Goal: Task Accomplishment & Management: Manage account settings

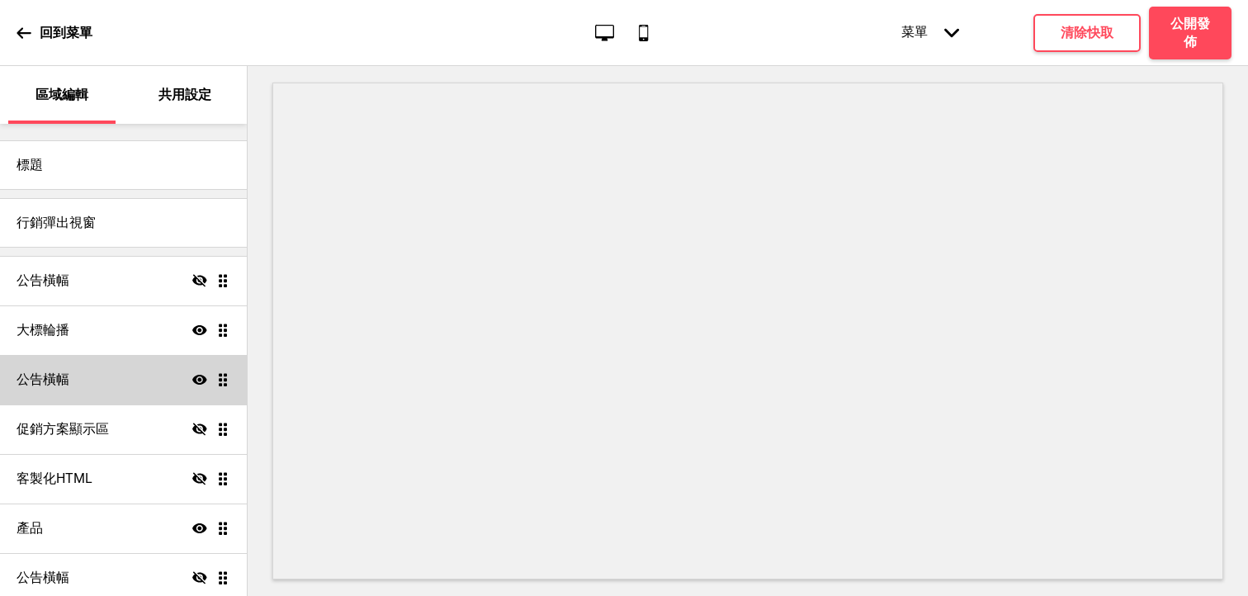
scroll to position [114, 0]
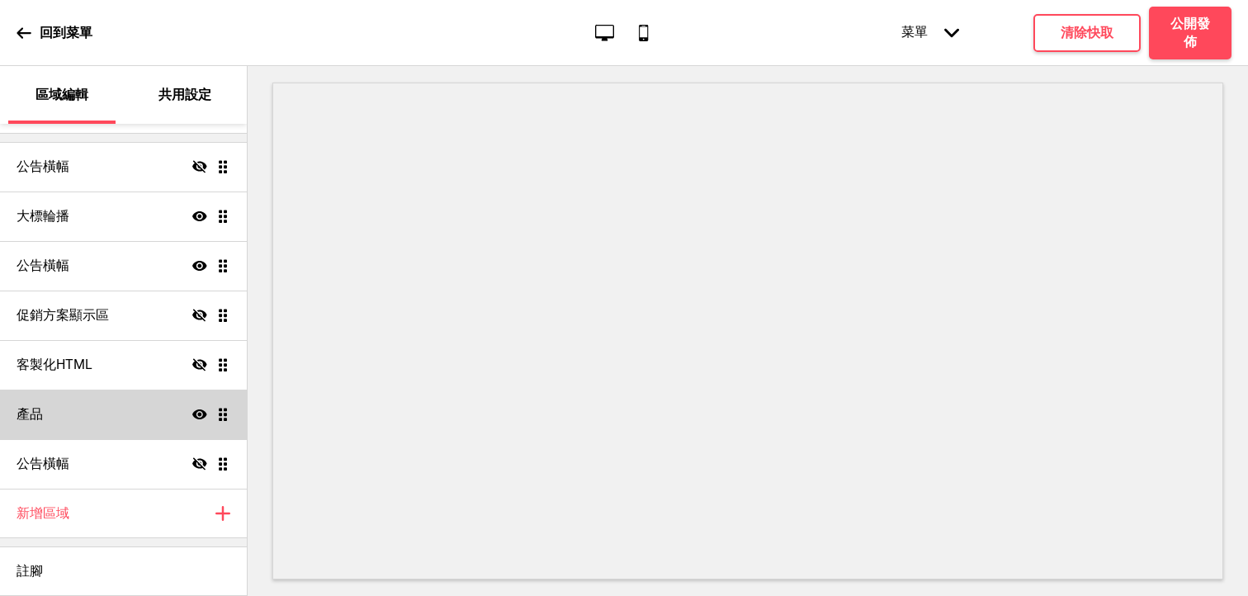
click at [196, 418] on icon at bounding box center [199, 414] width 15 height 10
click at [196, 418] on icon at bounding box center [199, 414] width 15 height 12
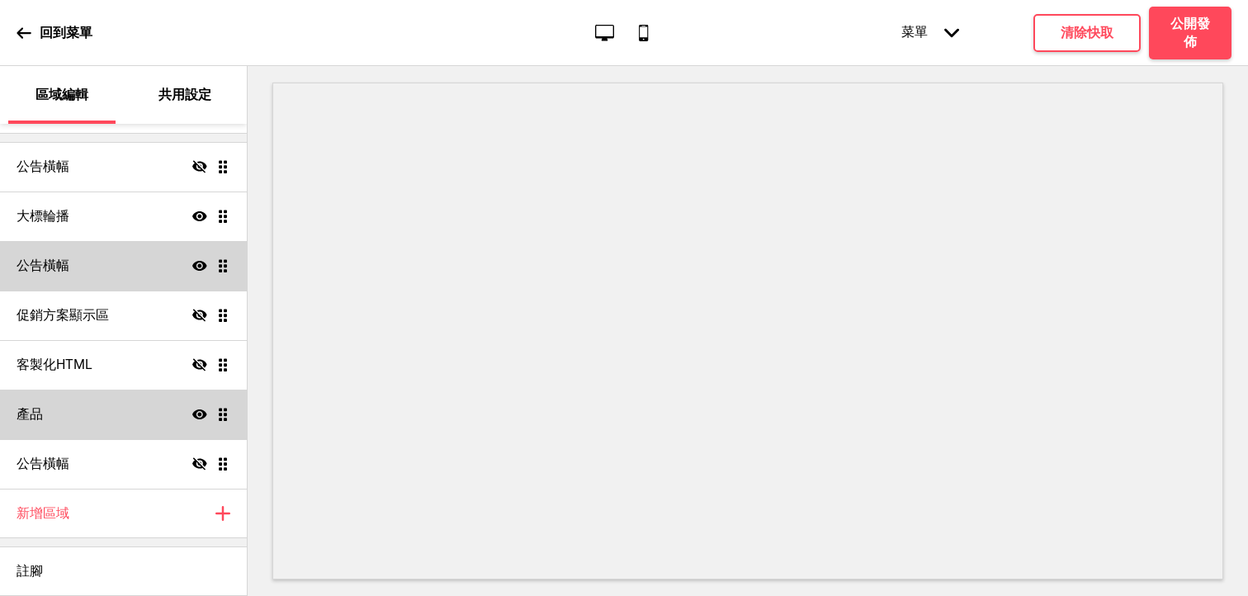
click at [199, 266] on icon at bounding box center [199, 266] width 15 height 10
click at [199, 266] on icon at bounding box center [199, 265] width 15 height 12
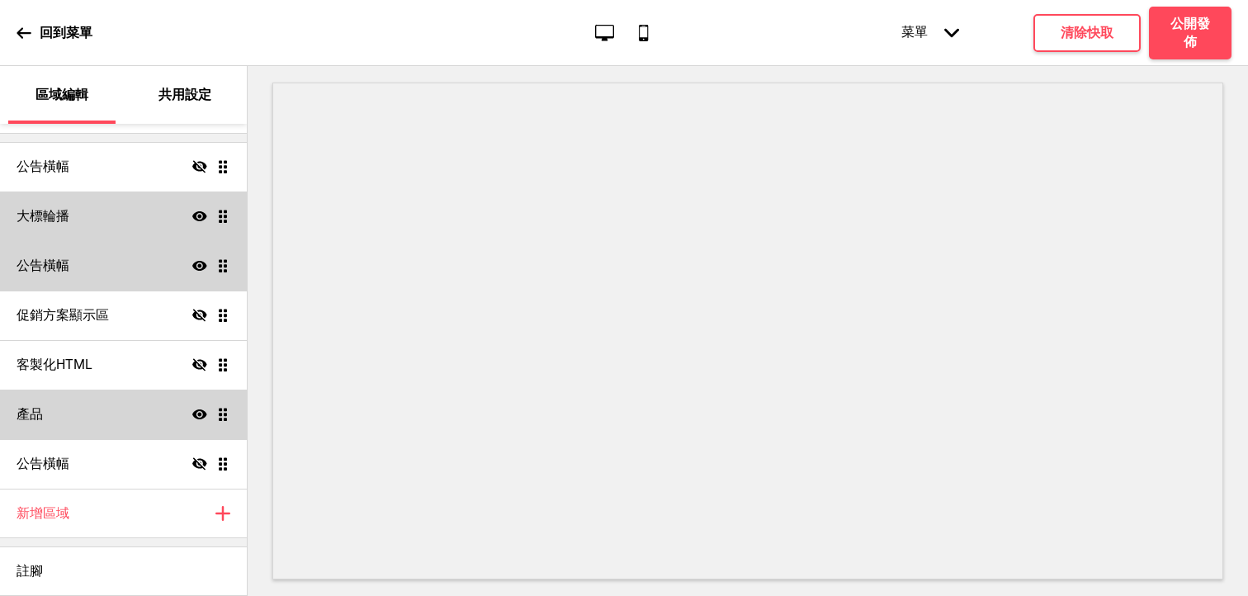
click at [198, 221] on icon "顯示" at bounding box center [199, 216] width 15 height 15
click at [198, 221] on icon "隱藏" at bounding box center [199, 216] width 15 height 15
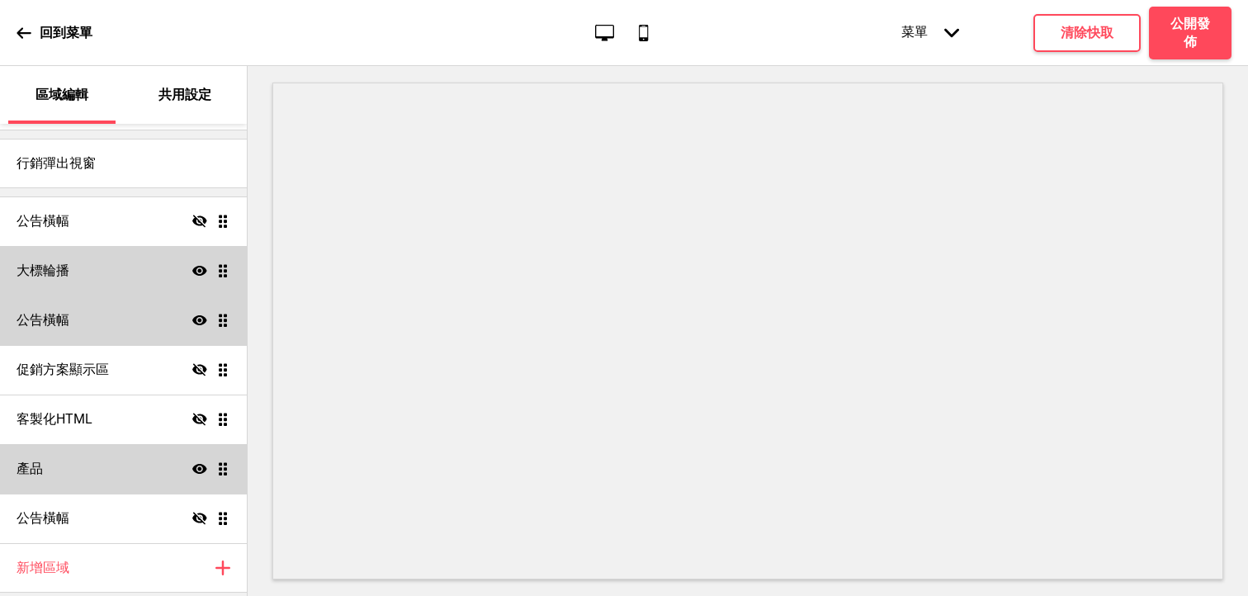
scroll to position [40, 0]
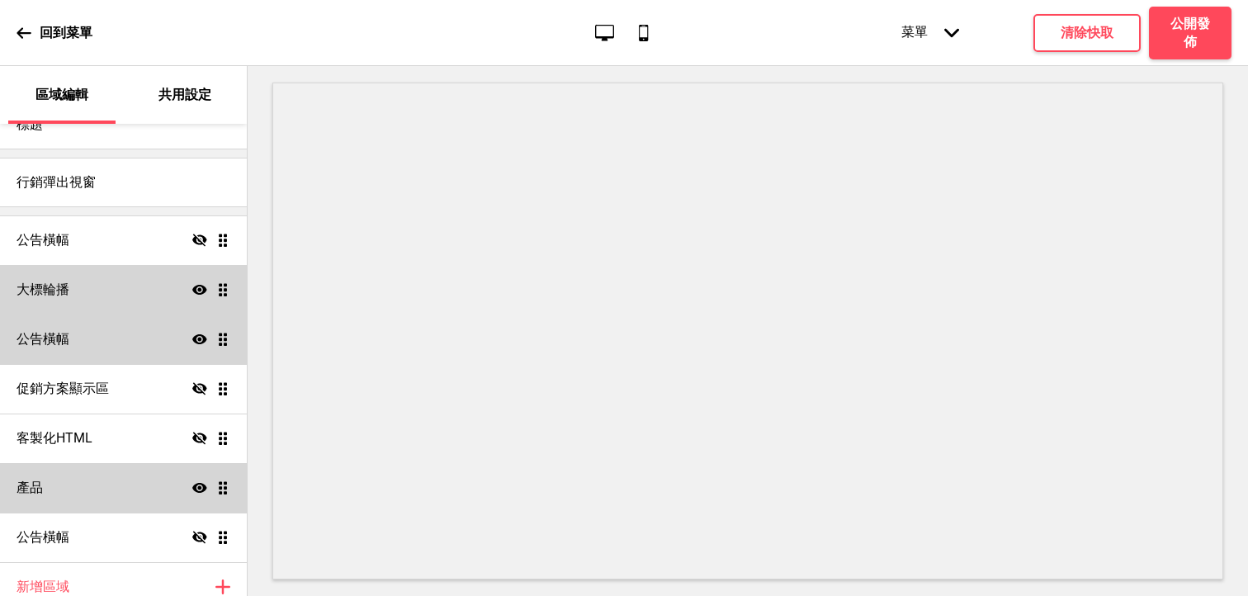
click at [154, 300] on div "大標輪播 顯示 拖曳" at bounding box center [123, 290] width 247 height 50
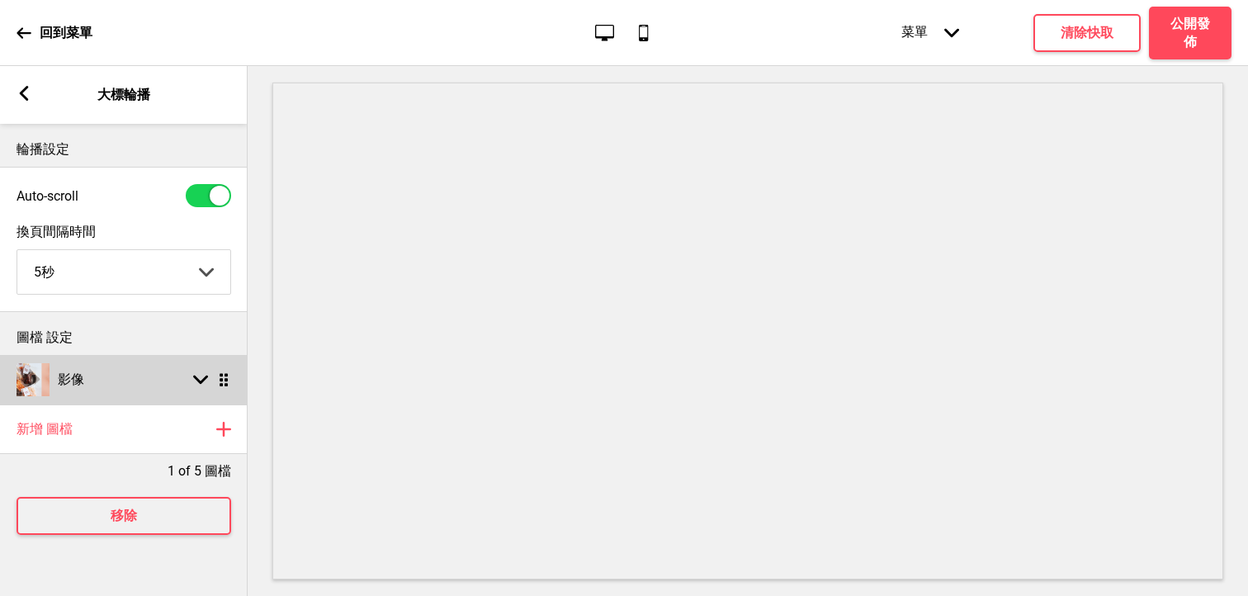
click at [228, 383] on ul "影像 箭頭down 拖曳" at bounding box center [124, 380] width 248 height 50
click at [109, 373] on div "影像 箭頭down 拖曳" at bounding box center [124, 380] width 248 height 50
select select "left"
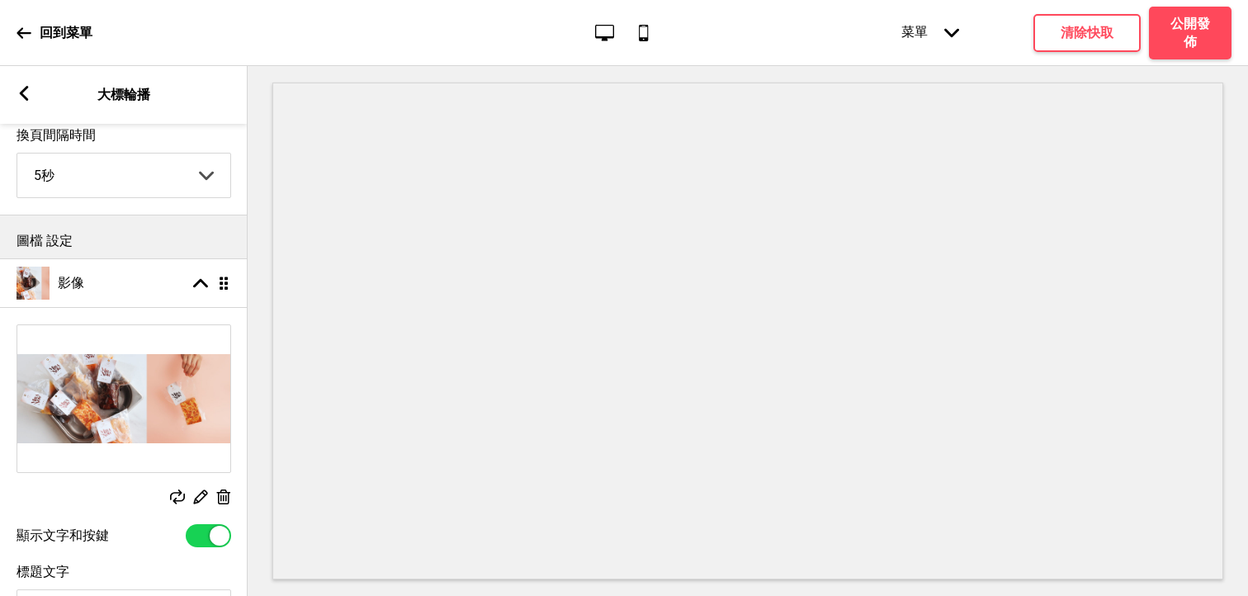
scroll to position [109, 0]
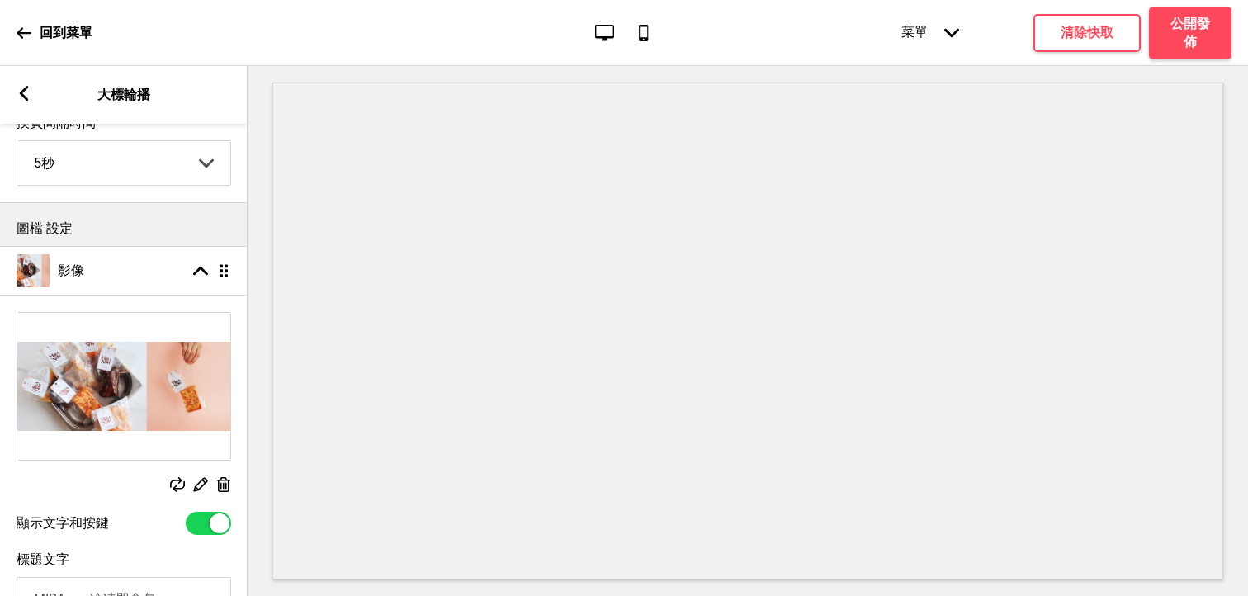
click at [146, 409] on img at bounding box center [123, 386] width 213 height 147
click at [196, 475] on div "替換 編輯 删除" at bounding box center [124, 404] width 248 height 200
click at [200, 480] on rect at bounding box center [200, 484] width 17 height 17
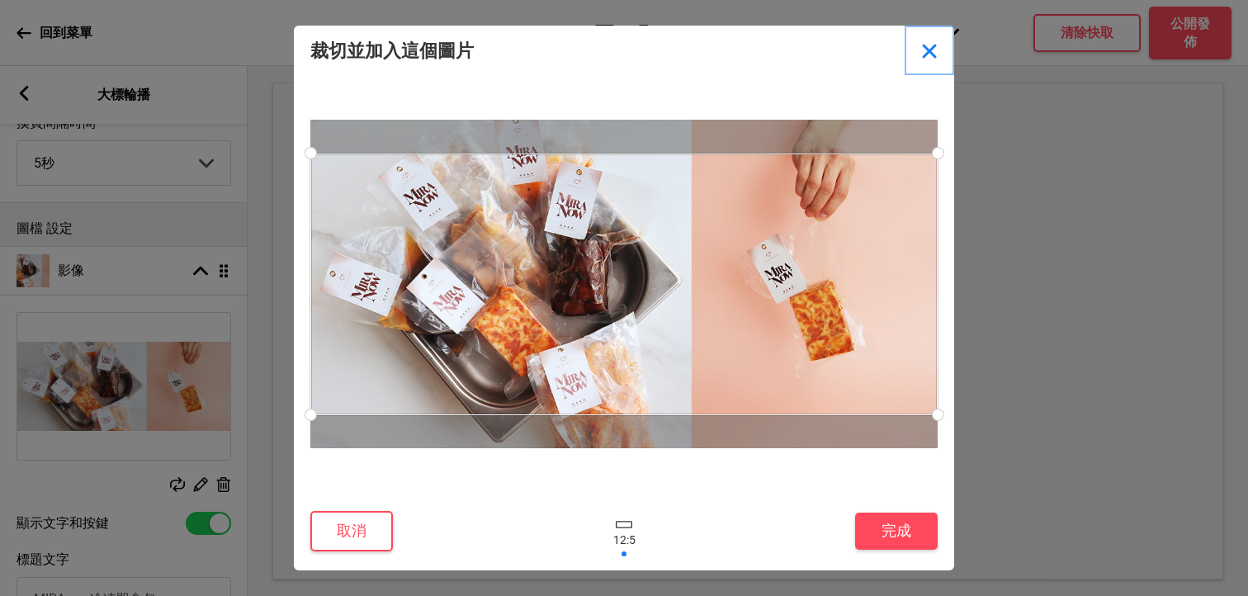
click at [927, 47] on button "Close" at bounding box center [930, 51] width 50 height 50
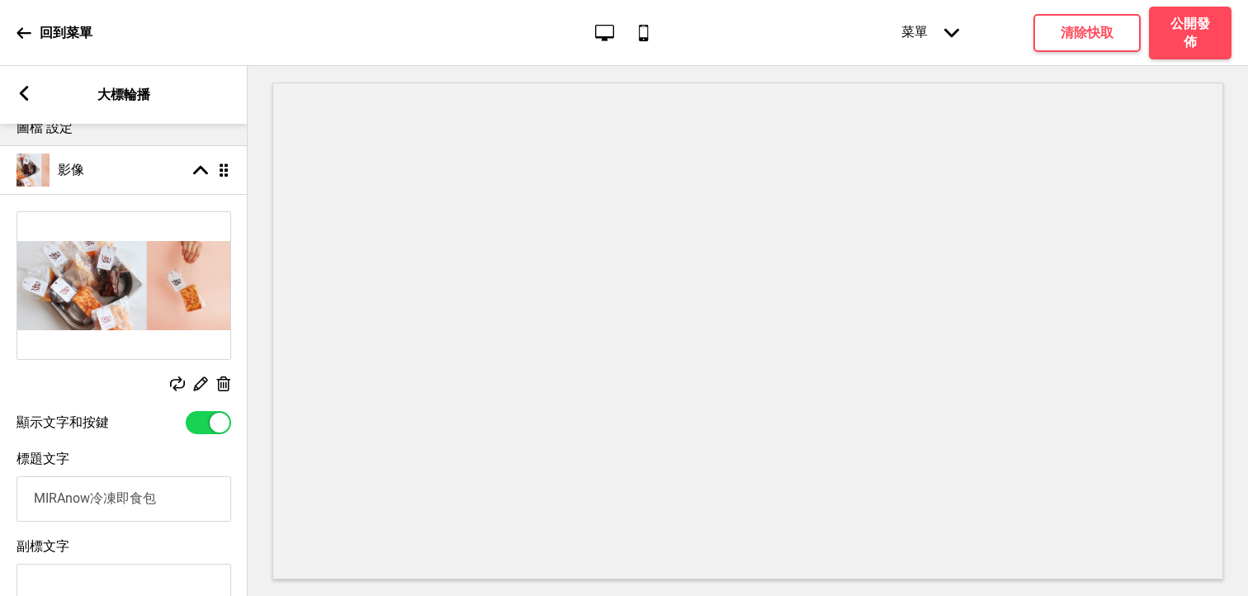
scroll to position [210, 0]
click at [156, 281] on img at bounding box center [123, 285] width 213 height 147
click at [197, 377] on rect at bounding box center [200, 383] width 17 height 17
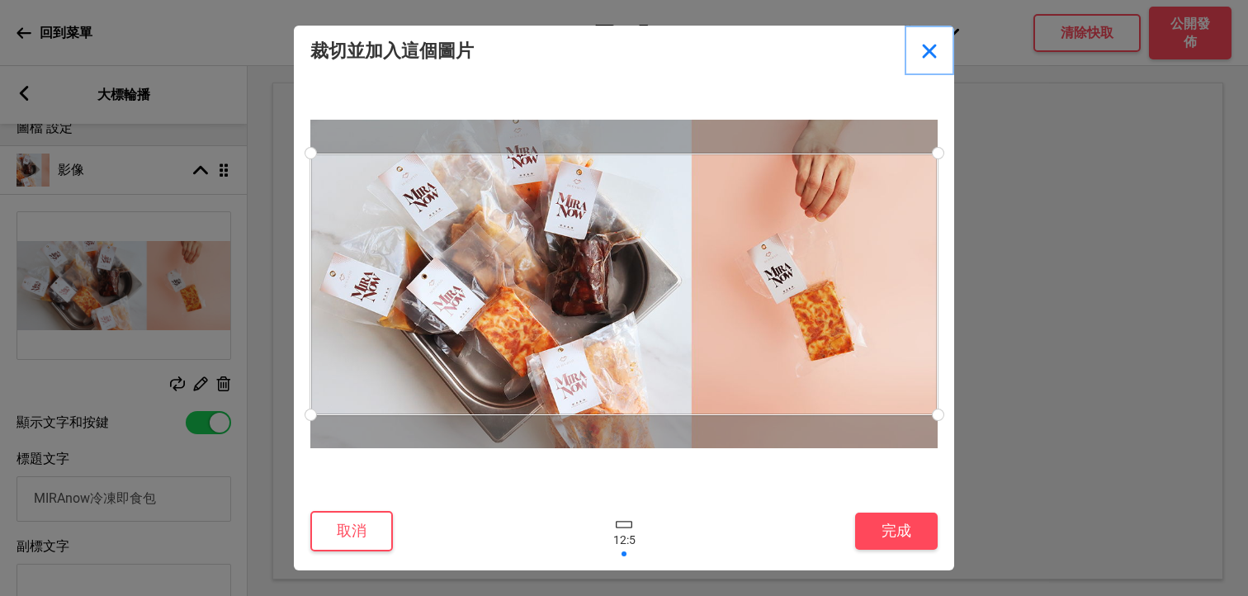
click at [930, 57] on button "Close" at bounding box center [930, 51] width 50 height 50
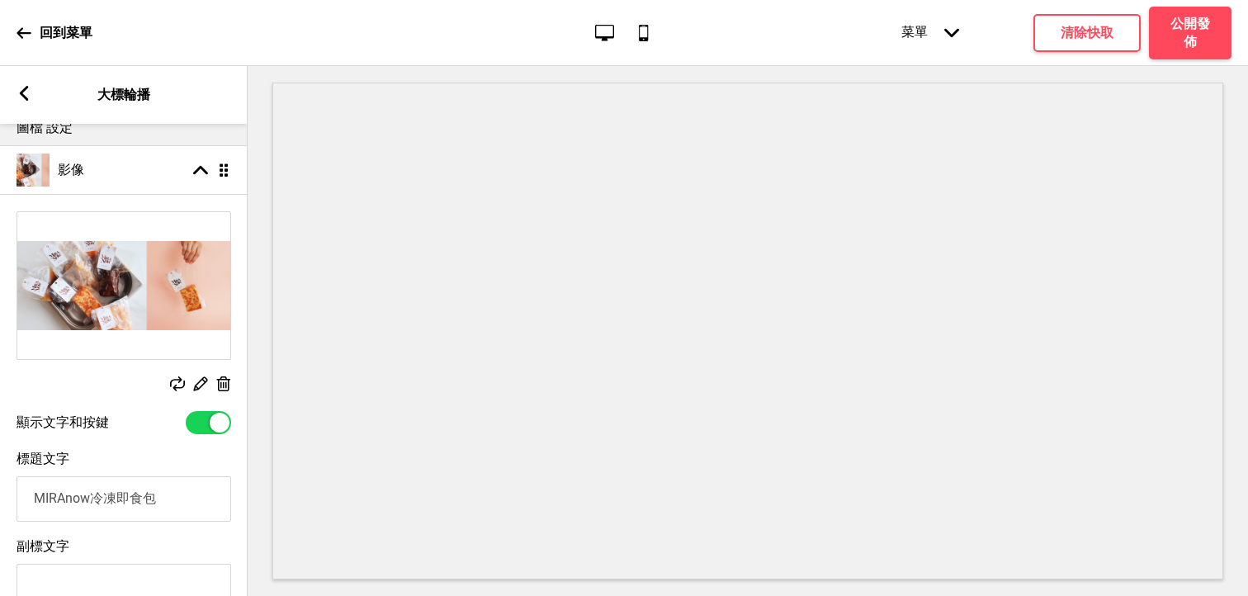
click at [146, 267] on img at bounding box center [123, 285] width 213 height 147
click at [176, 315] on img at bounding box center [123, 285] width 213 height 147
click at [222, 383] on rect at bounding box center [223, 384] width 17 height 17
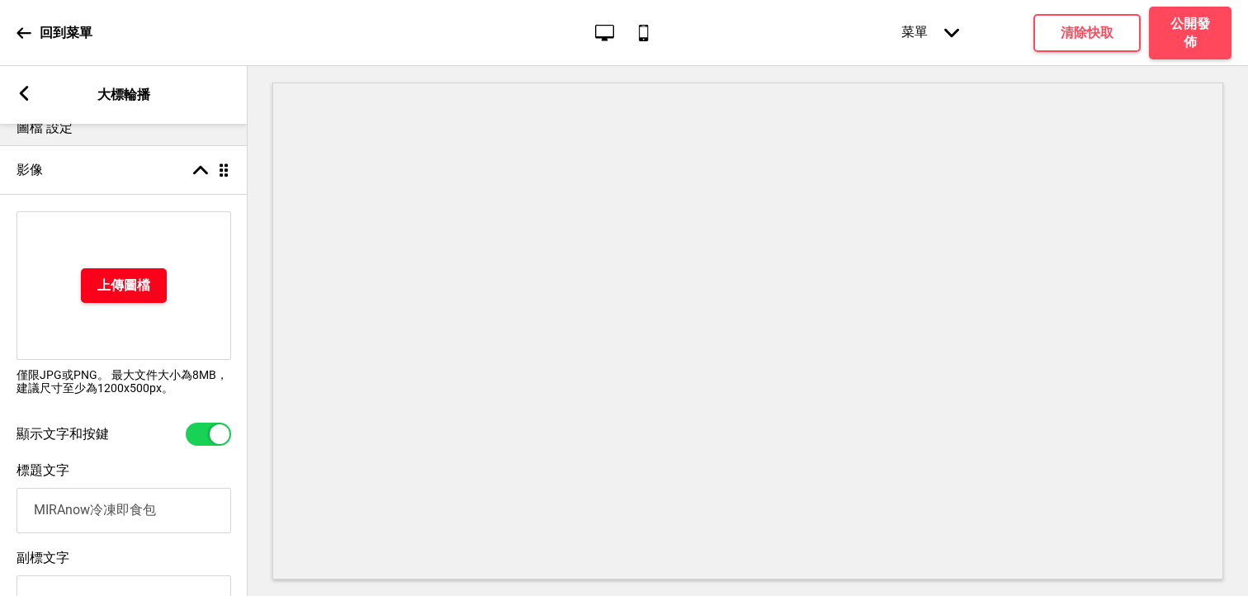
click at [162, 294] on button "上傳圖檔" at bounding box center [124, 285] width 86 height 35
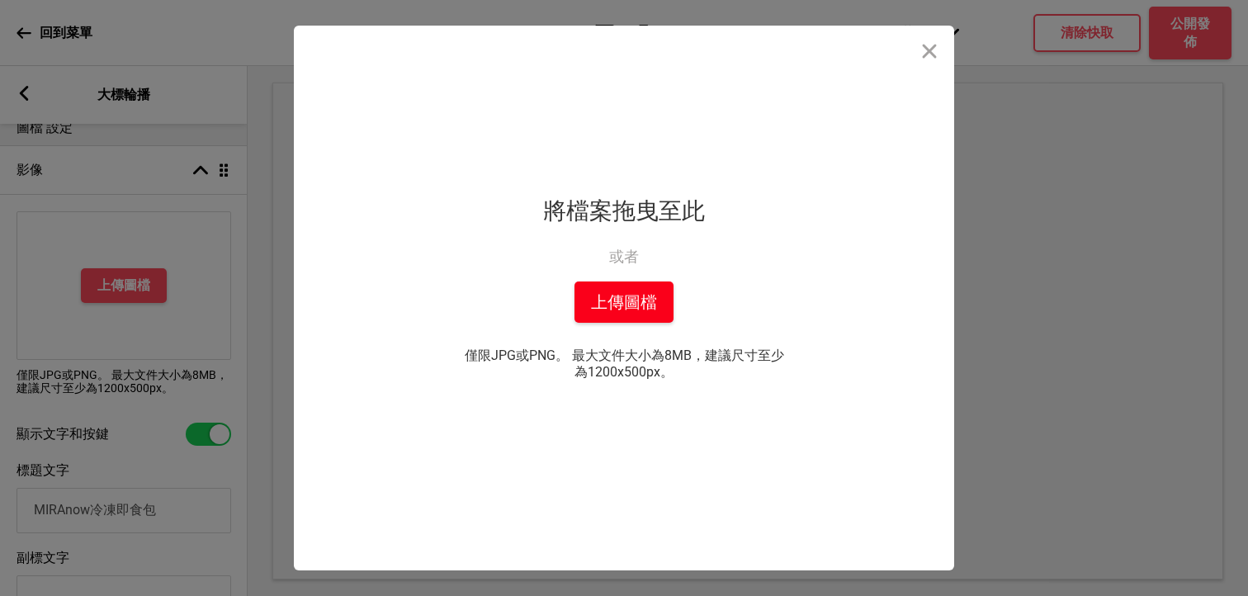
click at [641, 293] on button "上傳圖檔" at bounding box center [624, 302] width 99 height 41
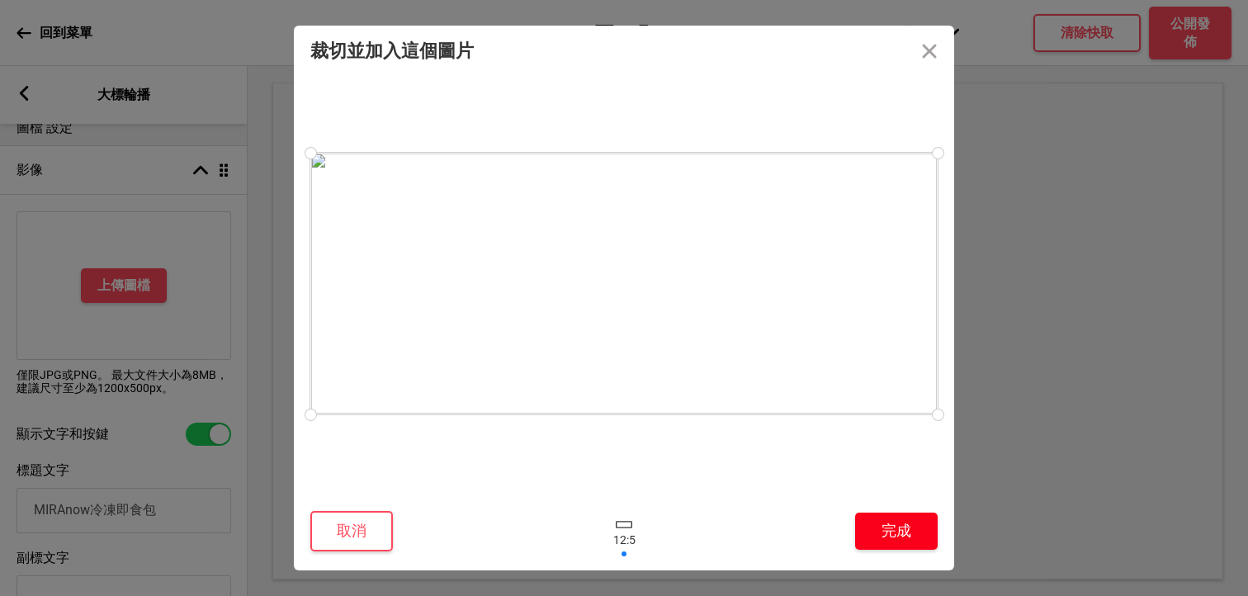
click at [897, 520] on button "完成" at bounding box center [896, 531] width 83 height 37
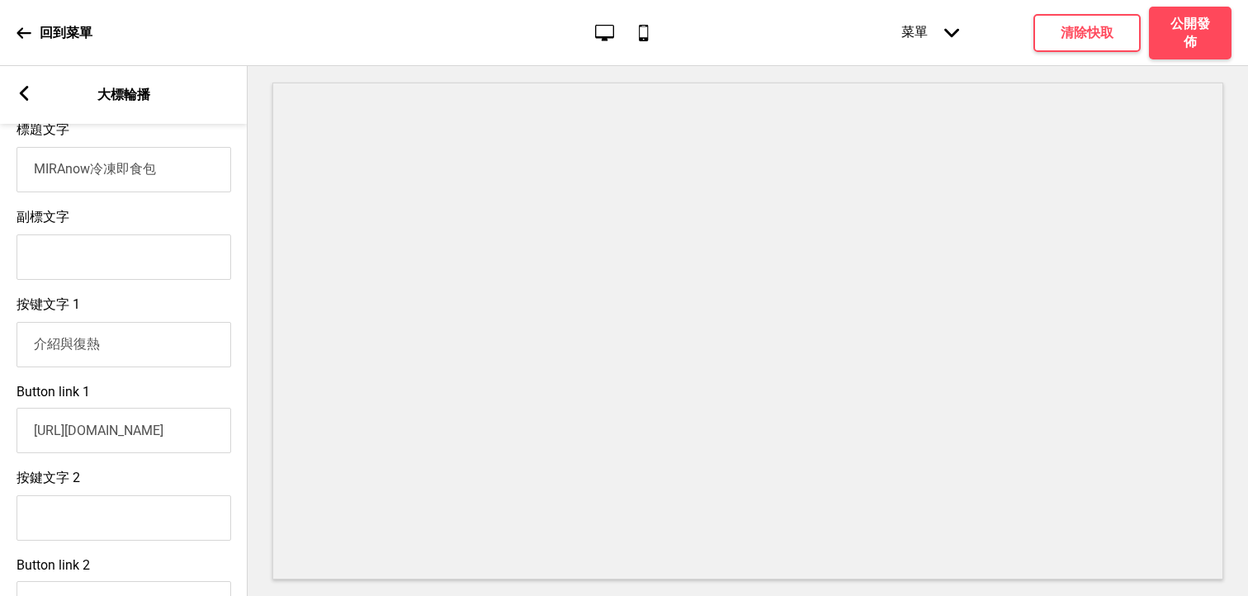
scroll to position [546, 0]
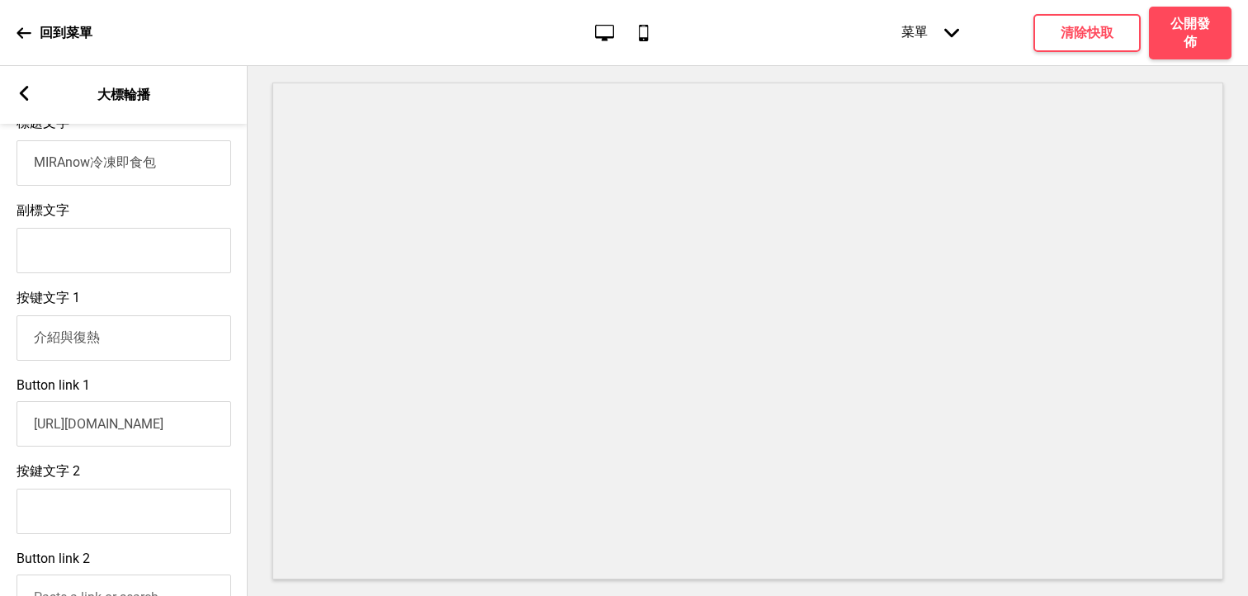
click at [140, 345] on input "介紹與復熱" at bounding box center [124, 337] width 215 height 45
drag, startPoint x: 140, startPoint y: 345, endPoint x: 14, endPoint y: 342, distance: 126.4
click at [14, 342] on div "按键文字 1 介紹與復熱" at bounding box center [124, 326] width 248 height 88
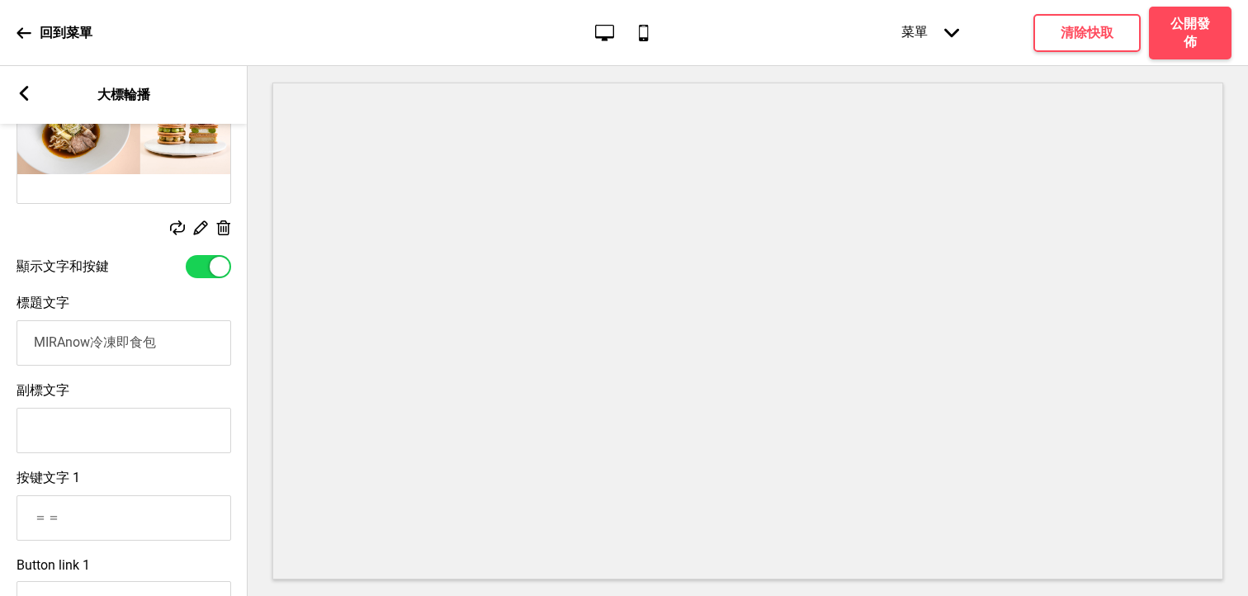
scroll to position [328, 0]
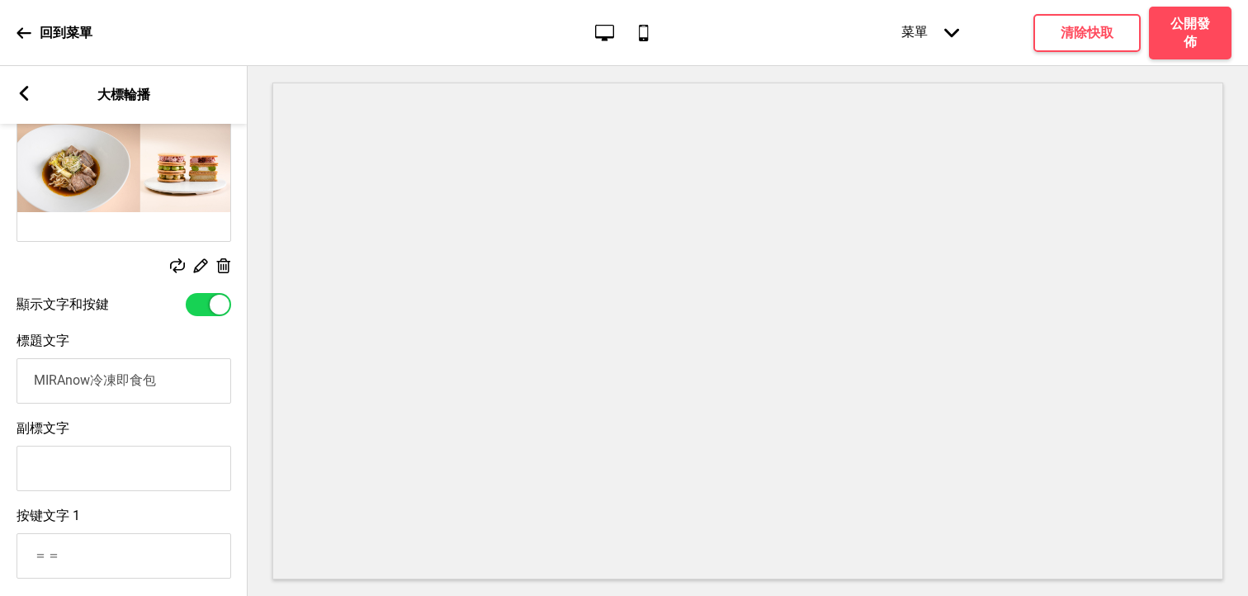
type input "＝＝"
click at [220, 312] on div at bounding box center [220, 305] width 20 height 20
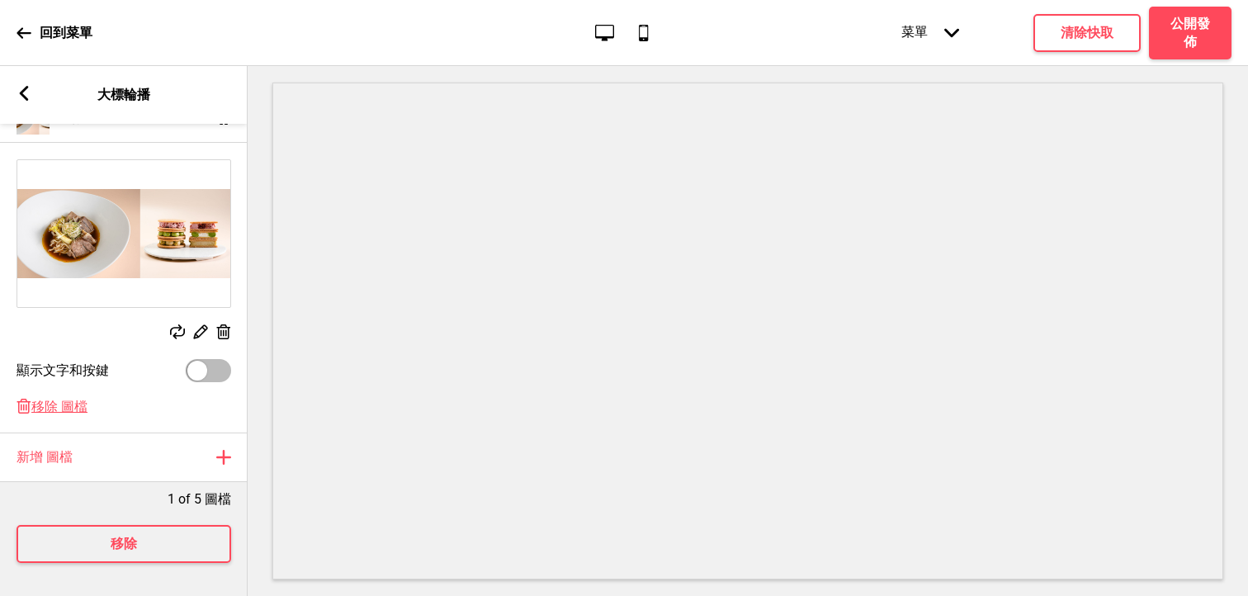
scroll to position [263, 0]
click at [220, 312] on div "替換 編輯 删除" at bounding box center [124, 251] width 248 height 200
click at [201, 370] on div at bounding box center [197, 371] width 20 height 20
checkbox input "true"
select select "left"
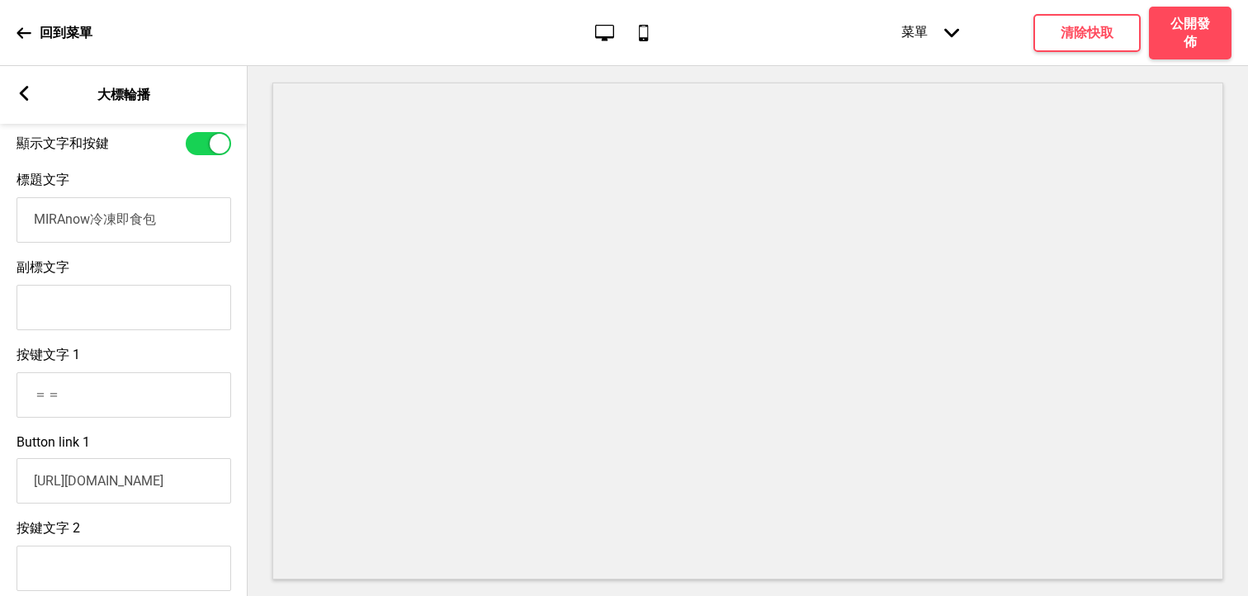
scroll to position [550, 0]
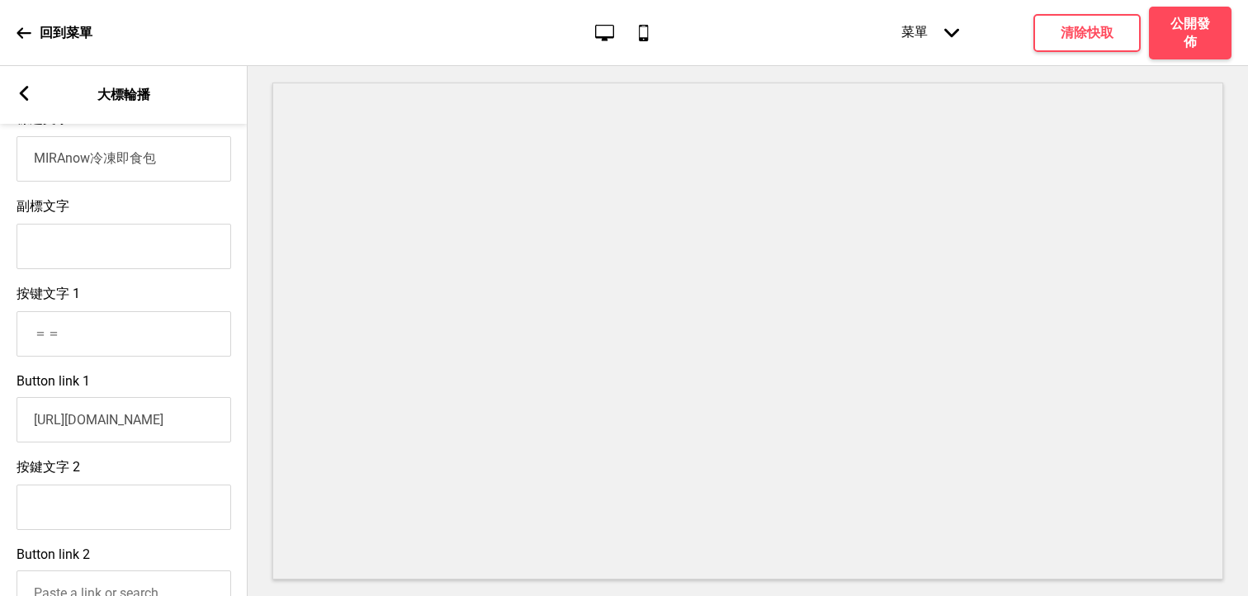
click at [124, 328] on input "＝＝" at bounding box center [124, 333] width 215 height 45
type input "＝"
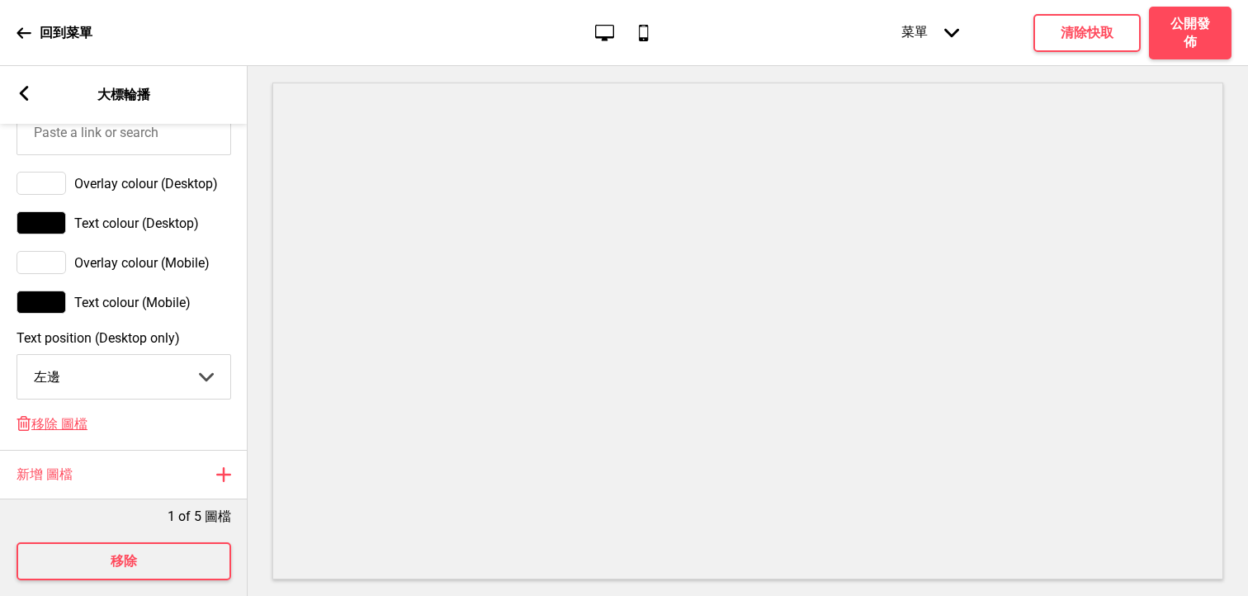
scroll to position [1012, 0]
click at [123, 373] on select "中間 左邊 右邊" at bounding box center [123, 375] width 213 height 44
click at [17, 357] on select "中間 左邊 右邊" at bounding box center [123, 375] width 213 height 44
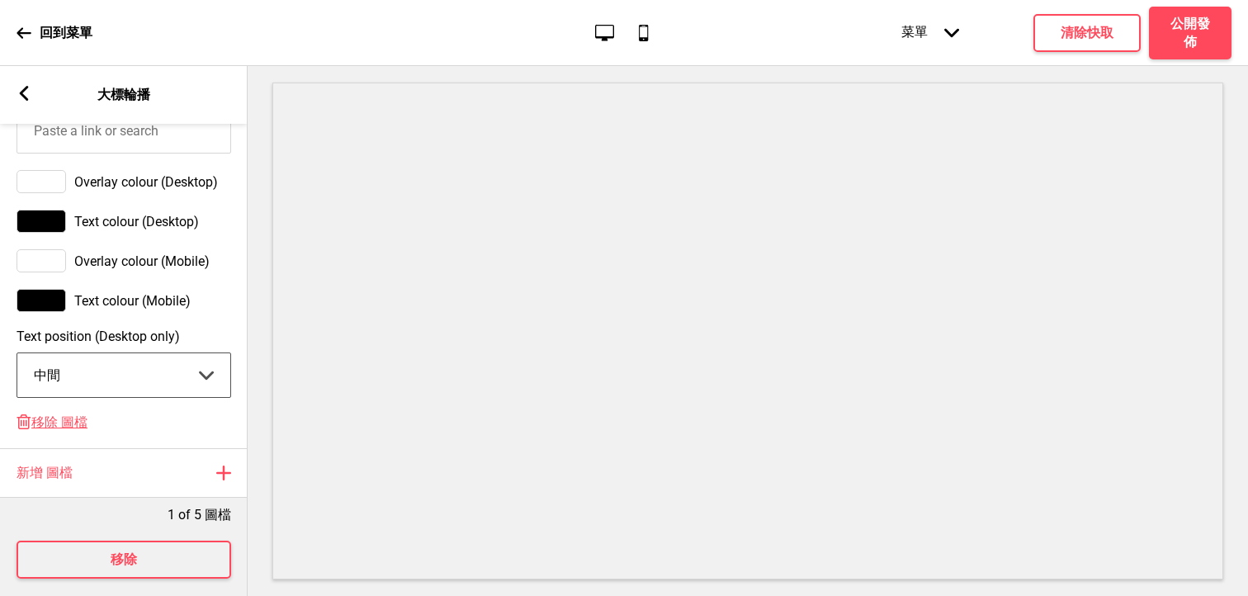
click at [112, 375] on select "中間 左邊 右邊" at bounding box center [123, 375] width 213 height 44
click at [17, 357] on select "中間 左邊 右邊" at bounding box center [123, 375] width 213 height 44
click at [116, 363] on select "中間 左邊 右邊" at bounding box center [123, 375] width 213 height 44
select select "center"
click at [17, 357] on select "中間 左邊 右邊" at bounding box center [123, 375] width 213 height 44
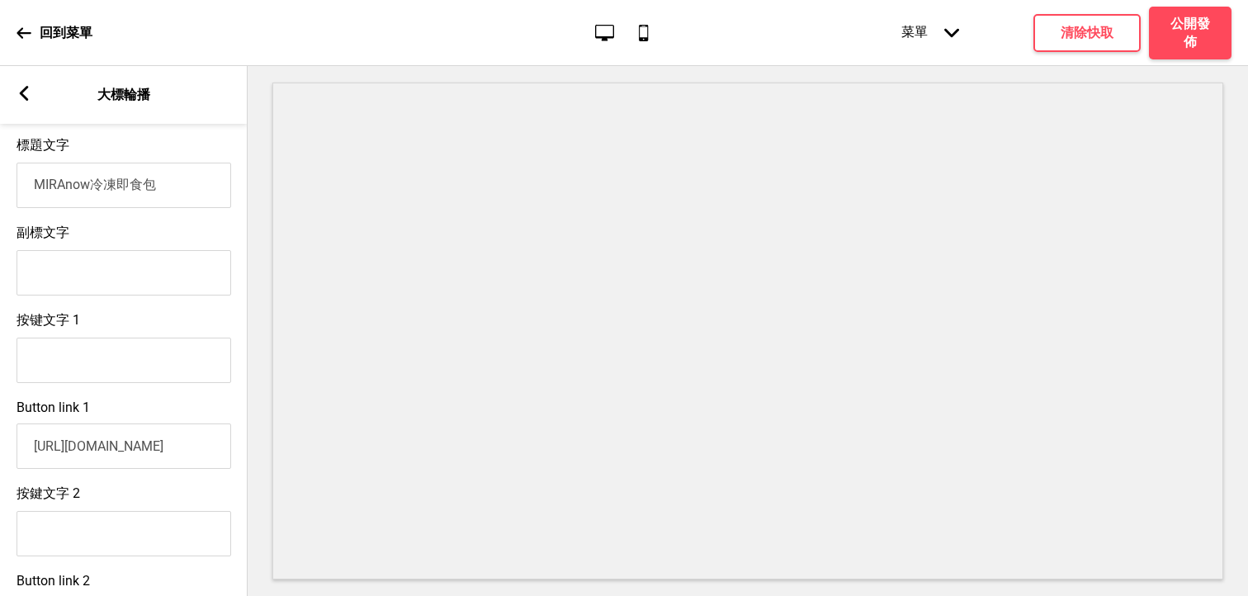
scroll to position [305, 0]
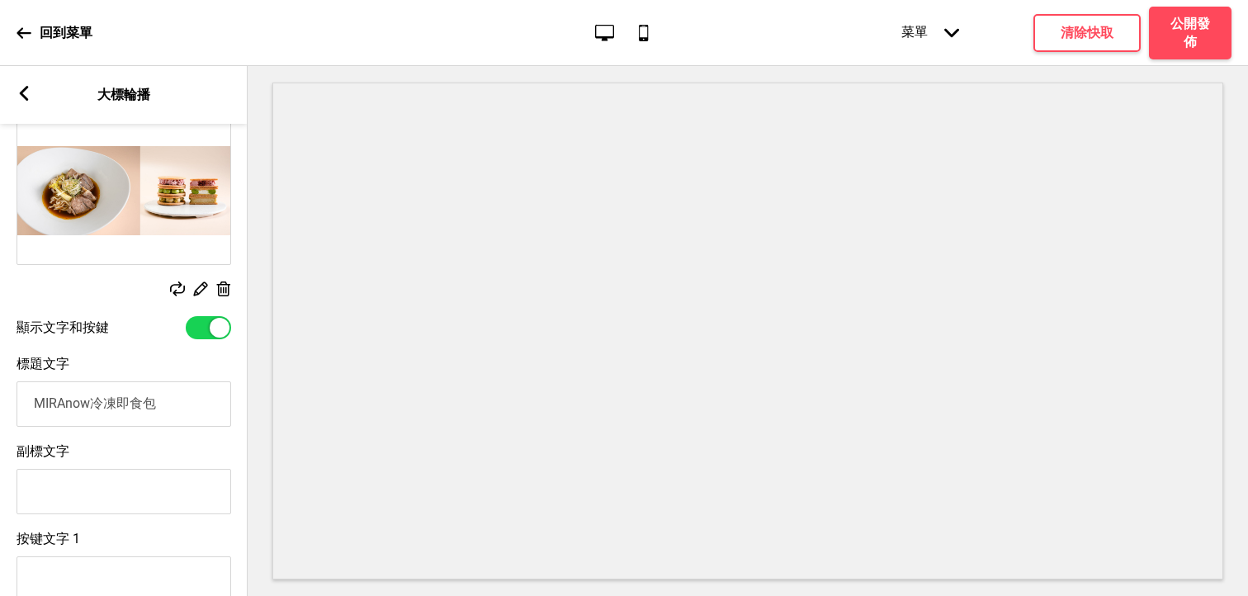
click at [215, 318] on div at bounding box center [220, 328] width 20 height 20
checkbox input "false"
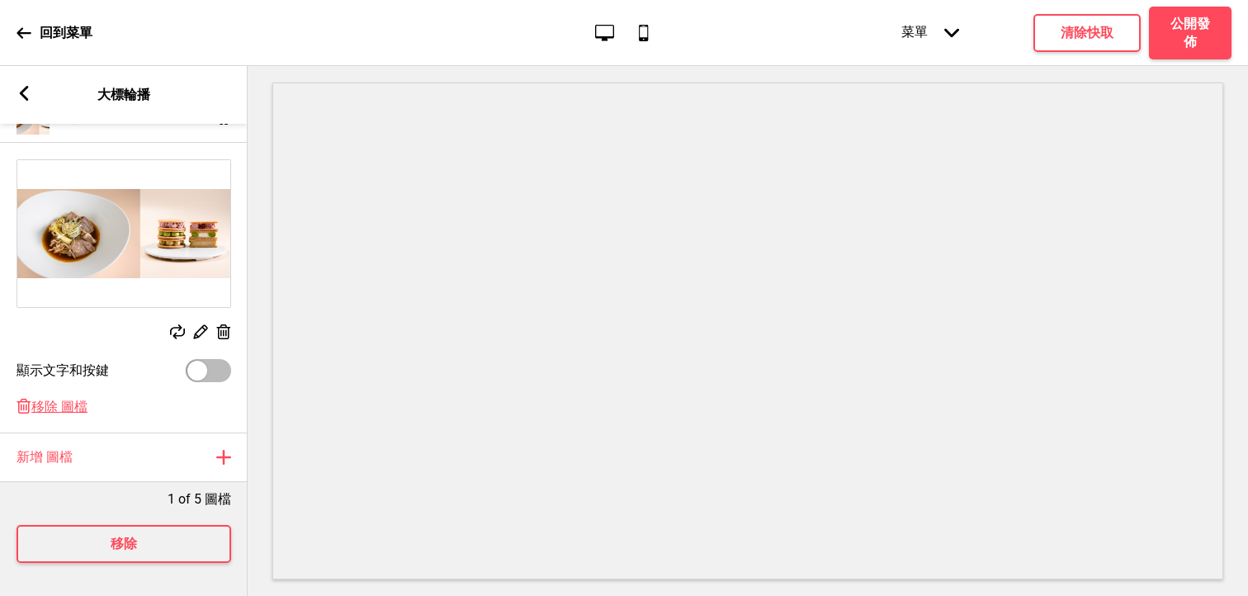
scroll to position [263, 0]
click at [29, 96] on rect at bounding box center [24, 93] width 15 height 15
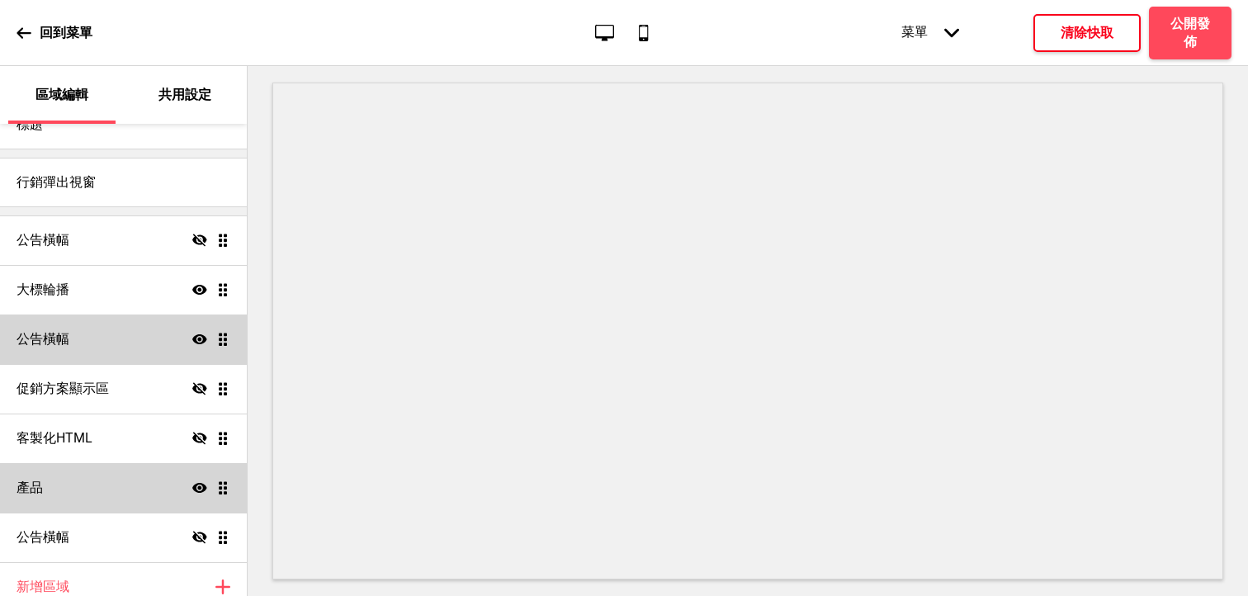
click at [1087, 31] on h4 "清除快取" at bounding box center [1087, 33] width 53 height 18
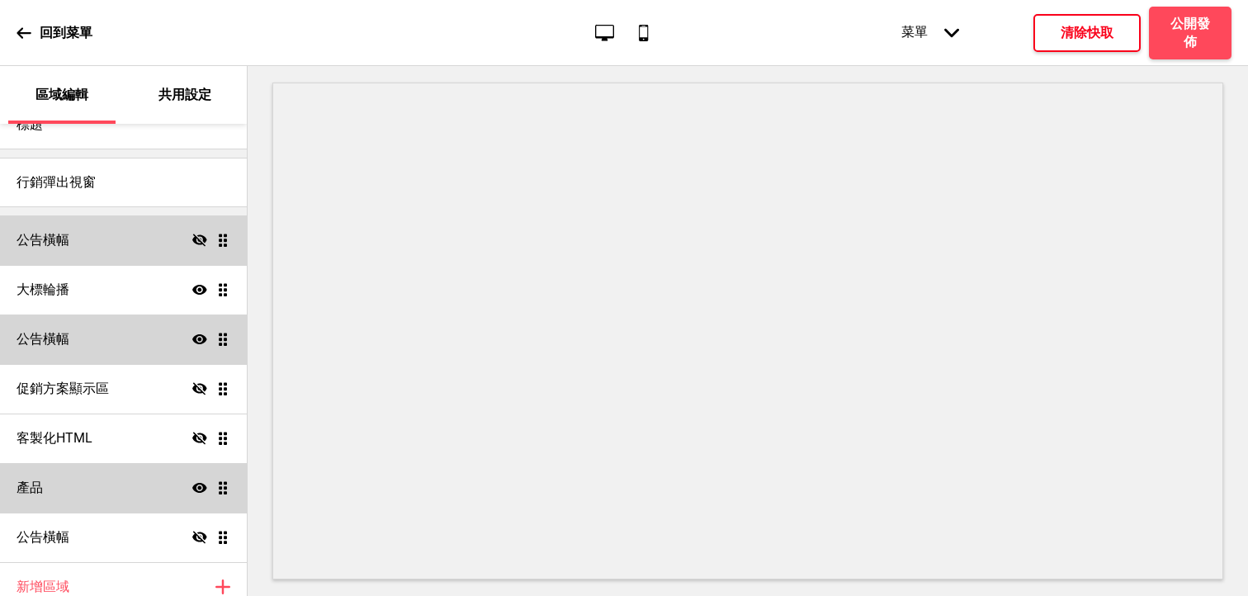
click at [189, 239] on div "公告橫幅 隱藏 拖曳" at bounding box center [123, 240] width 247 height 50
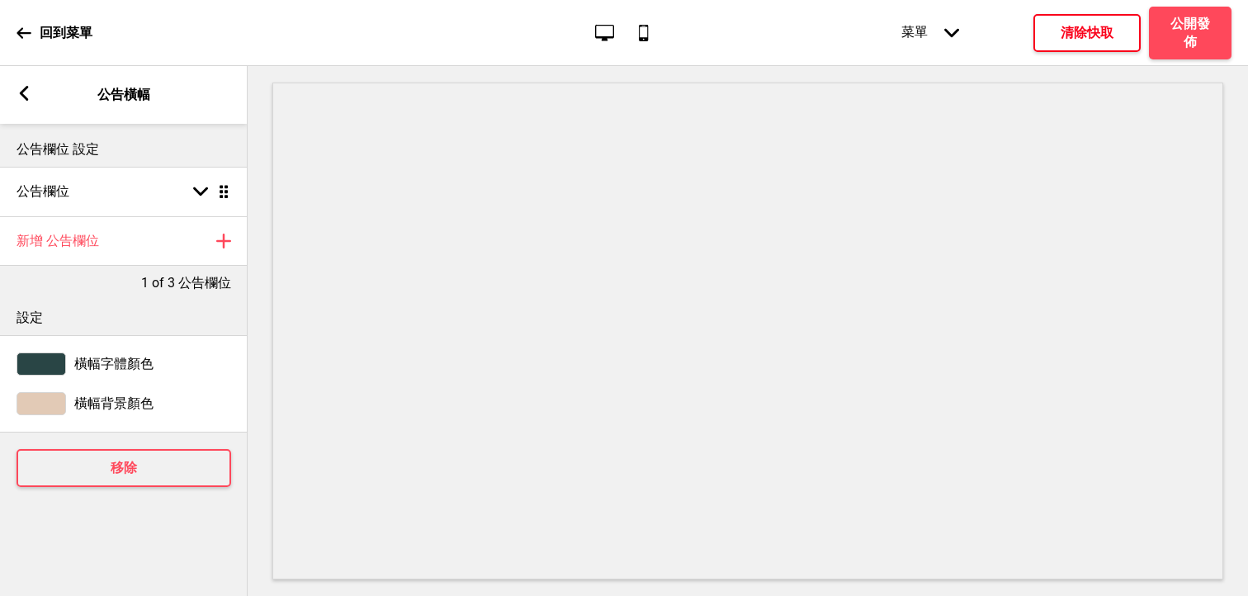
click at [36, 97] on div "箭頭left 公告橫幅" at bounding box center [124, 95] width 248 height 58
click at [27, 95] on rect at bounding box center [24, 93] width 15 height 15
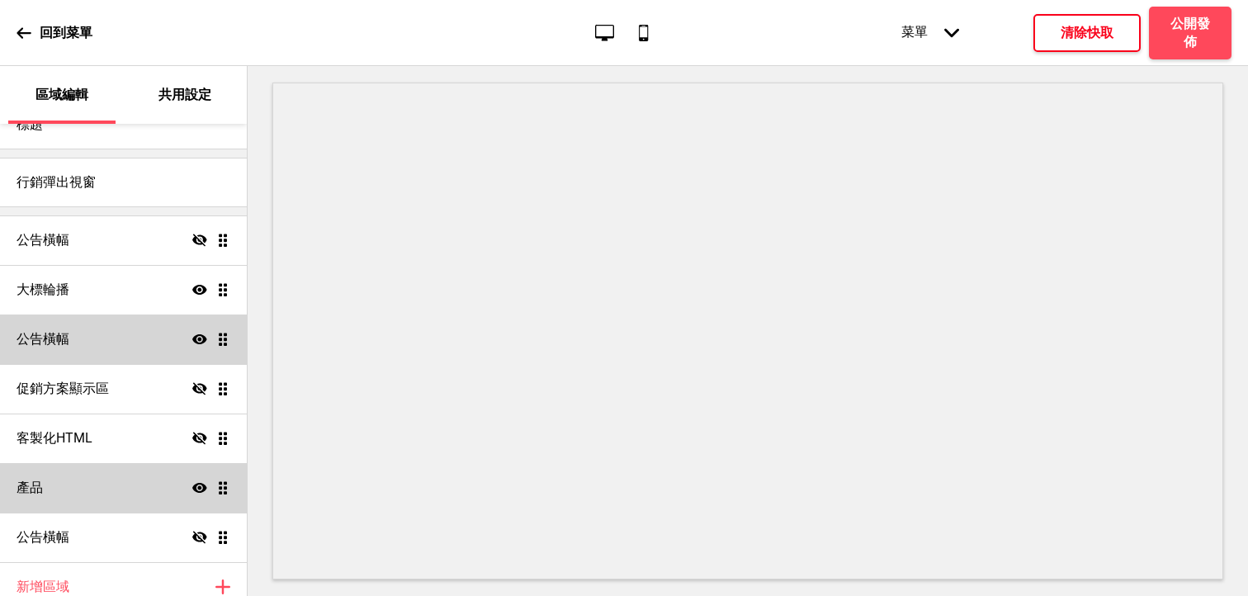
click at [195, 286] on icon "顯示" at bounding box center [199, 289] width 15 height 15
click at [195, 286] on icon at bounding box center [199, 289] width 15 height 12
click at [195, 286] on icon "顯示" at bounding box center [199, 289] width 15 height 15
click at [195, 286] on icon at bounding box center [199, 289] width 15 height 12
click at [198, 338] on icon at bounding box center [199, 339] width 15 height 10
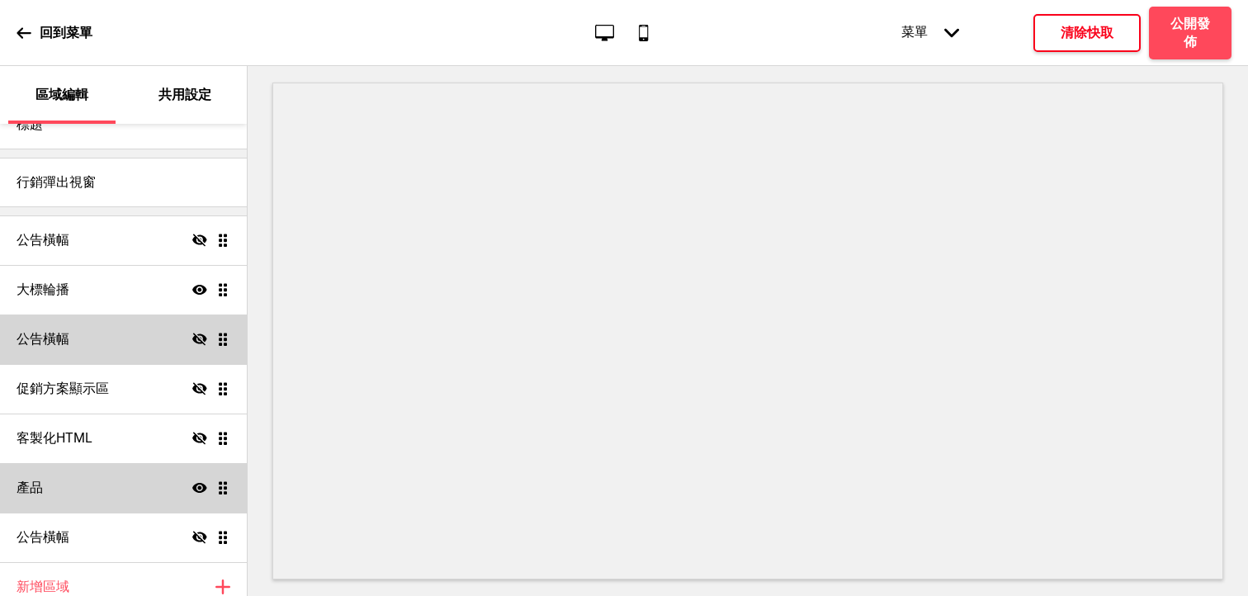
click at [203, 335] on icon at bounding box center [199, 339] width 15 height 12
click at [130, 345] on div "公告橫幅 顯示 拖曳" at bounding box center [123, 340] width 247 height 50
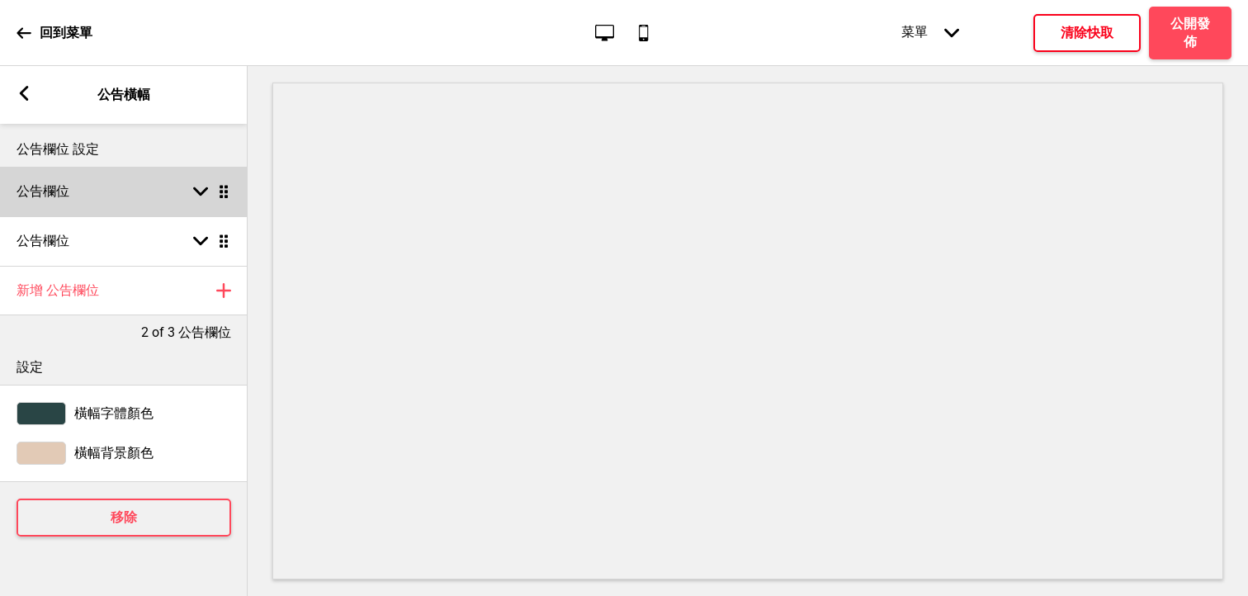
click at [140, 191] on div "公告欄位 箭頭down 拖曳" at bounding box center [124, 192] width 248 height 50
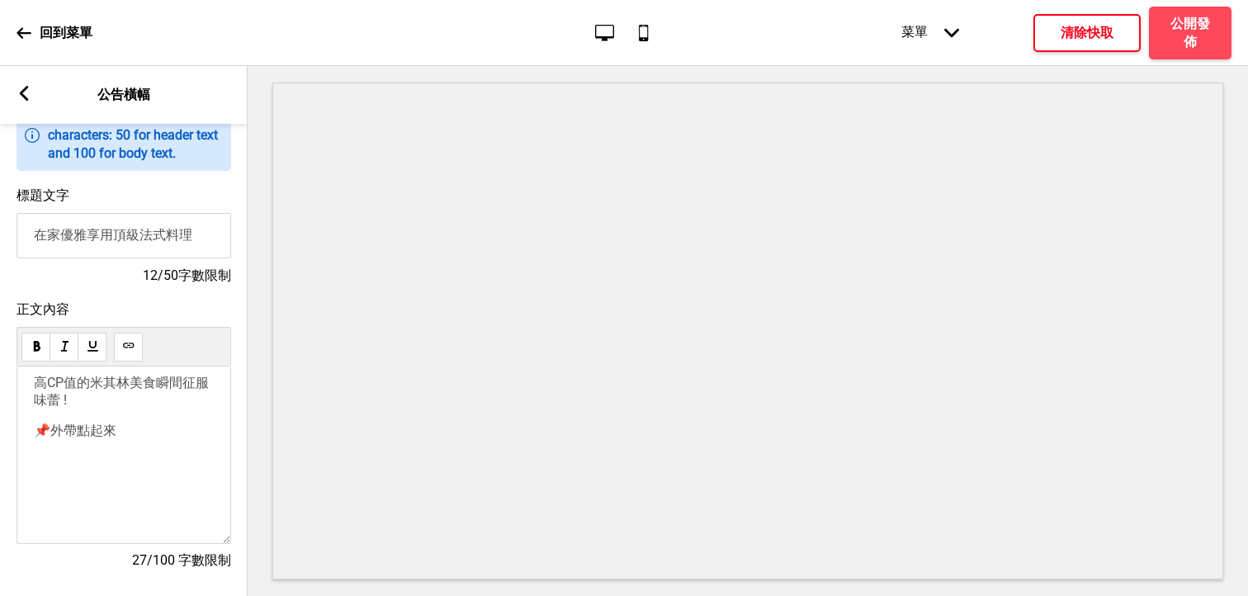
scroll to position [135, 0]
click at [173, 236] on input "在家優雅享用頂級法式料理" at bounding box center [124, 233] width 215 height 45
click at [195, 232] on input "在家優雅享用頂級法式料理" at bounding box center [124, 233] width 215 height 45
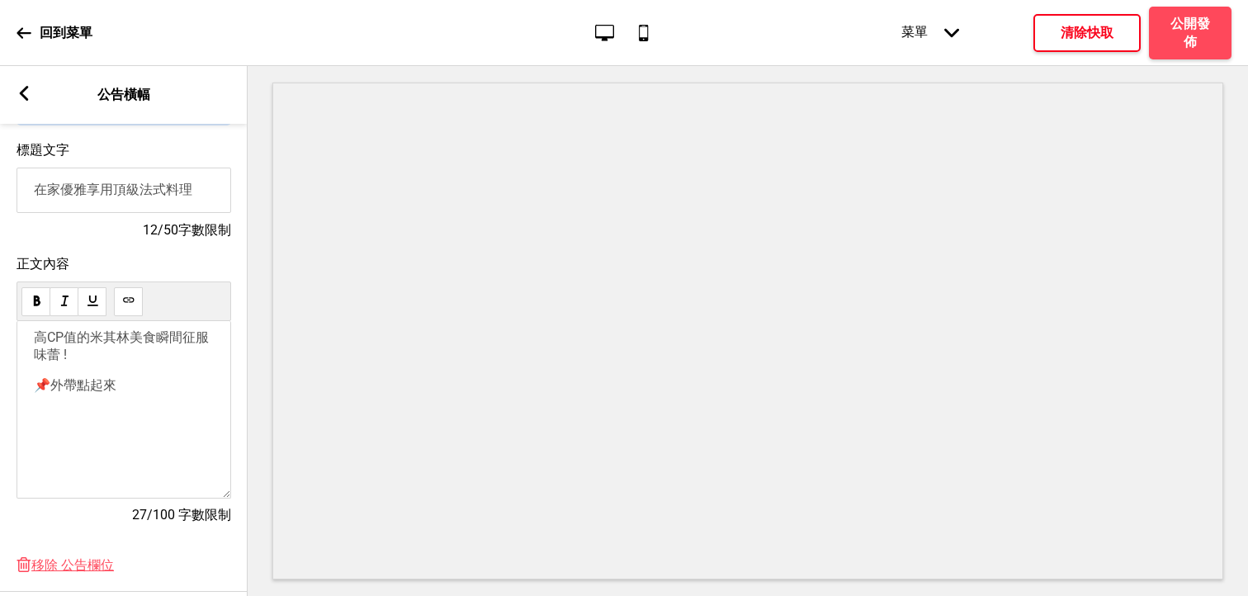
scroll to position [230, 0]
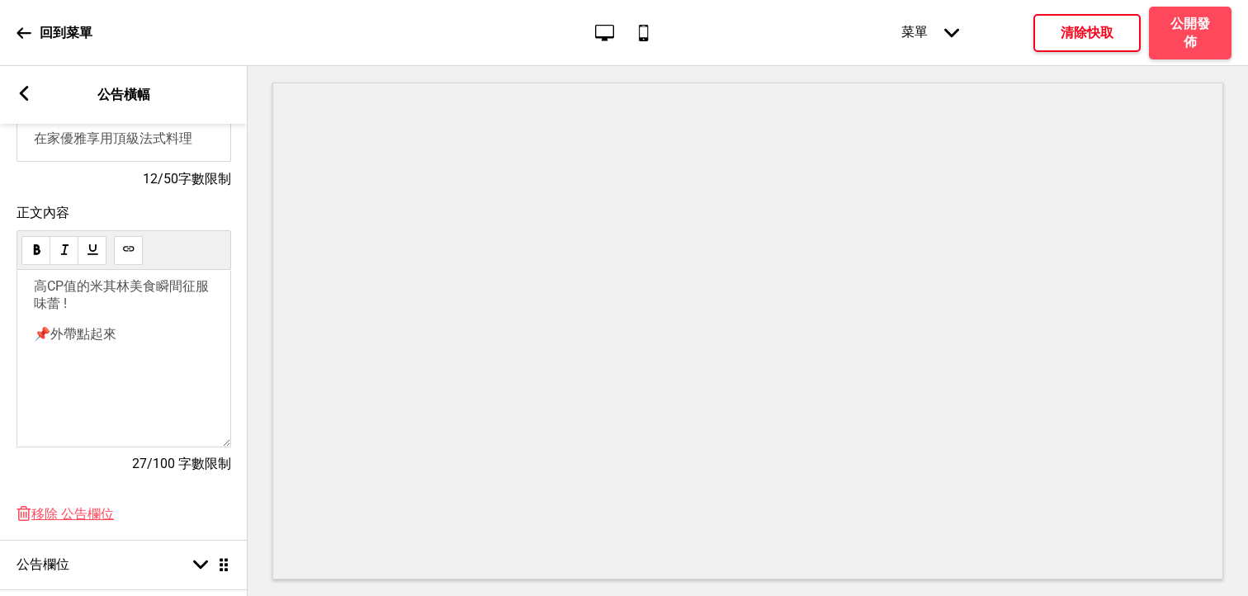
click at [83, 305] on div "高CP值的米其林美食瞬間征服味蕾 ! 📌 外帶點起來" at bounding box center [124, 310] width 180 height 65
click at [134, 343] on p "📌 外帶點起來" at bounding box center [124, 334] width 180 height 17
click at [163, 343] on p "📌 外帶點起來" at bounding box center [124, 334] width 180 height 17
click at [70, 342] on span "外帶點起來" at bounding box center [83, 334] width 66 height 16
click at [104, 341] on span "外帶點起來" at bounding box center [83, 334] width 66 height 16
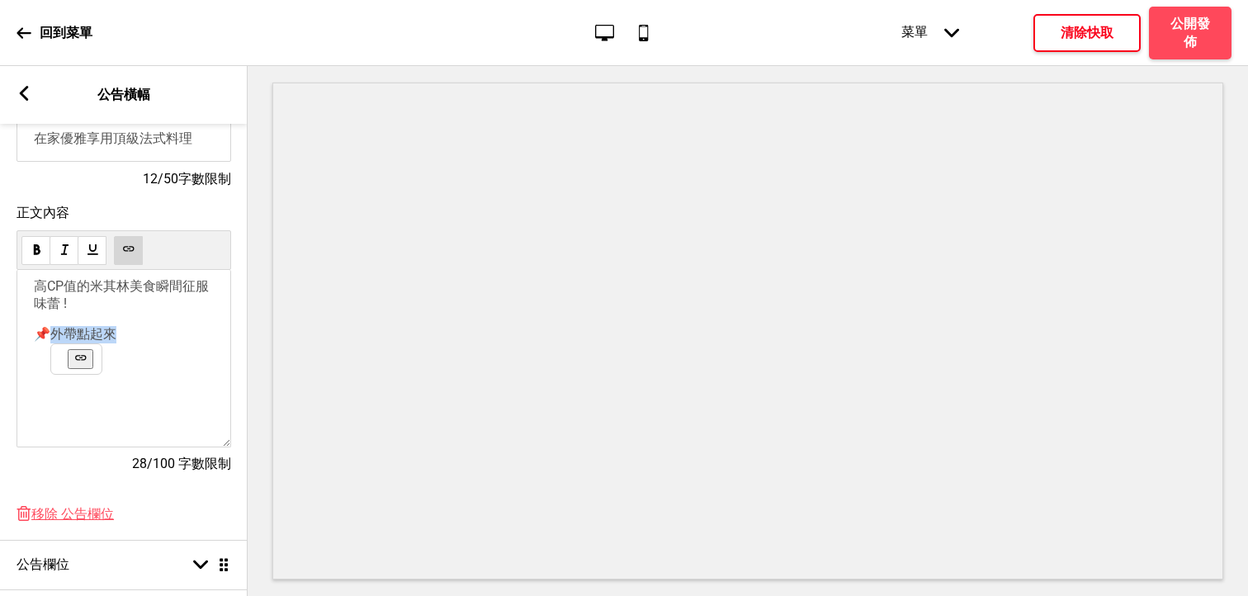
drag, startPoint x: 121, startPoint y: 340, endPoint x: 54, endPoint y: 337, distance: 67.8
click at [54, 337] on p "📌 外帶點起來" at bounding box center [124, 334] width 180 height 17
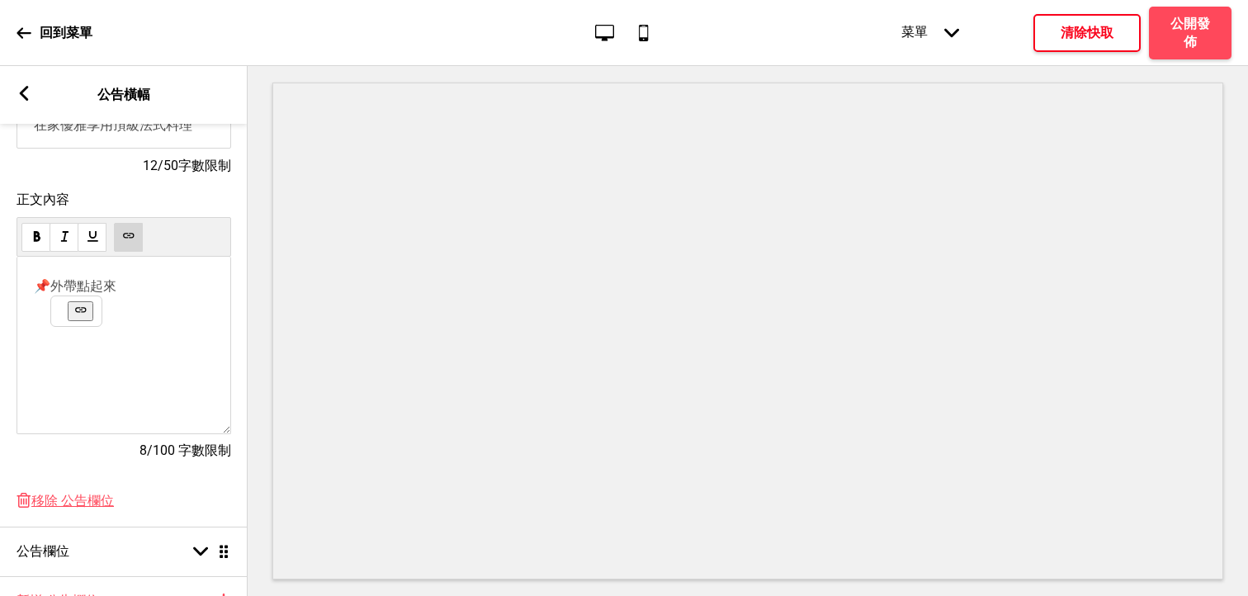
click at [163, 370] on div "📌 外帶點起來 ﻿" at bounding box center [124, 346] width 215 height 178
click at [193, 303] on div "📌 外帶點起來 ﻿" at bounding box center [124, 346] width 215 height 178
click at [94, 271] on div "📌 外帶點起來 ﻿" at bounding box center [124, 346] width 215 height 178
click at [123, 301] on div "📌 外帶點起來 ﻿" at bounding box center [124, 346] width 215 height 178
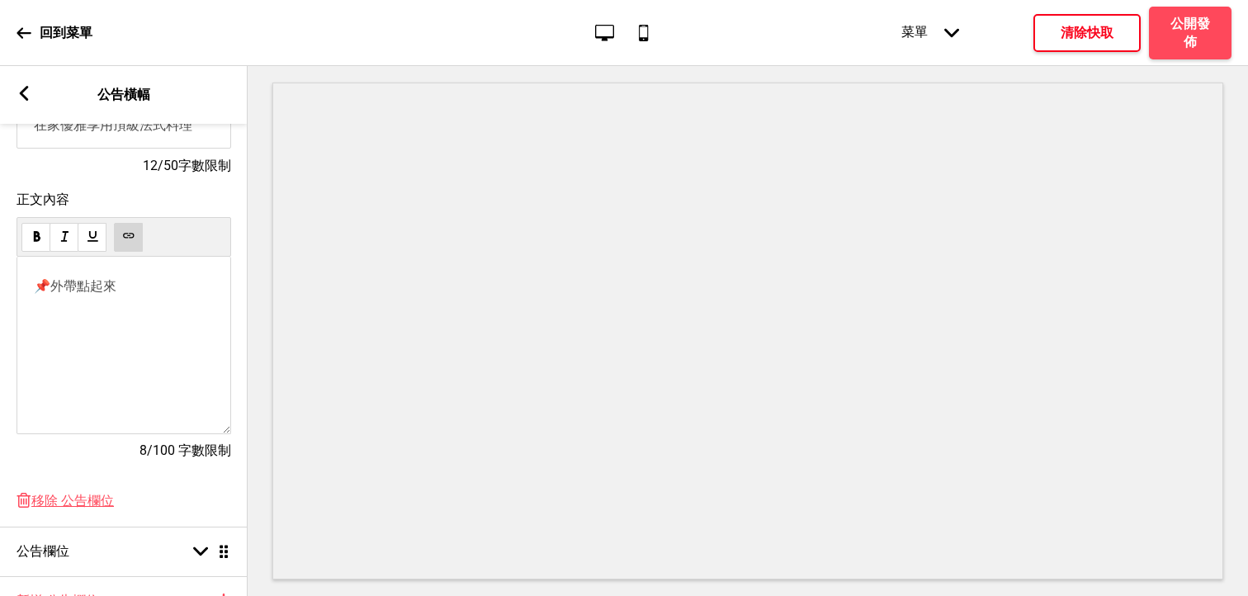
click at [133, 289] on p "📌 外帶點起來 ﻿" at bounding box center [124, 286] width 180 height 17
click at [25, 93] on rect at bounding box center [24, 93] width 15 height 15
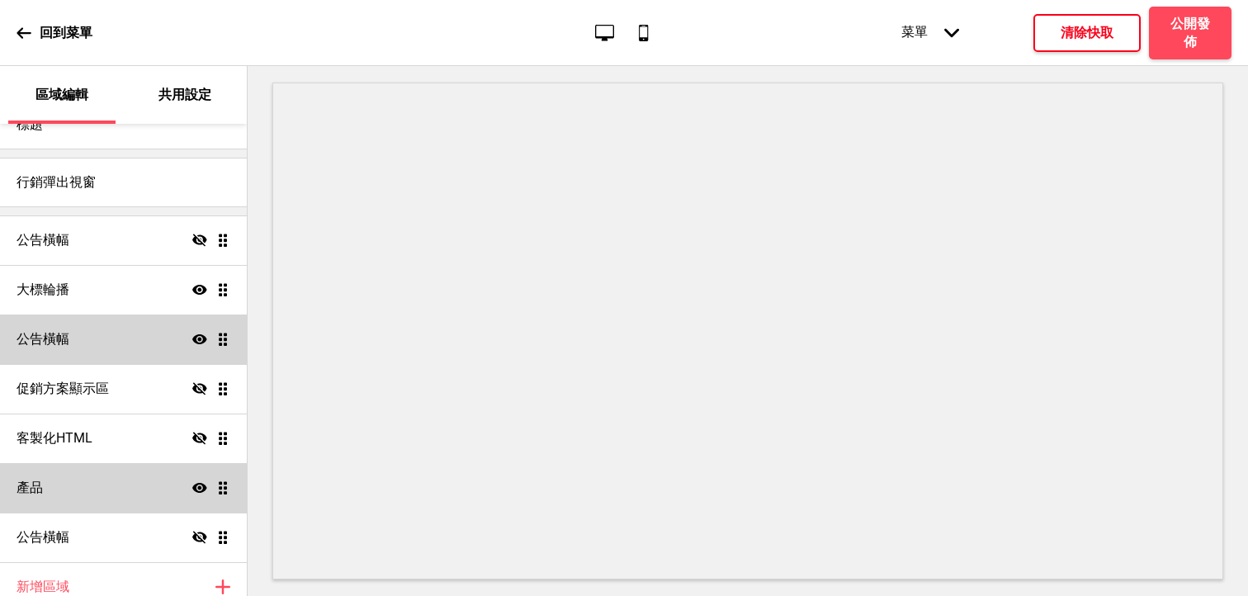
click at [128, 335] on div "公告橫幅 顯示 拖曳" at bounding box center [123, 340] width 247 height 50
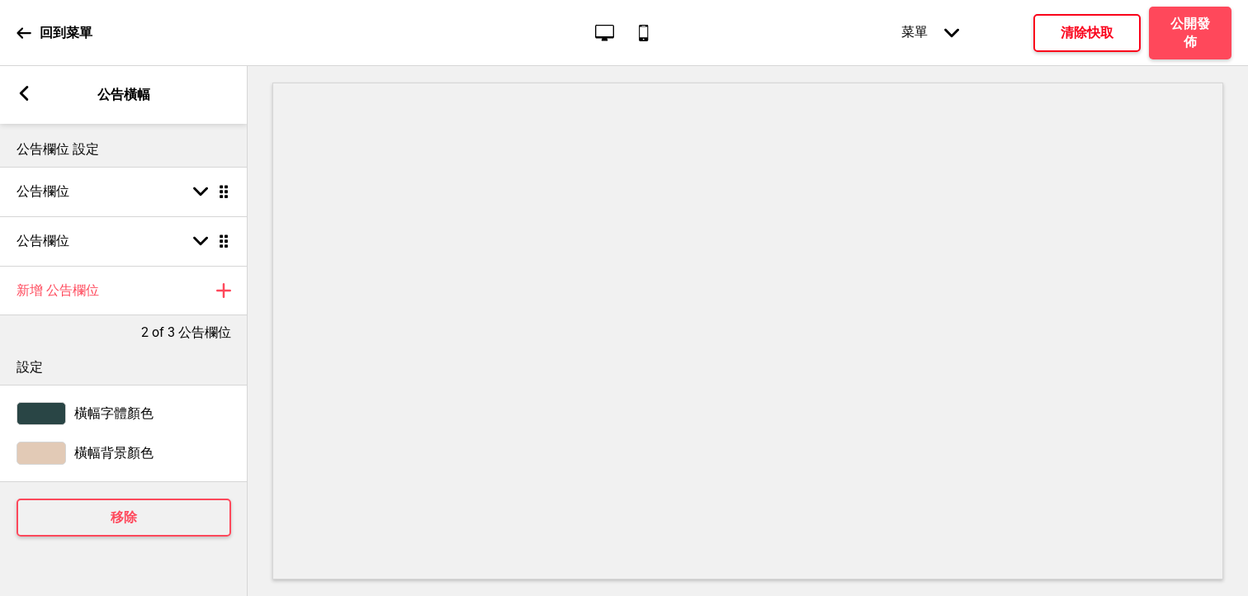
click at [19, 88] on rect at bounding box center [24, 93] width 15 height 15
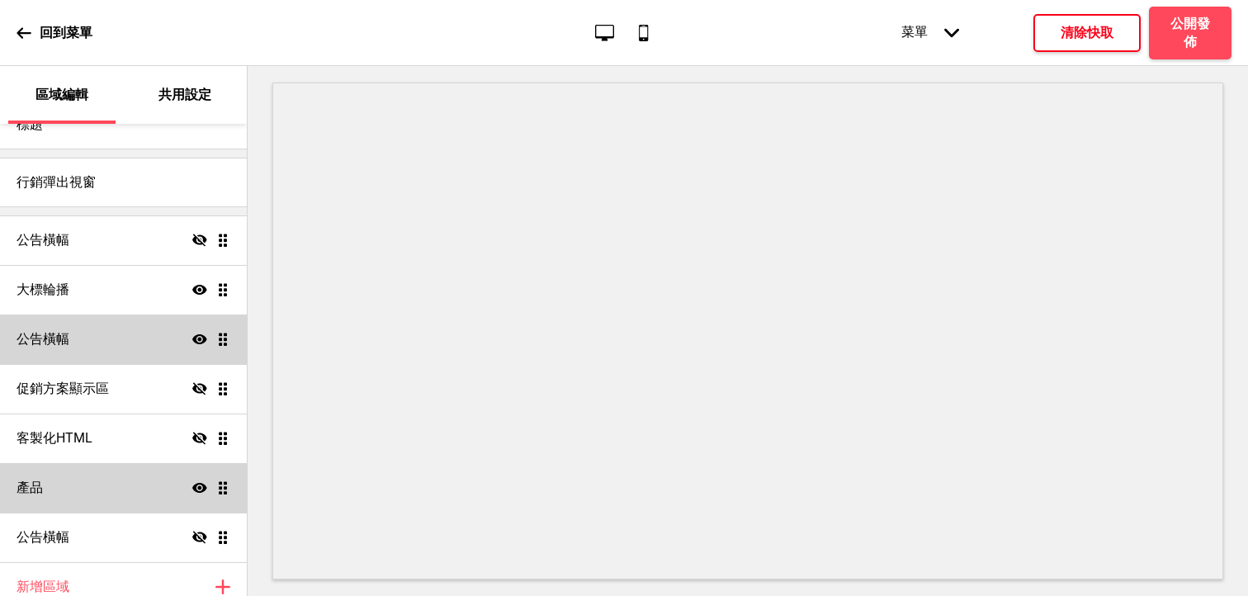
click at [146, 334] on div "公告橫幅 顯示 拖曳" at bounding box center [123, 340] width 247 height 50
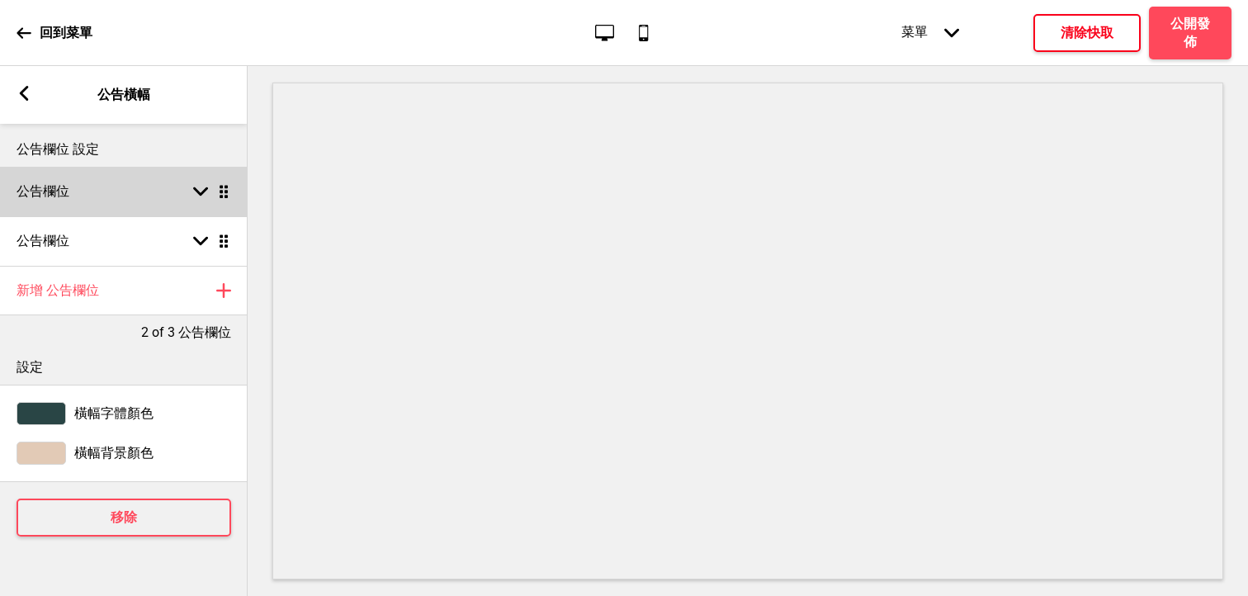
click at [206, 187] on icon at bounding box center [200, 191] width 15 height 9
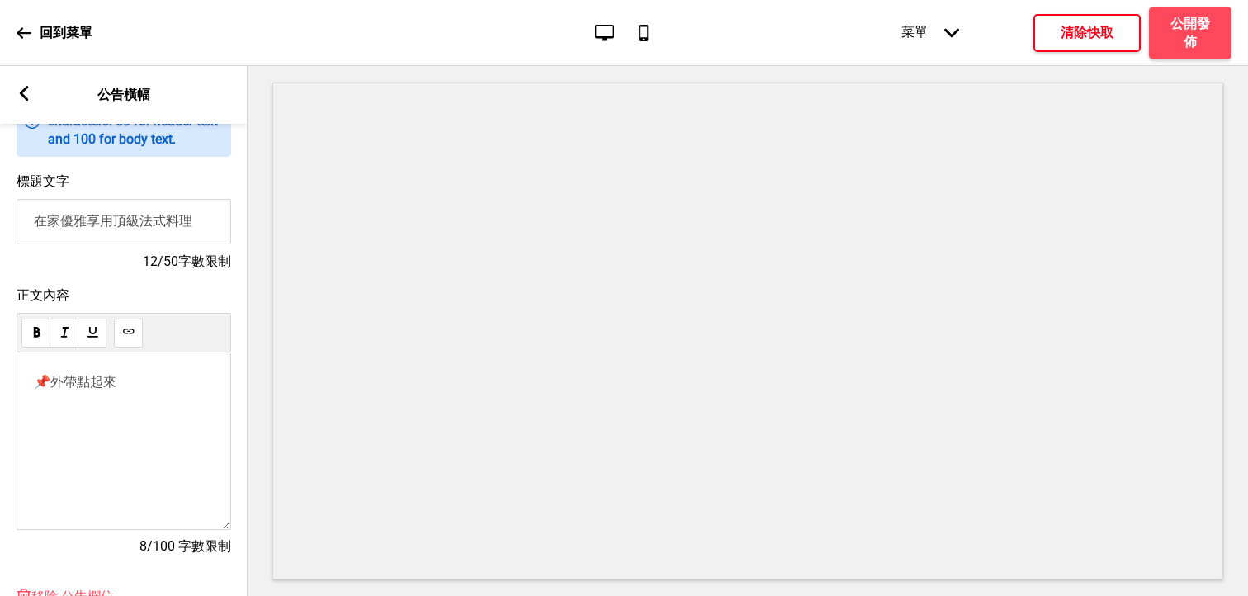
scroll to position [220, 0]
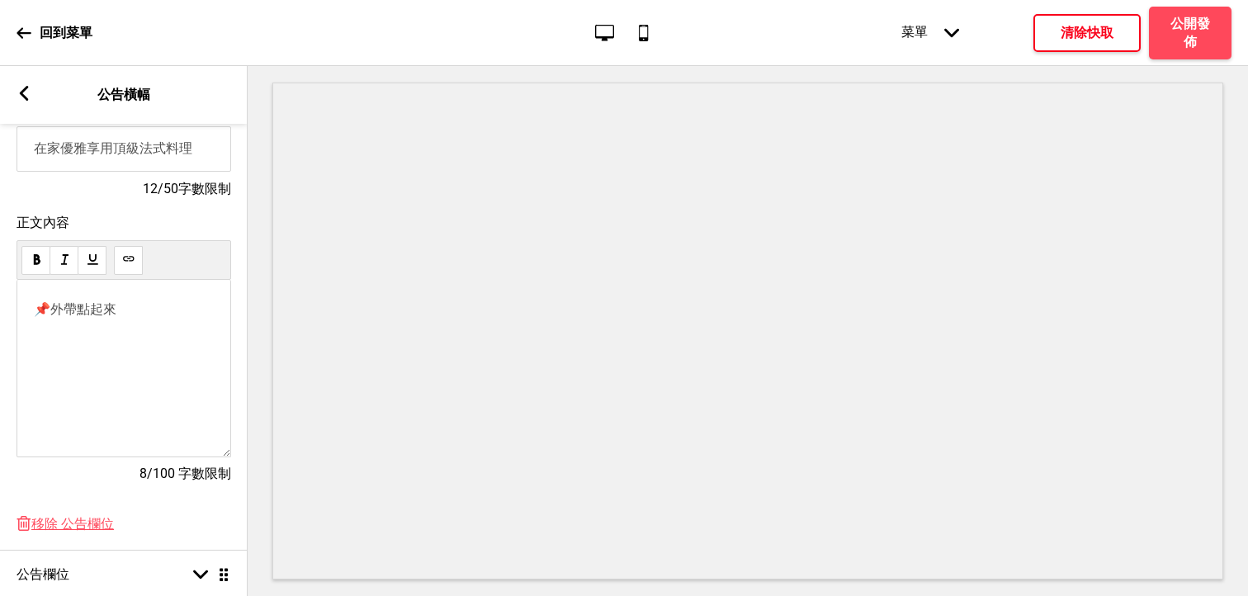
click at [144, 395] on div "📌 外帶點起來" at bounding box center [124, 369] width 215 height 178
click at [127, 327] on div "📌 外帶點起來" at bounding box center [124, 369] width 215 height 178
click at [152, 316] on p "📌 外帶點起來" at bounding box center [124, 309] width 180 height 17
drag, startPoint x: 49, startPoint y: 299, endPoint x: 171, endPoint y: 321, distance: 124.2
click at [172, 322] on div "📌 外帶點起來" at bounding box center [124, 369] width 215 height 178
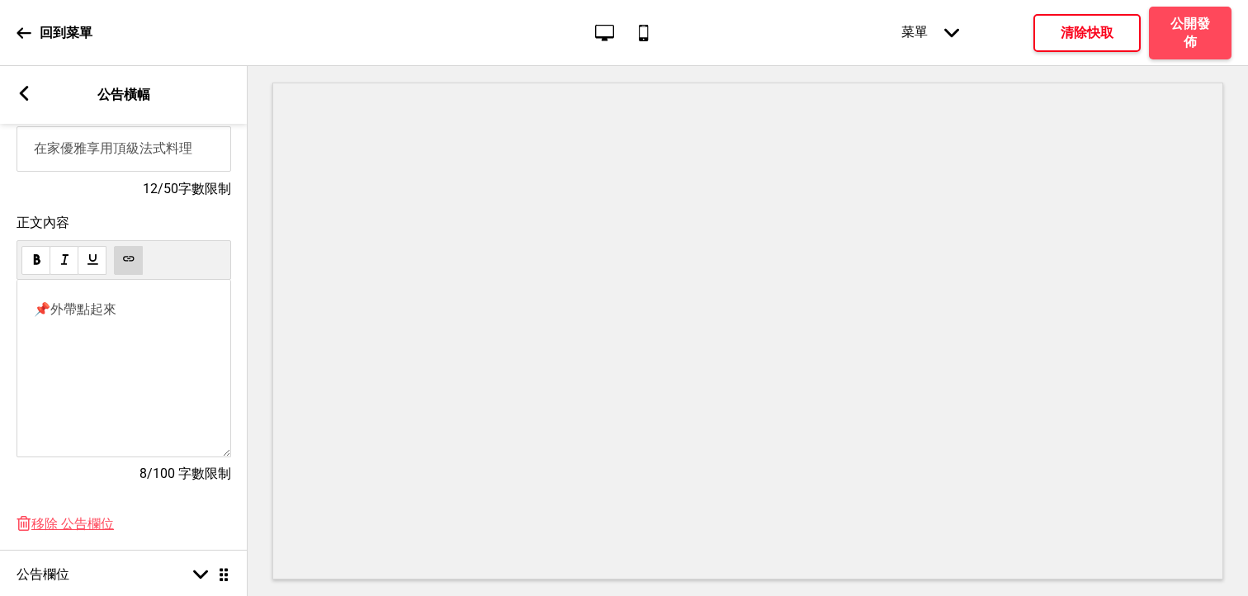
click at [171, 319] on p "📌 外帶點起來" at bounding box center [124, 309] width 180 height 17
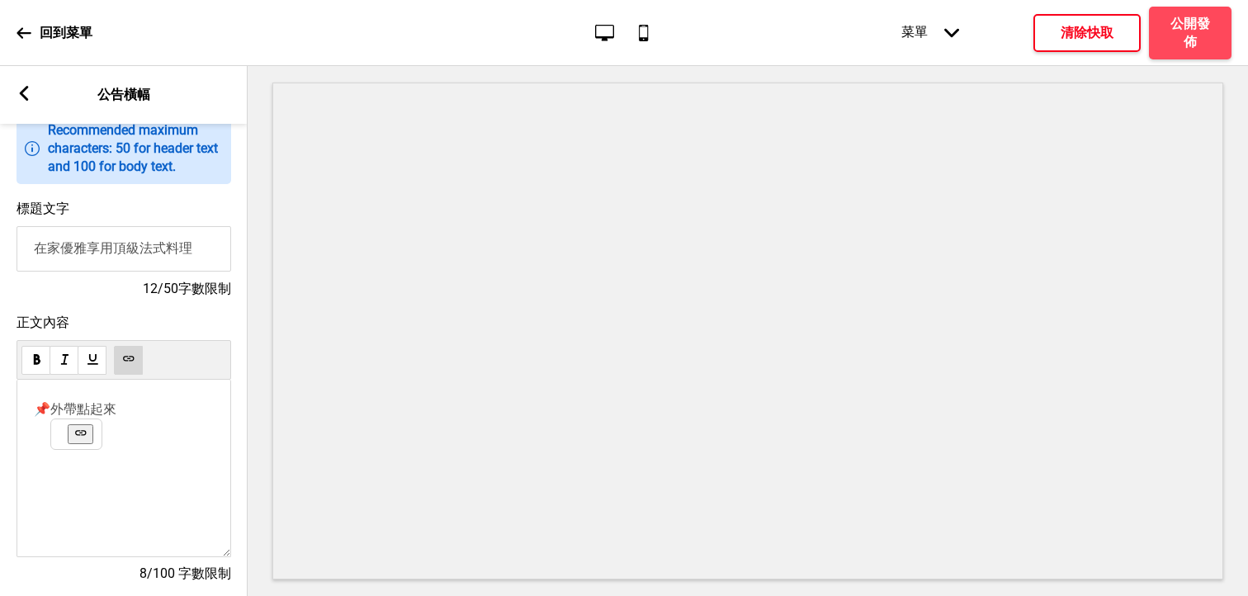
scroll to position [116, 0]
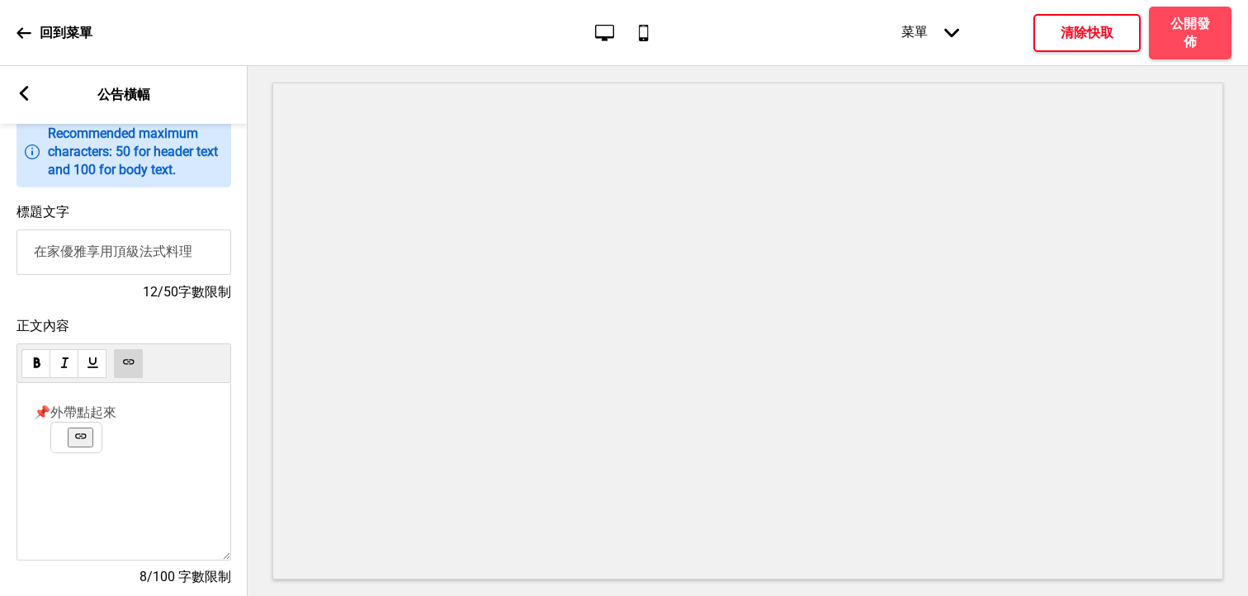
click at [192, 264] on input "在家優雅享用頂級法式料理" at bounding box center [124, 252] width 215 height 45
click at [63, 252] on input "在家優雅享用頂級法式料理" at bounding box center [124, 252] width 215 height 45
type input "在家優雅享用頂級法式料理"
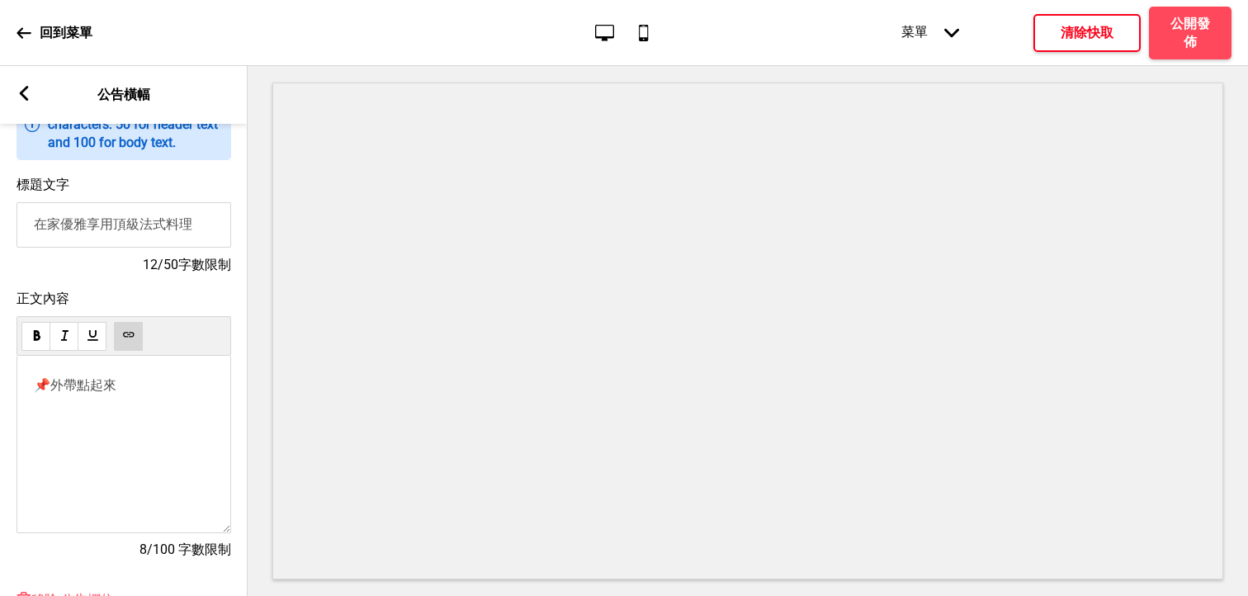
scroll to position [145, 0]
click at [103, 423] on div "📌 外帶點起來" at bounding box center [124, 443] width 215 height 178
click at [125, 378] on p "📌 外帶點起來" at bounding box center [124, 384] width 180 height 17
drag, startPoint x: 129, startPoint y: 393, endPoint x: 2, endPoint y: 388, distance: 127.2
click at [2, 388] on div "正文內容 📌 外帶點起來 8/100 字數限制" at bounding box center [124, 431] width 248 height 301
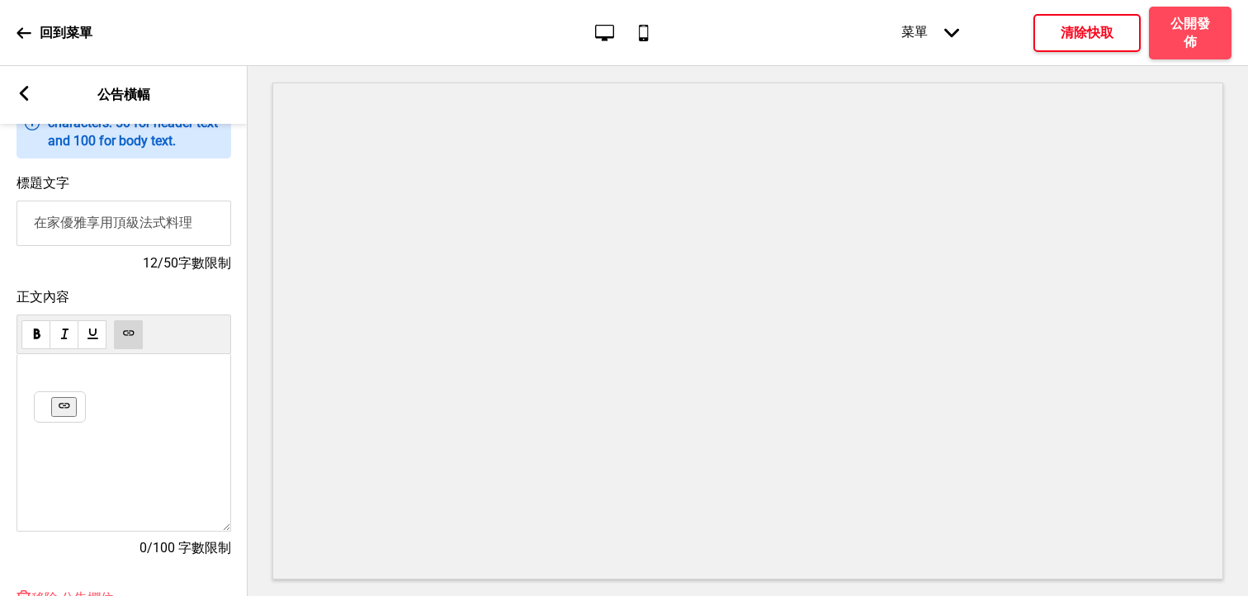
click at [124, 386] on p "﻿ ﻿" at bounding box center [124, 384] width 180 height 16
click at [87, 370] on div "﻿ ﻿ ﻿" at bounding box center [124, 443] width 215 height 178
drag, startPoint x: 83, startPoint y: 412, endPoint x: 60, endPoint y: 350, distance: 66.1
click at [60, 349] on div "正文內容 ﻿ ﻿ ﻿ 0/100 字數限制" at bounding box center [124, 431] width 215 height 285
click at [114, 408] on div "﻿ ﻿ ﻿" at bounding box center [124, 443] width 215 height 178
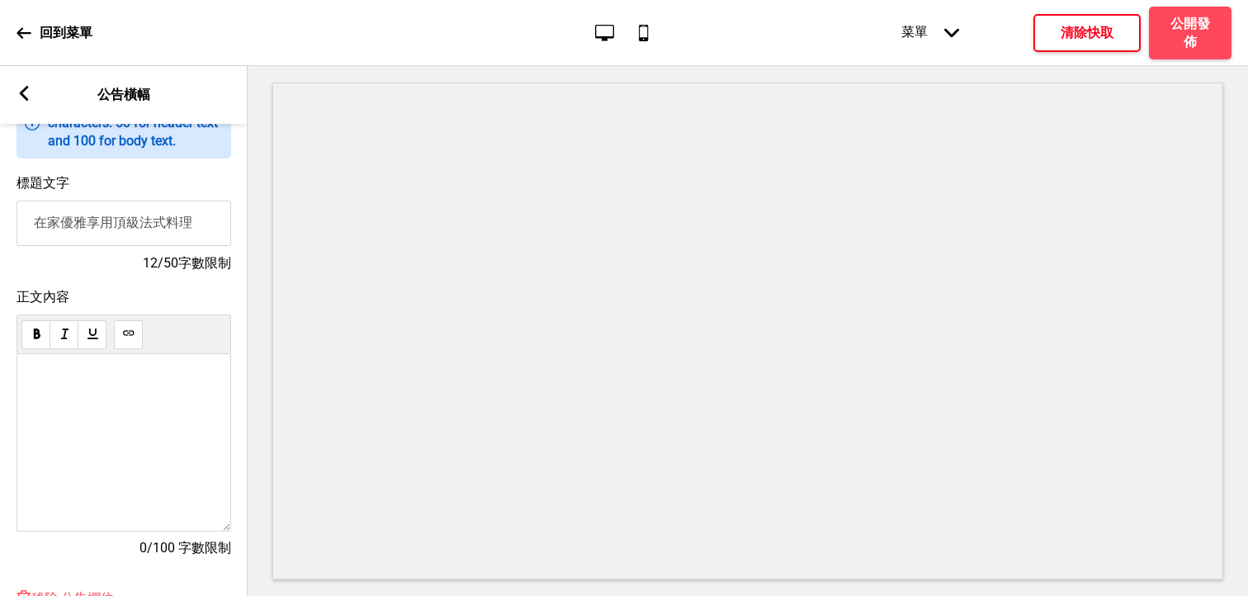
click at [106, 225] on input "在家優雅享用頂級法式料理" at bounding box center [124, 223] width 215 height 45
click at [135, 404] on div "﻿ ﻿ ﻿" at bounding box center [124, 443] width 215 height 178
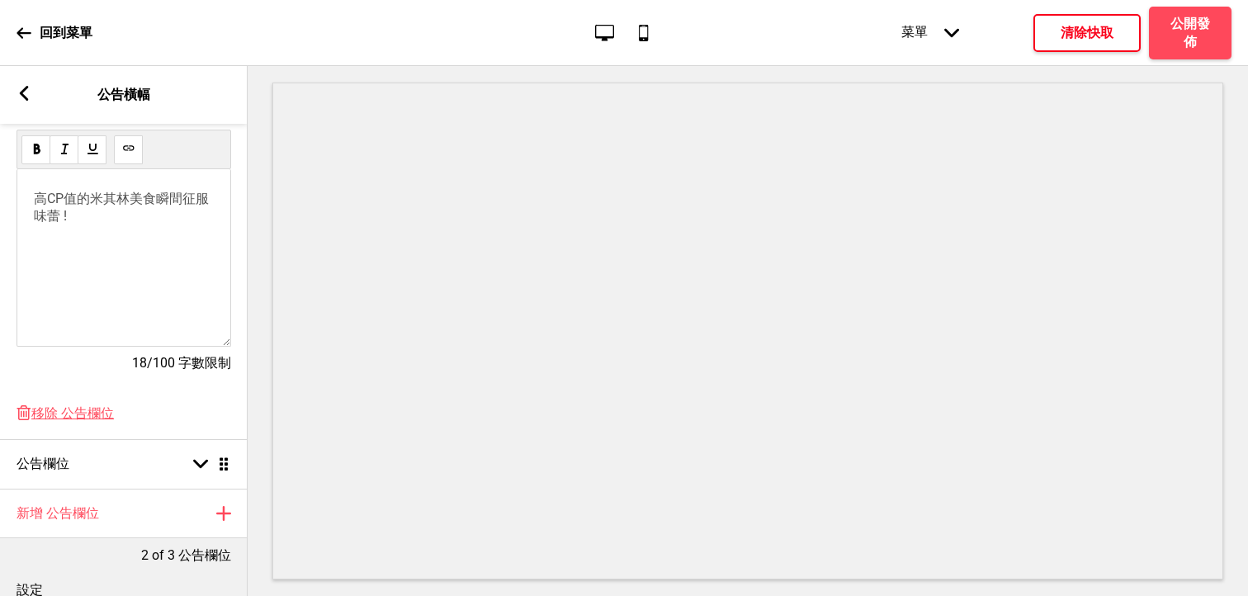
scroll to position [348, 0]
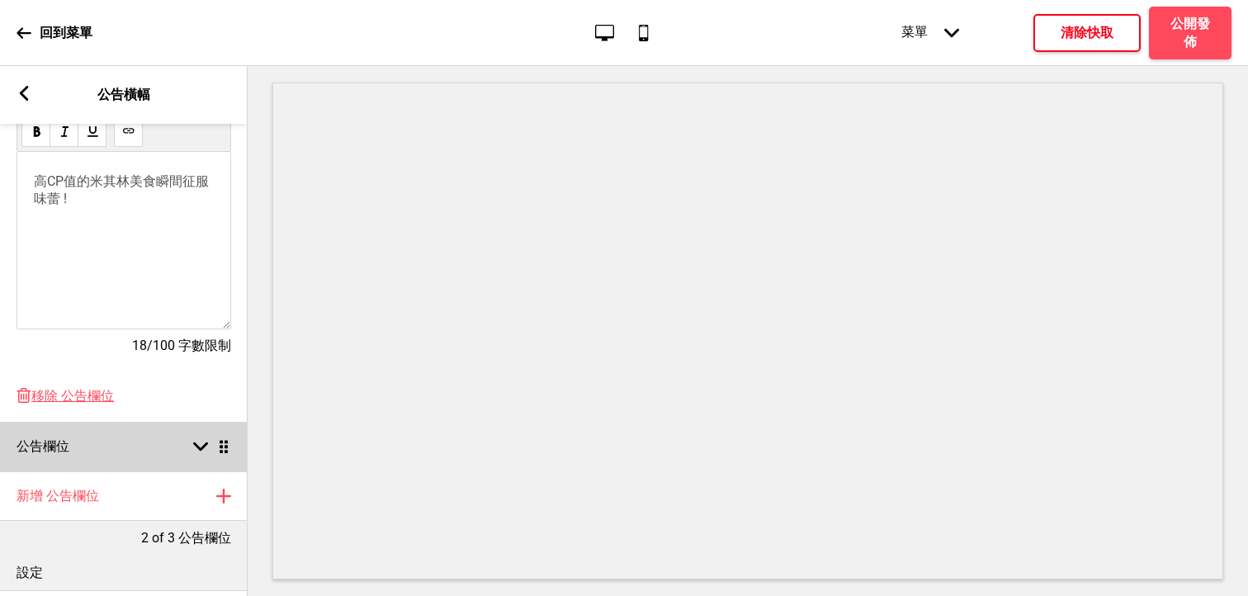
click at [136, 440] on div "公告欄位 箭頭down 拖曳" at bounding box center [124, 447] width 248 height 50
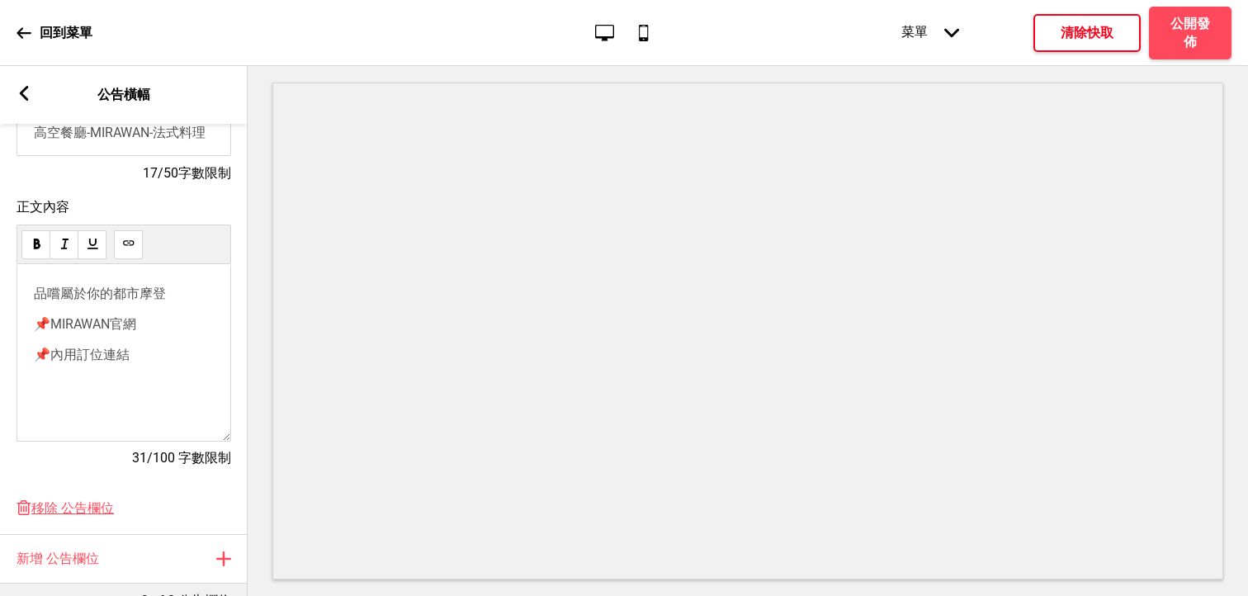
scroll to position [283, 0]
click at [162, 334] on p "📌 MIRAWAN官網" at bounding box center [124, 326] width 180 height 17
click at [178, 293] on p "品嚐屬於你的都市摩登" at bounding box center [124, 295] width 180 height 17
click at [180, 299] on p "品嚐屬於你的都市摩登" at bounding box center [124, 295] width 180 height 17
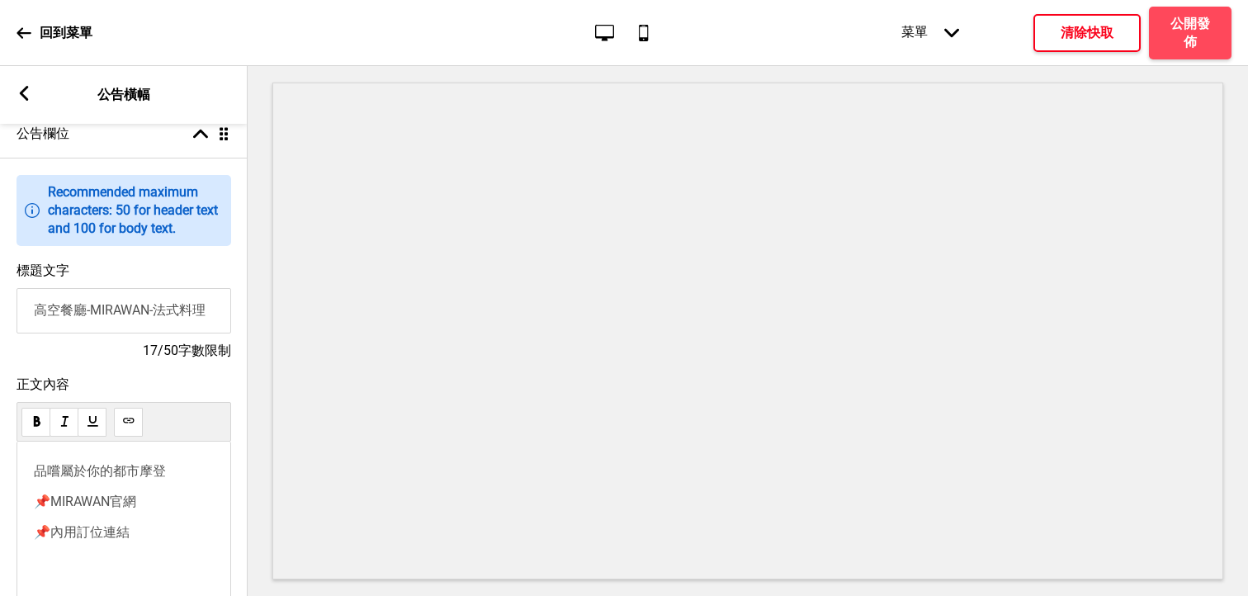
scroll to position [7, 0]
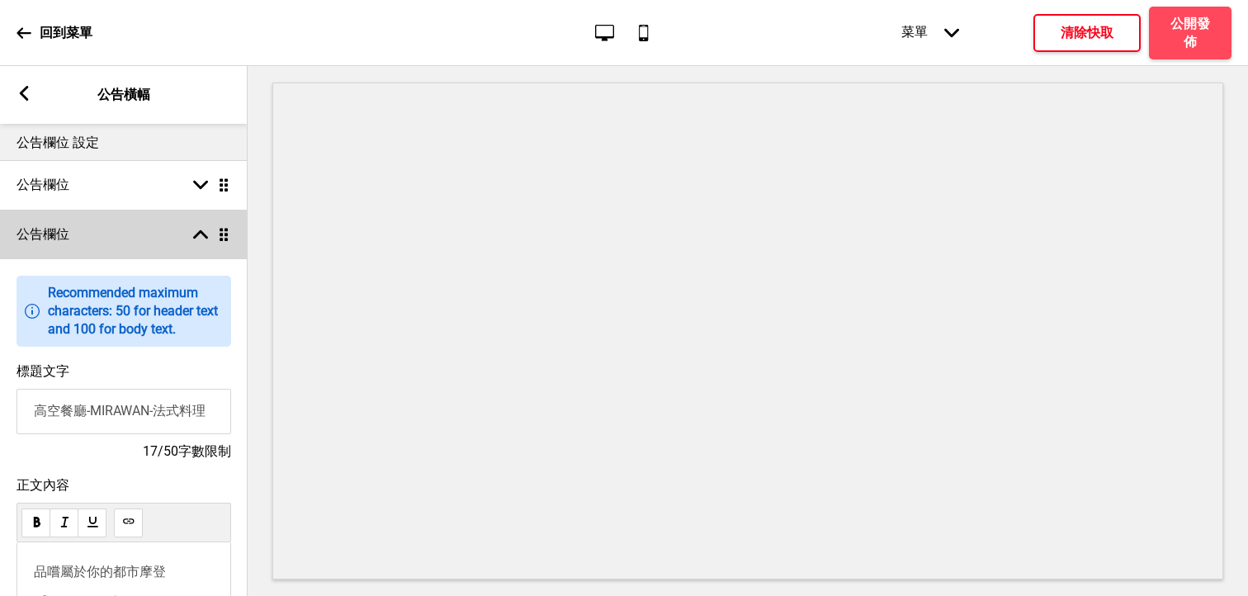
click at [200, 228] on rect at bounding box center [200, 234] width 15 height 15
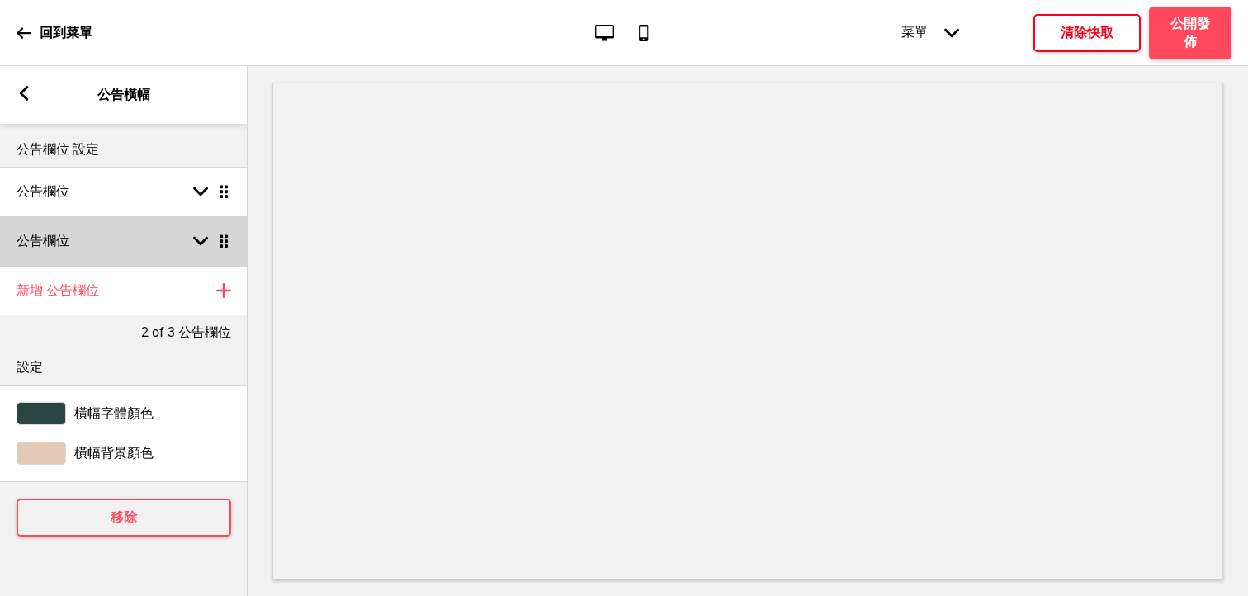
scroll to position [0, 0]
click at [200, 228] on div "公告欄位 箭頭down 拖曳" at bounding box center [124, 241] width 248 height 50
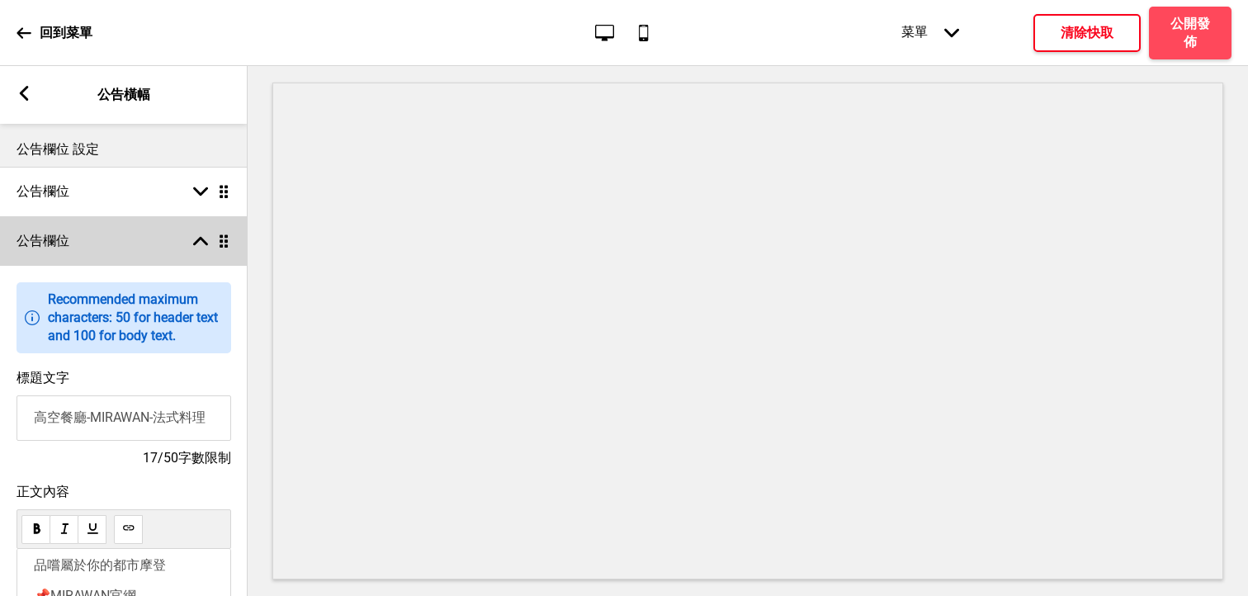
click at [200, 228] on div "公告欄位 箭頭up 拖曳" at bounding box center [124, 241] width 248 height 50
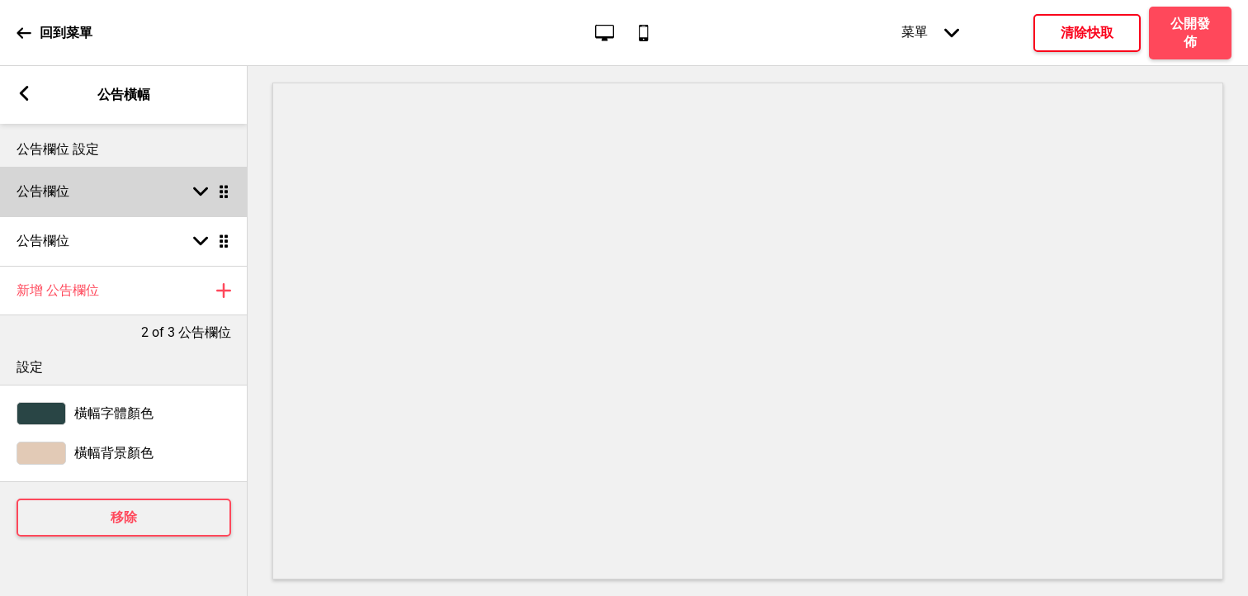
click at [211, 187] on div "箭頭down 拖曳" at bounding box center [208, 191] width 46 height 15
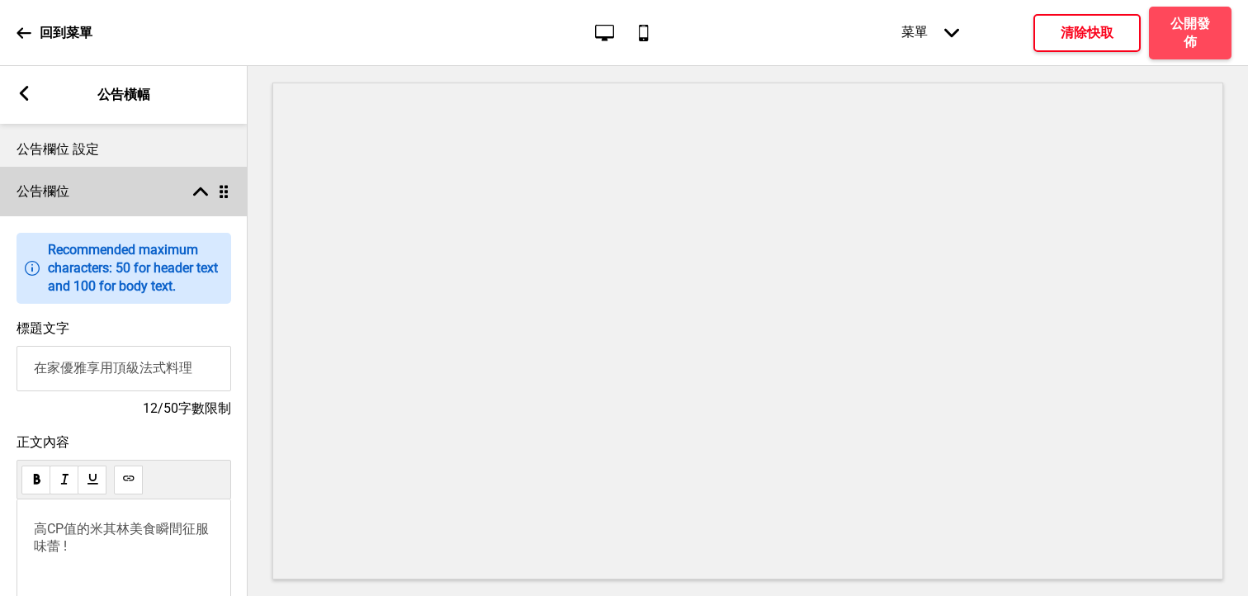
click at [211, 187] on div "箭頭up 拖曳" at bounding box center [208, 191] width 46 height 15
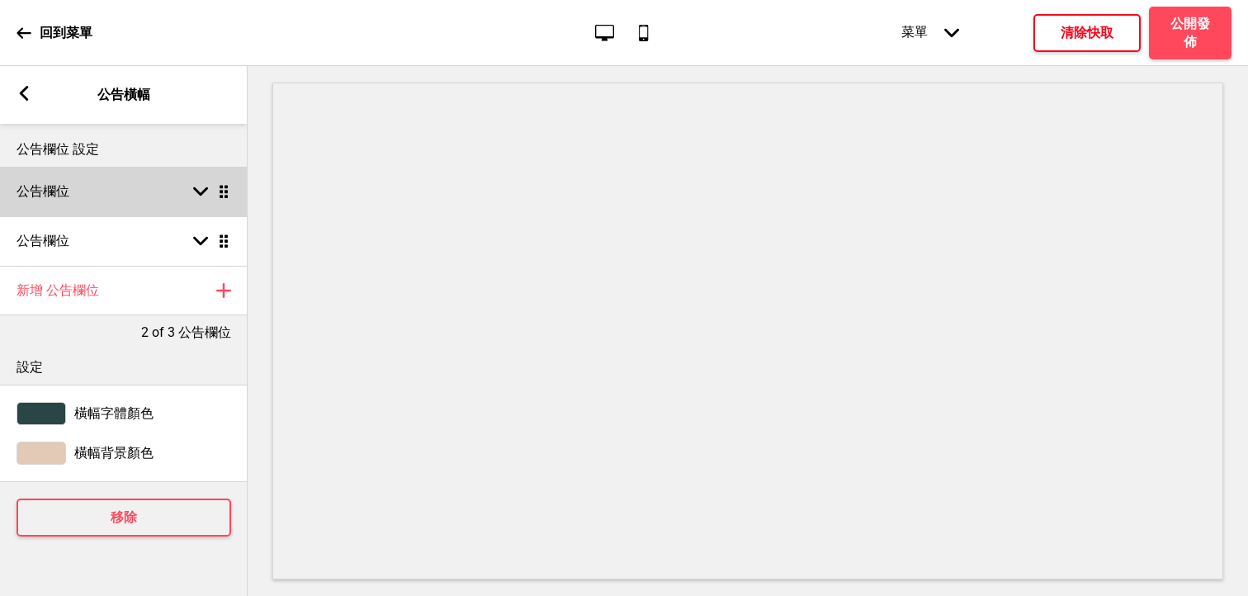
click at [227, 187] on ul "公告欄位 箭頭down 拖曳 公告欄位 箭頭down 拖曳" at bounding box center [124, 216] width 248 height 99
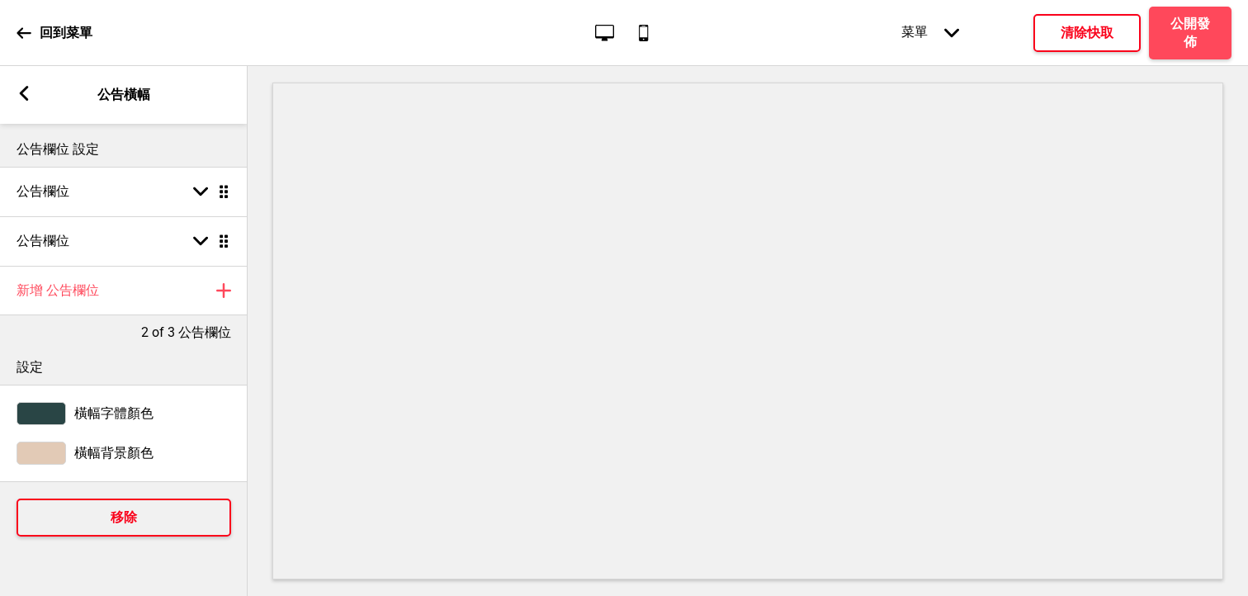
click at [121, 502] on button "移除" at bounding box center [124, 518] width 215 height 38
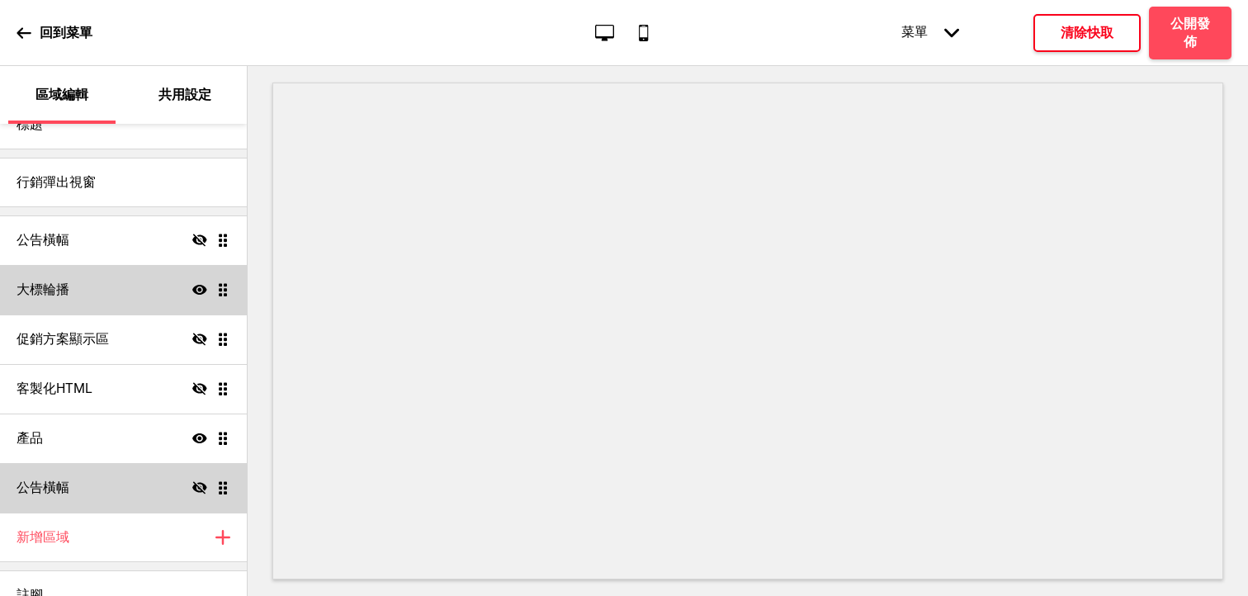
scroll to position [64, 0]
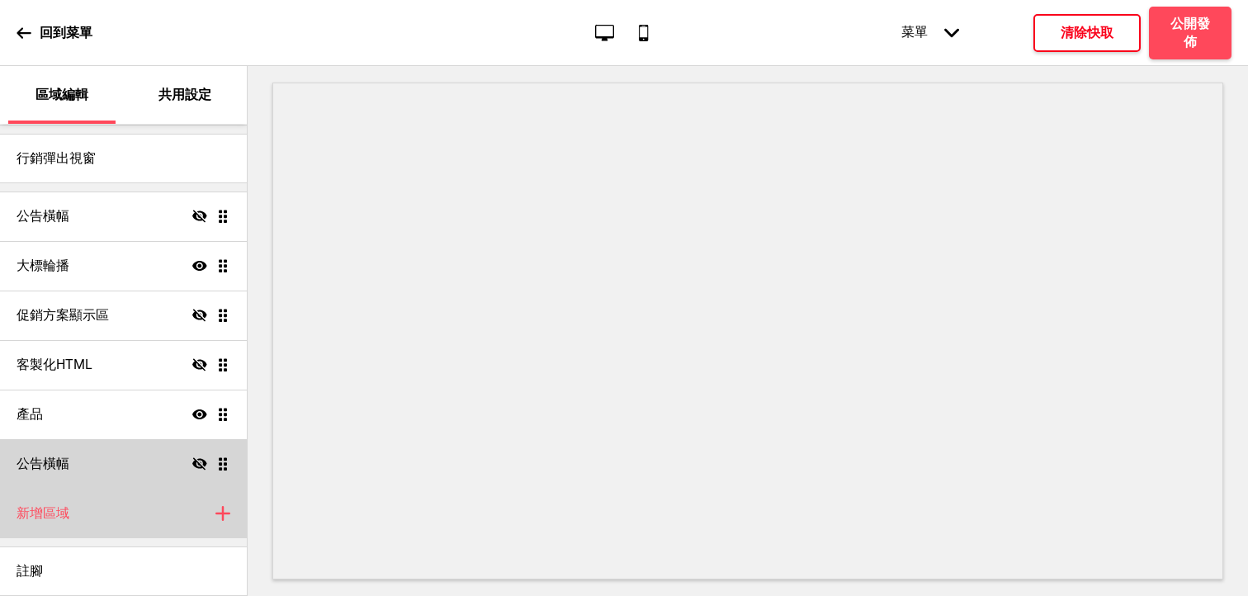
click at [93, 520] on div "新增區域 加上" at bounding box center [123, 514] width 247 height 50
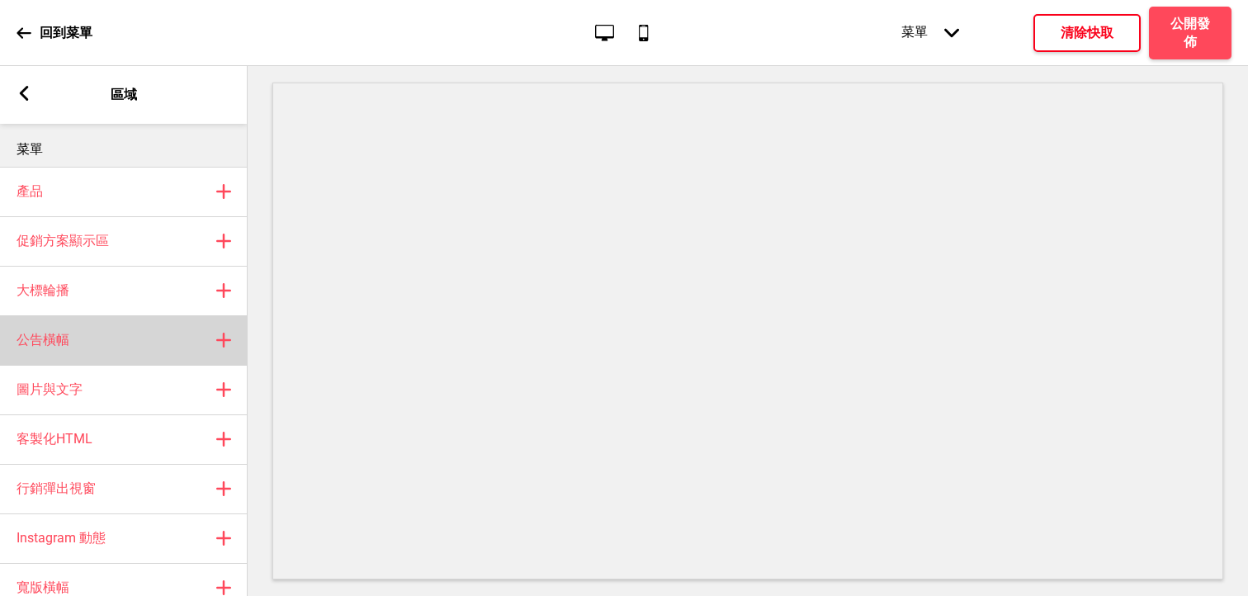
click at [118, 321] on div "公告橫幅 加上" at bounding box center [124, 340] width 248 height 50
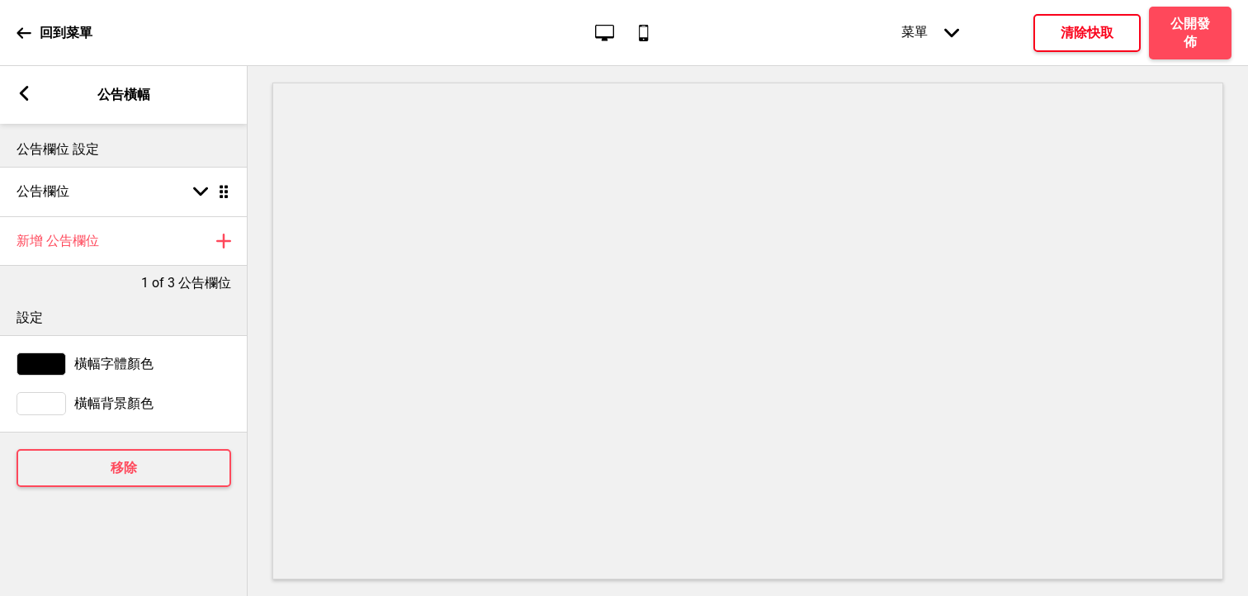
click at [176, 286] on p "1 of 3 公告欄位" at bounding box center [186, 283] width 90 height 18
click at [36, 100] on div "箭頭left 公告橫幅" at bounding box center [124, 95] width 248 height 58
click at [78, 470] on button "移除" at bounding box center [124, 468] width 215 height 38
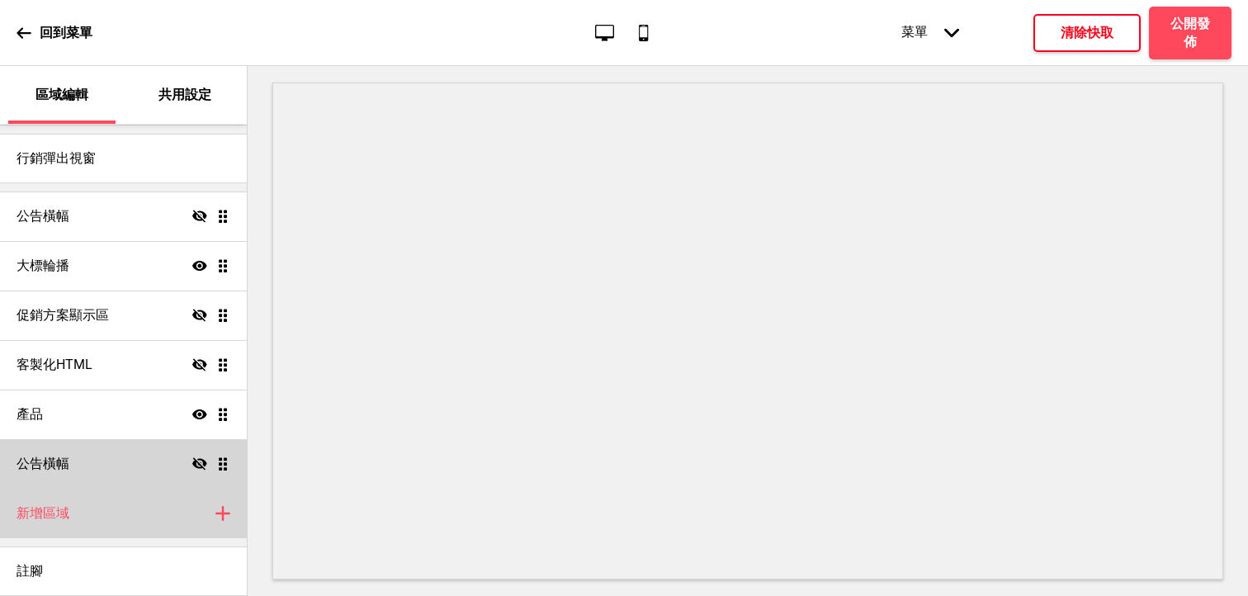
click at [109, 510] on div "新增區域 加上" at bounding box center [123, 514] width 247 height 50
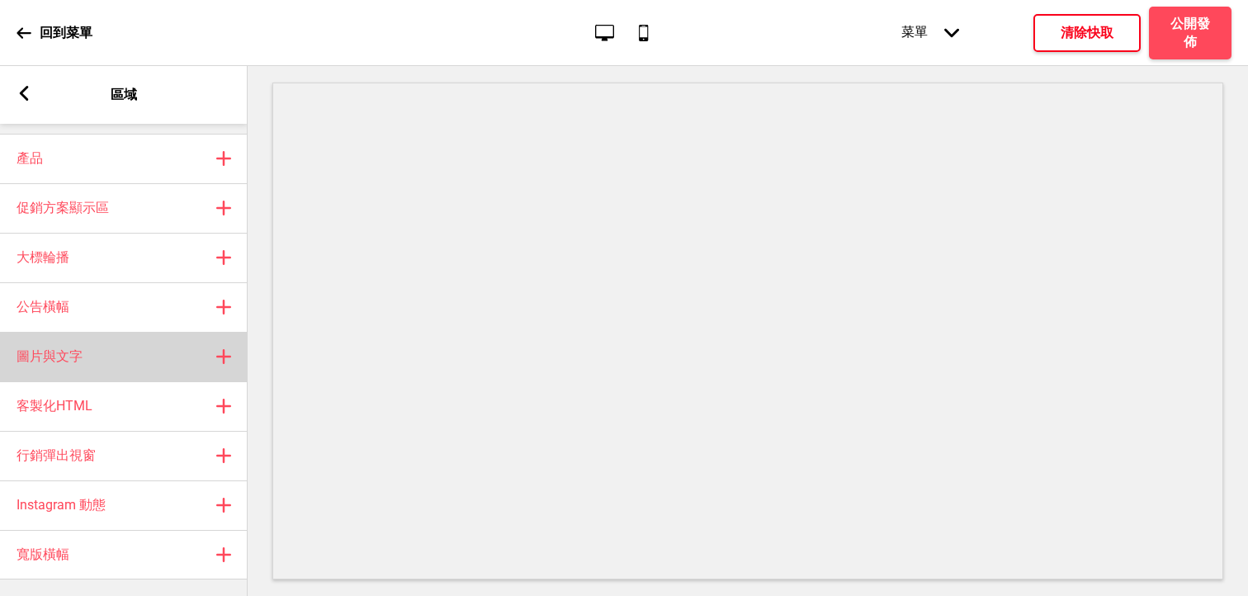
scroll to position [27, 0]
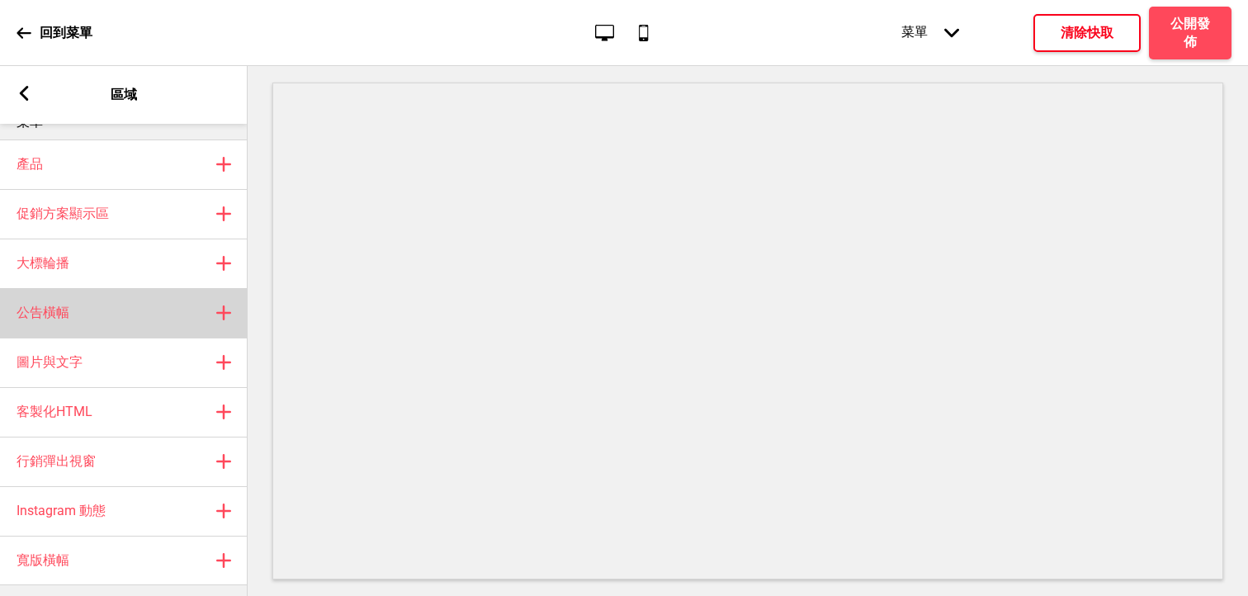
click at [86, 324] on div "公告橫幅 加上" at bounding box center [124, 313] width 248 height 50
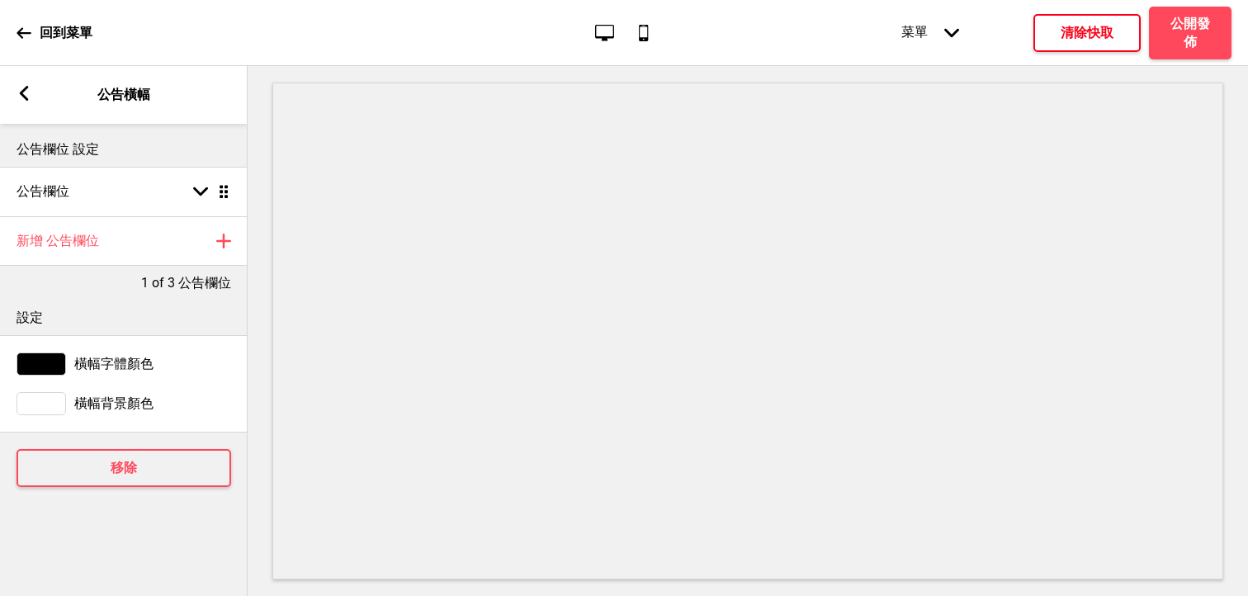
click at [30, 97] on rect at bounding box center [24, 93] width 15 height 15
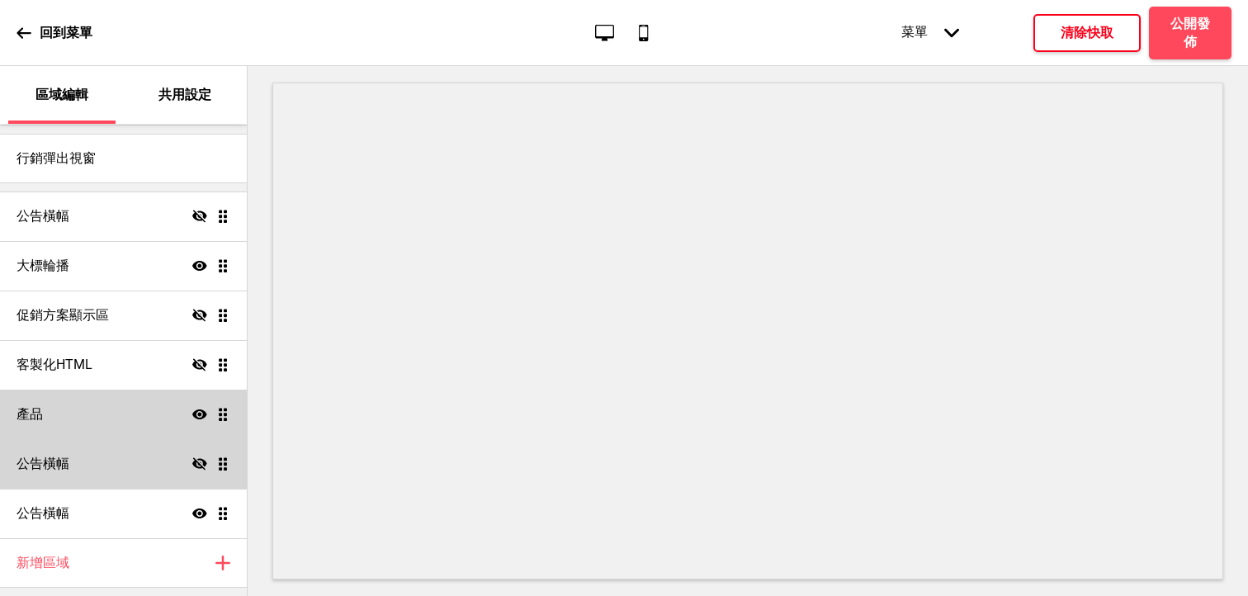
scroll to position [114, 0]
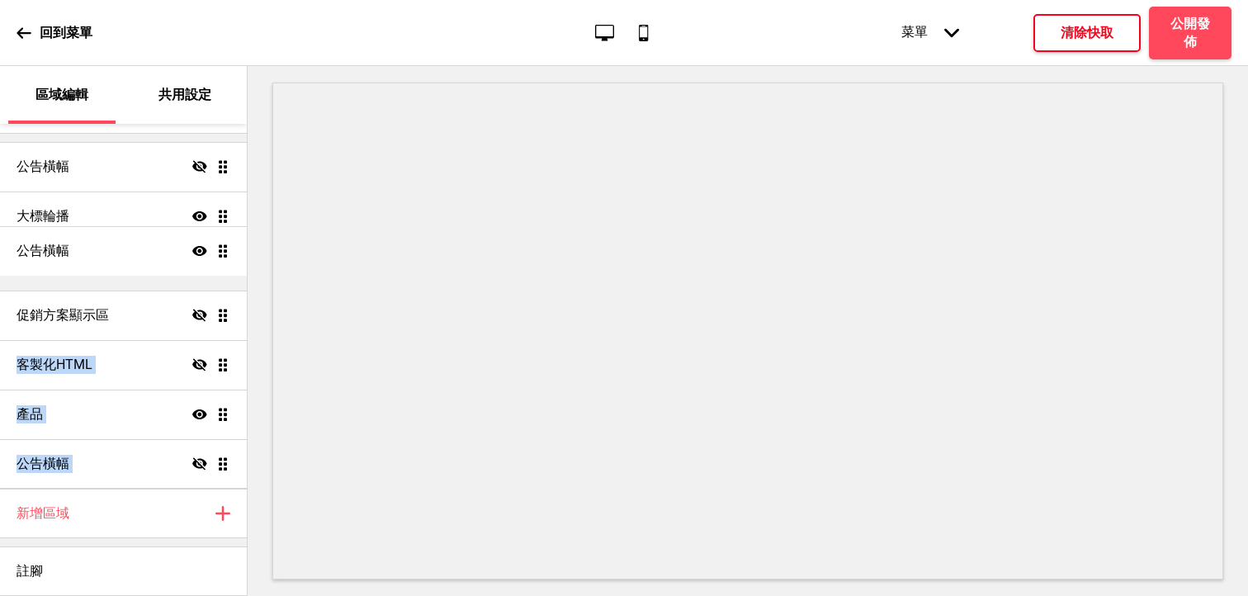
drag, startPoint x: 222, startPoint y: 462, endPoint x: 211, endPoint y: 249, distance: 213.3
click at [211, 249] on ul "公告橫幅 隱藏 拖曳 大標輪播 顯示 拖曳 促銷方案顯示區 隱藏 拖曳 客製化HTML 隱藏 拖曳 產品 顯示 拖曳 公告橫幅 隱藏 拖曳 公告橫幅 顯示 拖曳" at bounding box center [123, 315] width 247 height 347
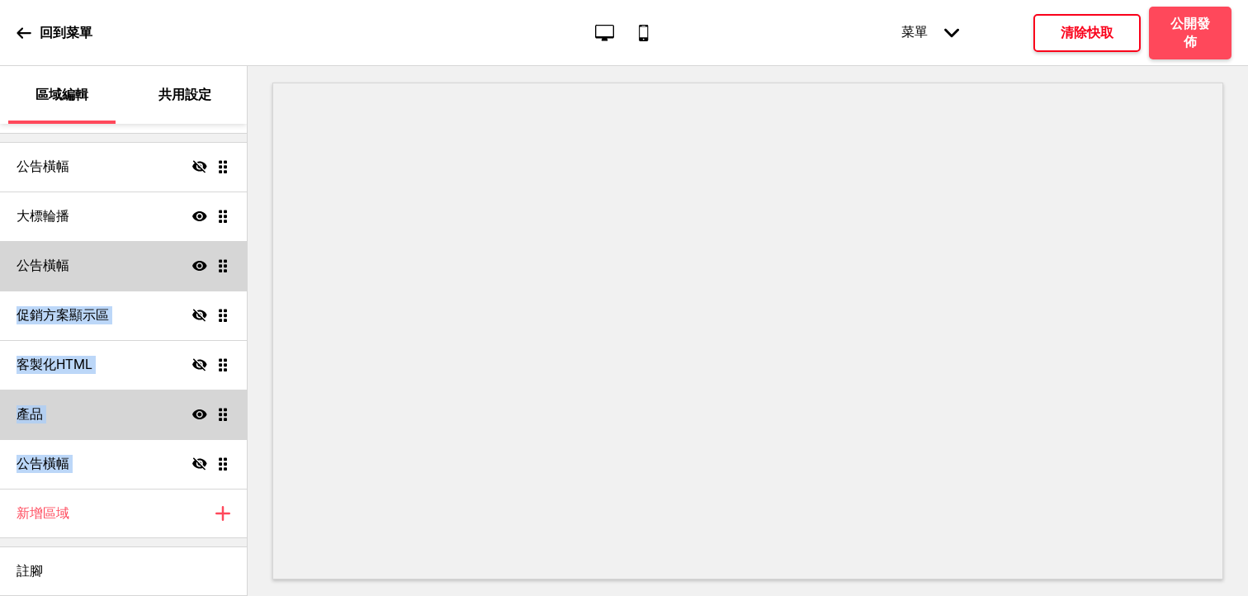
click at [130, 263] on div "公告橫幅 顯示 拖曳" at bounding box center [123, 266] width 247 height 50
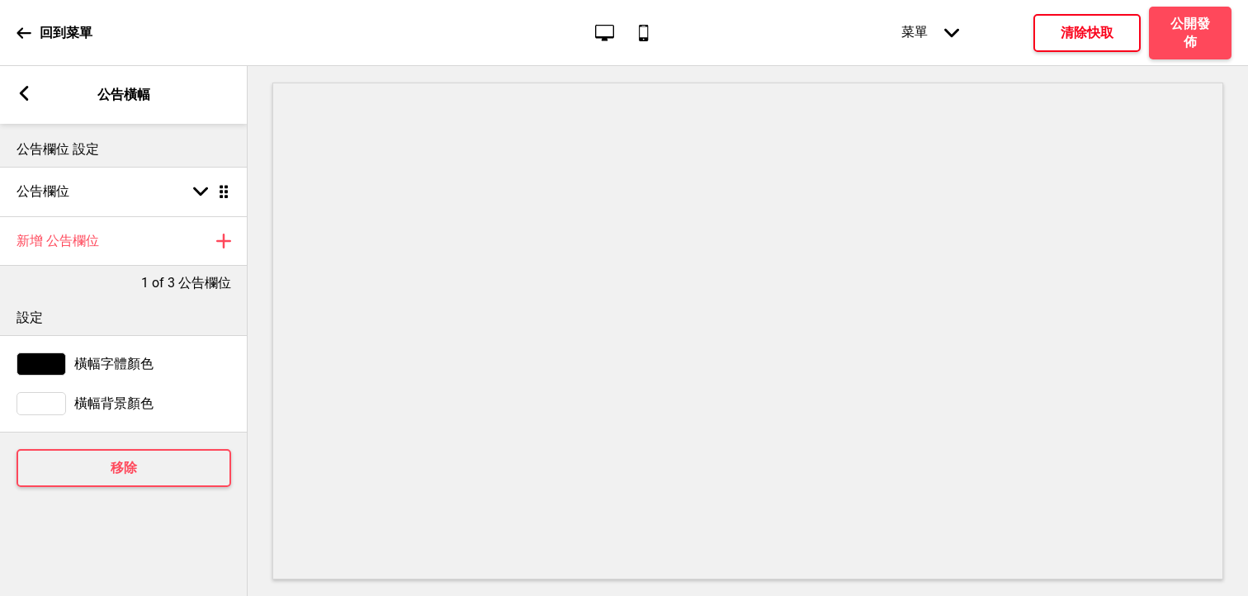
click at [62, 400] on div at bounding box center [42, 403] width 50 height 23
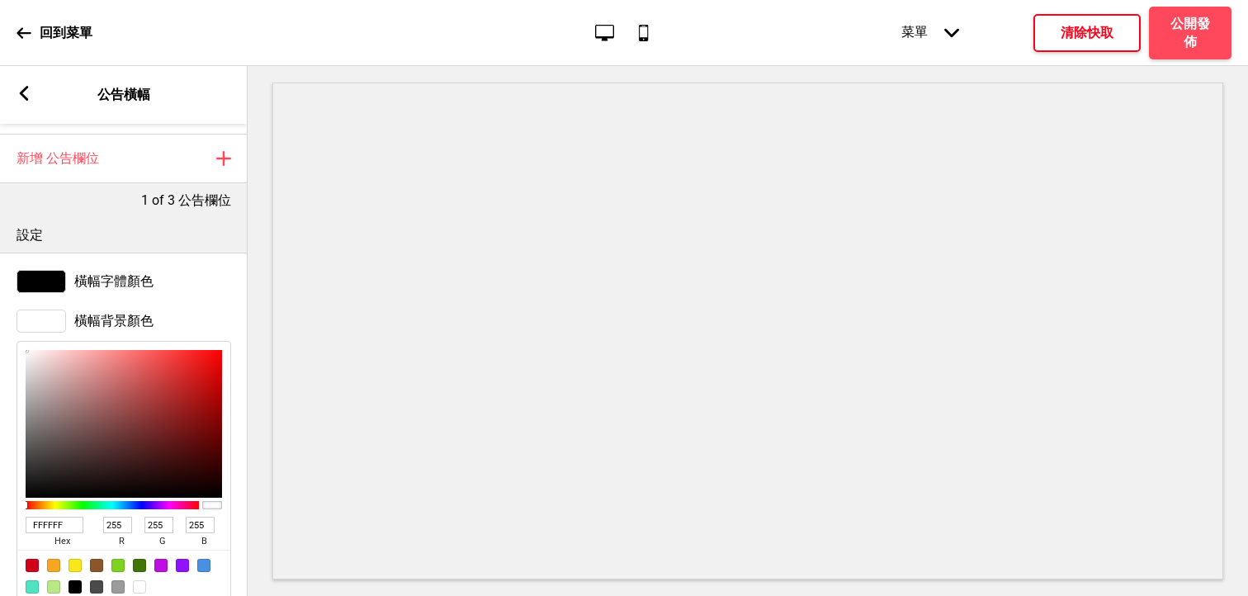
scroll to position [94, 0]
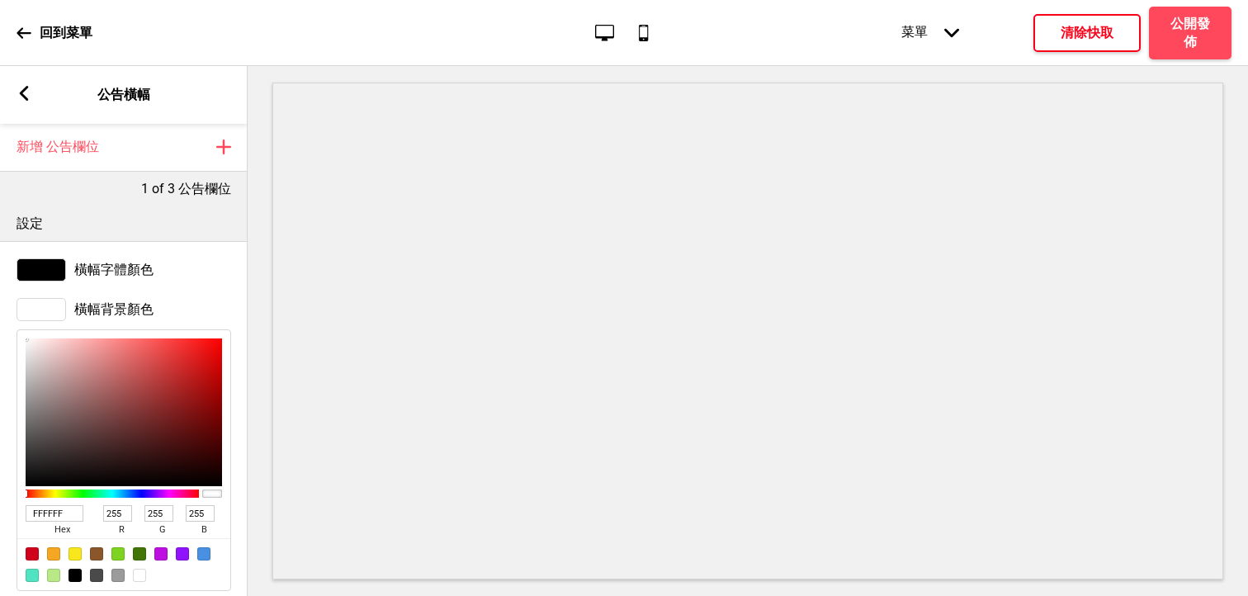
type input "E1D3D3"
type input "225"
type input "211"
type input "E1D4D4"
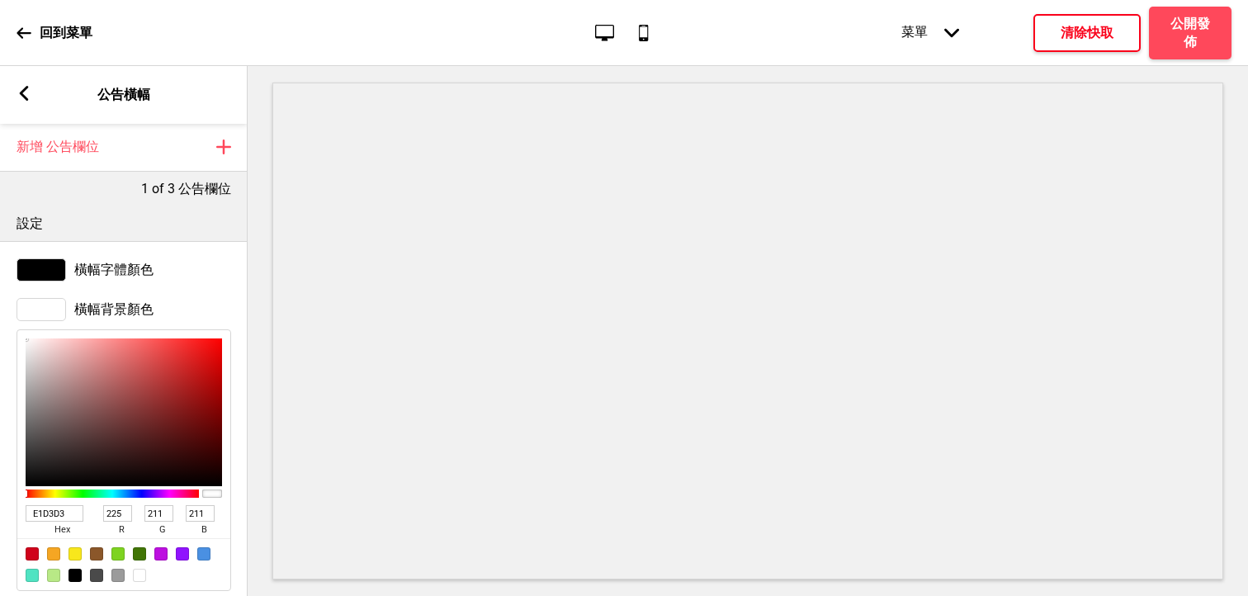
type input "212"
type input "E4D7D7"
type input "228"
type input "215"
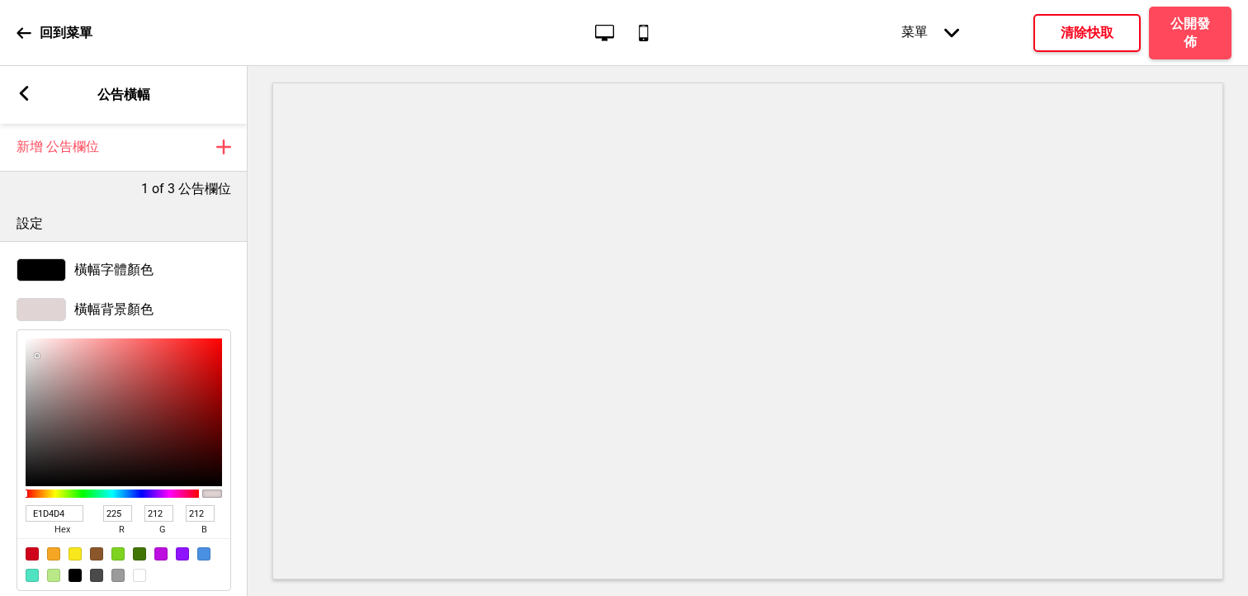
type input "215"
type input "E8DCDC"
type input "232"
type input "220"
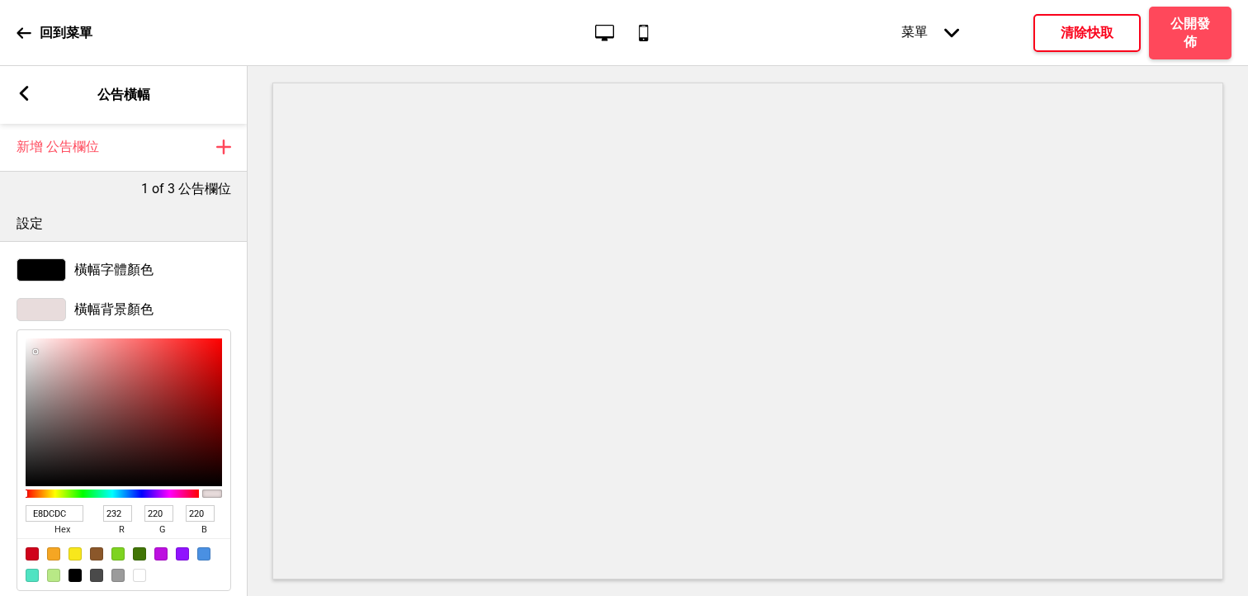
type input "EBE0E0"
type input "235"
type input "224"
type input "EBE1E1"
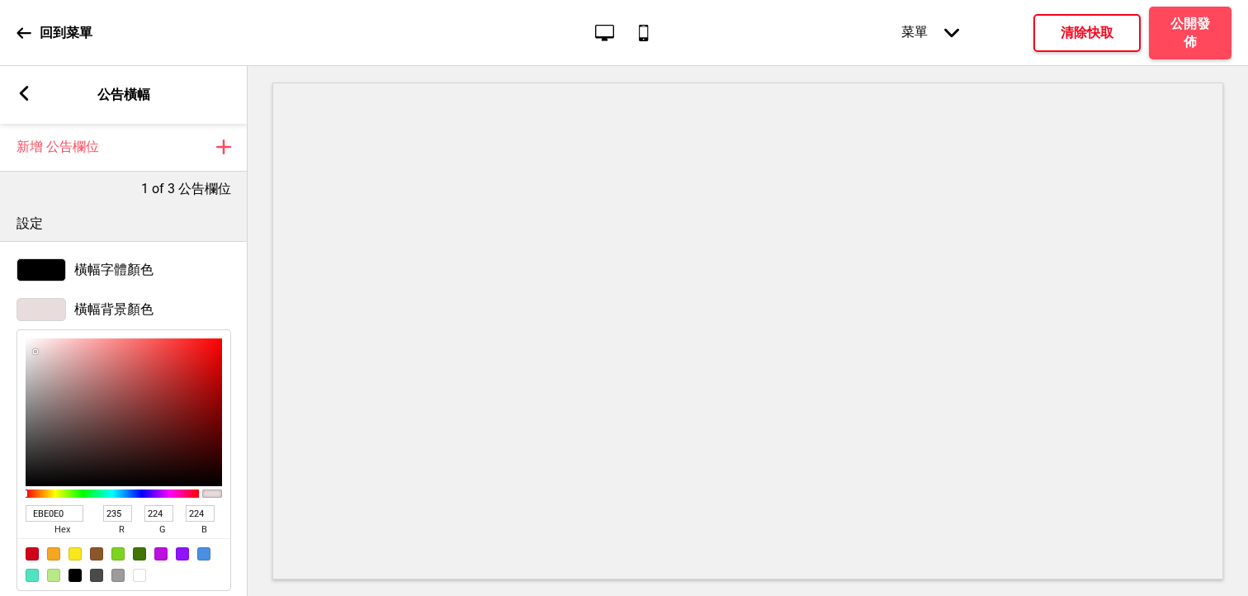
type input "225"
type input "ECE2E2"
type input "236"
type input "226"
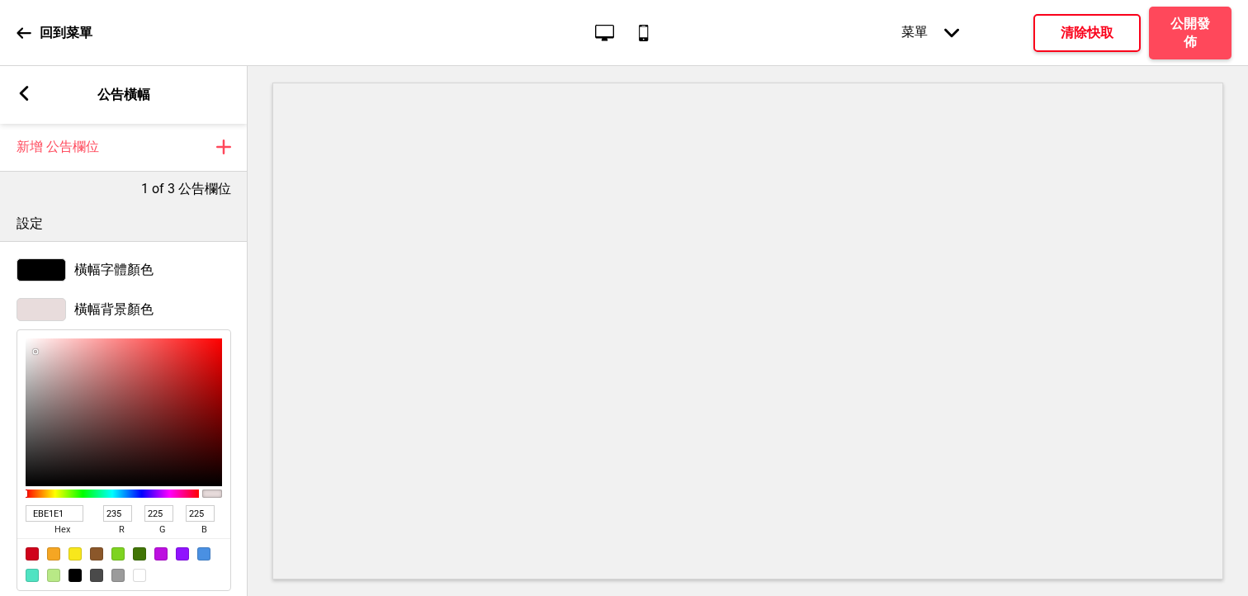
type input "226"
type input "ECE3E3"
type input "227"
type input "F2ECEC"
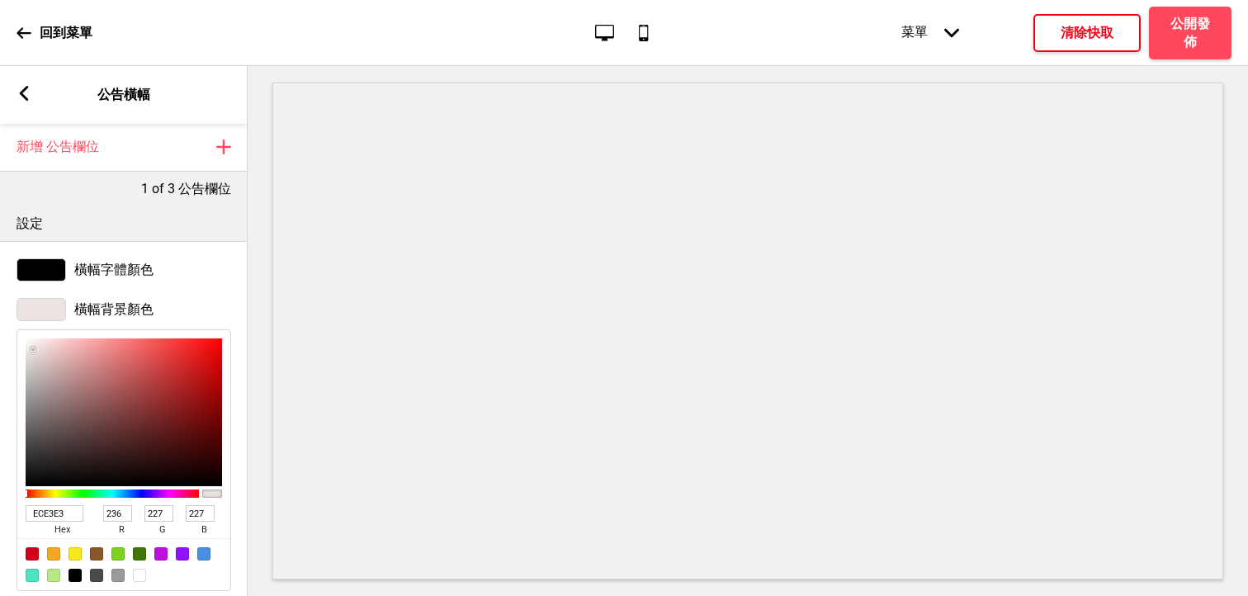
type input "242"
type input "236"
type input "FBFBFB"
type input "251"
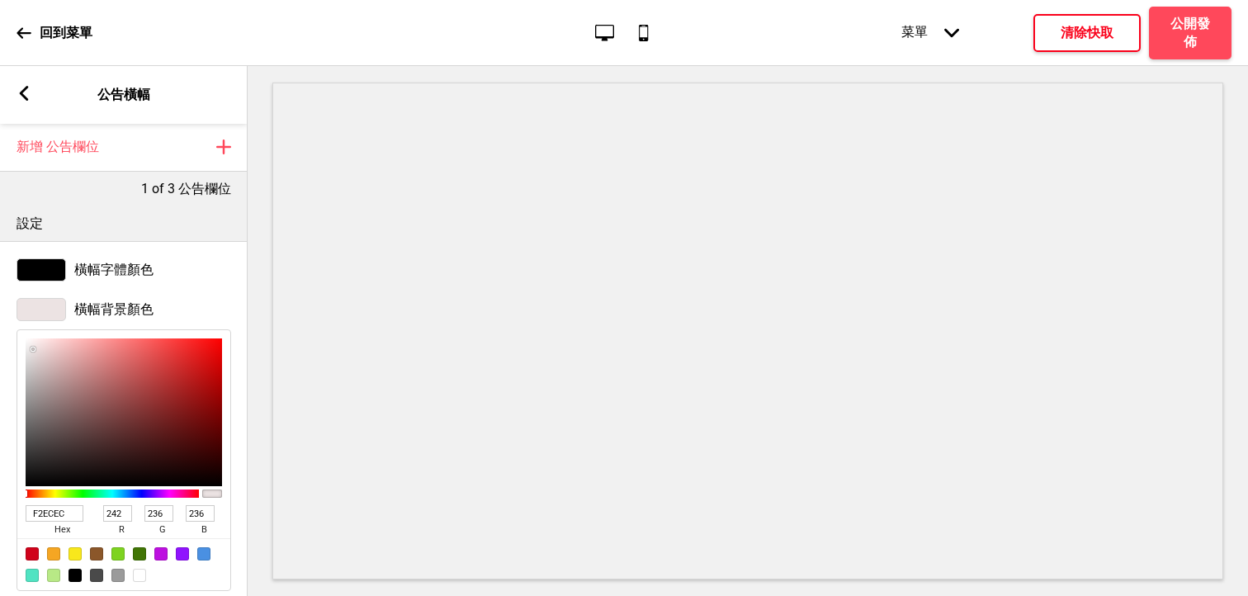
type input "251"
type input "FFFFFF"
type input "255"
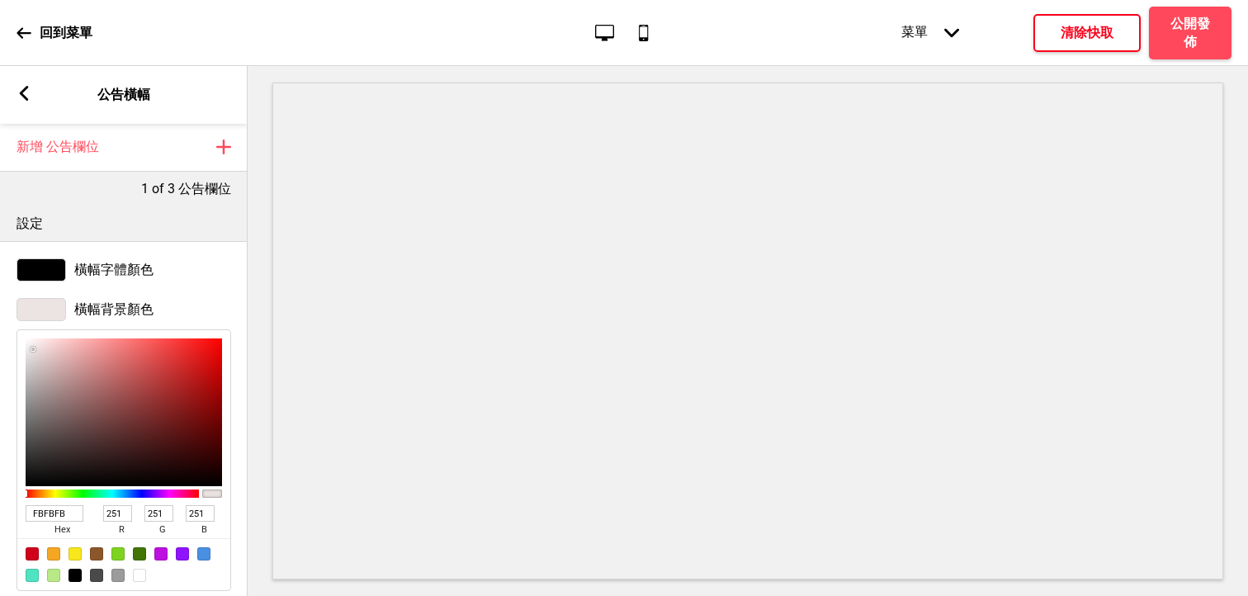
type input "255"
type input "E7DFDF"
type input "231"
type input "223"
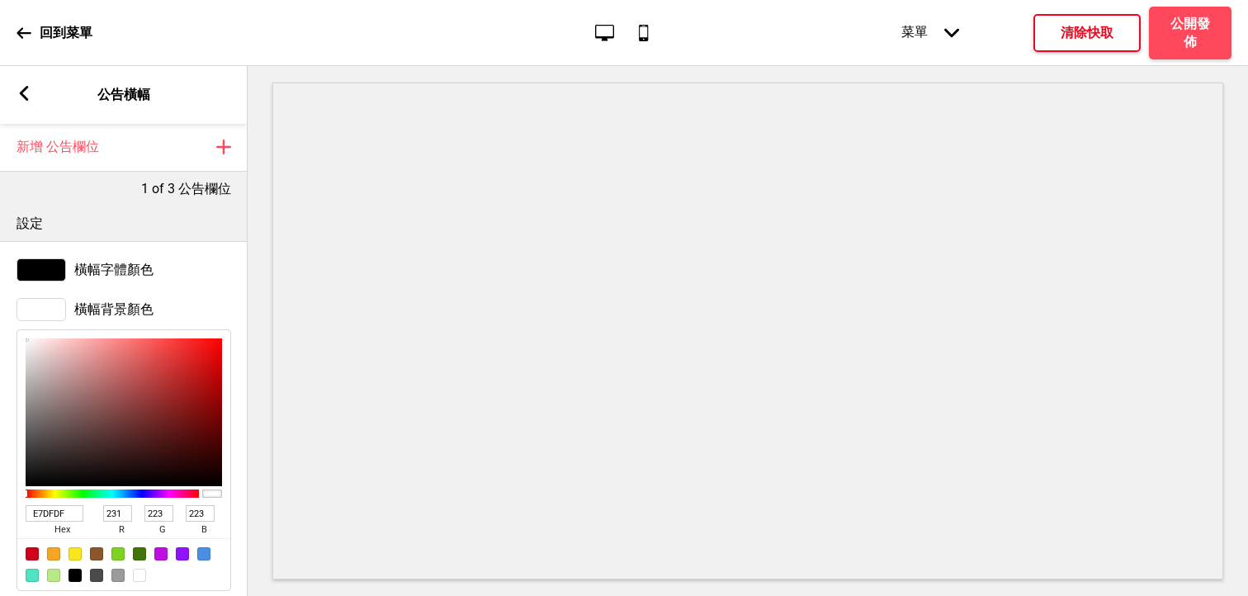
type input "AE9696"
type input "174"
type input "150"
type input "765B5B"
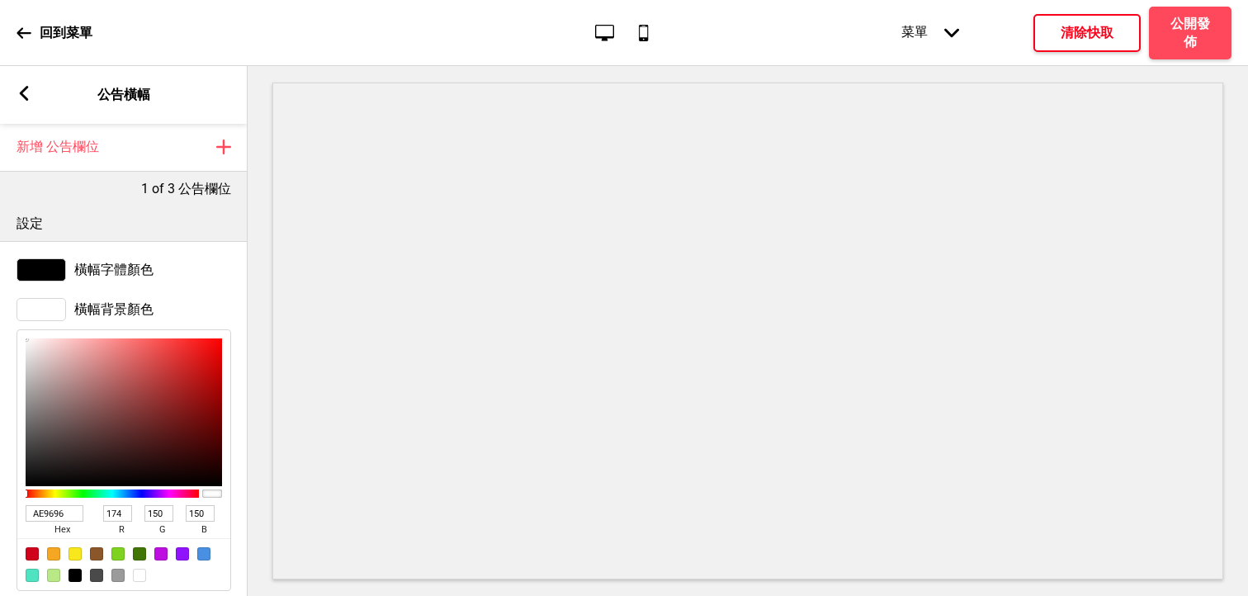
type input "118"
type input "91"
type input "563F3F"
type input "86"
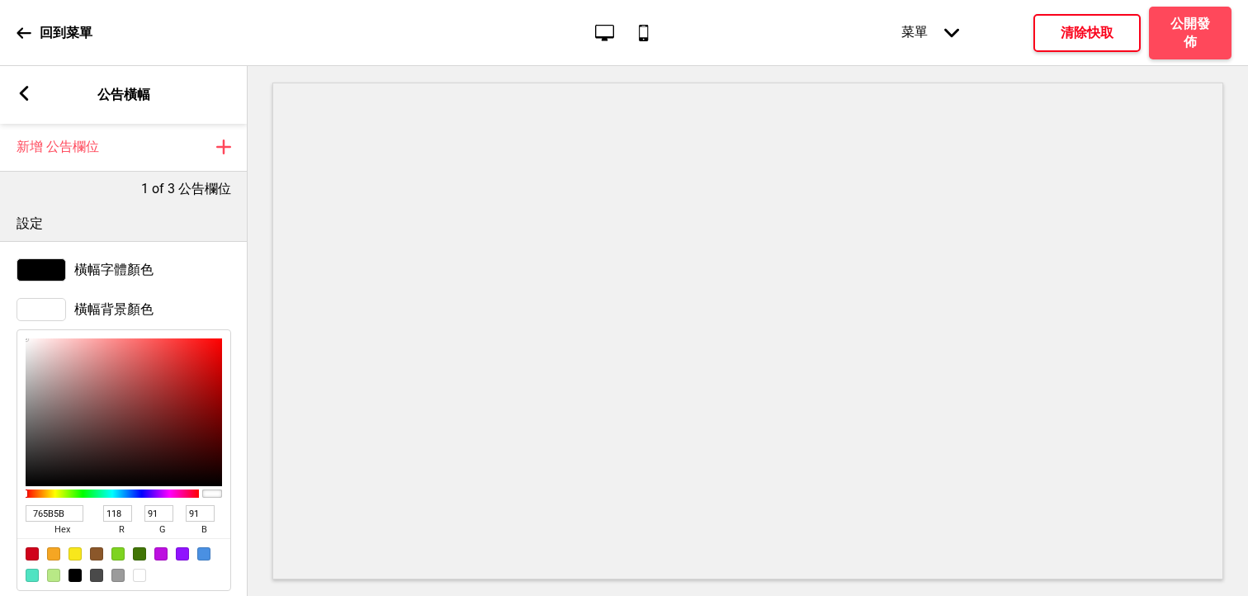
type input "63"
type input "4A3434"
type input "74"
type input "52"
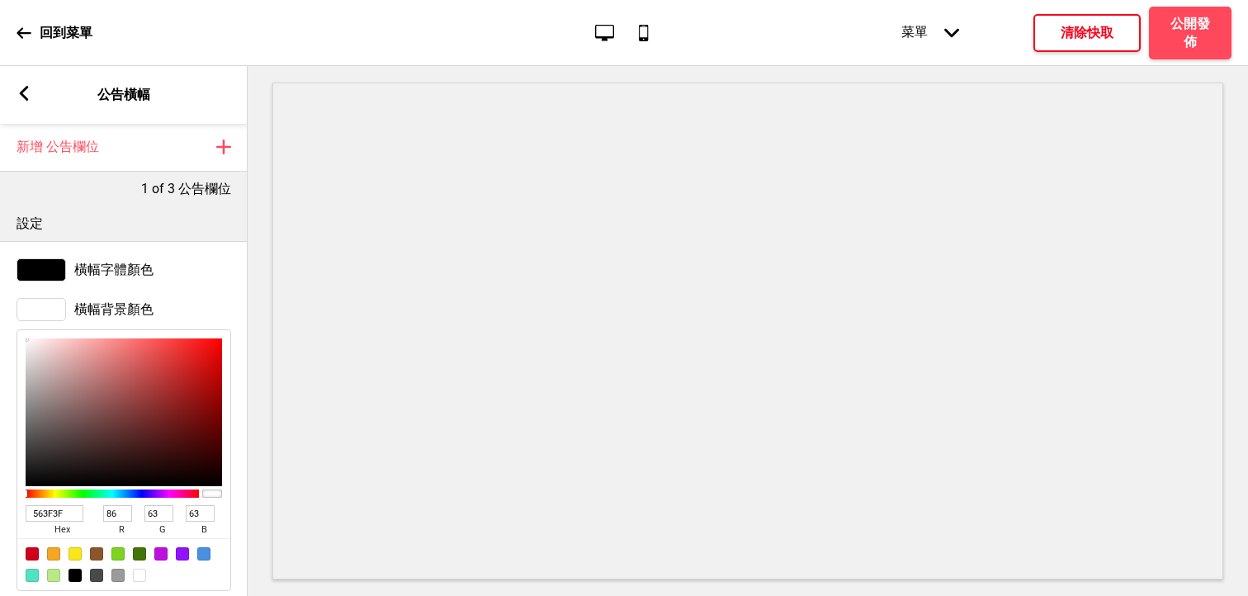
type input "52"
type input "483333"
type input "72"
type input "51"
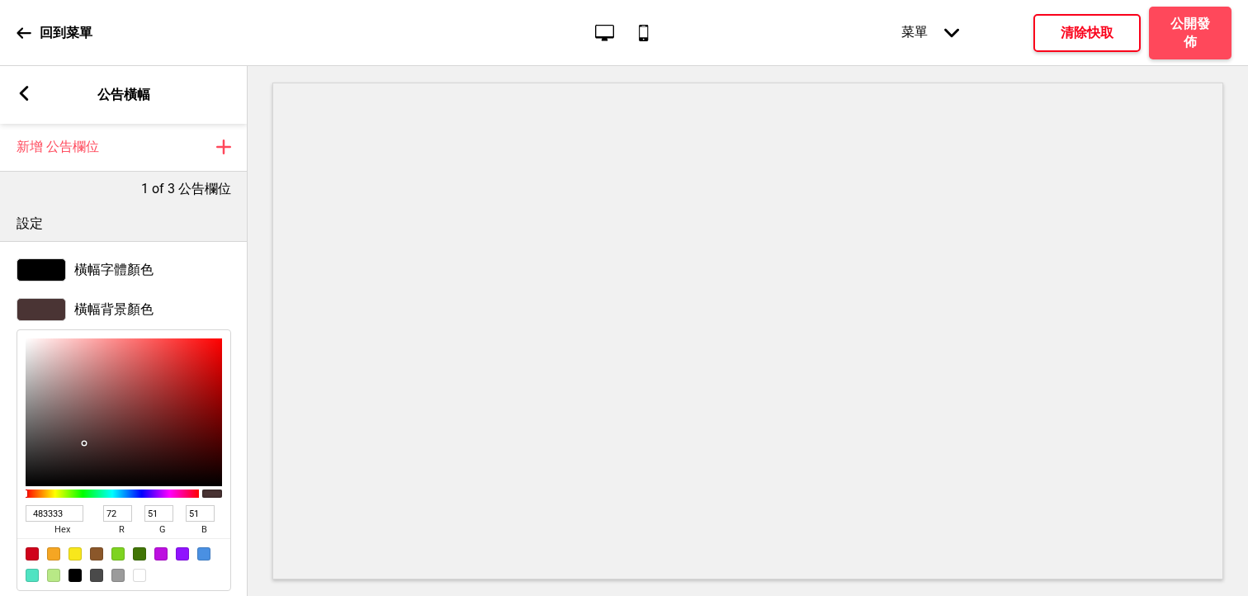
type input "473232"
type input "71"
type input "50"
drag, startPoint x: 37, startPoint y: 356, endPoint x: 81, endPoint y: 440, distance: 94.9
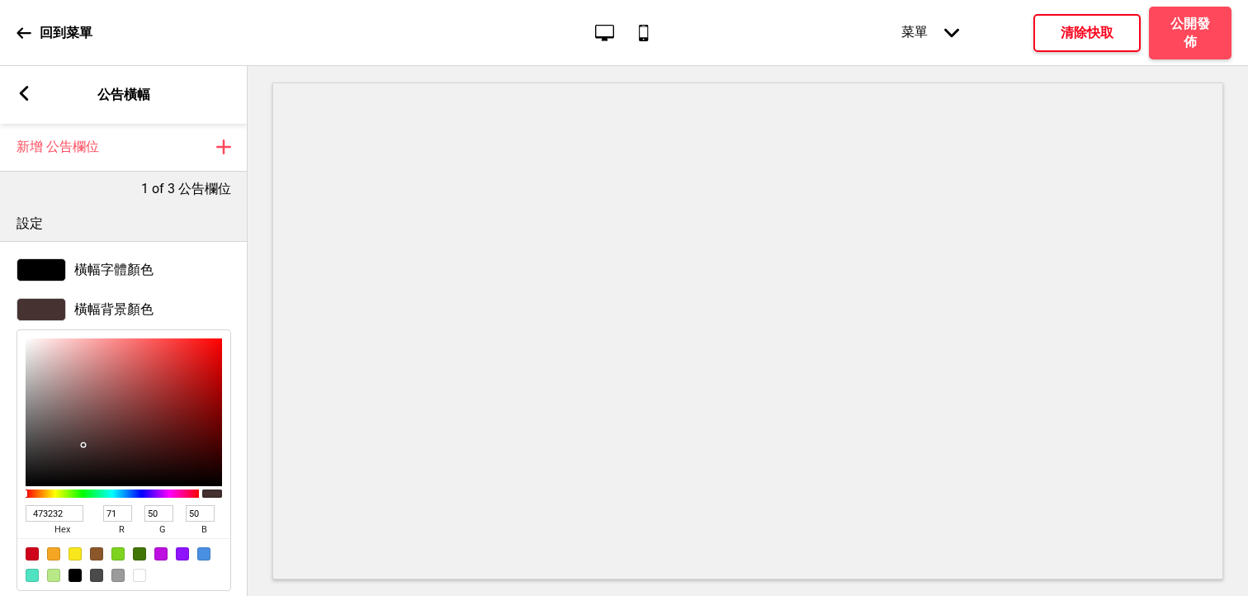
click at [82, 443] on div at bounding box center [124, 412] width 196 height 148
type input "4B3636"
type input "75"
type input "54"
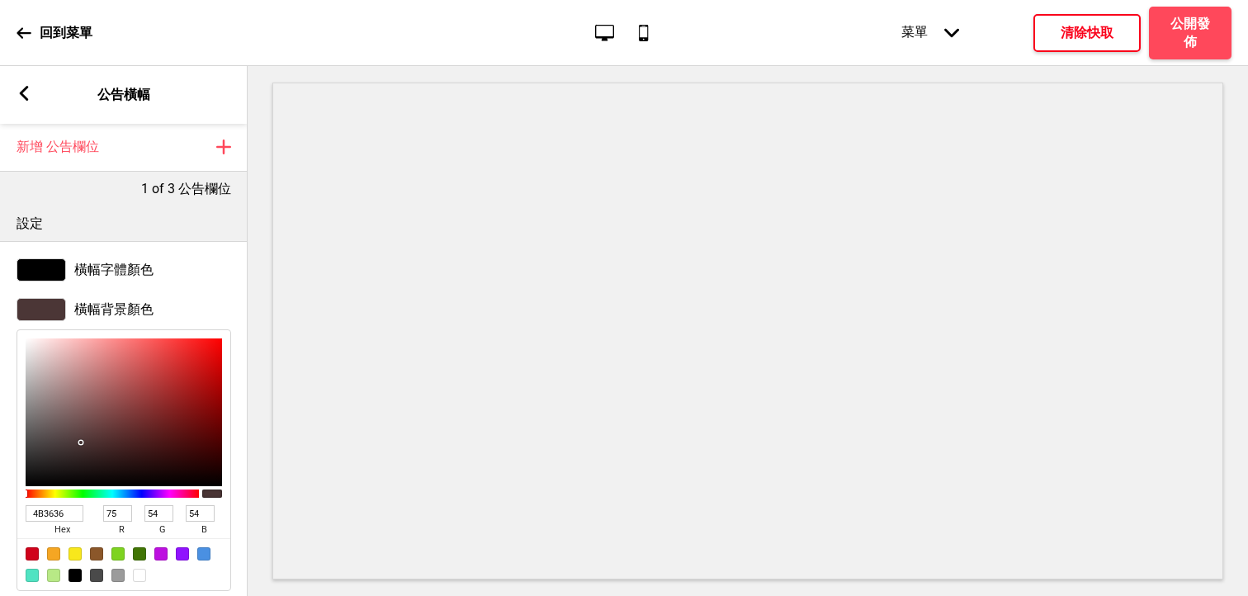
type input "4F3939"
type input "79"
type input "57"
type input "523B3B"
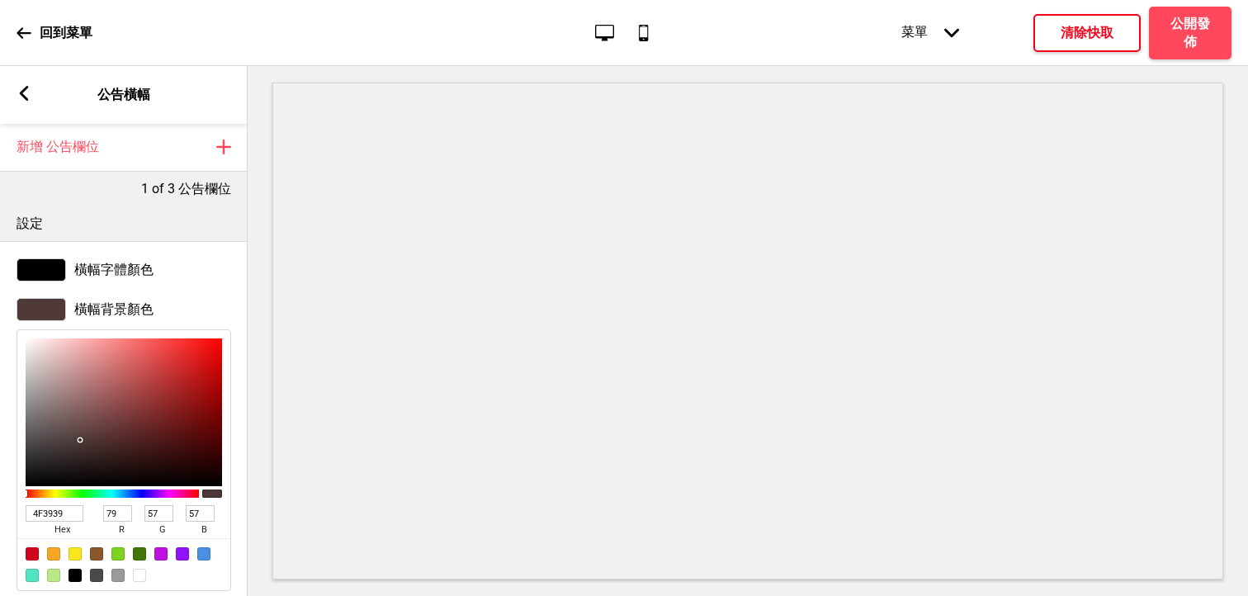
type input "82"
type input "59"
type input "835151"
type input "131"
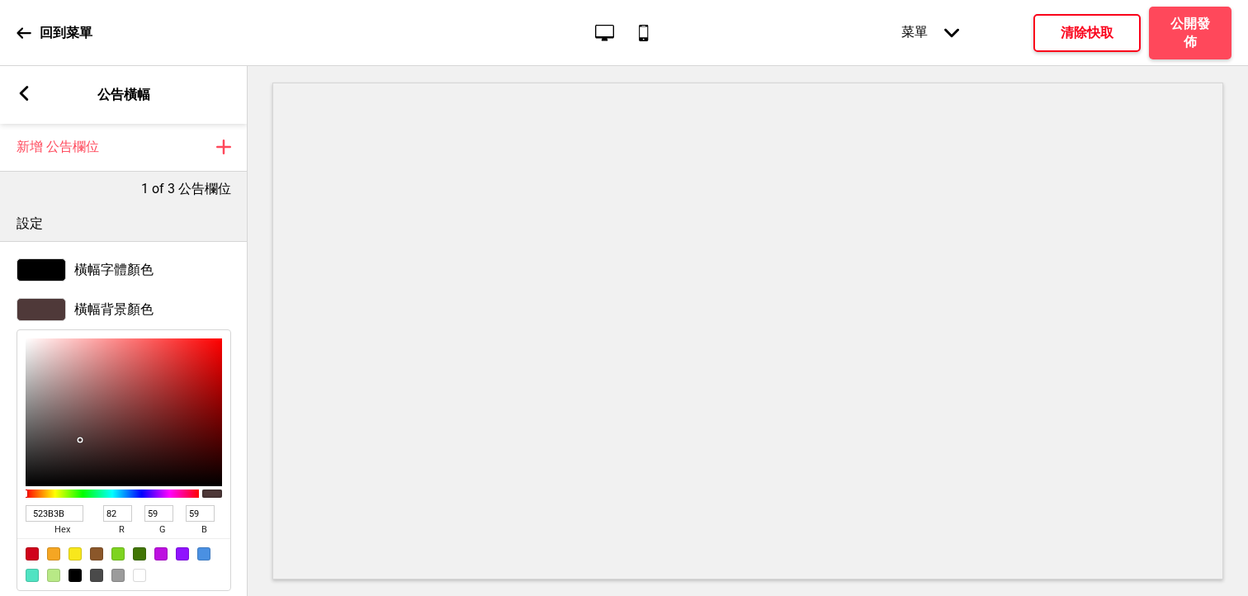
type input "81"
type input "B55151"
type input "181"
type input "CA4747"
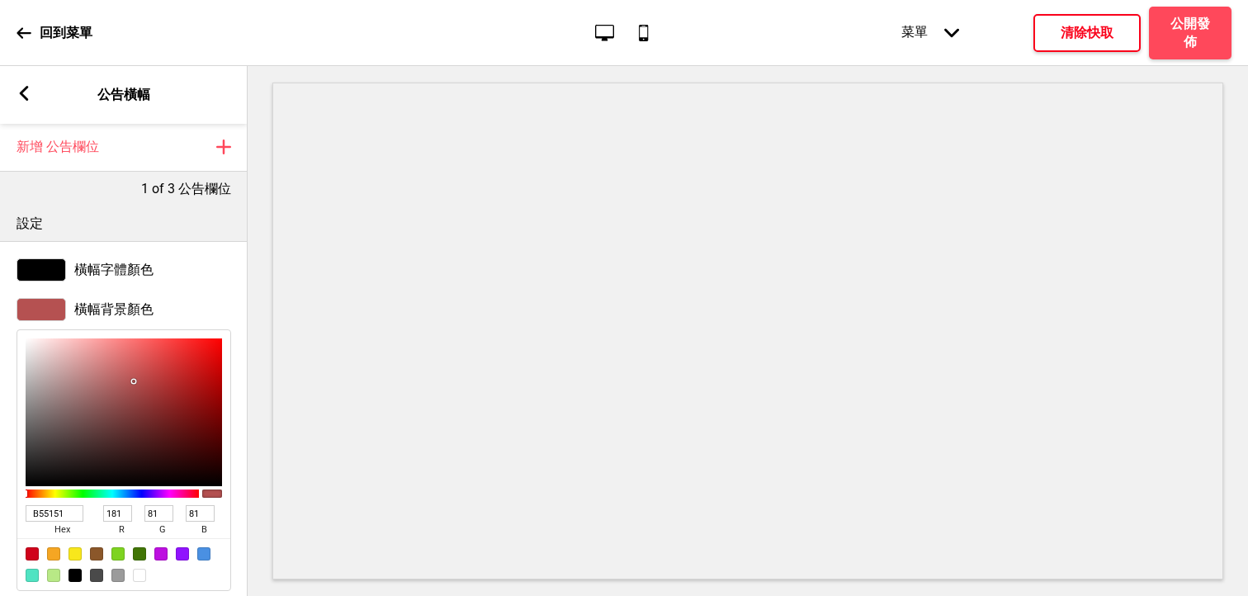
type input "202"
type input "71"
type input "D04242"
type input "208"
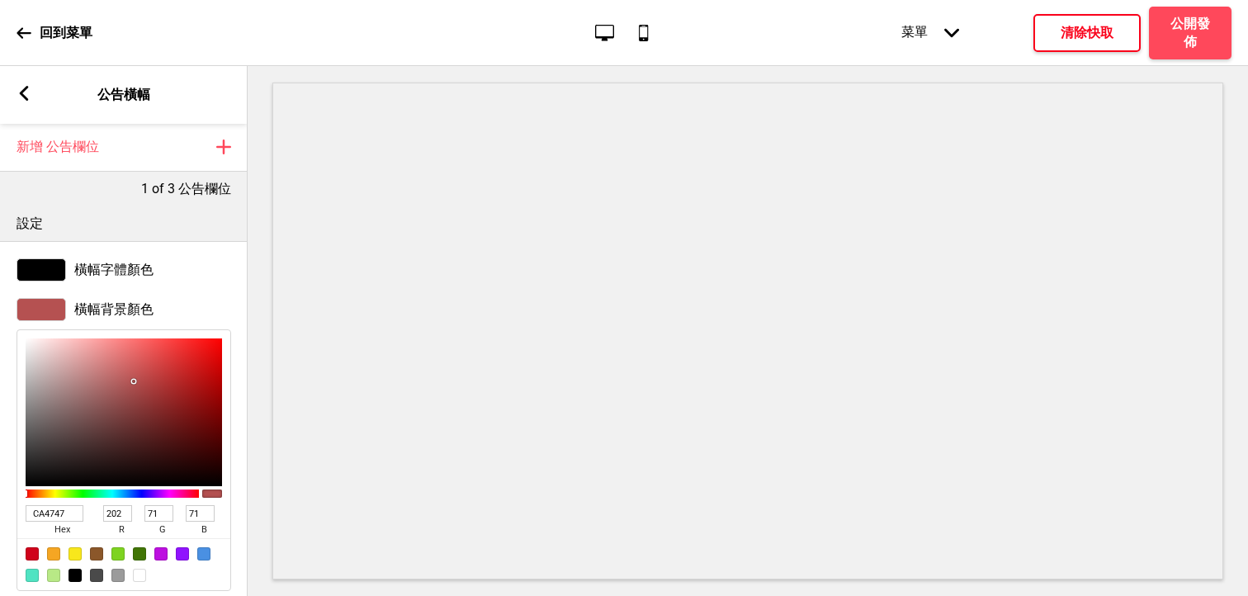
type input "66"
type input "D04141"
type input "65"
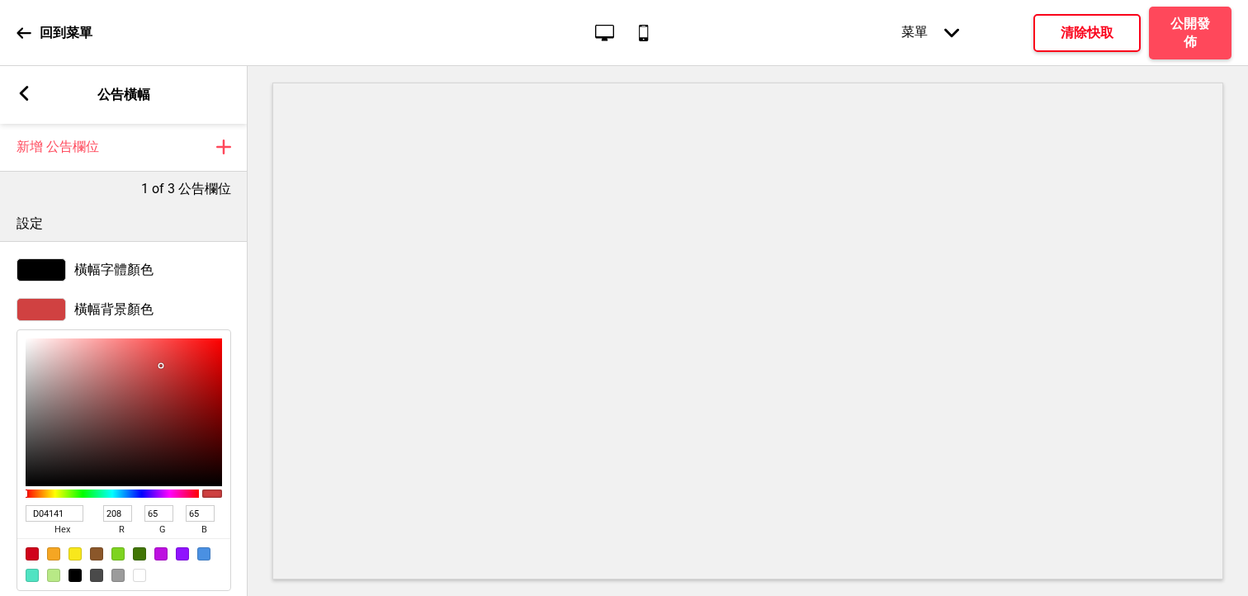
drag, startPoint x: 81, startPoint y: 440, endPoint x: 161, endPoint y: 366, distance: 109.2
click at [161, 366] on div at bounding box center [160, 365] width 3 height 3
type input "D03434"
type input "52"
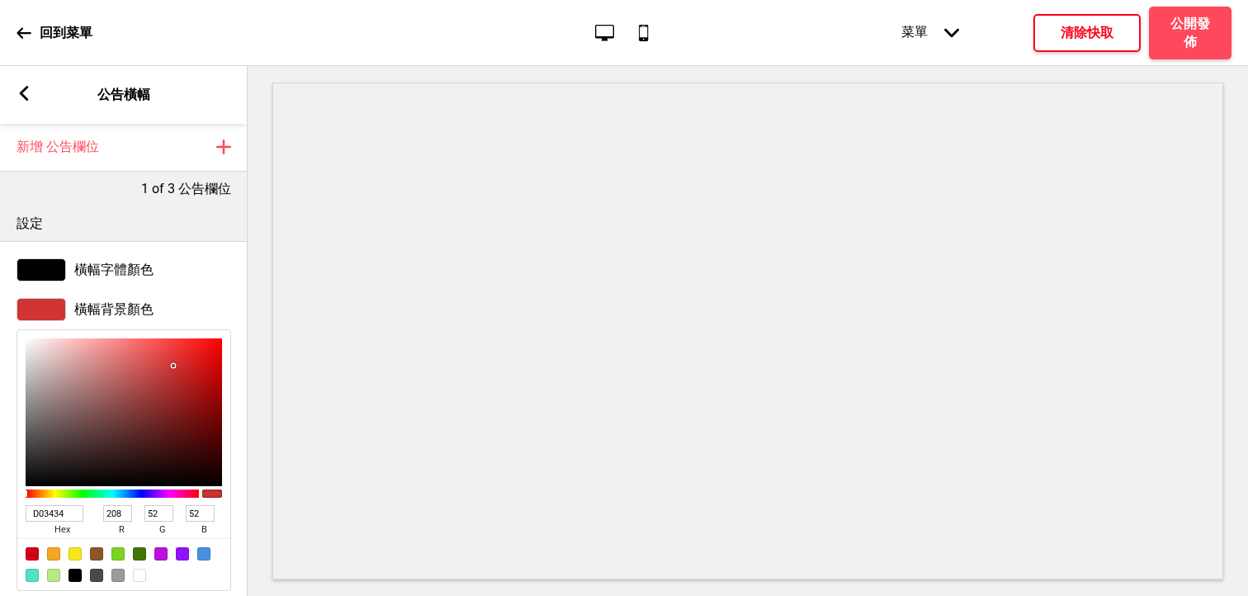
type input "BD1C1C"
type input "189"
type input "28"
type input "941010"
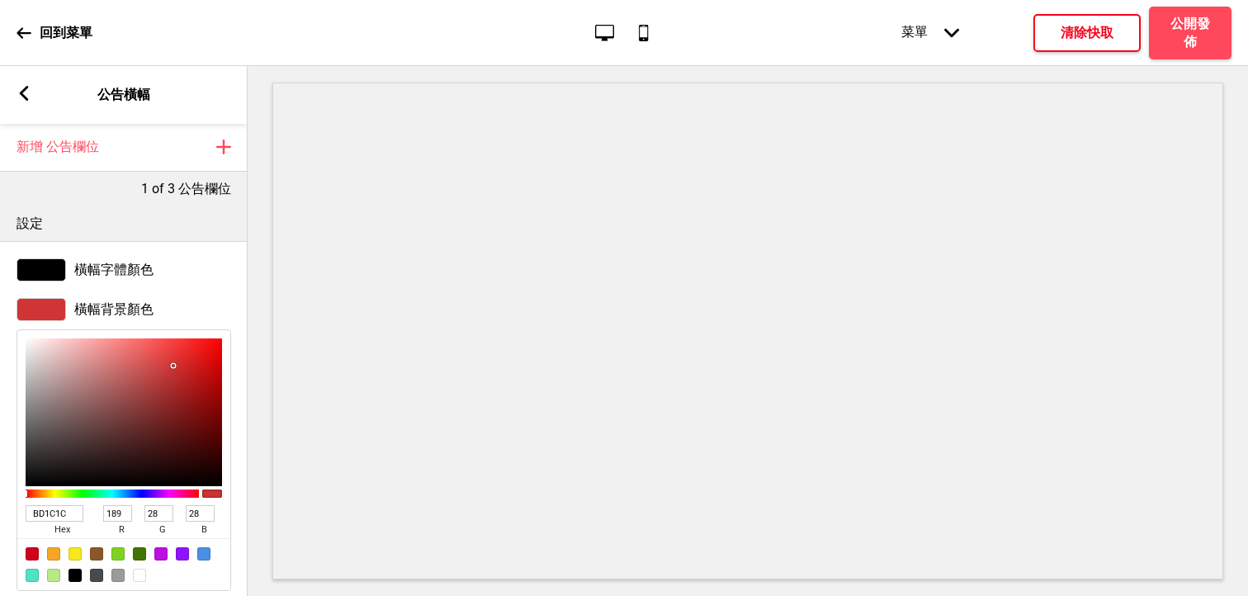
type input "148"
type input "16"
type input "560808"
type input "86"
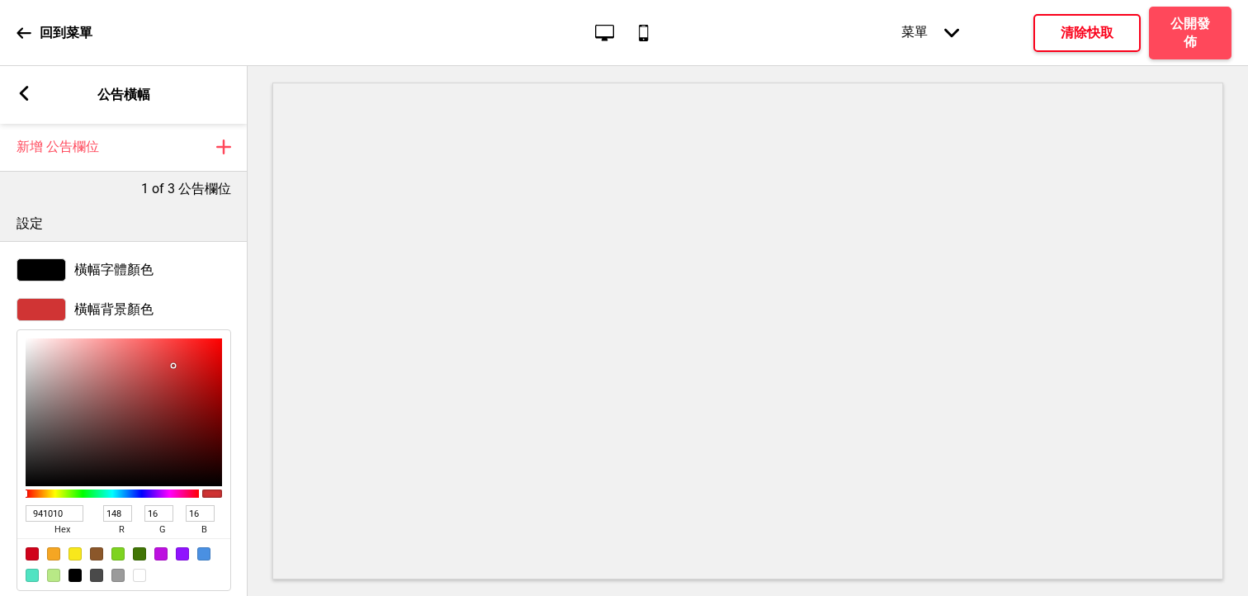
type input "8"
type input "400606"
type input "64"
type input "6"
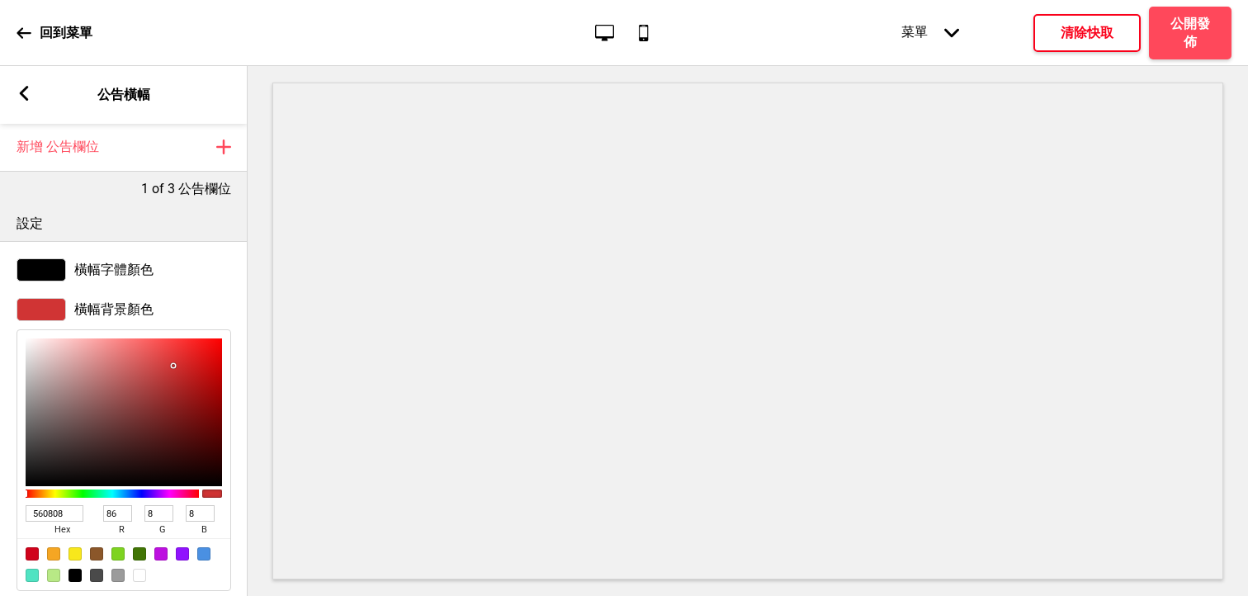
type input "6"
type input "3E0606"
type input "62"
type input "400707"
type input "64"
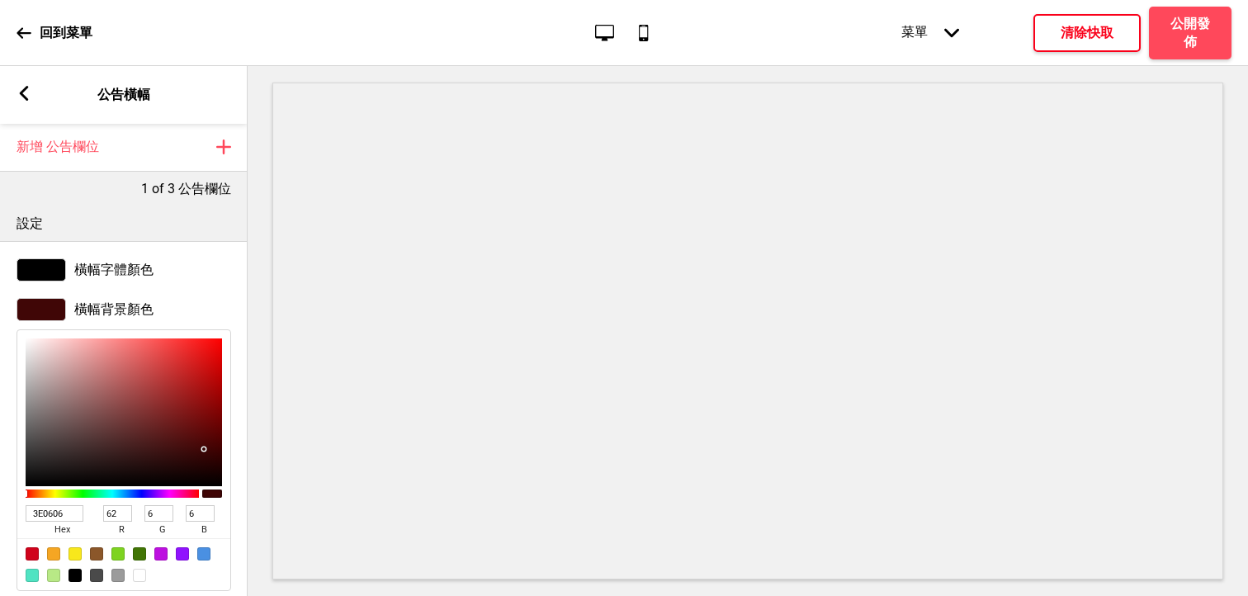
type input "7"
drag, startPoint x: 161, startPoint y: 366, endPoint x: 201, endPoint y: 446, distance: 89.7
click at [202, 448] on div at bounding box center [203, 448] width 3 height 3
type input "410707"
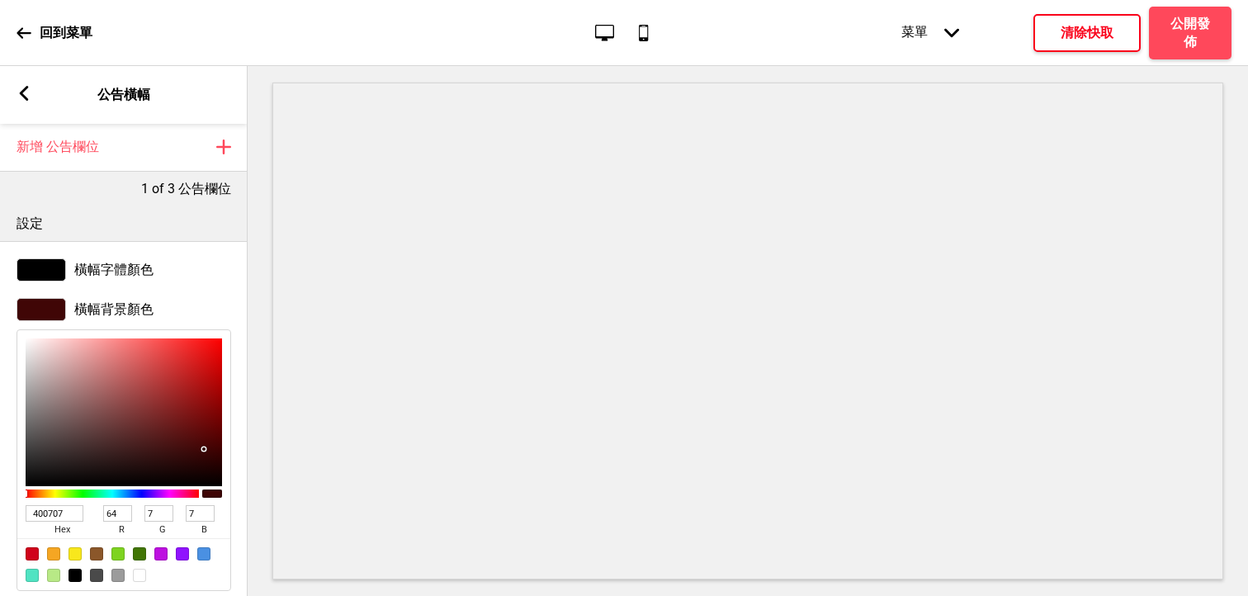
type input "65"
type input "450707"
type input "69"
type input "450808"
type input "8"
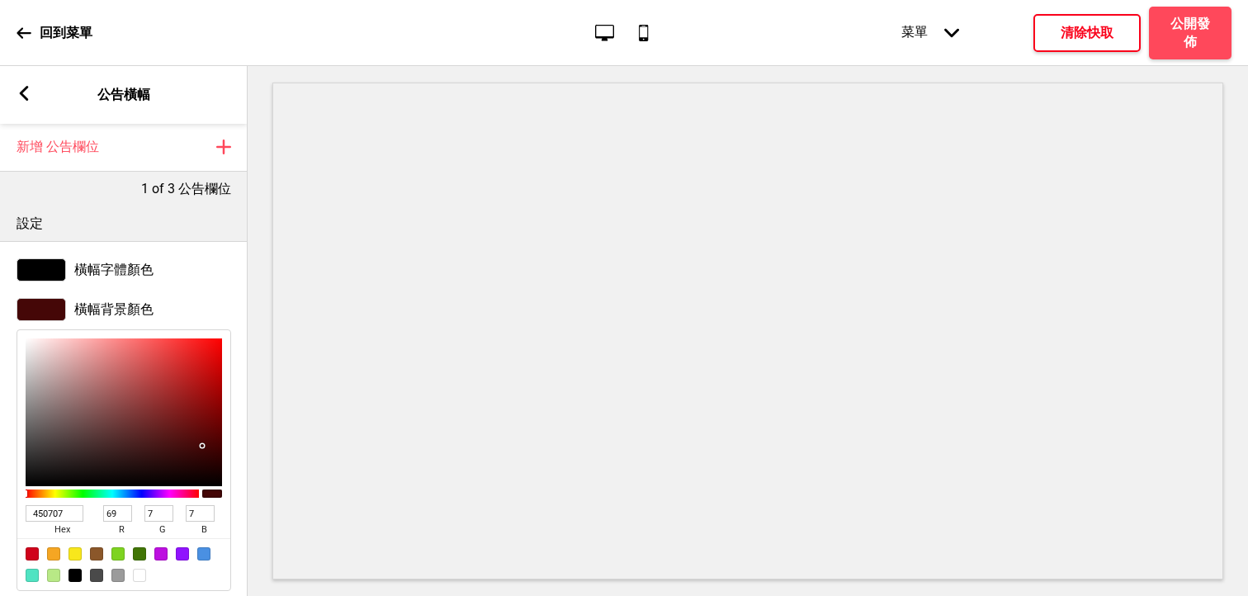
type input "8"
type input "3E0D0D"
type input "62"
type input "13"
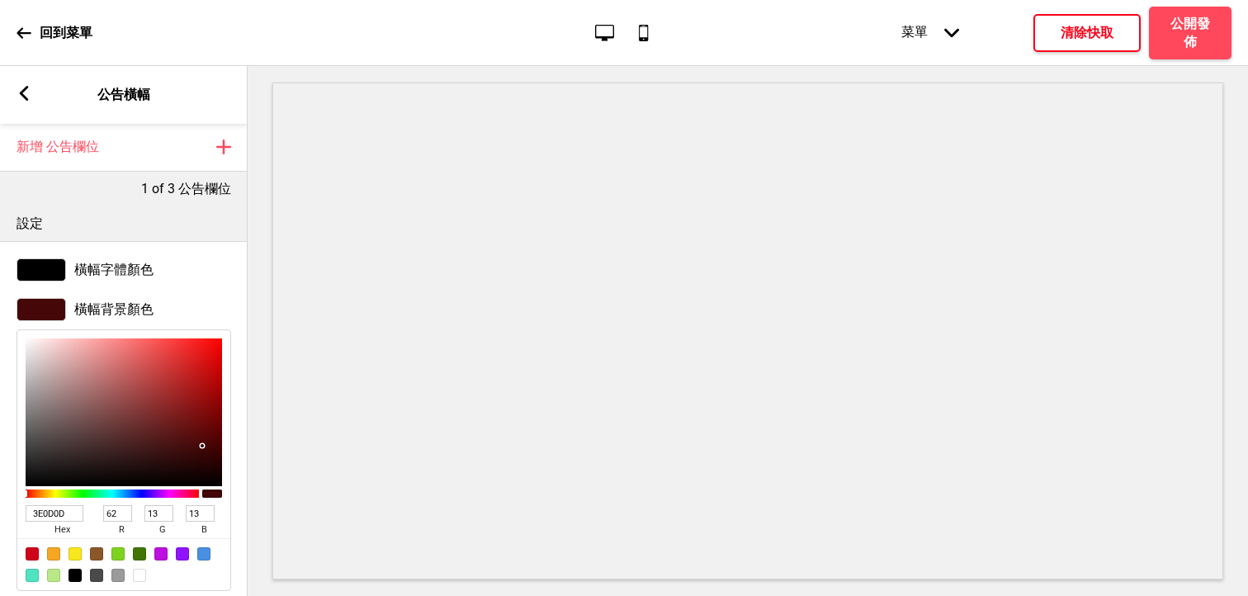
type input "2C1010"
type input "44"
type input "16"
type input "231010"
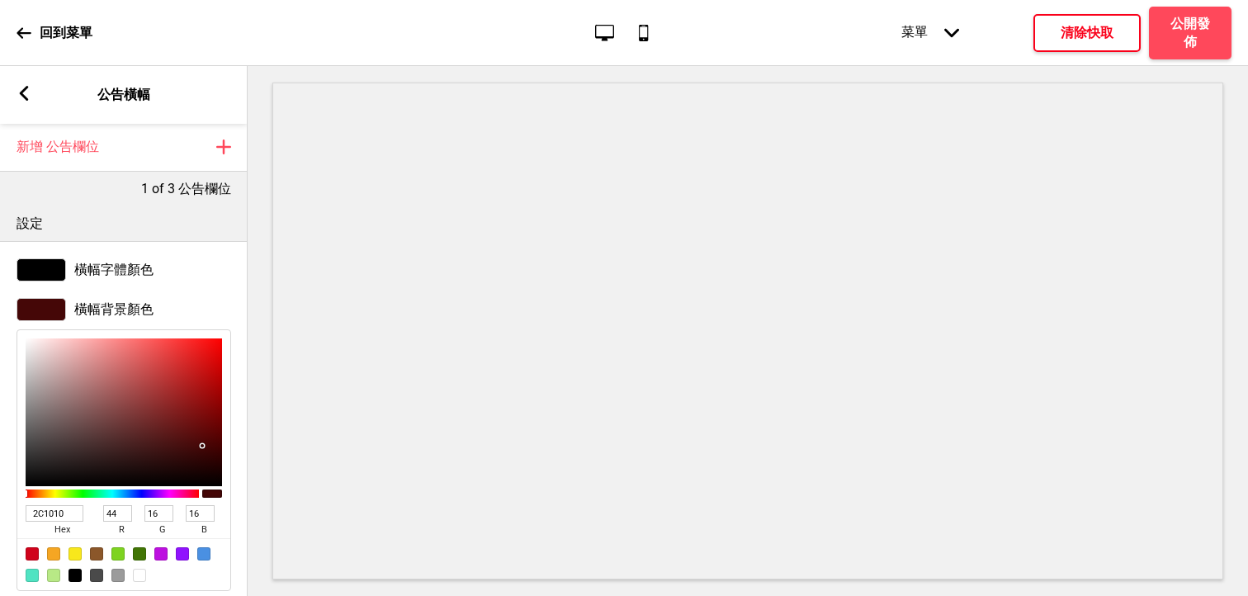
type input "35"
type input "221111"
type input "34"
type input "17"
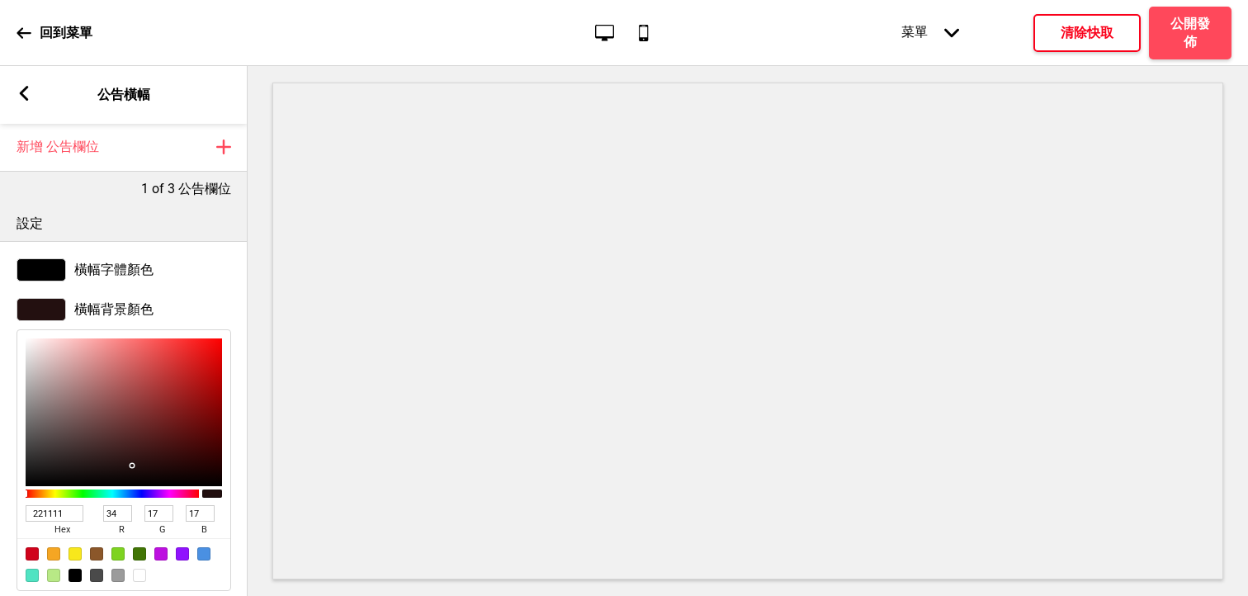
type input "231212"
type input "35"
type input "18"
drag, startPoint x: 201, startPoint y: 446, endPoint x: 120, endPoint y: 466, distance: 84.1
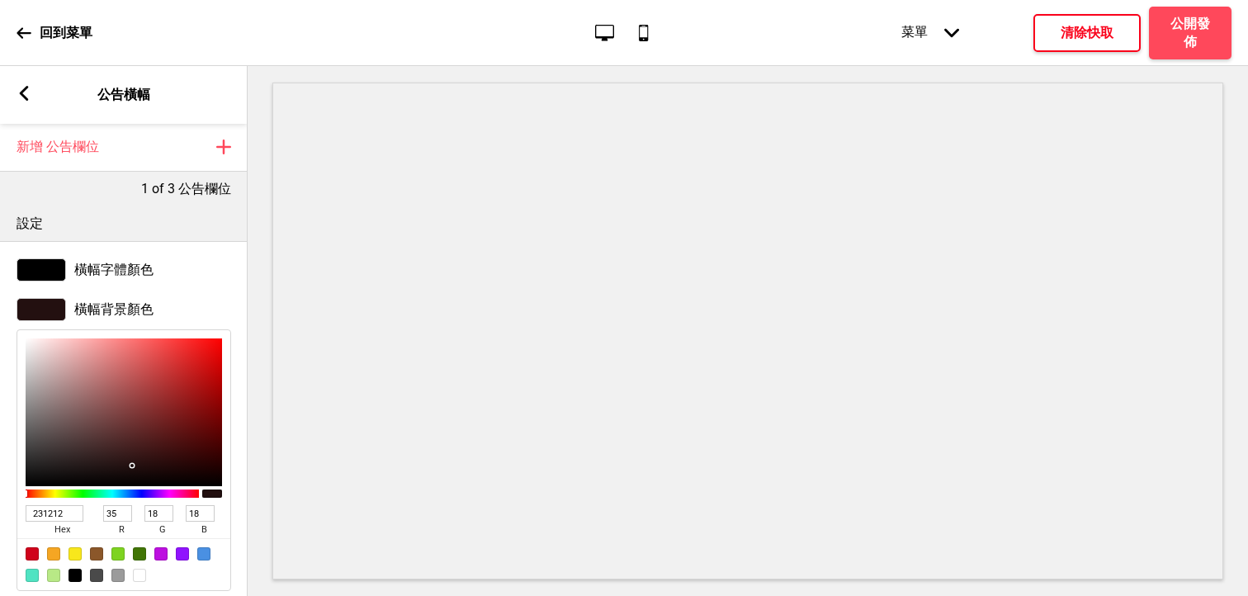
click at [130, 466] on div at bounding box center [131, 465] width 3 height 3
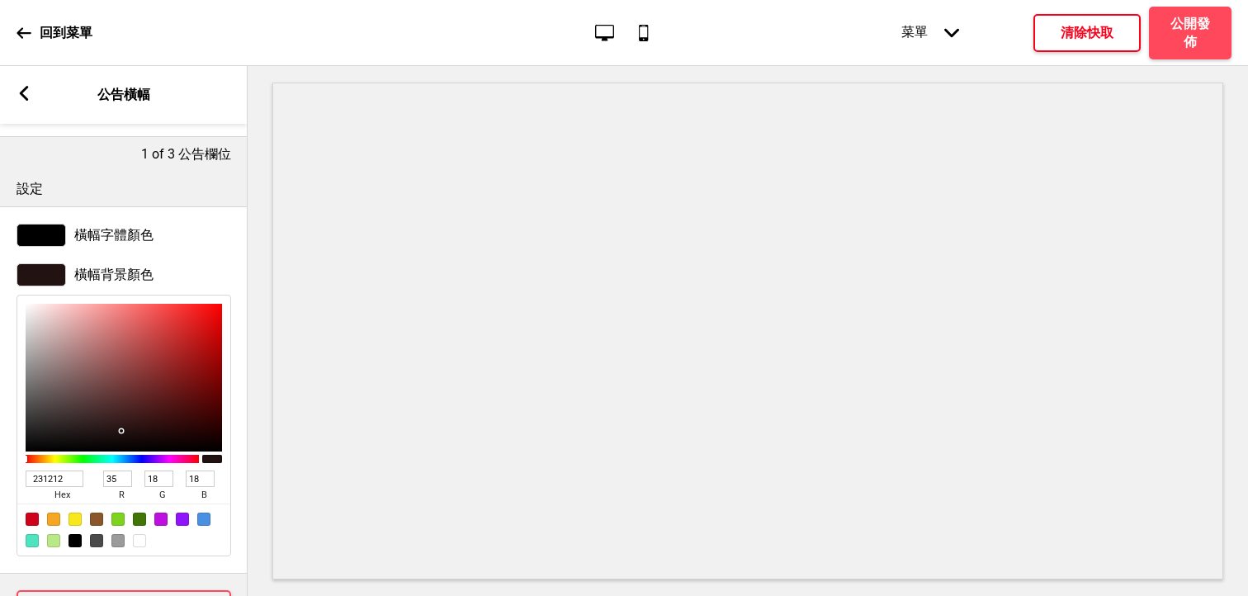
scroll to position [86, 0]
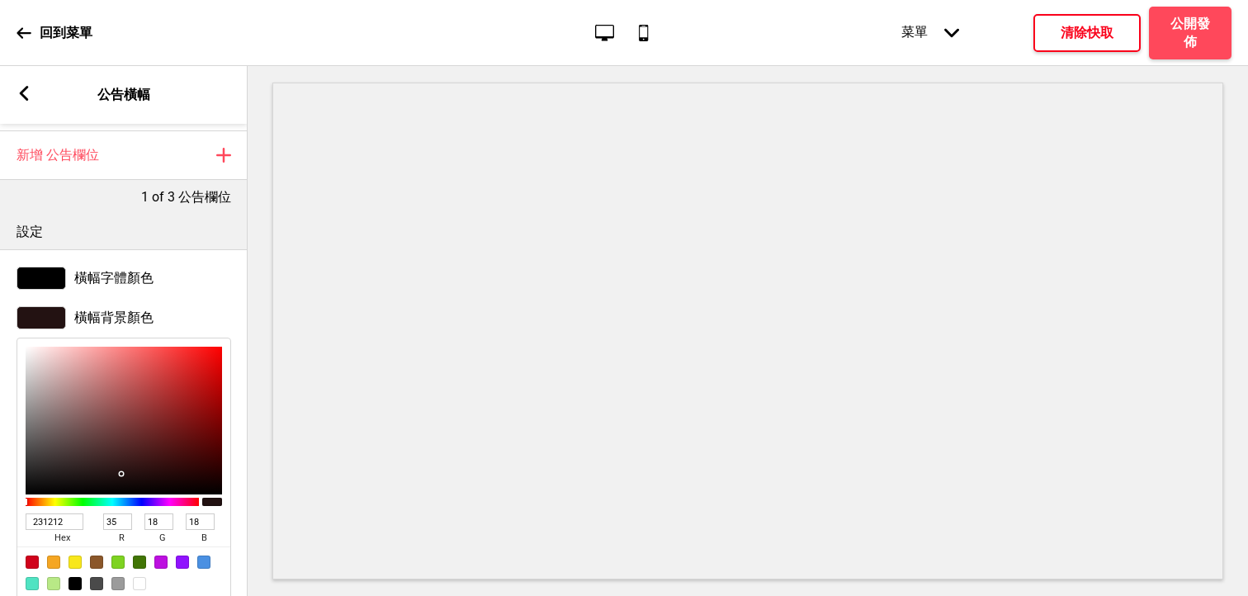
click at [189, 367] on div at bounding box center [124, 421] width 196 height 148
type input "DB2525"
type input "219"
type input "37"
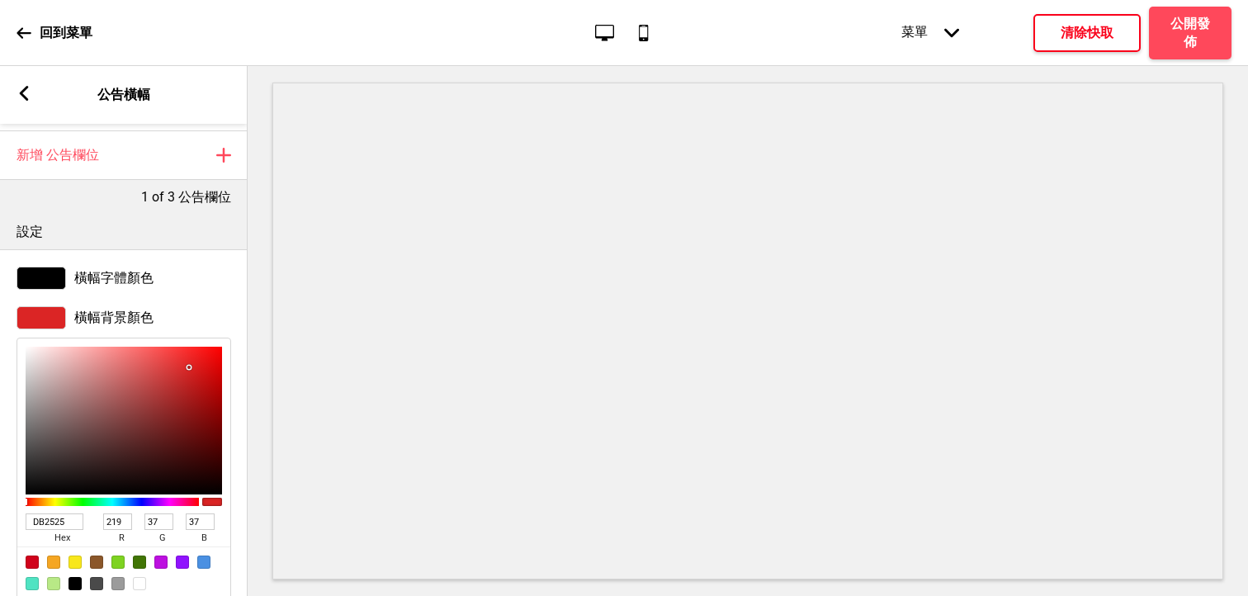
click at [124, 365] on div at bounding box center [124, 421] width 196 height 148
type input "E07070"
type input "224"
type input "112"
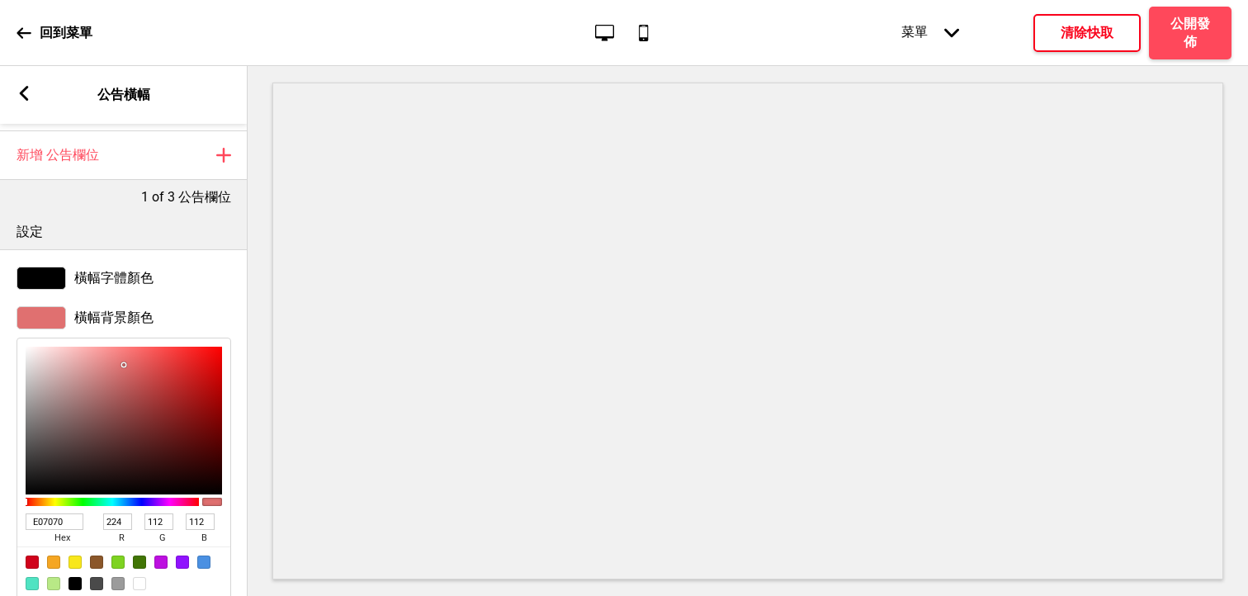
click at [65, 367] on div at bounding box center [124, 421] width 196 height 148
type input "DDB0B0"
type input "221"
type input "176"
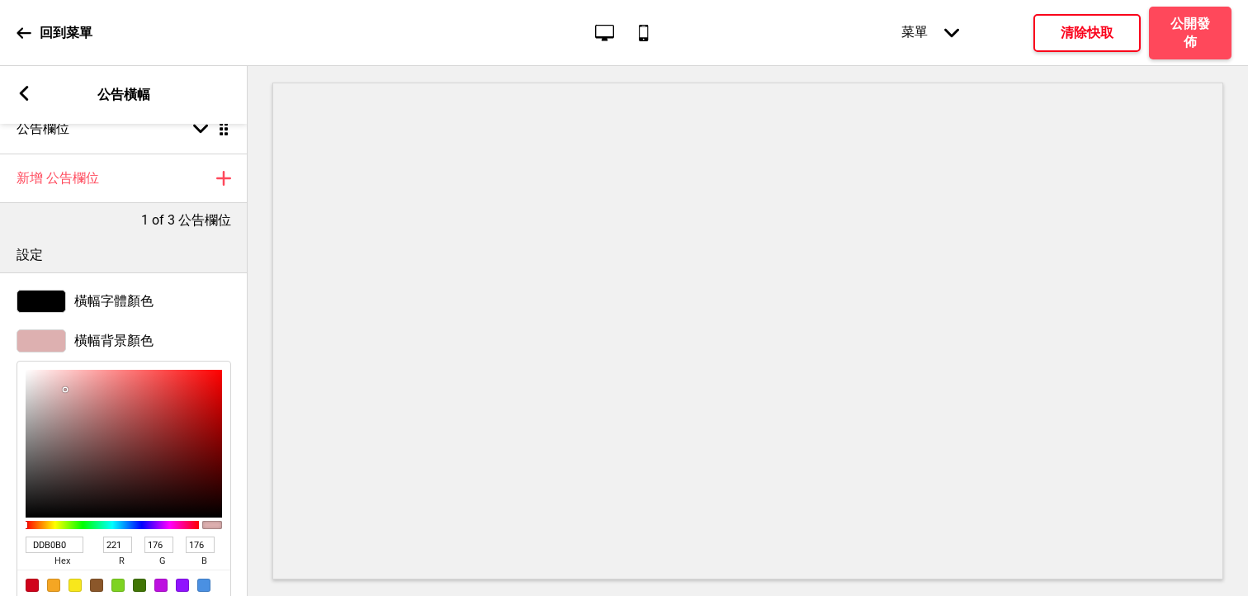
scroll to position [64, 0]
click at [61, 374] on div at bounding box center [124, 443] width 196 height 148
type input "F6CACA"
type input "246"
type input "202"
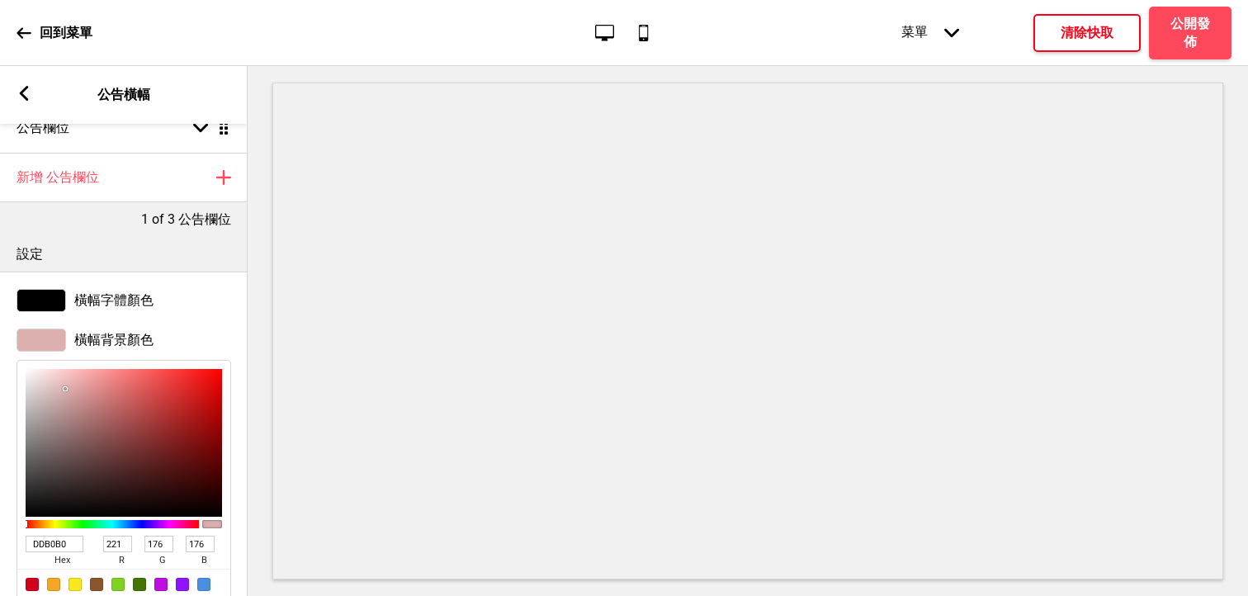
type input "202"
click at [38, 374] on div at bounding box center [124, 443] width 196 height 148
type input "F6E7E7"
type input "231"
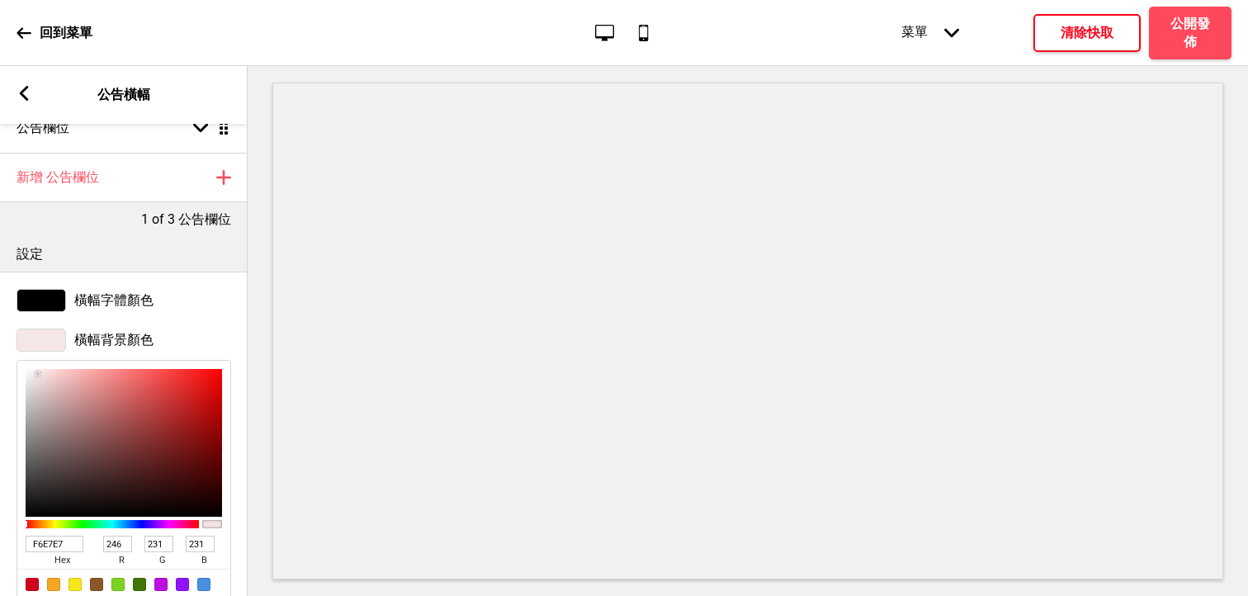
type input "F4E4E4"
type input "244"
type input "228"
type input "EEDFDF"
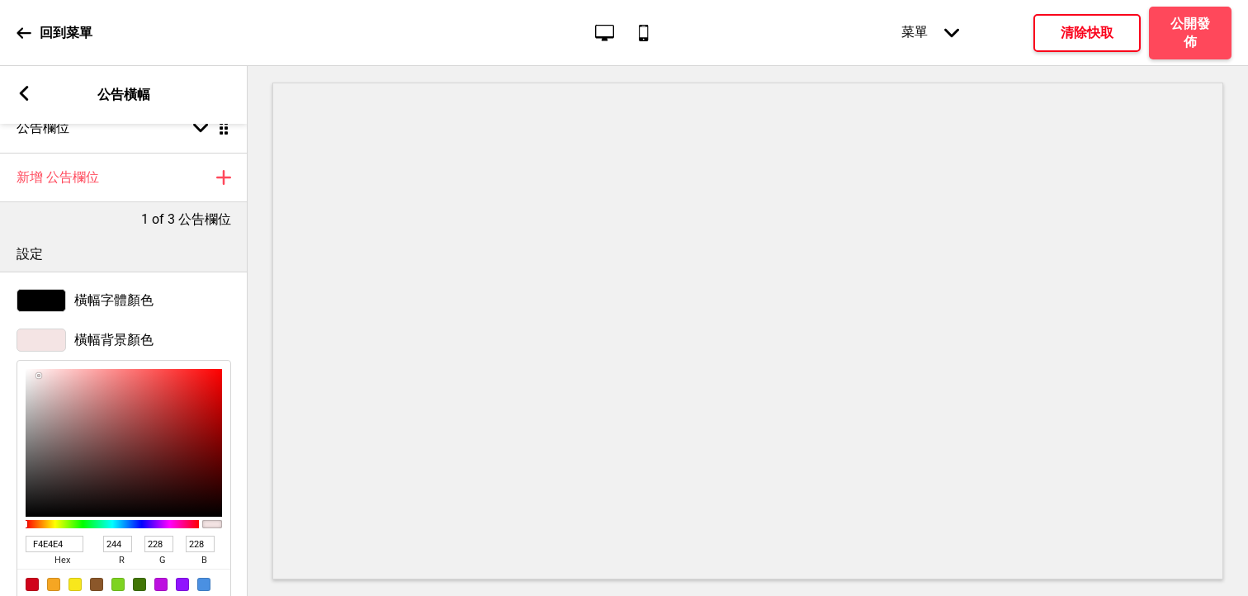
type input "238"
type input "223"
type input "DDCFCF"
type input "221"
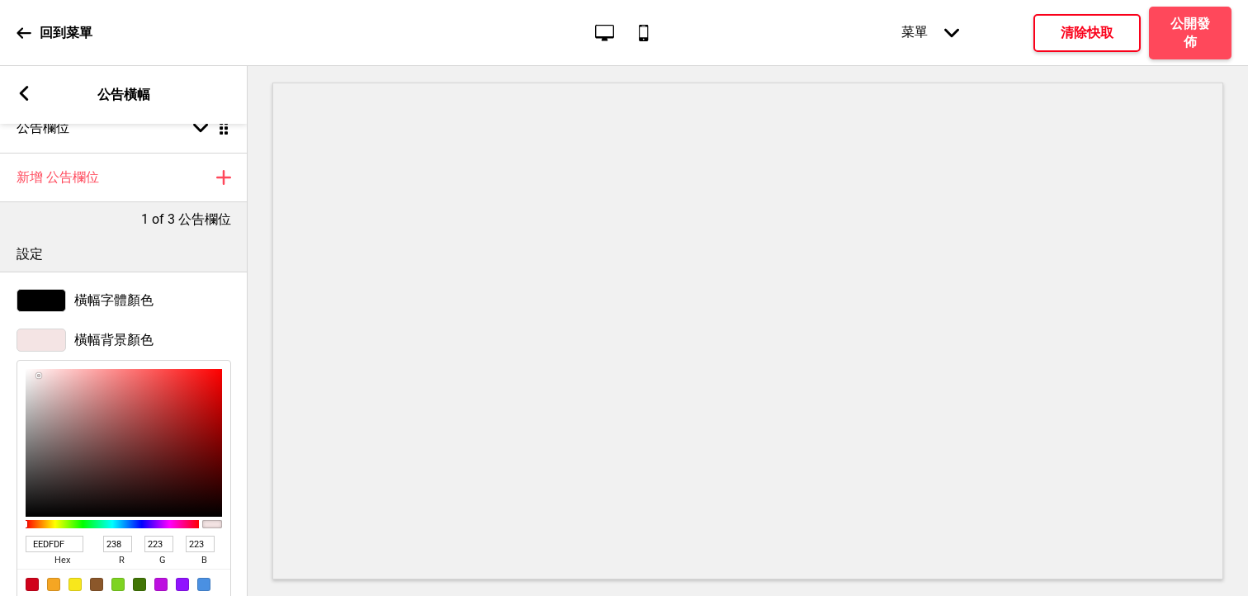
type input "207"
type input "D8CBCB"
type input "216"
type input "203"
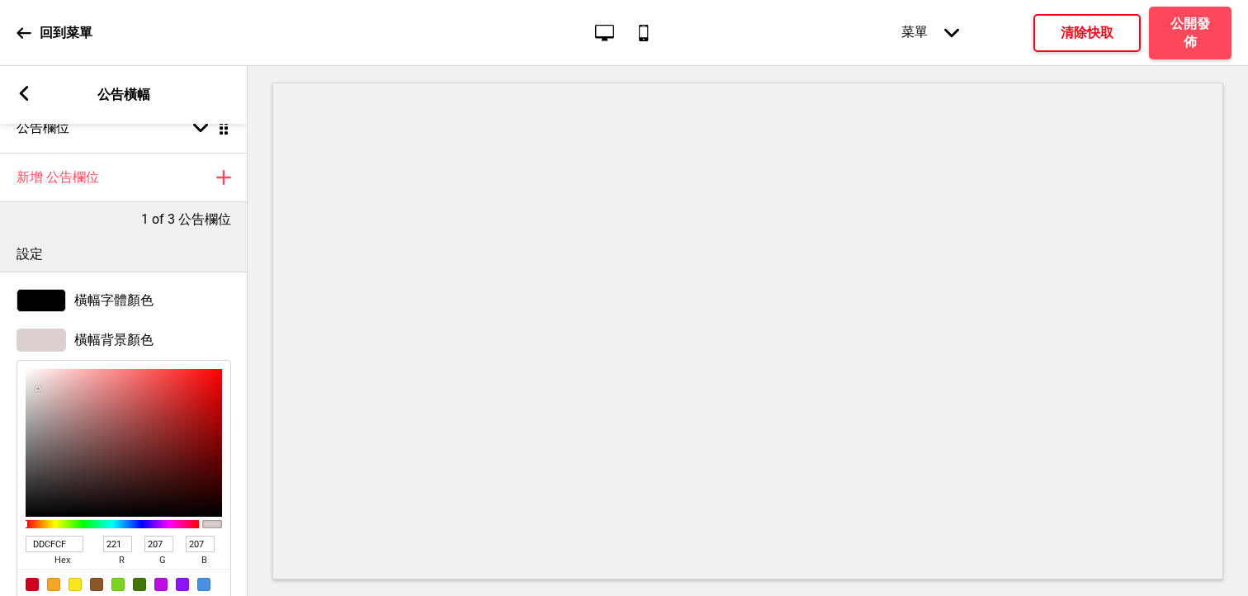
type input "203"
type input "D7C9C9"
type input "215"
type input "201"
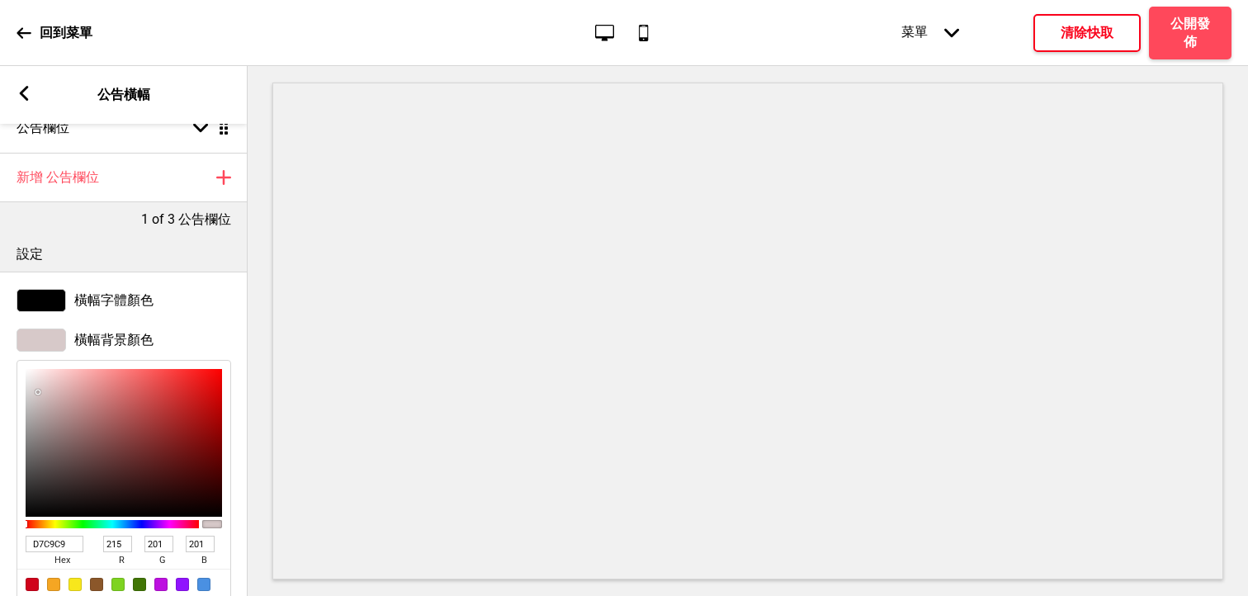
type input "D6C8C8"
type input "214"
type input "200"
drag, startPoint x: 38, startPoint y: 376, endPoint x: 38, endPoint y: 394, distance: 18.2
click at [38, 394] on div at bounding box center [39, 393] width 3 height 3
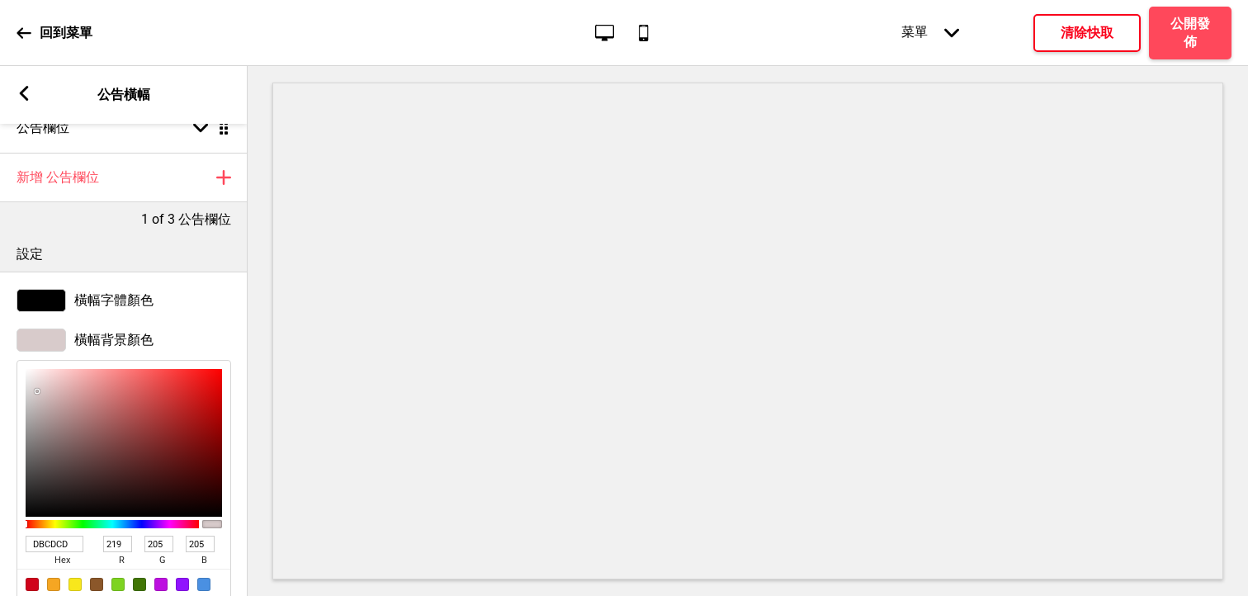
click at [38, 390] on div at bounding box center [37, 391] width 3 height 3
click at [128, 391] on div at bounding box center [124, 443] width 196 height 148
click at [116, 378] on div at bounding box center [124, 443] width 196 height 148
click at [98, 377] on div at bounding box center [124, 443] width 196 height 148
drag, startPoint x: 102, startPoint y: 430, endPoint x: 170, endPoint y: 476, distance: 81.5
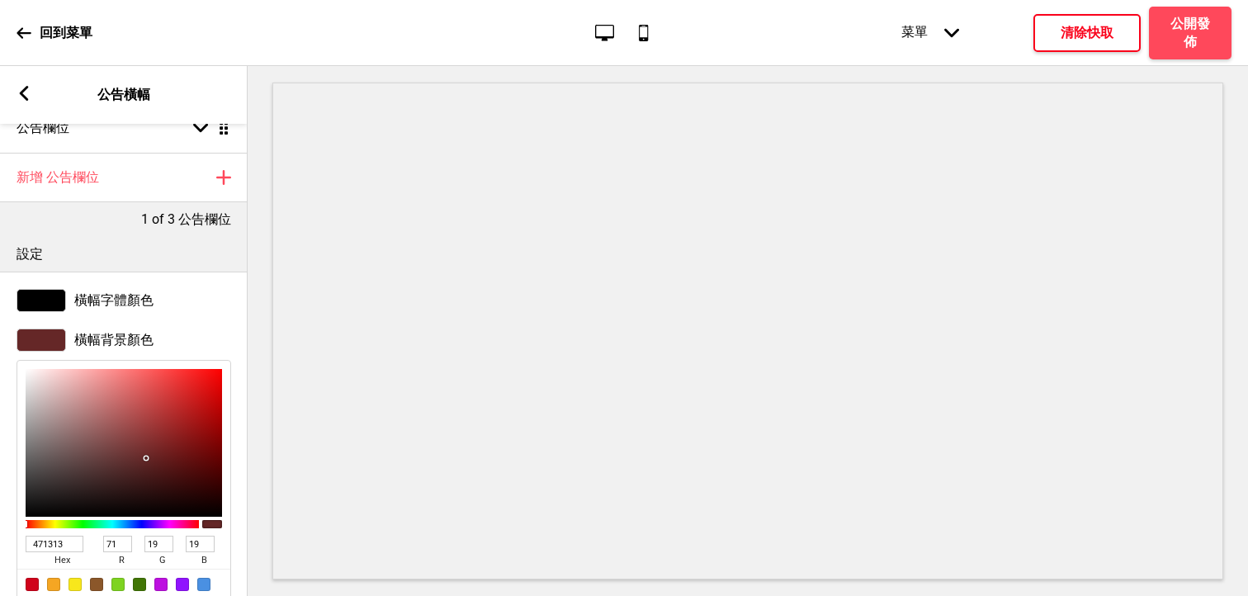
click at [170, 476] on div at bounding box center [124, 443] width 196 height 148
click at [155, 457] on div at bounding box center [124, 443] width 196 height 148
drag, startPoint x: 155, startPoint y: 457, endPoint x: 135, endPoint y: 428, distance: 35.0
click at [154, 455] on div at bounding box center [155, 456] width 3 height 3
click at [127, 412] on div at bounding box center [124, 443] width 196 height 148
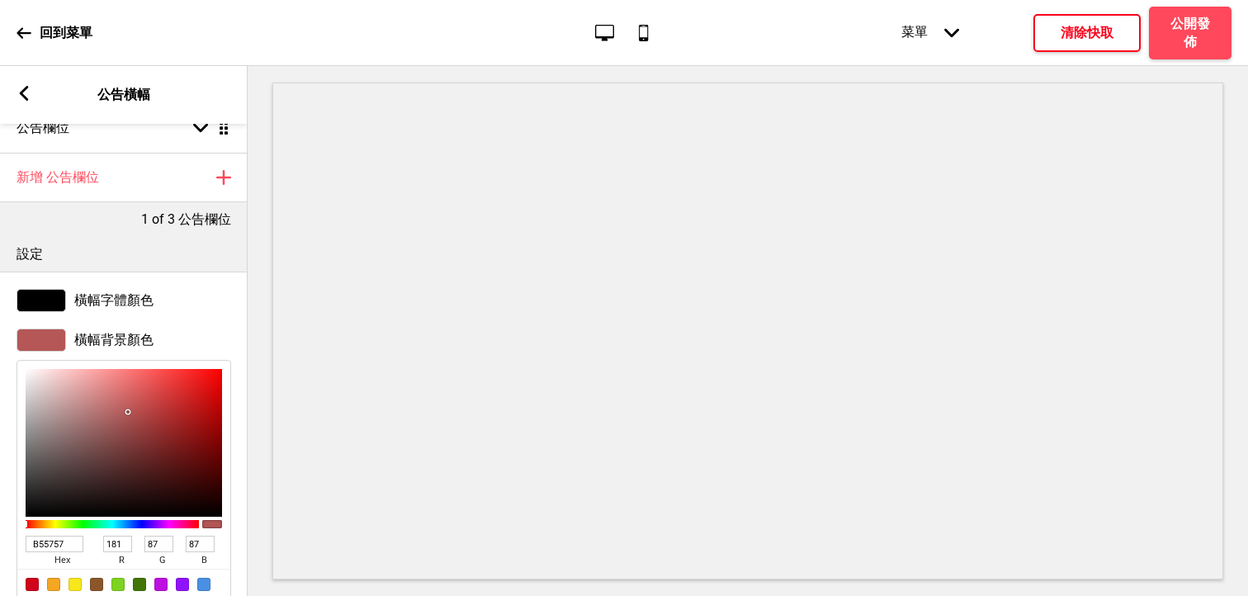
click at [98, 402] on div at bounding box center [124, 443] width 196 height 148
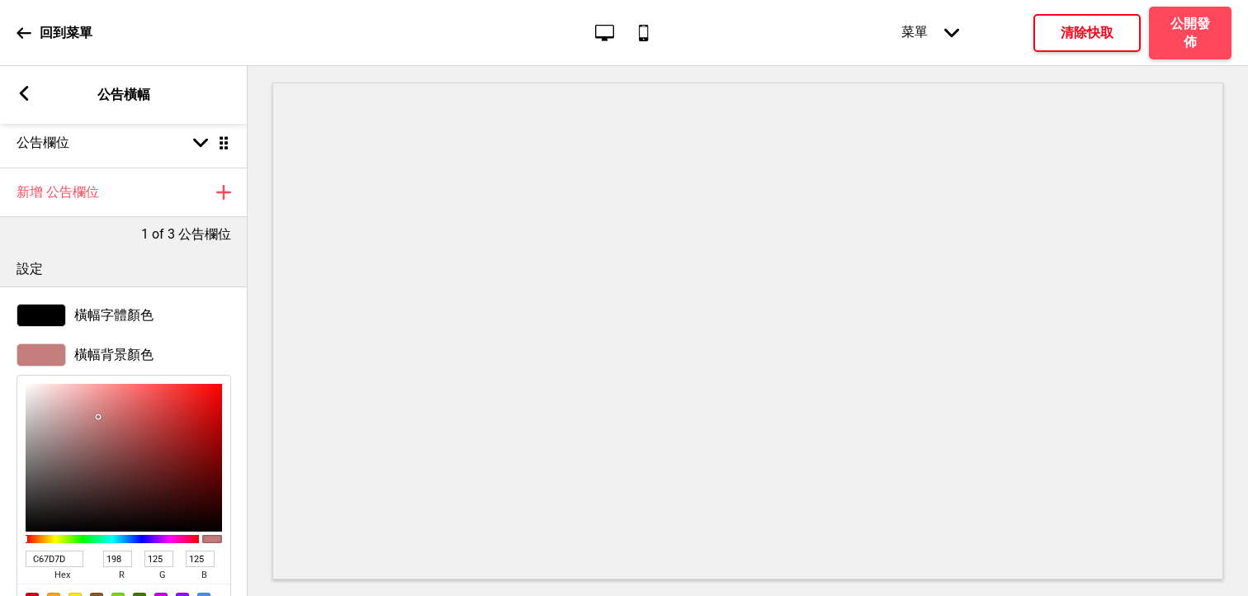
scroll to position [0, 0]
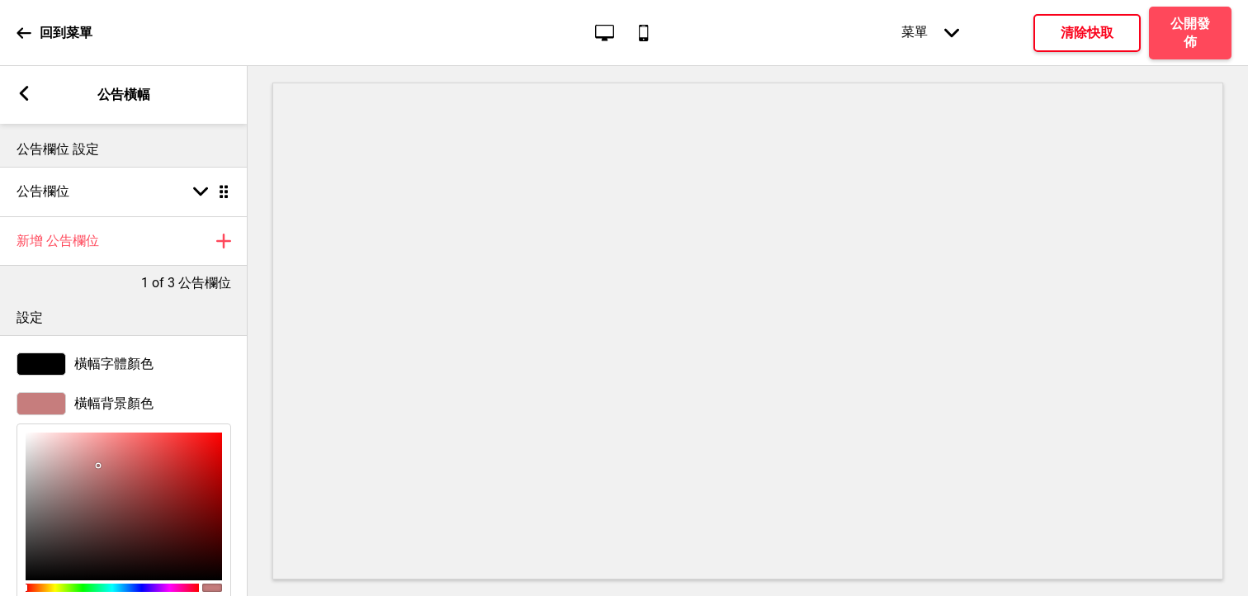
click at [104, 381] on div "橫幅字體顏色" at bounding box center [124, 364] width 248 height 40
click at [101, 369] on span "橫幅字體顏色" at bounding box center [113, 364] width 79 height 17
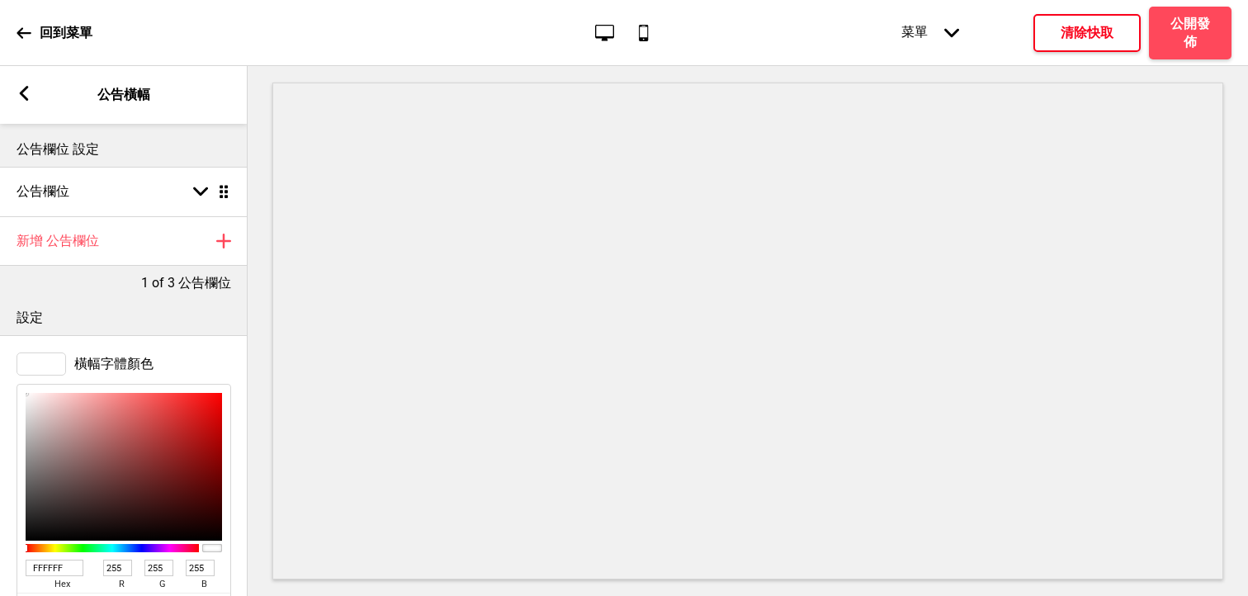
drag, startPoint x: 51, startPoint y: 412, endPoint x: 25, endPoint y: 382, distance: 39.8
click at [25, 382] on div "FFFFFF hex 255 r 255 g 255 b 100 a" at bounding box center [124, 511] width 215 height 270
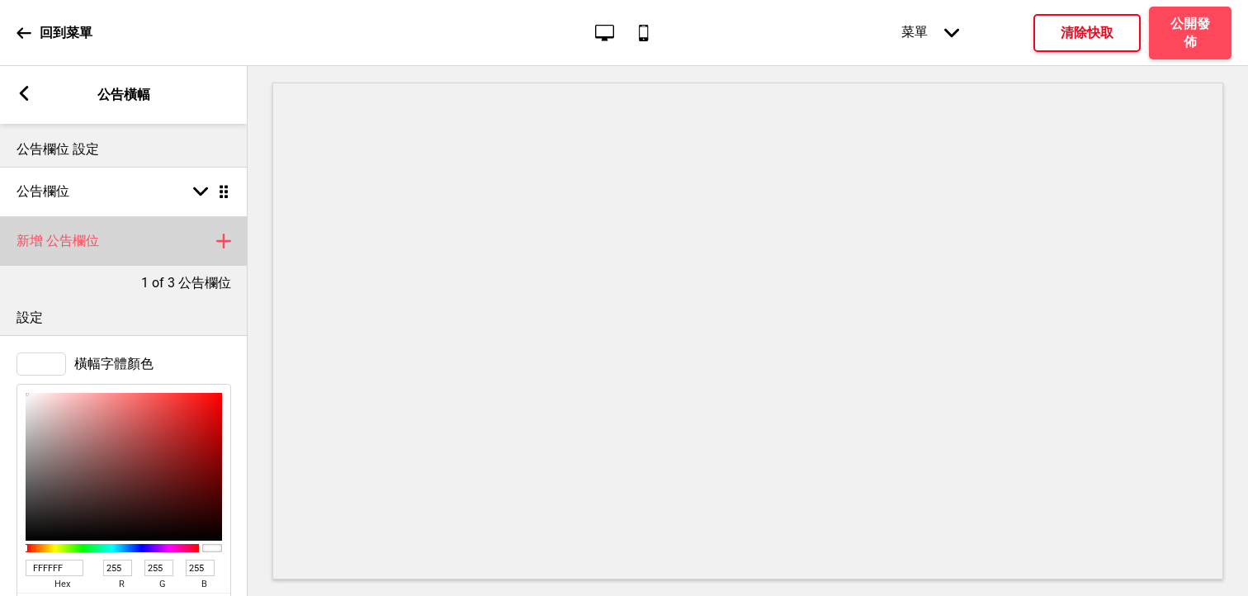
click at [188, 233] on div "新增 公告欄位 加上" at bounding box center [124, 241] width 248 height 50
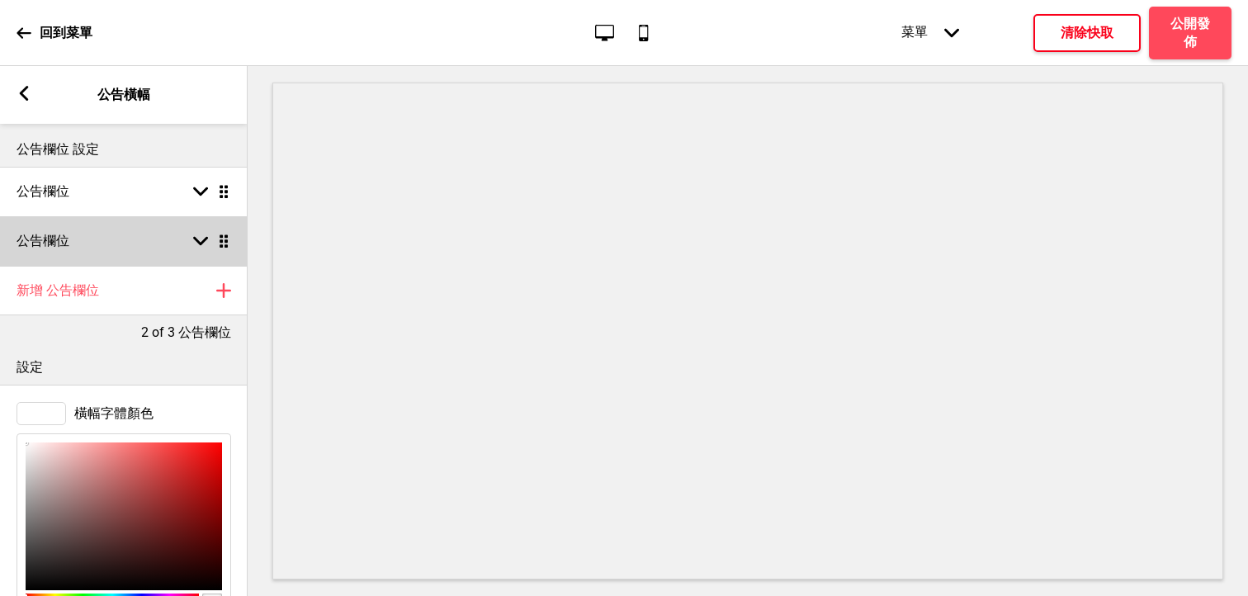
click at [182, 244] on div "公告欄位 箭頭down 拖曳" at bounding box center [124, 241] width 248 height 50
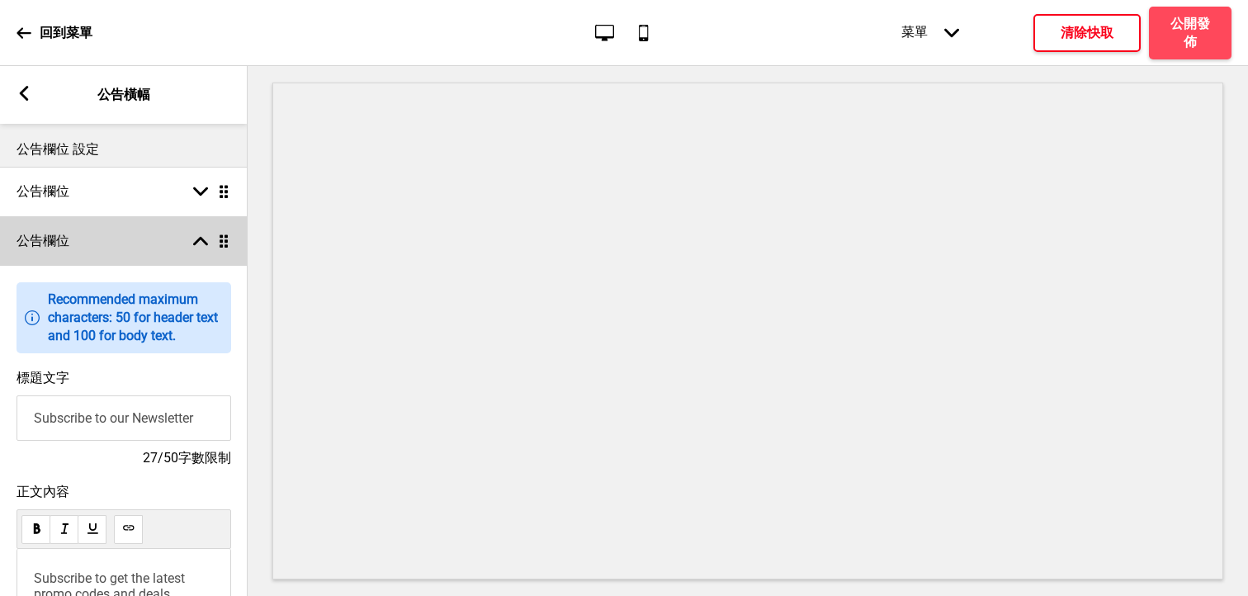
click at [178, 234] on div "公告欄位 箭頭up 拖曳" at bounding box center [124, 241] width 248 height 50
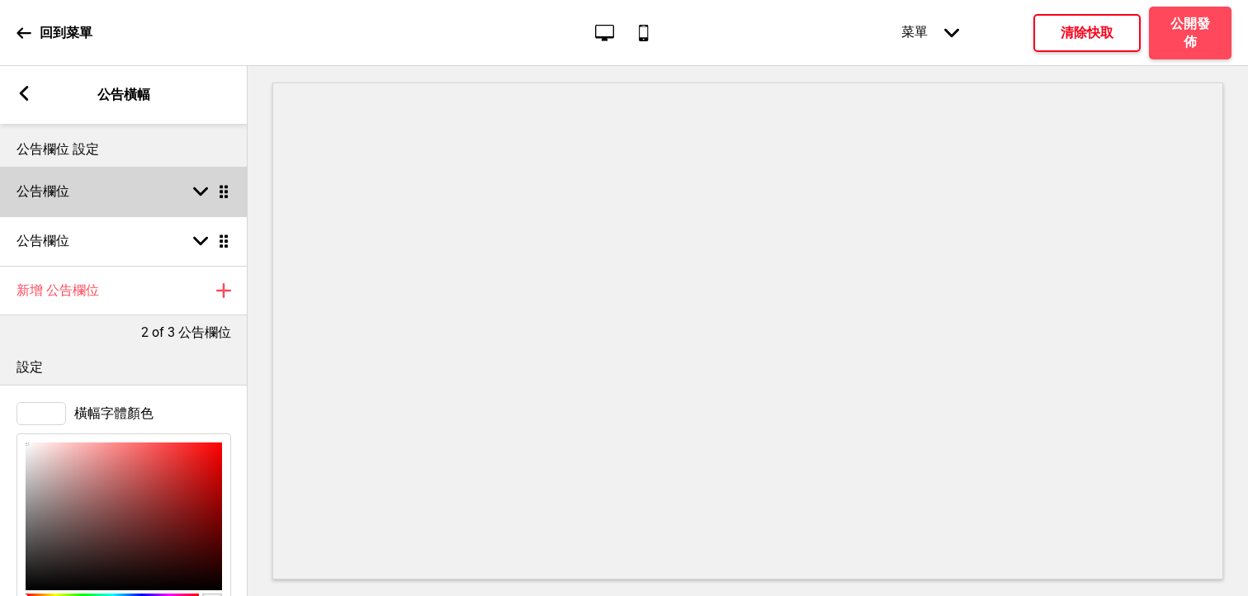
click at [178, 184] on div "公告欄位 箭頭down 拖曳" at bounding box center [124, 192] width 248 height 50
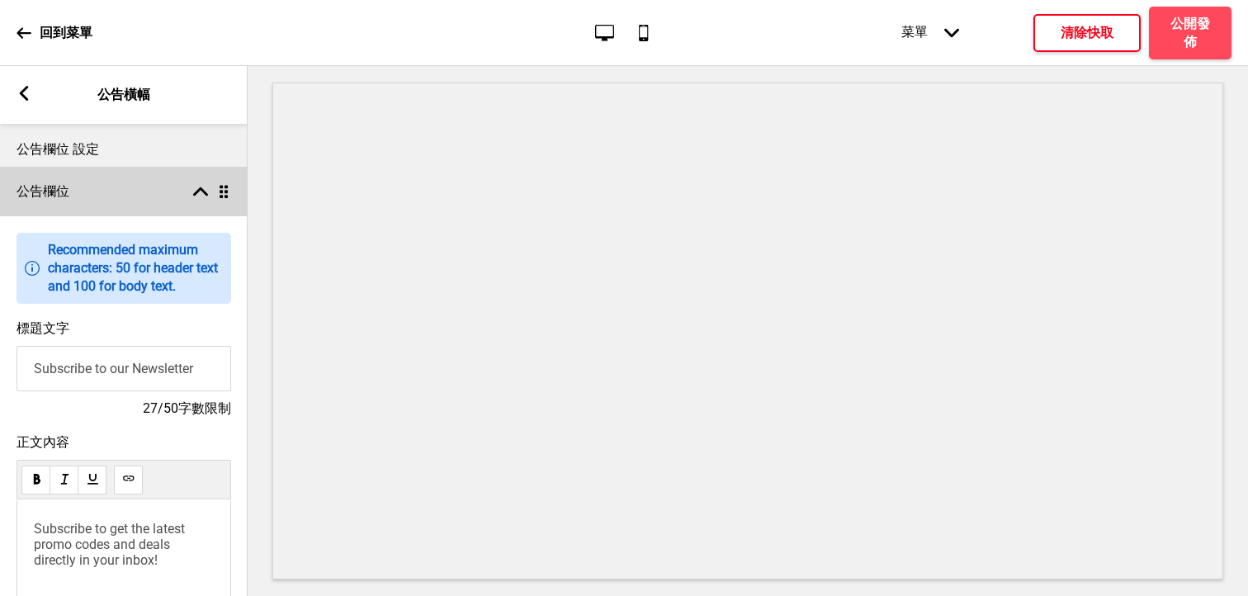
click at [178, 184] on div "公告欄位 箭頭up 拖曳" at bounding box center [124, 192] width 248 height 50
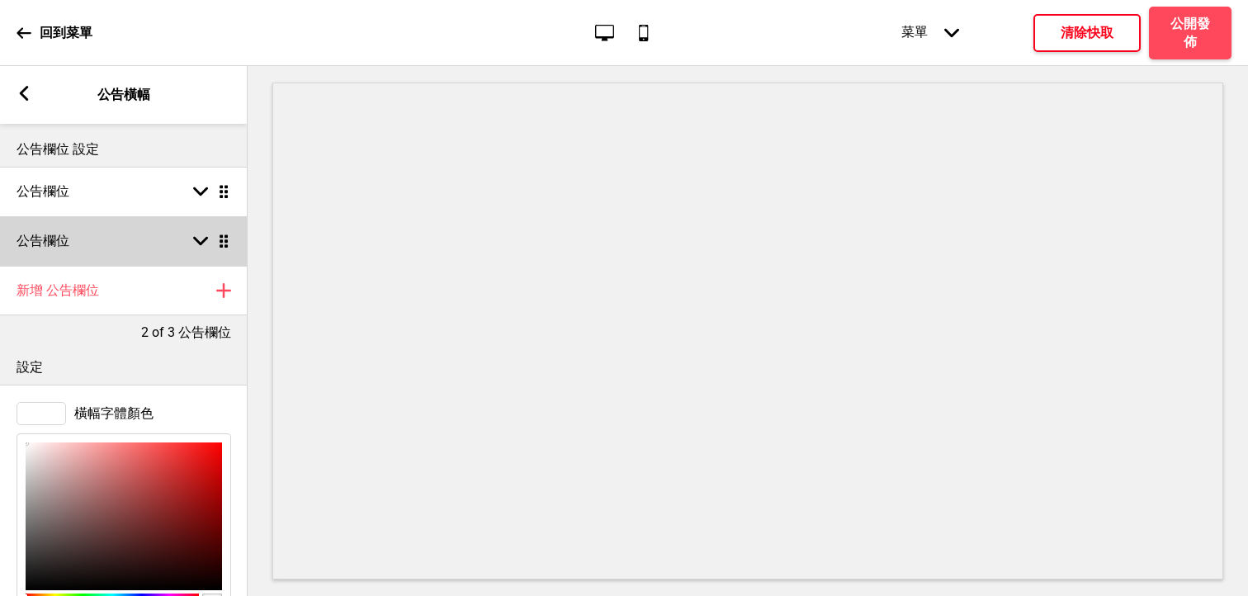
click at [212, 241] on div "箭頭down 拖曳" at bounding box center [208, 241] width 46 height 15
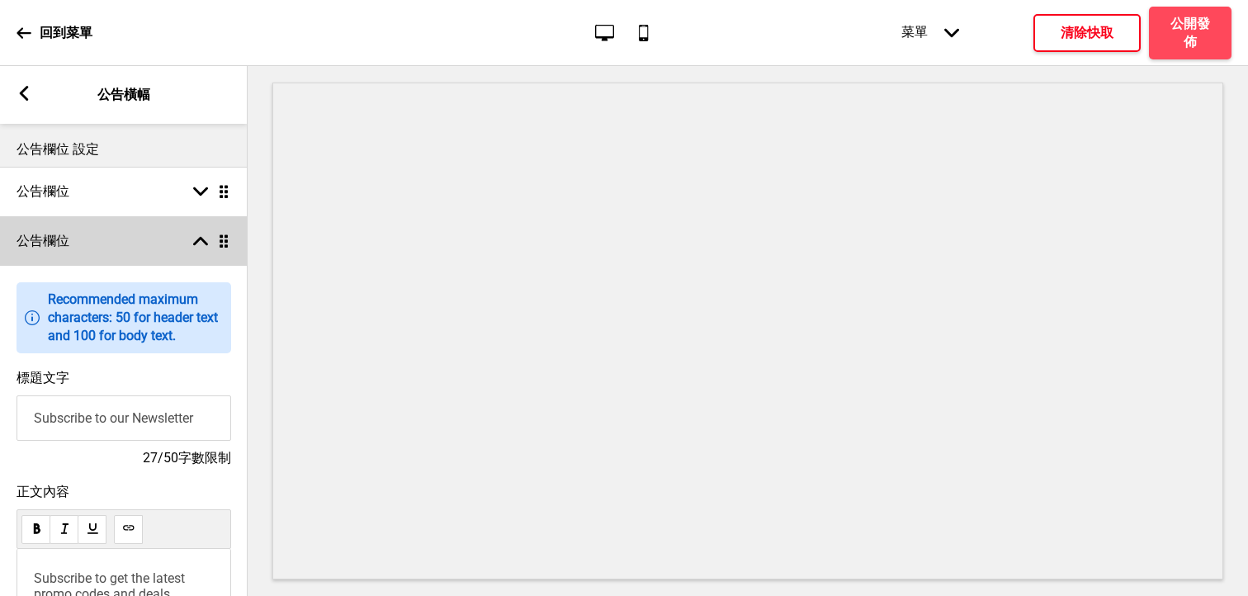
click at [200, 240] on rect at bounding box center [200, 241] width 15 height 15
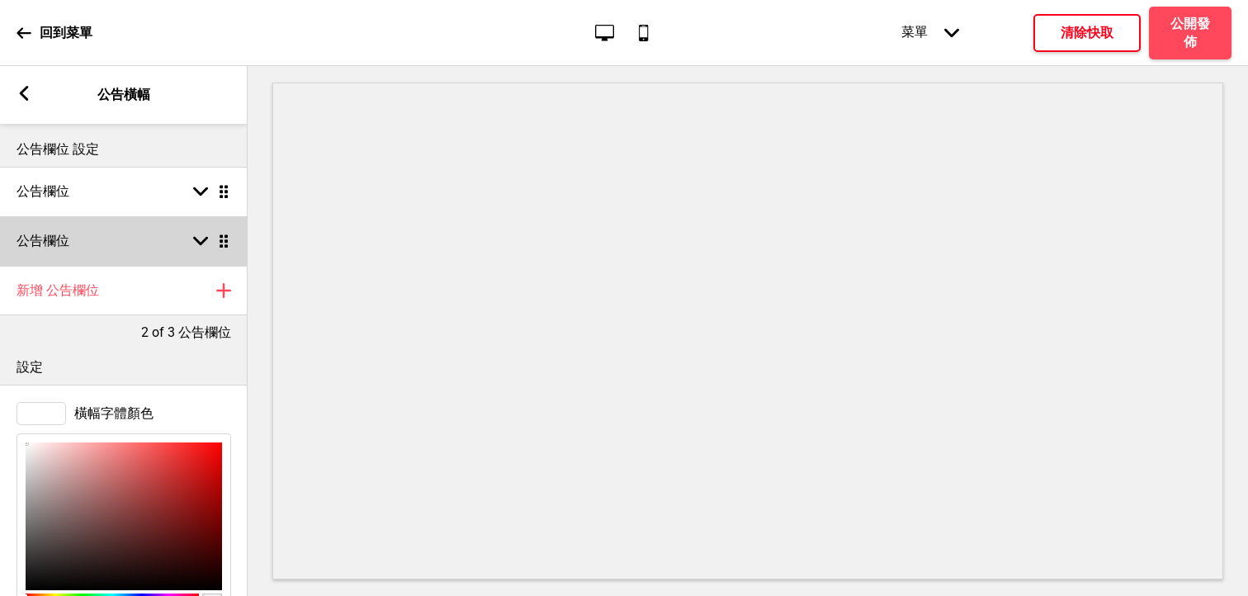
click at [137, 243] on div "公告欄位 箭頭down 拖曳" at bounding box center [124, 241] width 248 height 50
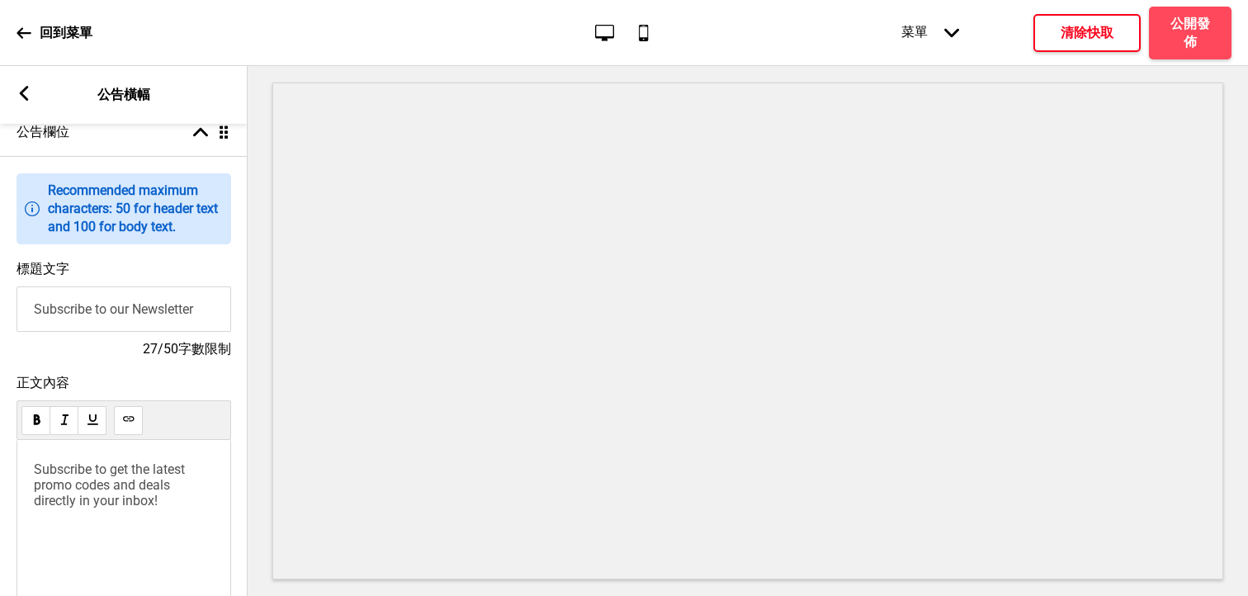
scroll to position [124, 0]
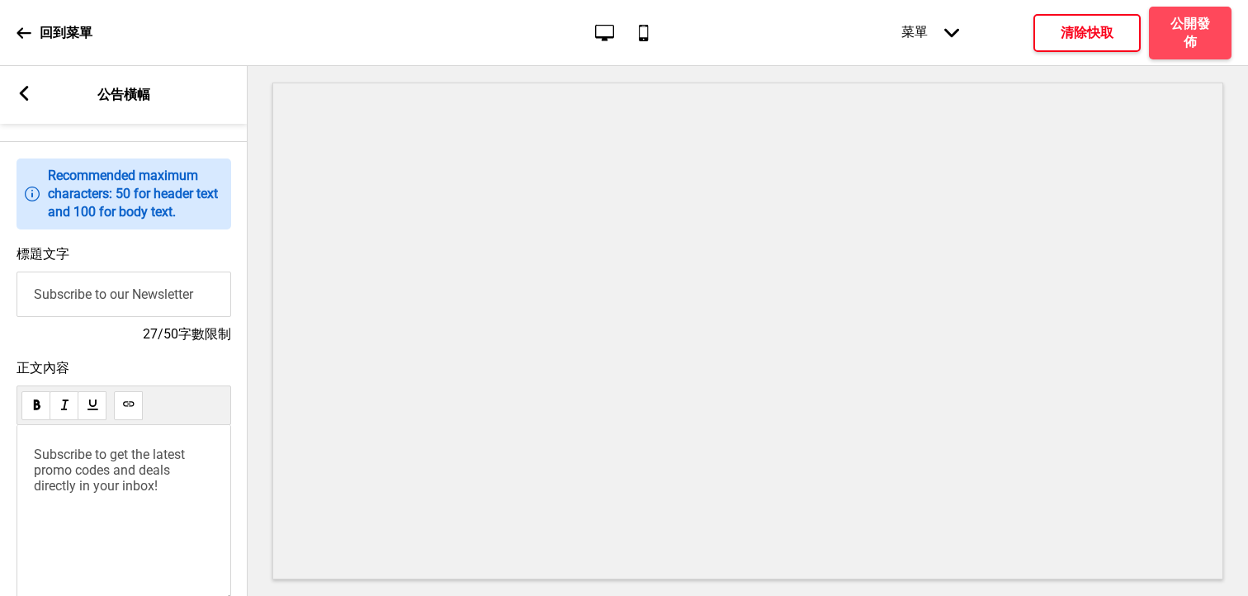
click at [206, 296] on input "Subscribe to our Newsletter" at bounding box center [124, 294] width 215 height 45
drag, startPoint x: 215, startPoint y: 297, endPoint x: 33, endPoint y: 296, distance: 181.6
click at [33, 296] on input "Subscribe to our Newsletter" at bounding box center [124, 294] width 215 height 45
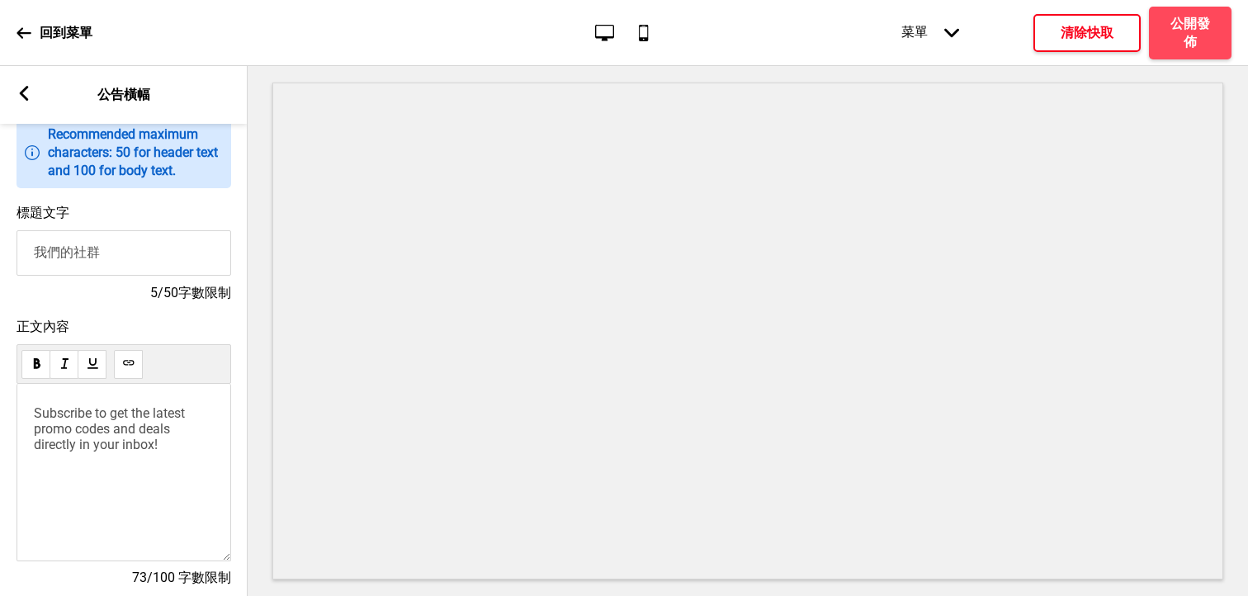
scroll to position [168, 0]
click at [88, 447] on span "Subscribe to get the latest promo codes and deals directly in your inbox!" at bounding box center [111, 426] width 154 height 47
drag, startPoint x: 101, startPoint y: 254, endPoint x: 22, endPoint y: 244, distance: 79.2
click at [22, 244] on input "我們的社群" at bounding box center [124, 250] width 215 height 45
paste input "Our community"
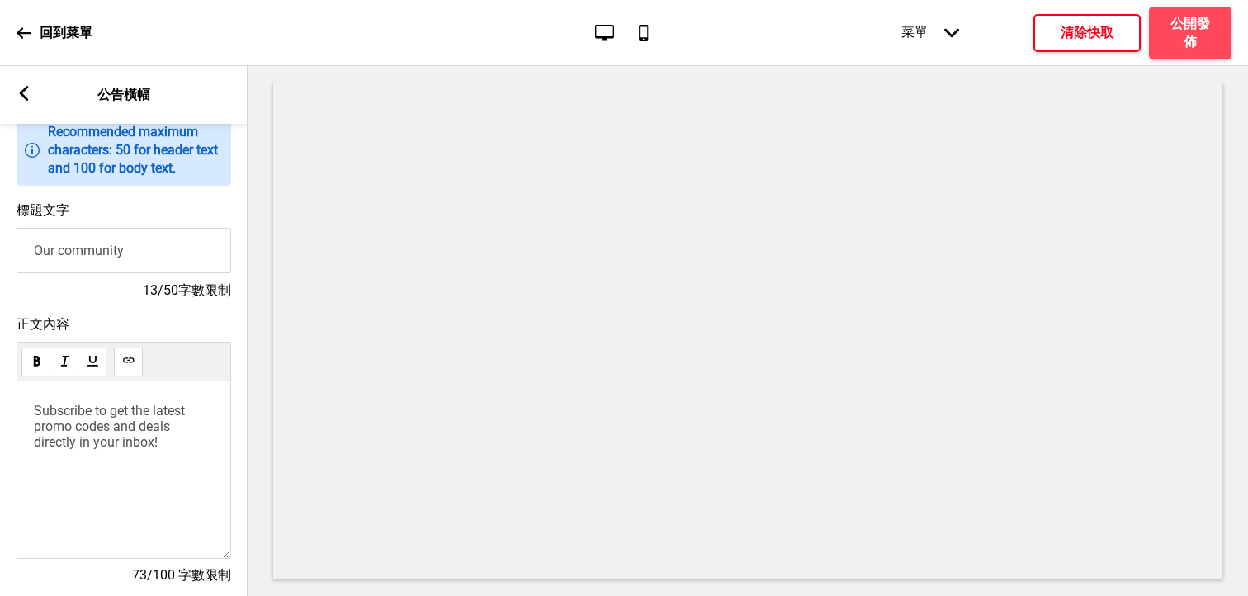
click at [123, 428] on span "Subscribe to get the latest promo codes and deals directly in your inbox!" at bounding box center [111, 426] width 154 height 47
drag, startPoint x: 168, startPoint y: 438, endPoint x: 36, endPoint y: 401, distance: 136.4
click at [36, 401] on div "Subscribe to get the latest promo codes and deals directly in your inbox!" at bounding box center [124, 470] width 215 height 178
click at [81, 409] on span "Mirawan IG" at bounding box center [67, 411] width 67 height 16
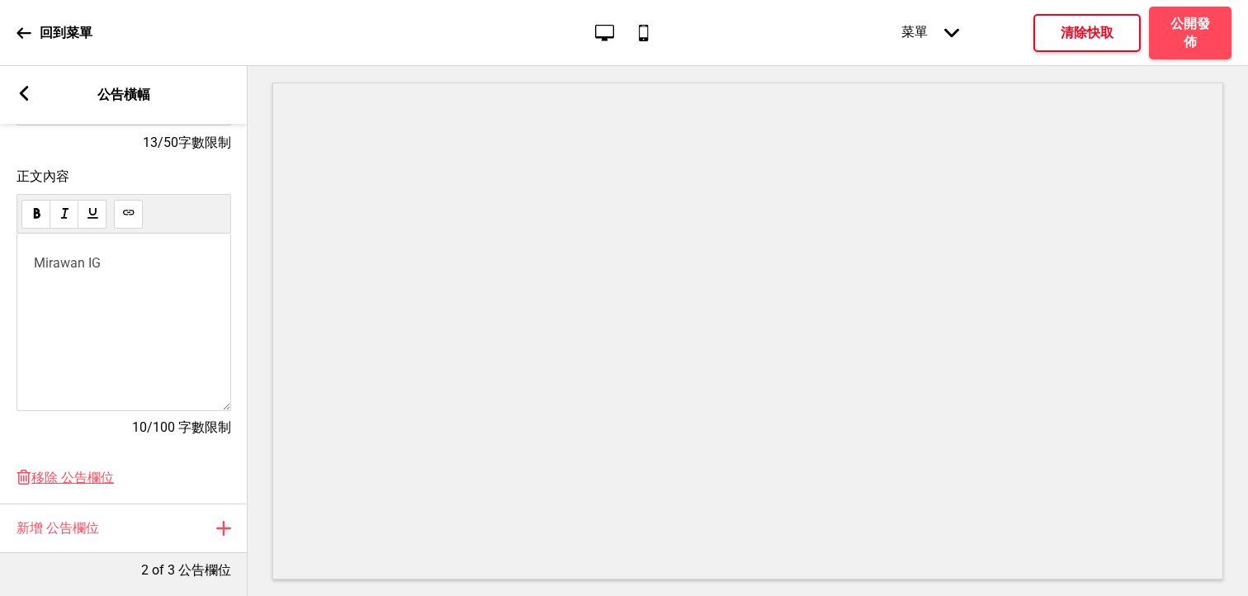
scroll to position [277, 0]
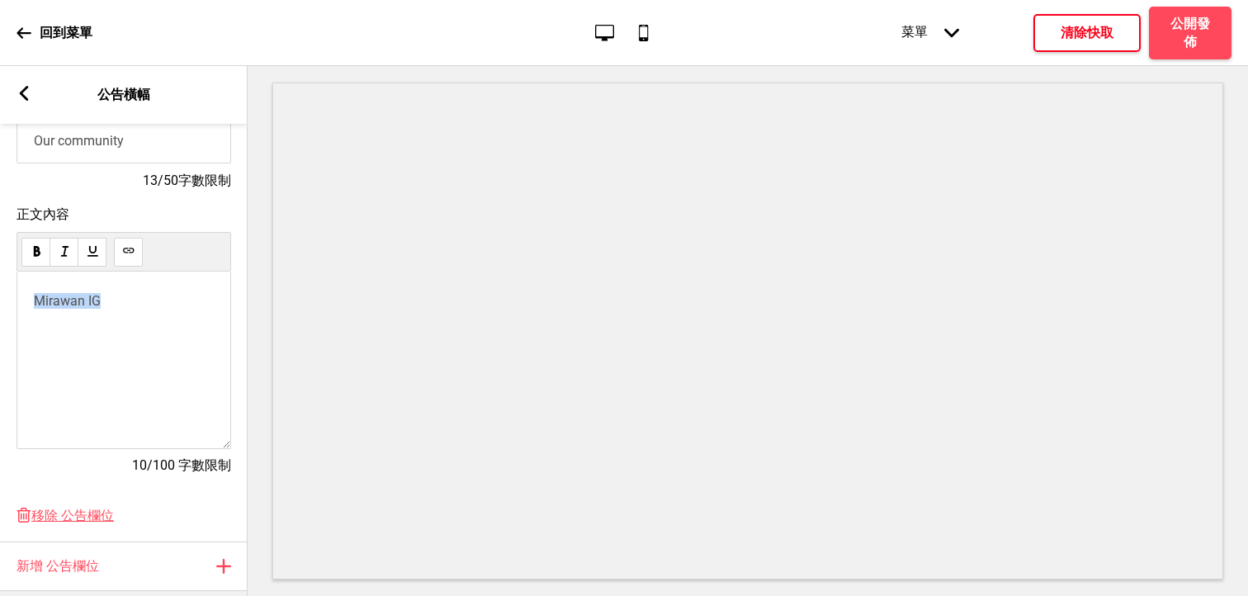
drag, startPoint x: 130, startPoint y: 296, endPoint x: 29, endPoint y: 295, distance: 101.6
click at [29, 295] on div "Mirawan IG" at bounding box center [124, 361] width 215 height 178
click at [46, 331] on div "Mirawan IG" at bounding box center [124, 361] width 215 height 178
click at [36, 300] on span "Mirawan IG" at bounding box center [67, 301] width 67 height 16
click at [52, 300] on p "﻿" at bounding box center [124, 301] width 180 height 16
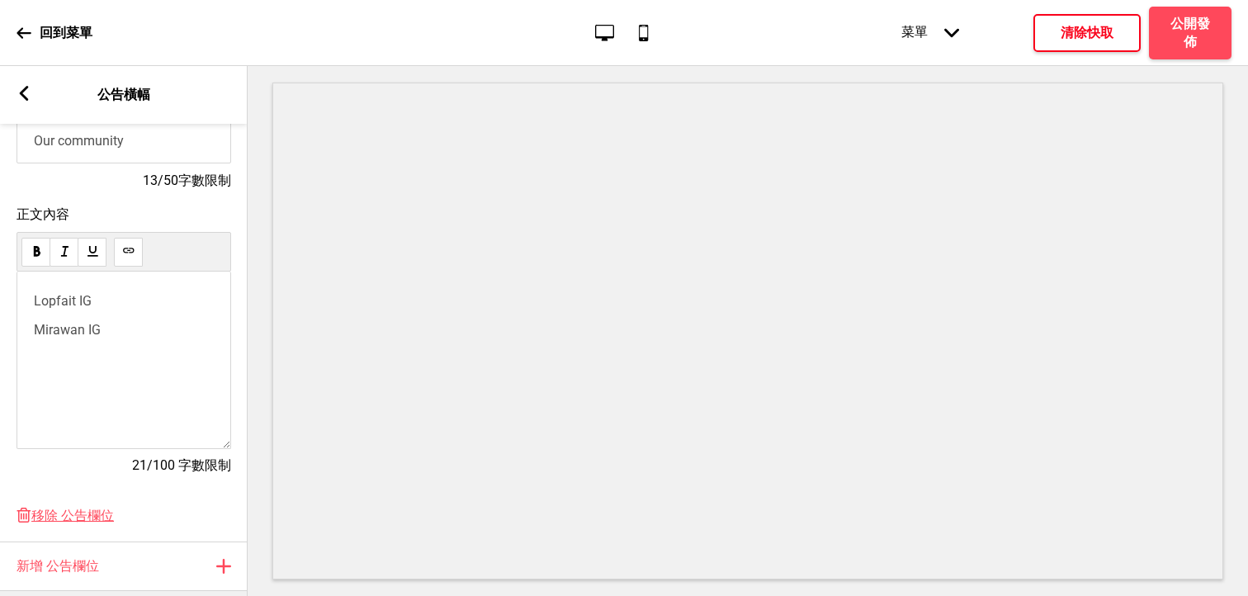
click at [105, 346] on div "Lopfait IG Mirawan IG" at bounding box center [124, 361] width 215 height 178
drag, startPoint x: 108, startPoint y: 306, endPoint x: 21, endPoint y: 299, distance: 87.0
click at [21, 300] on div "Lopfait IG Mirawan IG" at bounding box center [124, 361] width 215 height 178
click at [127, 254] on use at bounding box center [128, 250] width 12 height 12
click at [125, 359] on div "﻿ Lopfait IG ﻿ Mirawan IG" at bounding box center [124, 361] width 215 height 178
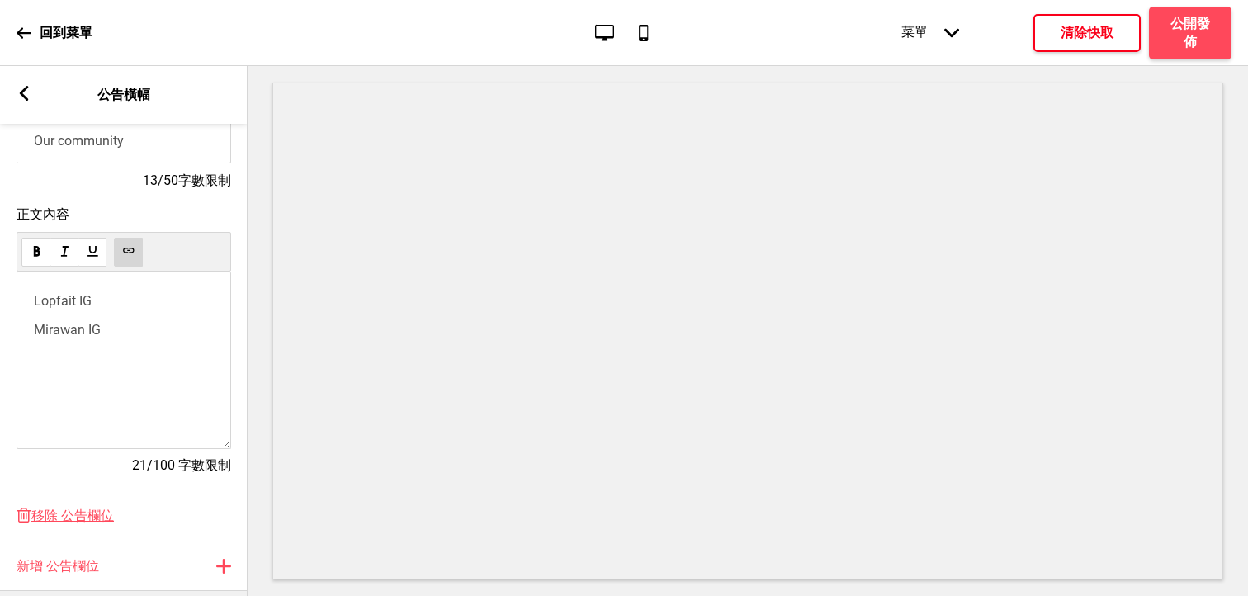
click at [125, 326] on div "﻿ Lopfait IG ﻿ Mirawan IG" at bounding box center [124, 315] width 180 height 45
drag, startPoint x: 123, startPoint y: 327, endPoint x: 12, endPoint y: 324, distance: 111.5
click at [12, 325] on div "正文內容 ﻿ Lopfait IG ﻿ Mirawan IG 21/100 字數限制" at bounding box center [124, 348] width 248 height 301
drag, startPoint x: 111, startPoint y: 329, endPoint x: 21, endPoint y: 327, distance: 90.0
click at [21, 327] on div "﻿ Lopfait IG ﻿ Mirawan IG" at bounding box center [124, 361] width 215 height 178
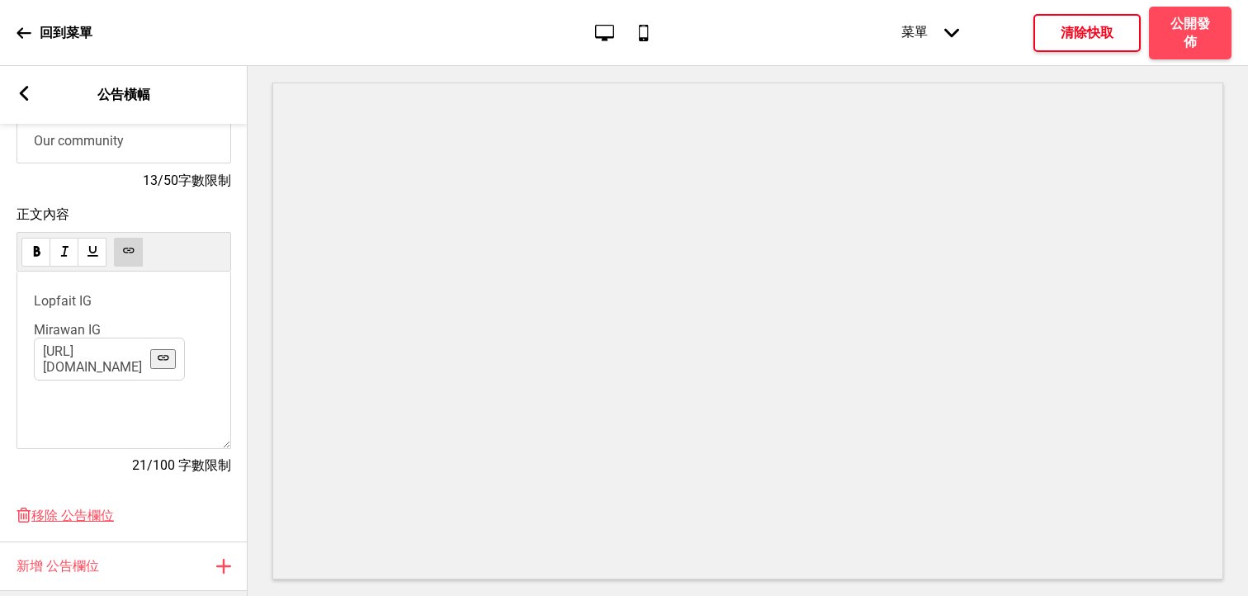
click at [116, 310] on div "﻿ Lopfait IG ﻿ ﻿ Mirawan IG https://www.instagram.com/mirawan_taiwan/ ﻿" at bounding box center [124, 315] width 180 height 45
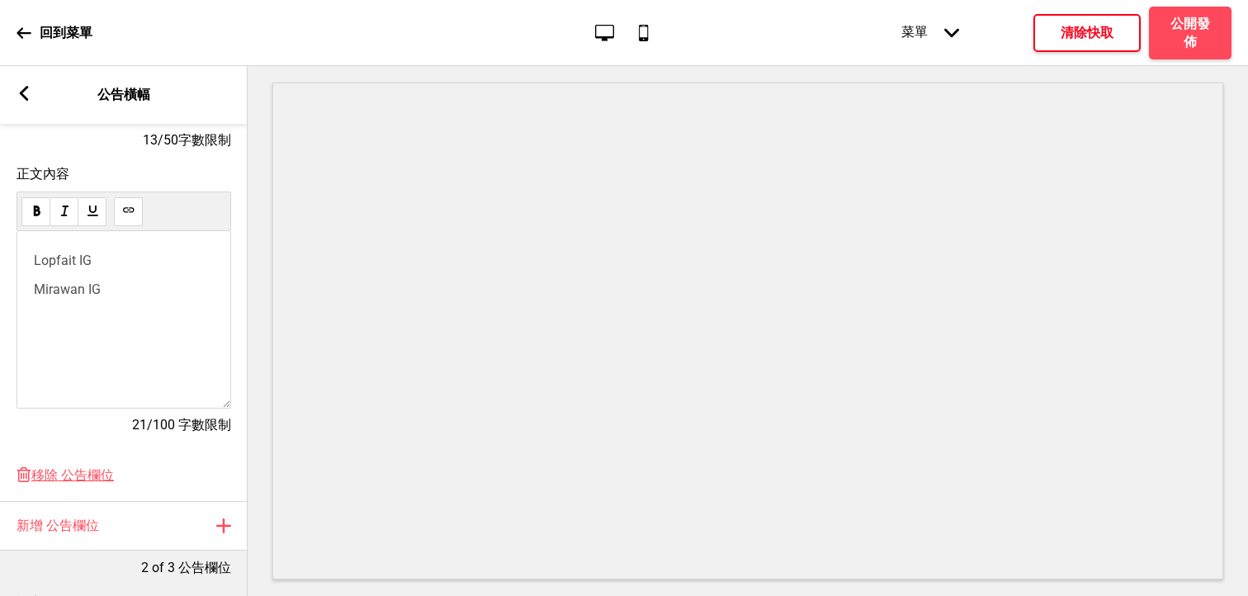
scroll to position [324, 0]
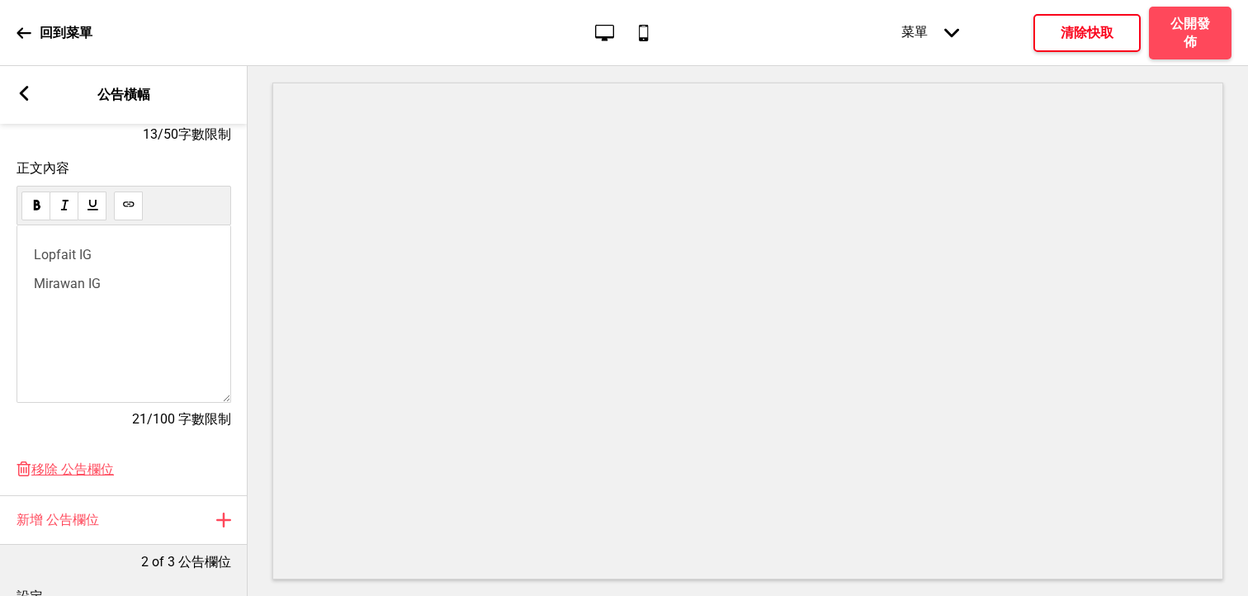
click at [83, 306] on div "﻿ Lopfait IG ﻿ ﻿ Mirawan IG ﻿" at bounding box center [124, 314] width 215 height 178
click at [43, 289] on span "Mirawan IG" at bounding box center [67, 284] width 67 height 16
click at [29, 284] on div "﻿ Lopfait IG ﻿ ﻿ Mirawan IG https://www.instagram.com/mirawan_taiwan/ ﻿" at bounding box center [124, 314] width 215 height 178
click at [35, 286] on span "Mirawan IG" at bounding box center [67, 284] width 67 height 16
click at [86, 297] on div "﻿ Lopfait IG ﻿ ﻿ Mirawan IG ﻿" at bounding box center [124, 314] width 215 height 178
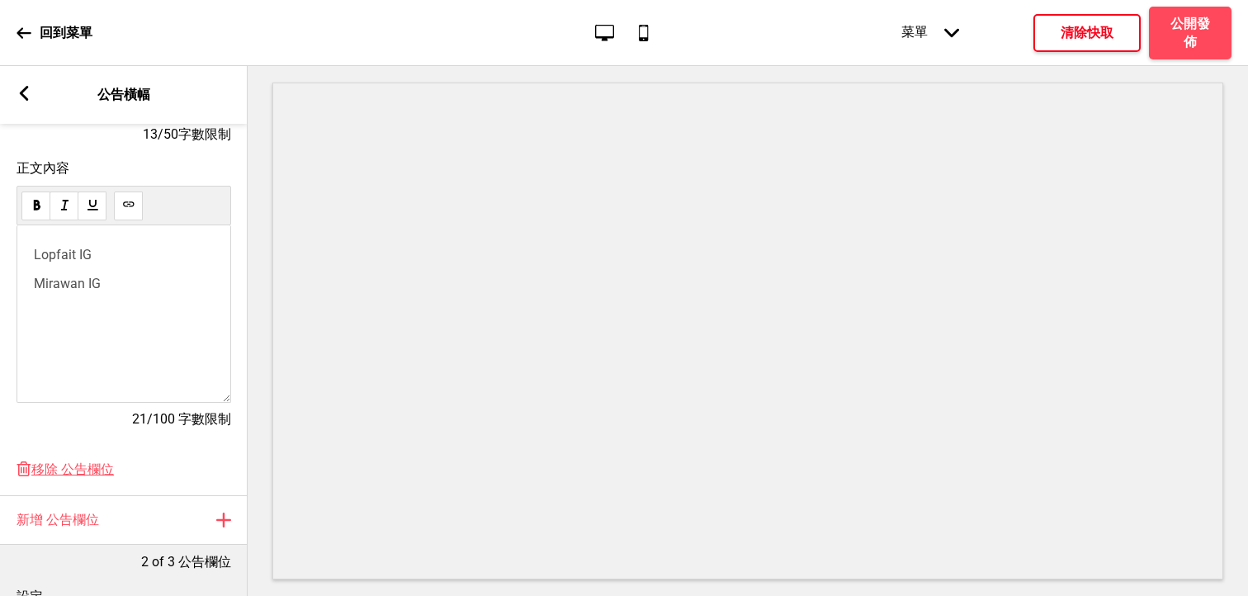
click at [114, 291] on p "﻿ Mirawan IG ﻿" at bounding box center [124, 284] width 180 height 16
click at [123, 247] on div "﻿ Lopfait IG ﻿ ﻿ Mirawan IG ﻿ ﻿ ﻿ ﻿" at bounding box center [124, 314] width 215 height 178
click at [121, 261] on p "﻿ Lopfait IG https://www.instagram.com/lopfait_taiwan/ ﻿" at bounding box center [124, 255] width 180 height 16
click at [129, 318] on p "﻿ Mirawan IG ﻿" at bounding box center [124, 313] width 180 height 16
click at [99, 310] on span "Mirawan IG" at bounding box center [67, 313] width 67 height 16
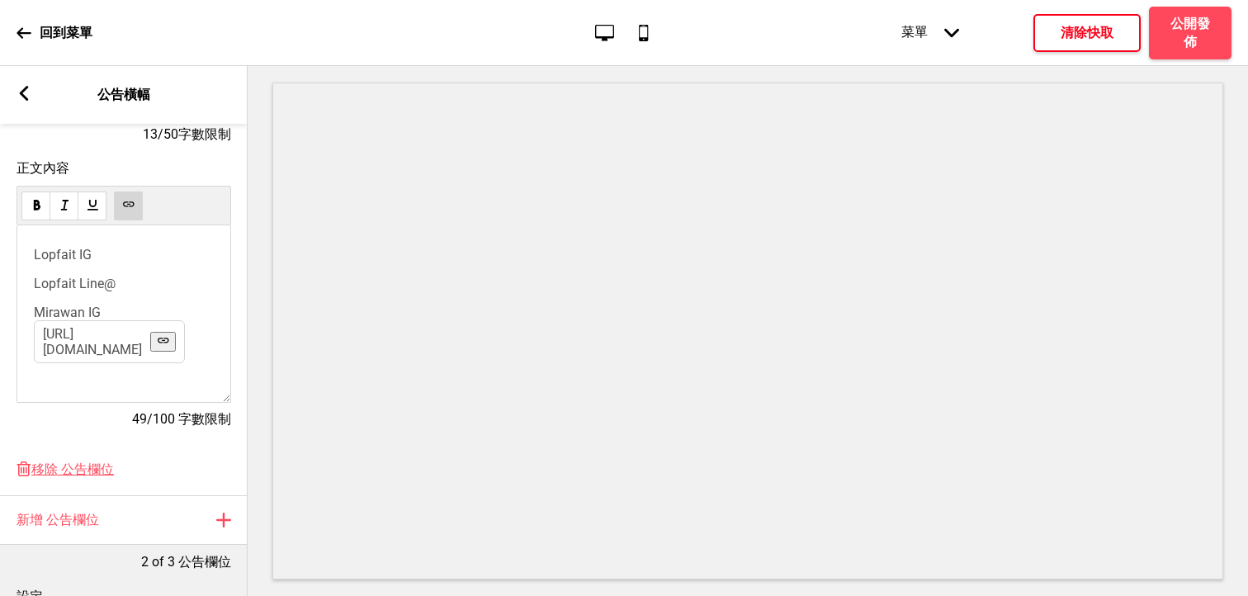
click at [135, 302] on div "﻿ Lopfait IG ﻿ ﻿ ﻿ Lopfait Line@ ﻿ Mirawan IG https://www.instagram.com/mirawan…" at bounding box center [124, 313] width 180 height 133
click at [137, 336] on p "﻿ ﻿ Mirawan Line＠" at bounding box center [124, 342] width 180 height 17
drag, startPoint x: 125, startPoint y: 284, endPoint x: 34, endPoint y: 281, distance: 90.9
click at [34, 281] on p "﻿ ﻿ Lopfait Line@" at bounding box center [124, 284] width 180 height 16
click at [130, 210] on use at bounding box center [128, 204] width 12 height 12
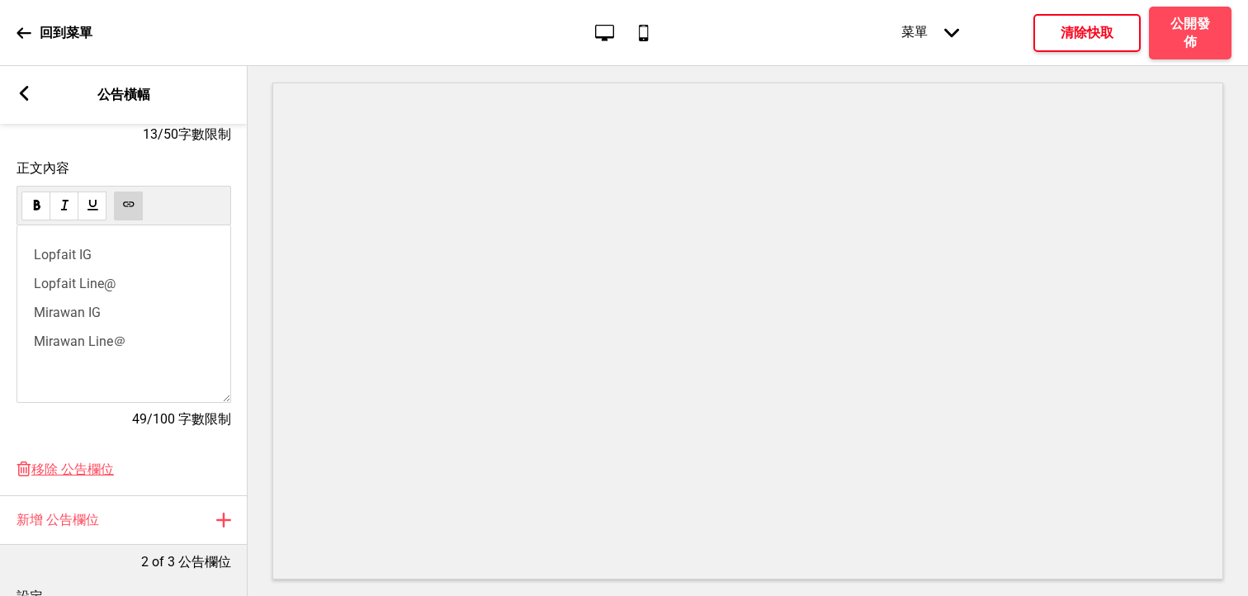
click at [163, 358] on div "﻿ Lopfait IG ﻿ ﻿ ﻿ ﻿ Lopfait Line@ ﻿ ﻿ Mirawan IG ﻿ ﻿ ﻿ Mirawan Line＠ ﻿ ﻿ ﻿" at bounding box center [124, 313] width 180 height 133
click at [159, 346] on p "﻿ ﻿ Mirawan Line＠" at bounding box center [124, 342] width 180 height 17
drag, startPoint x: 149, startPoint y: 342, endPoint x: -5, endPoint y: 338, distance: 153.6
click at [0, 338] on html "回到菜單 桌面 行動電話 菜單 箭頭down 產品頁面 商店資訊 結帳 感謝您！ 條款與條件 隐私政策 付款請求 菜單 清除快取 公開發佈 區域編輯 共用設定…" at bounding box center [624, 298] width 1248 height 596
click at [127, 196] on button at bounding box center [128, 206] width 29 height 29
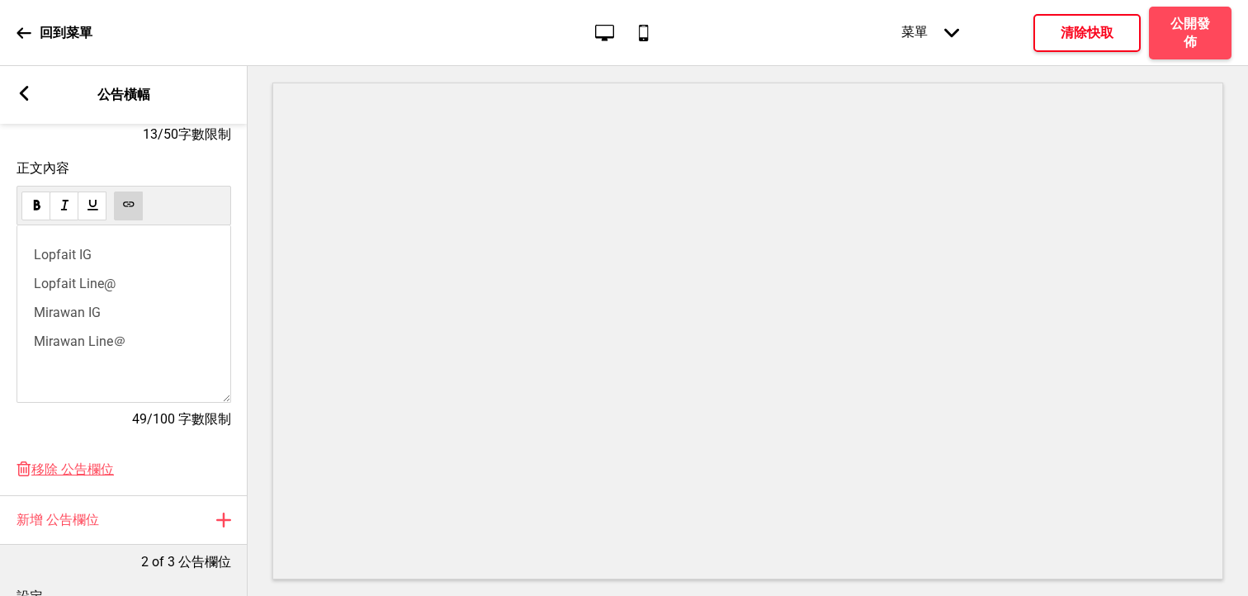
click at [133, 355] on div "﻿ Lopfait IG ﻿ ﻿ ﻿ ﻿ Lopfait Line@ ﻿ ﻿ Mirawan IG ﻿ ﻿ ﻿ ﻿ Mirawan Line＠ ﻿ ﻿ ﻿ ﻿" at bounding box center [124, 313] width 180 height 133
drag, startPoint x: 135, startPoint y: 337, endPoint x: 12, endPoint y: 333, distance: 123.1
click at [12, 333] on div "正文內容 ﻿ Lopfait IG ﻿ ﻿ ﻿ ﻿ Lopfait Line@ ﻿ ﻿ Mirawan IG ﻿ ﻿ ﻿ ﻿ https://www.inst…" at bounding box center [124, 302] width 248 height 301
click at [131, 206] on icon at bounding box center [128, 203] width 11 height 5
click at [115, 353] on div "﻿ Lopfait IG ﻿ ﻿ ﻿ ﻿ Lopfait Line@ ﻿ ﻿ Mirawan IG ﻿ ﻿ ﻿ ﻿ ﻿ Mirawan Line＠ ﻿ ﻿ ﻿…" at bounding box center [124, 313] width 180 height 133
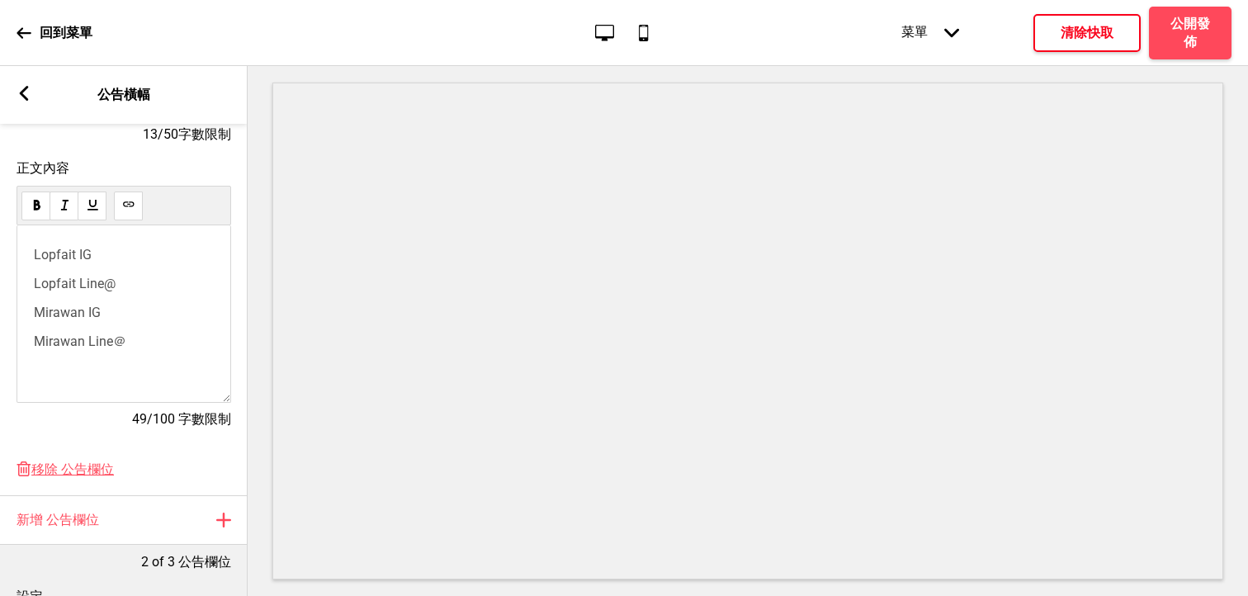
click at [74, 319] on span "Mirawan IG" at bounding box center [67, 313] width 67 height 16
click at [113, 366] on p "﻿ ﻿ ﻿" at bounding box center [124, 372] width 180 height 16
click at [102, 341] on span "Mirawan Line＠" at bounding box center [80, 342] width 92 height 16
click at [173, 310] on p "﻿ Mirawan IG ﻿" at bounding box center [124, 313] width 180 height 16
click at [1091, 38] on h4 "清除快取" at bounding box center [1087, 33] width 53 height 18
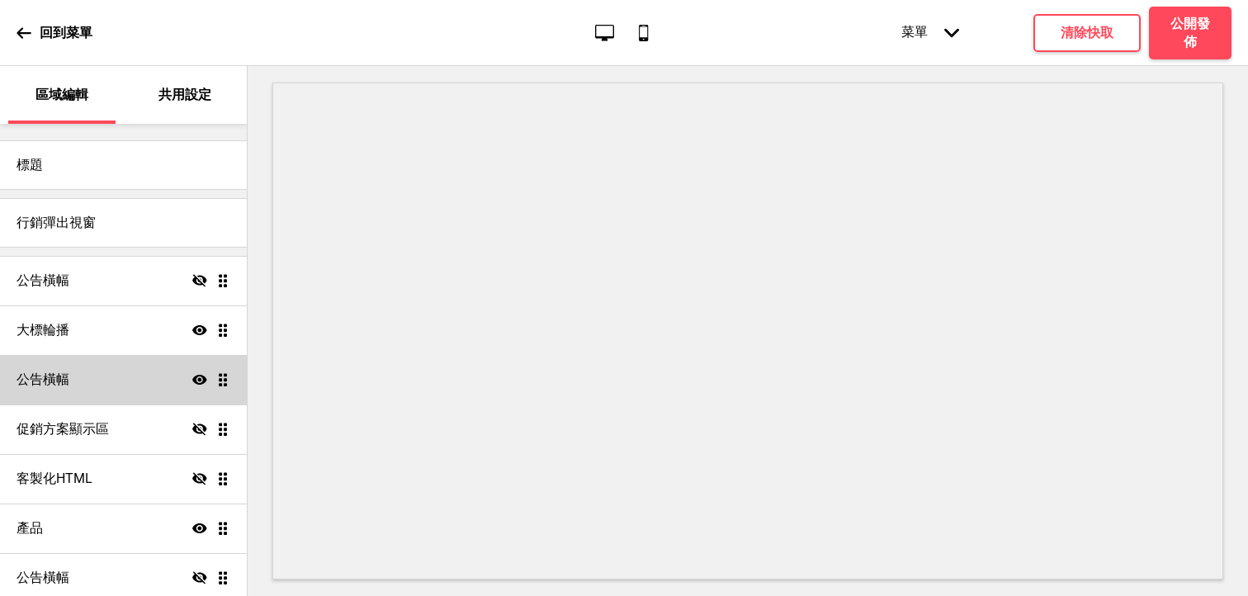
click at [113, 381] on div "公告橫幅 顯示 拖曳" at bounding box center [123, 380] width 247 height 50
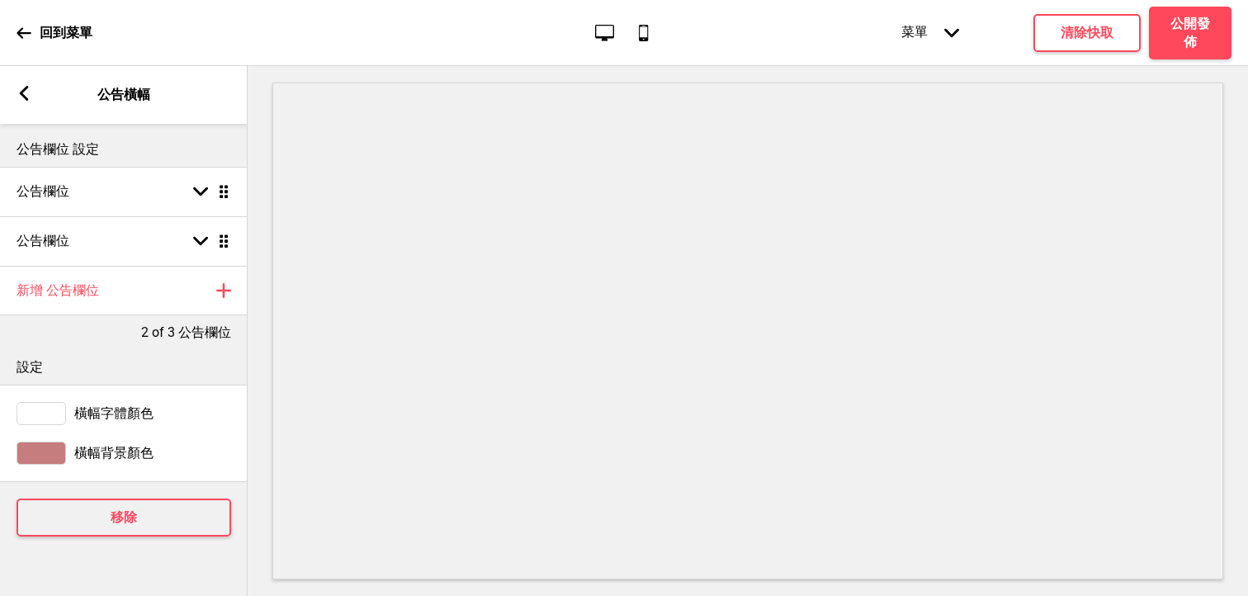
click at [51, 408] on div at bounding box center [42, 413] width 50 height 23
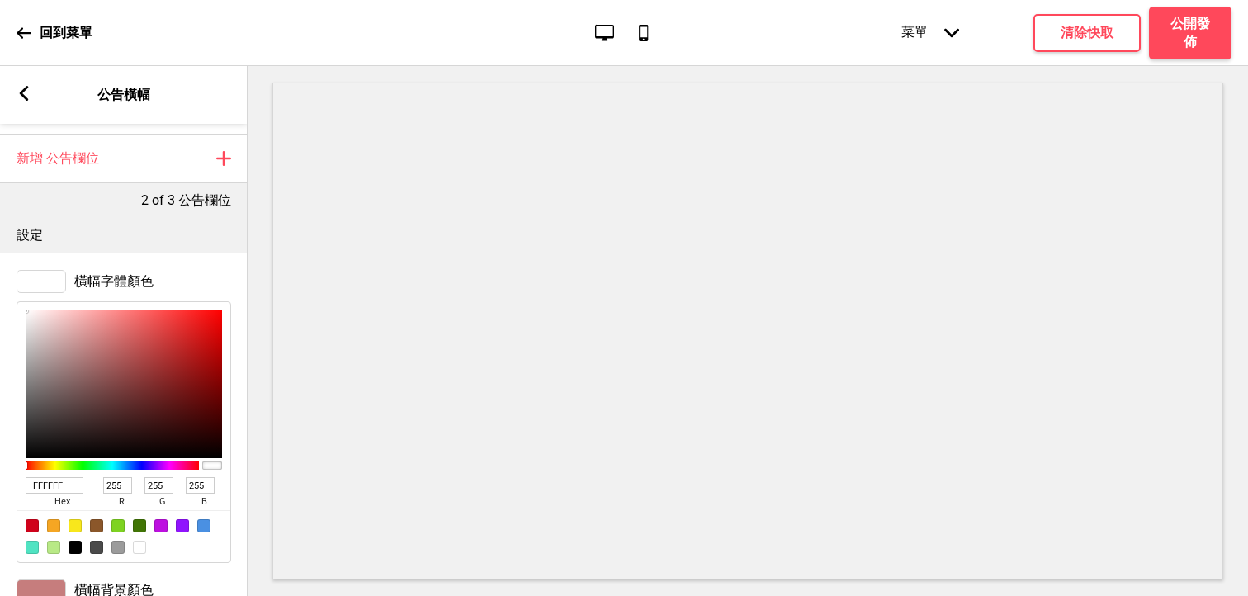
scroll to position [178, 0]
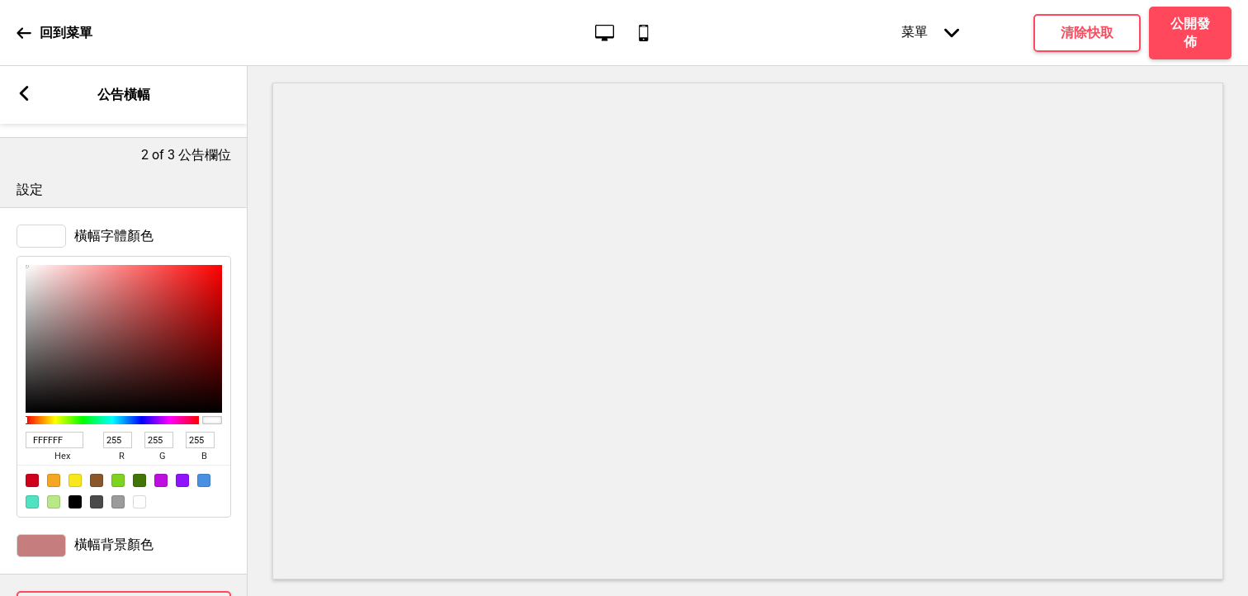
type input "AFA2A2"
type input "175"
type input "162"
type input "A89696"
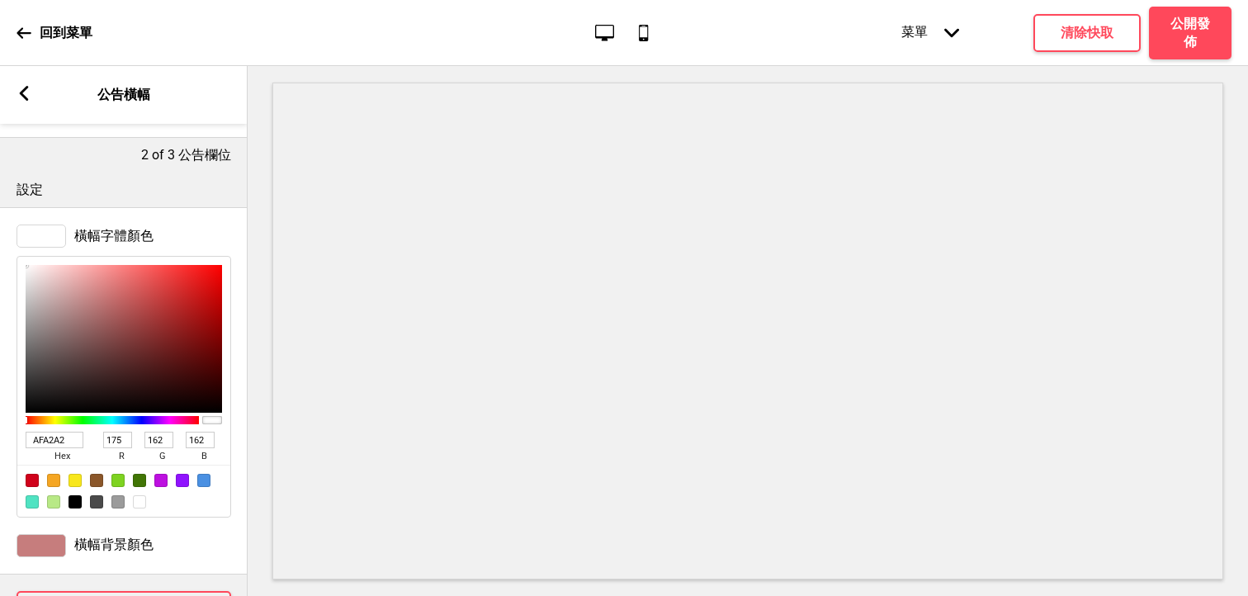
type input "168"
type input "150"
type input "7A5656"
type input "122"
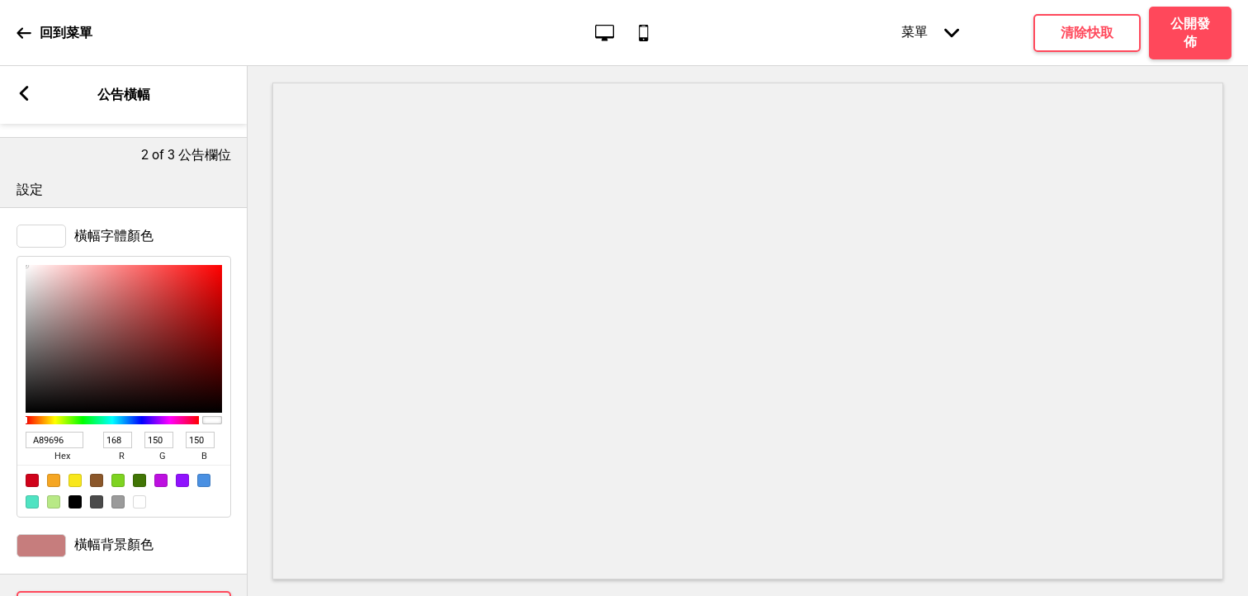
type input "86"
type input "603939"
type input "96"
type input "57"
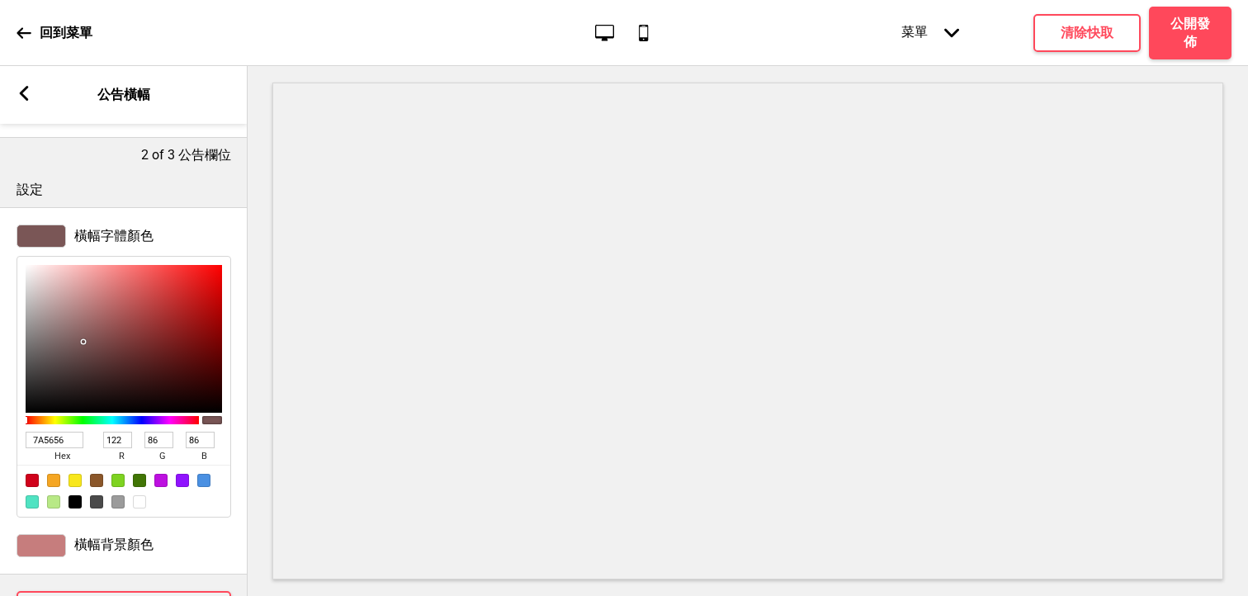
type input "57"
type input "5C3434"
type input "92"
type input "52"
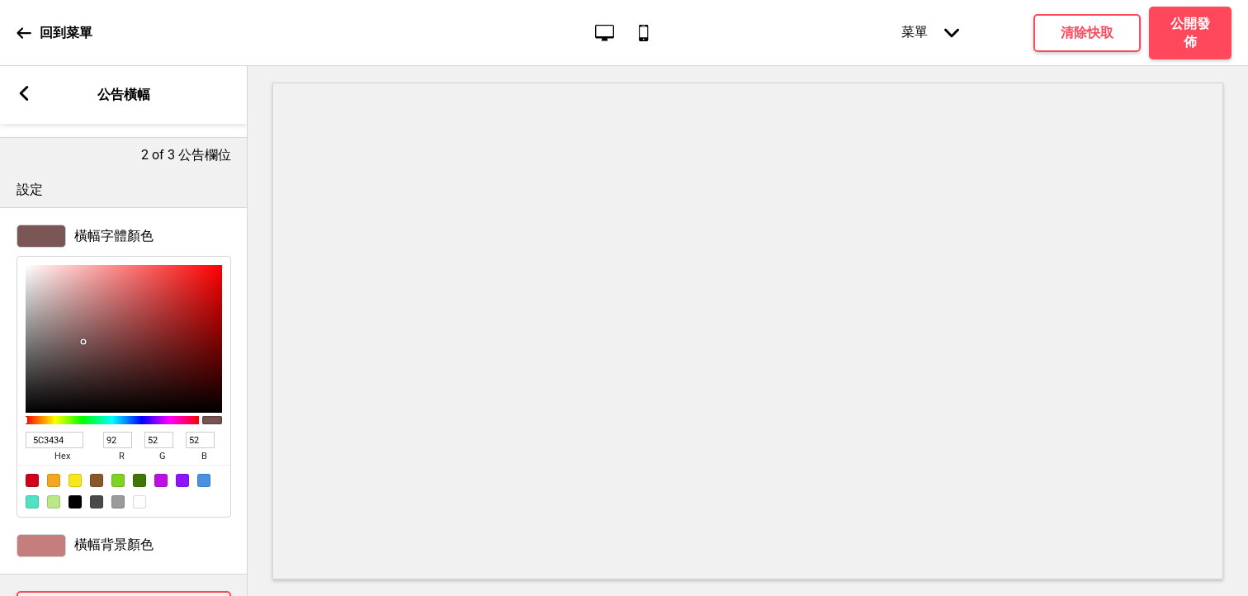
type input "5E3535"
type input "94"
type input "53"
drag, startPoint x: 40, startPoint y: 311, endPoint x: 110, endPoint y: 357, distance: 84.0
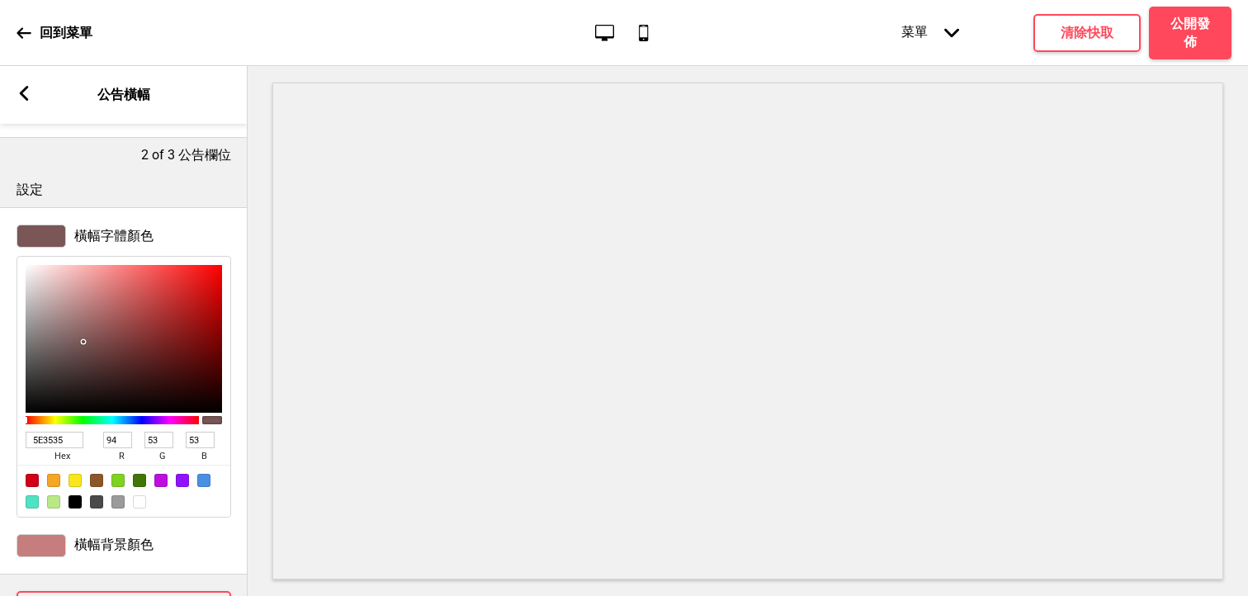
click at [110, 357] on div at bounding box center [124, 339] width 196 height 148
type input "5F3636"
type input "95"
type input "54"
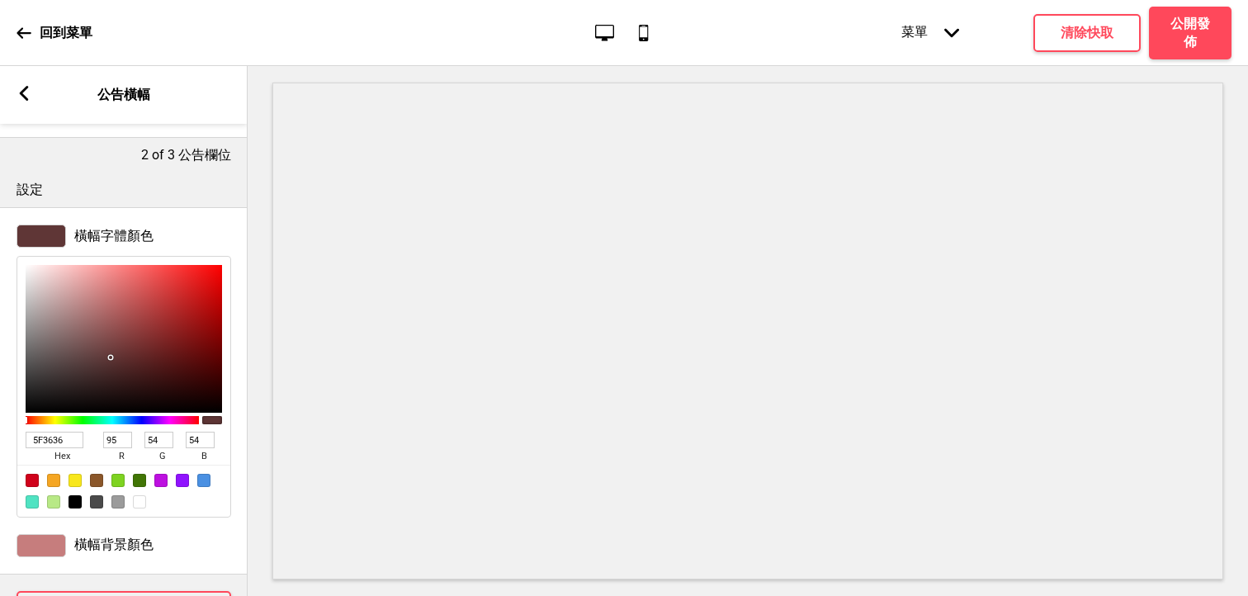
type input "5F3737"
type input "55"
type input "734C4C"
type input "115"
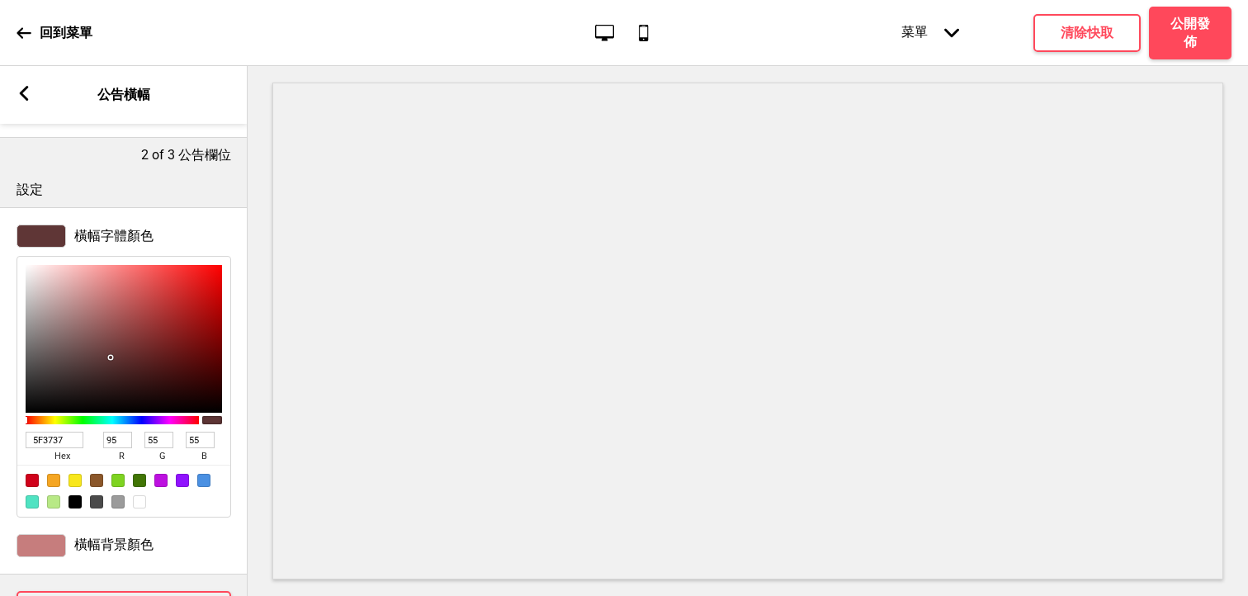
type input "76"
type input "AC9999"
type input "172"
type input "153"
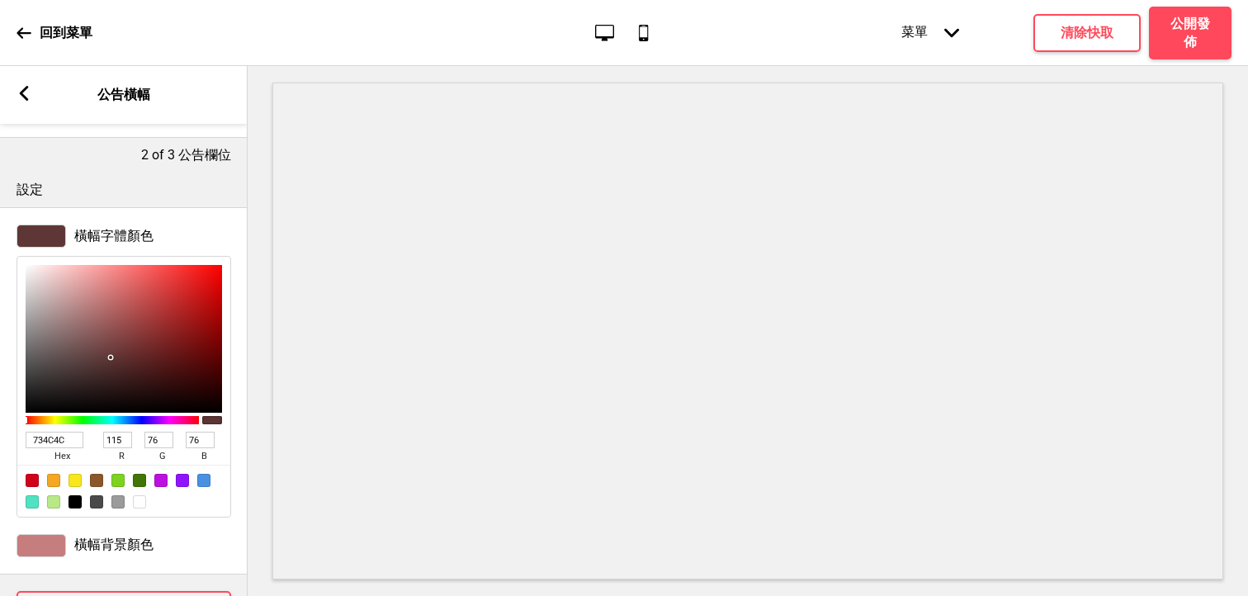
type input "153"
type input "C4BFBF"
type input "196"
type input "191"
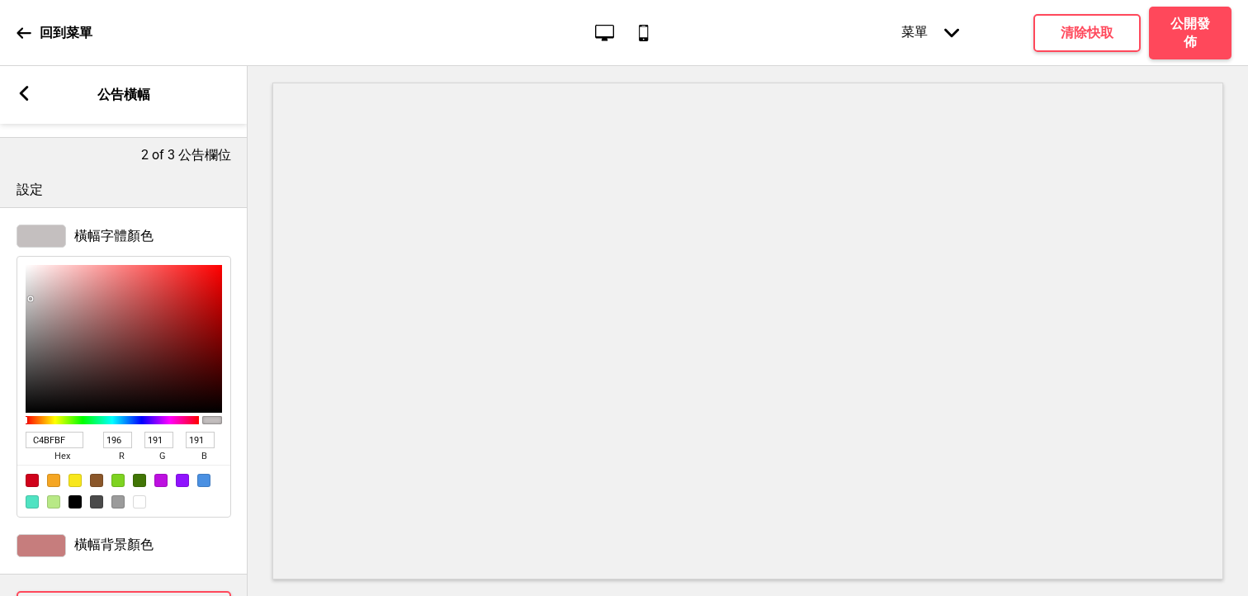
type input "CECECE"
type input "206"
type input "D8D8D8"
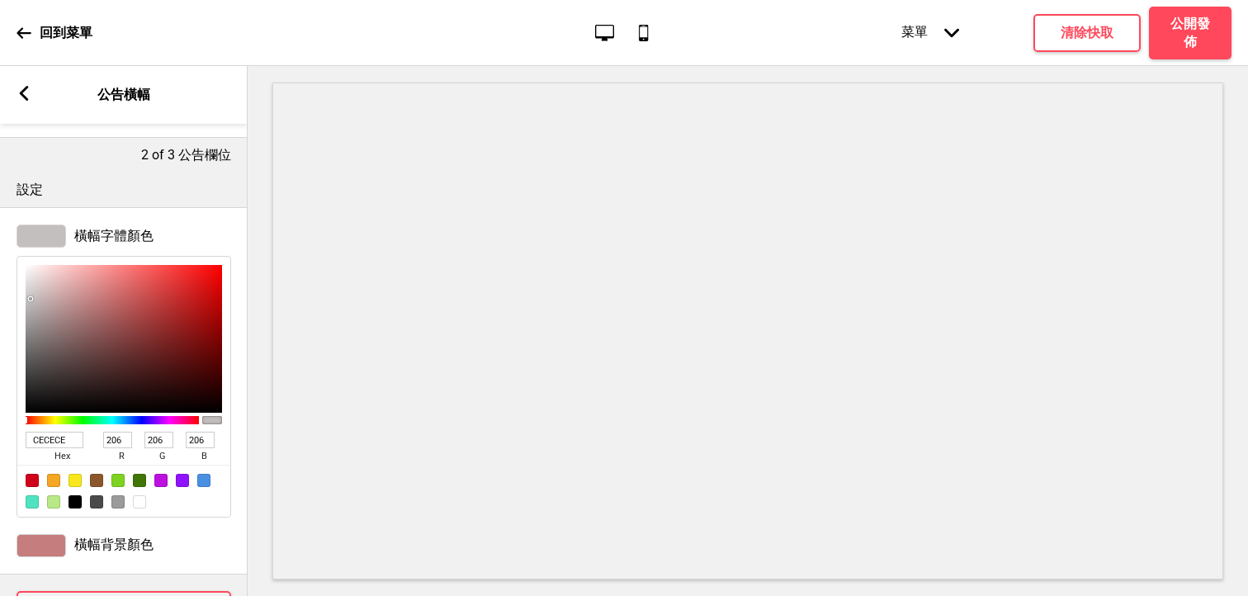
type input "216"
type input "E5E5E5"
type input "229"
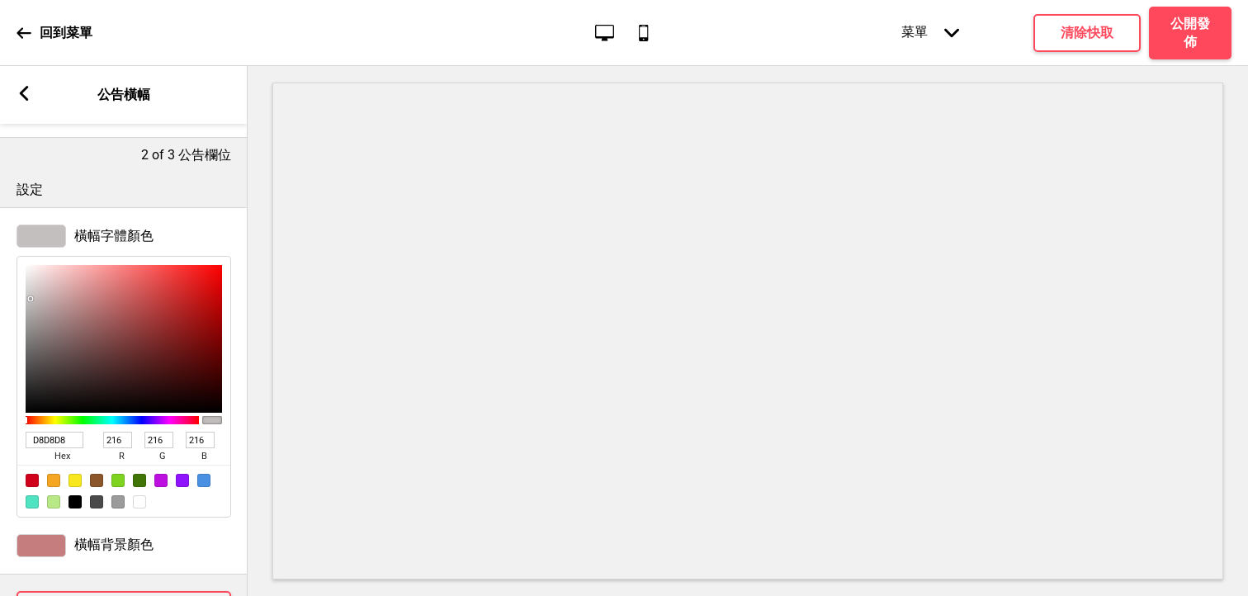
type input "229"
type input "EEEEEE"
type input "238"
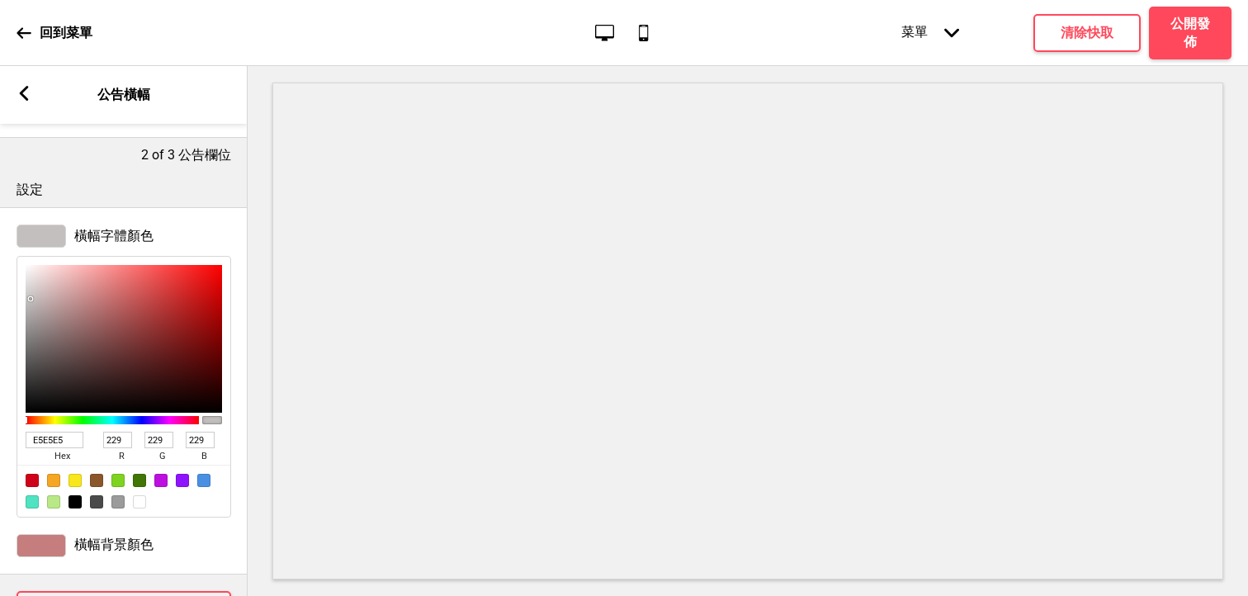
type input "238"
type input "F6F6F6"
type input "246"
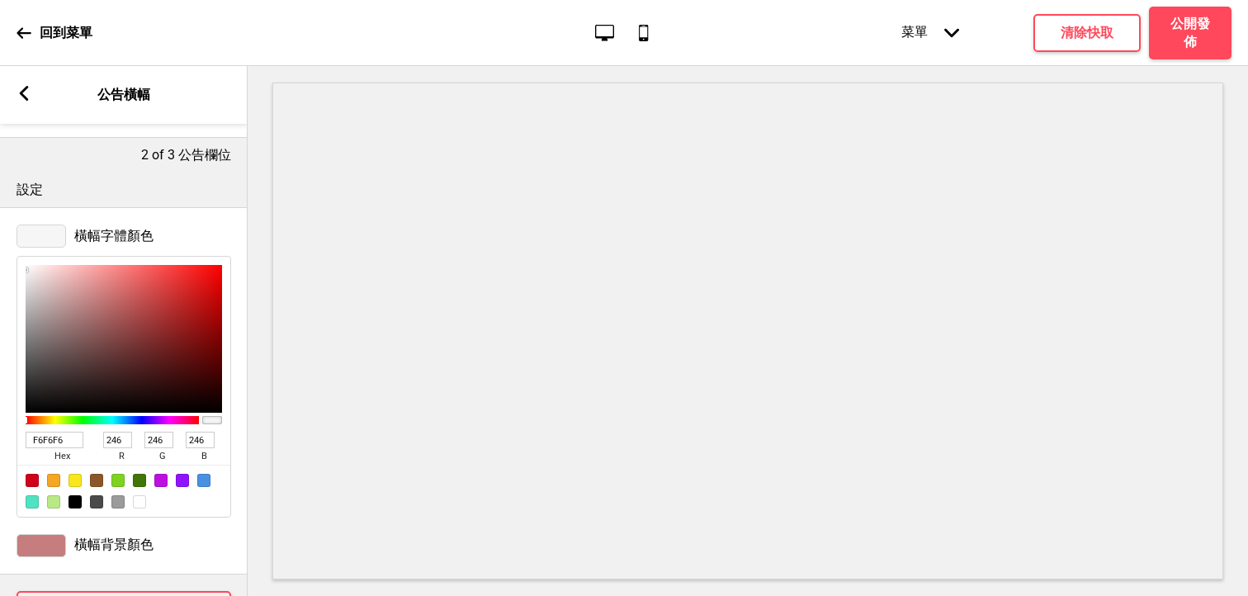
type input "FBFBFB"
type input "251"
type input "FCFCFC"
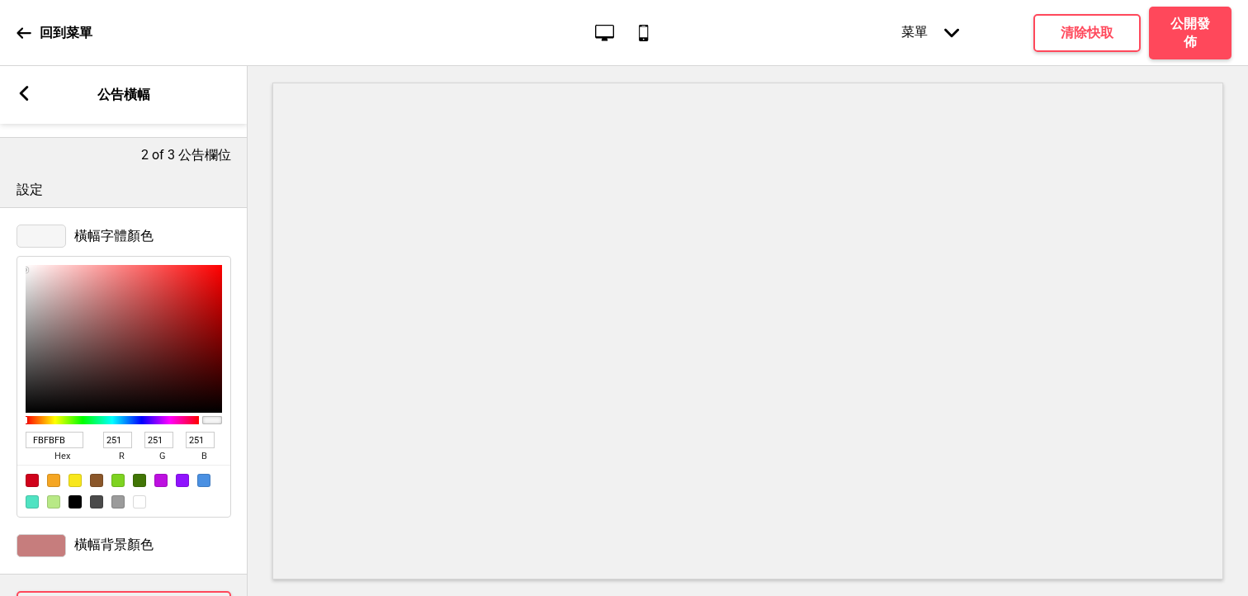
type input "252"
type input "FEFEFE"
type input "254"
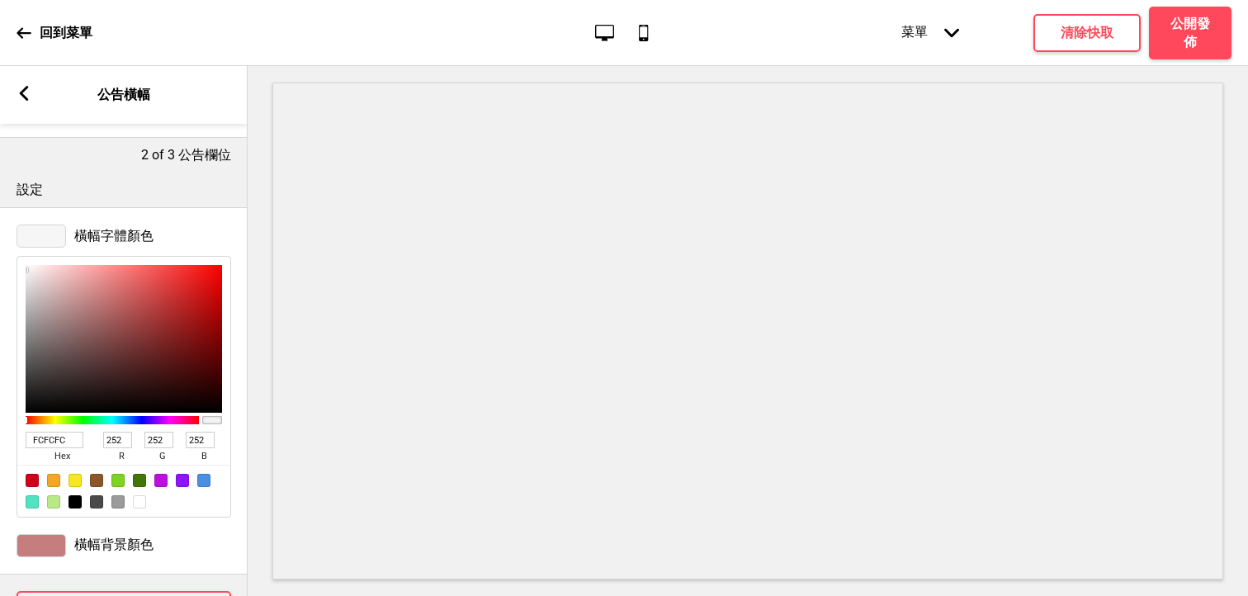
type input "254"
drag, startPoint x: 110, startPoint y: 357, endPoint x: 1, endPoint y: 266, distance: 142.4
click at [1, 266] on div "橫幅字體顏色 FEFEFE hex 254 r 254 g 254 b 100 a" at bounding box center [124, 371] width 248 height 310
type input "EAB6B6"
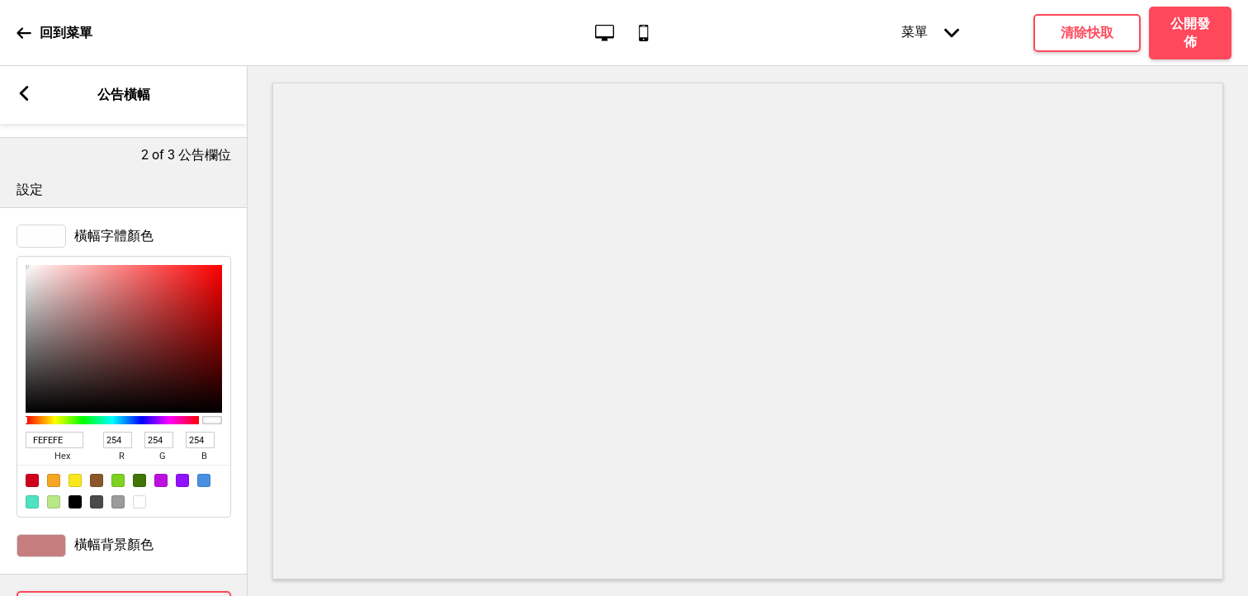
type input "234"
type input "182"
type input "EAB4B4"
type input "180"
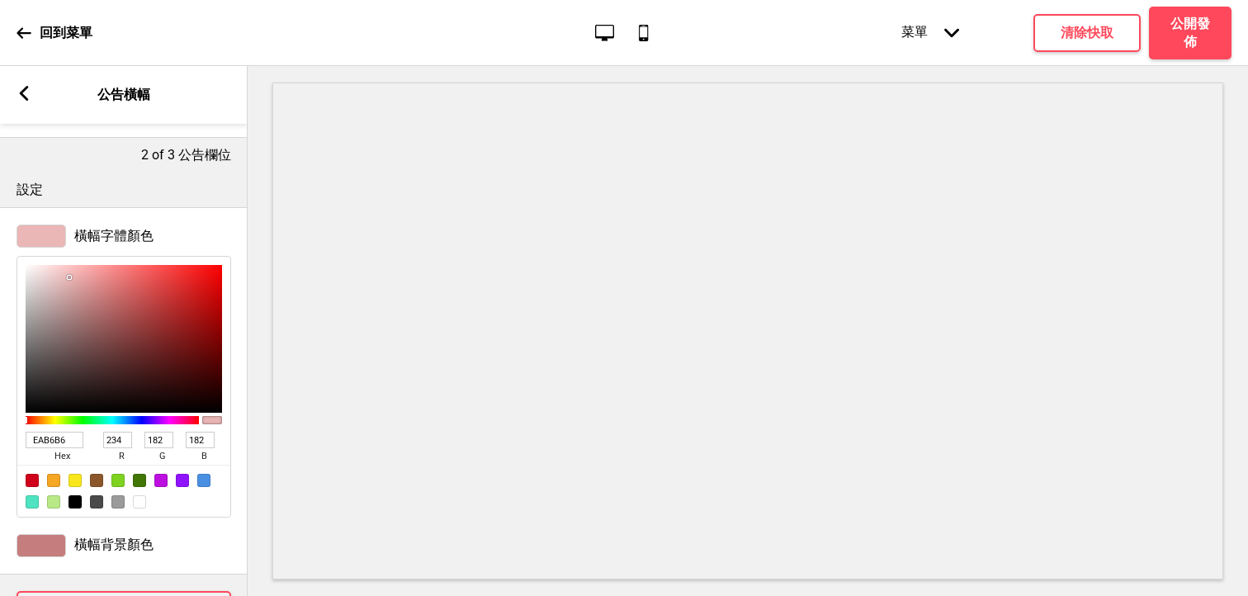
type input "180"
type input "CD8383"
type input "205"
type input "131"
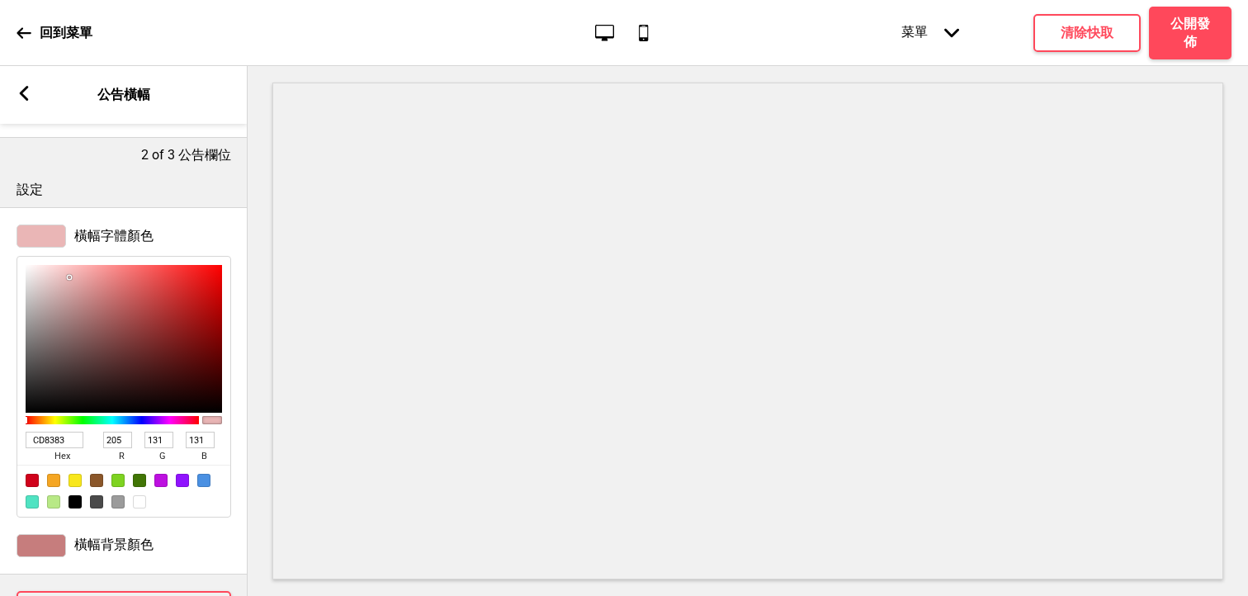
type input "BD6B6B"
type input "189"
type input "107"
type input "B05959"
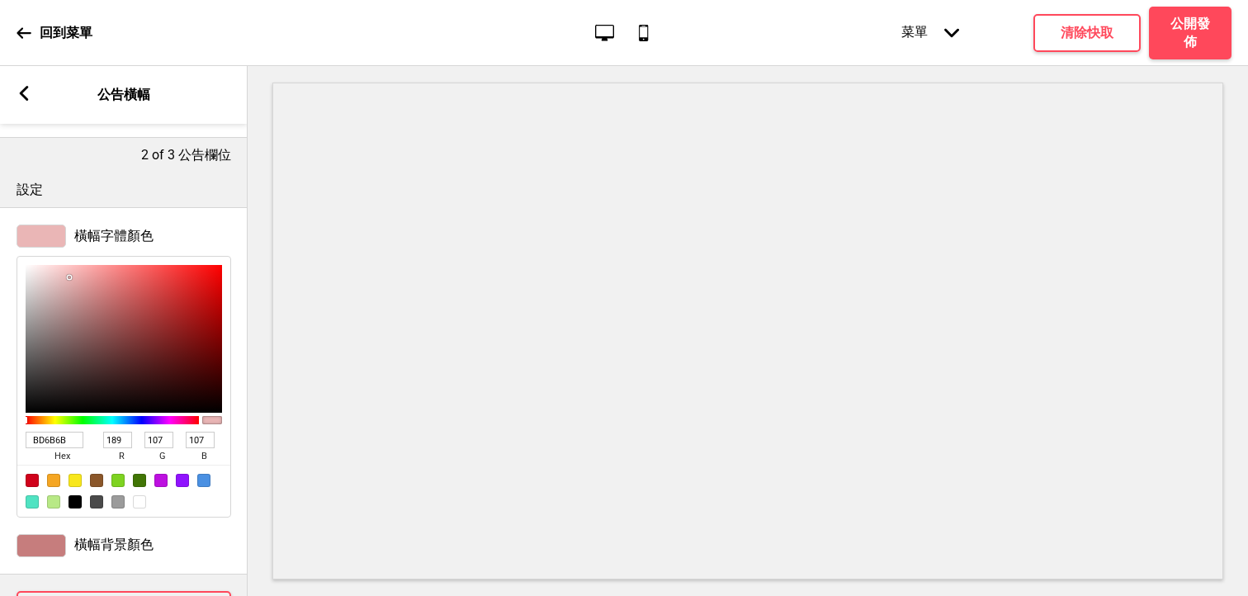
type input "176"
type input "89"
type input "AF5757"
type input "175"
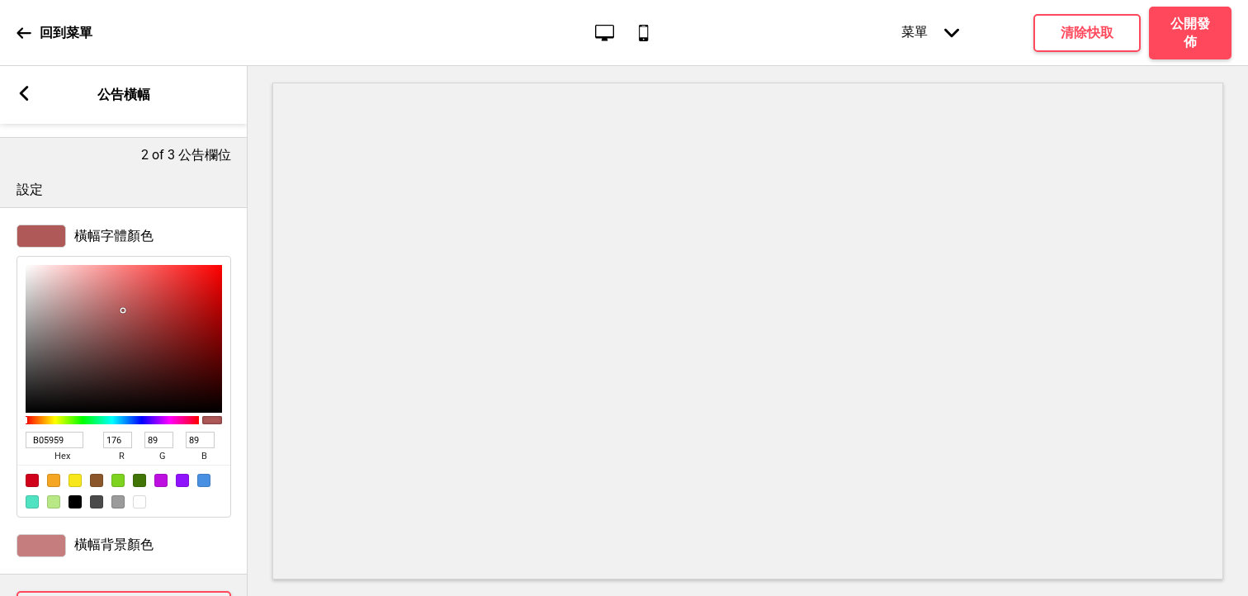
type input "87"
drag, startPoint x: 69, startPoint y: 277, endPoint x: 124, endPoint y: 311, distance: 64.1
click at [124, 311] on div at bounding box center [124, 339] width 196 height 148
type input "AF5D5D"
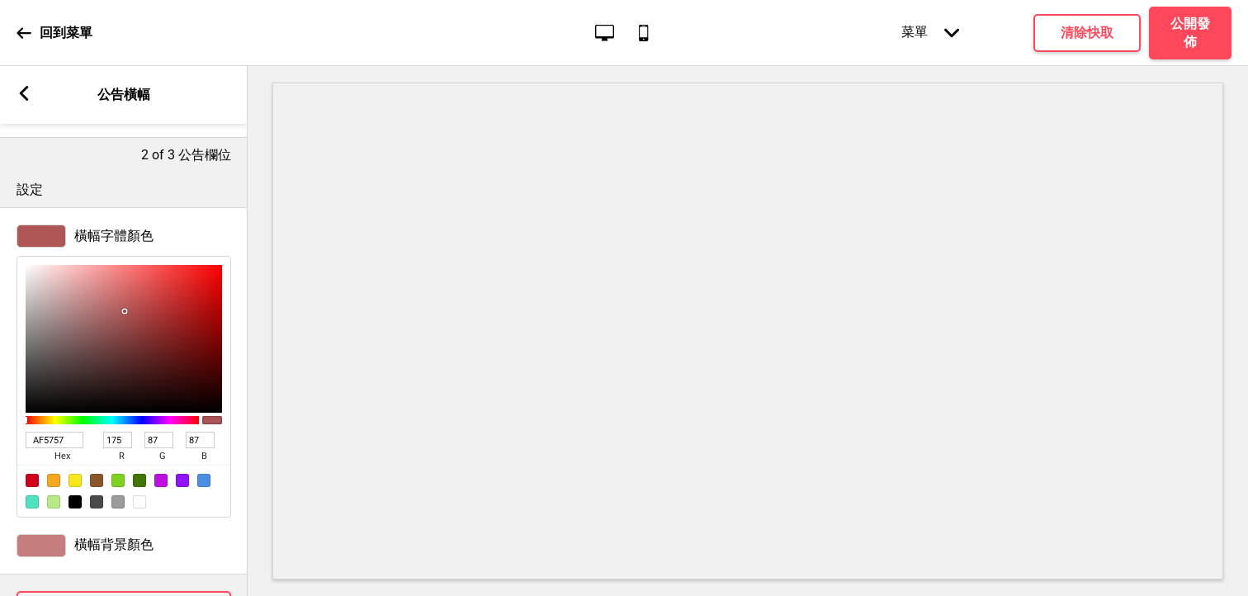
type input "93"
type input "CEA1A1"
type input "206"
type input "161"
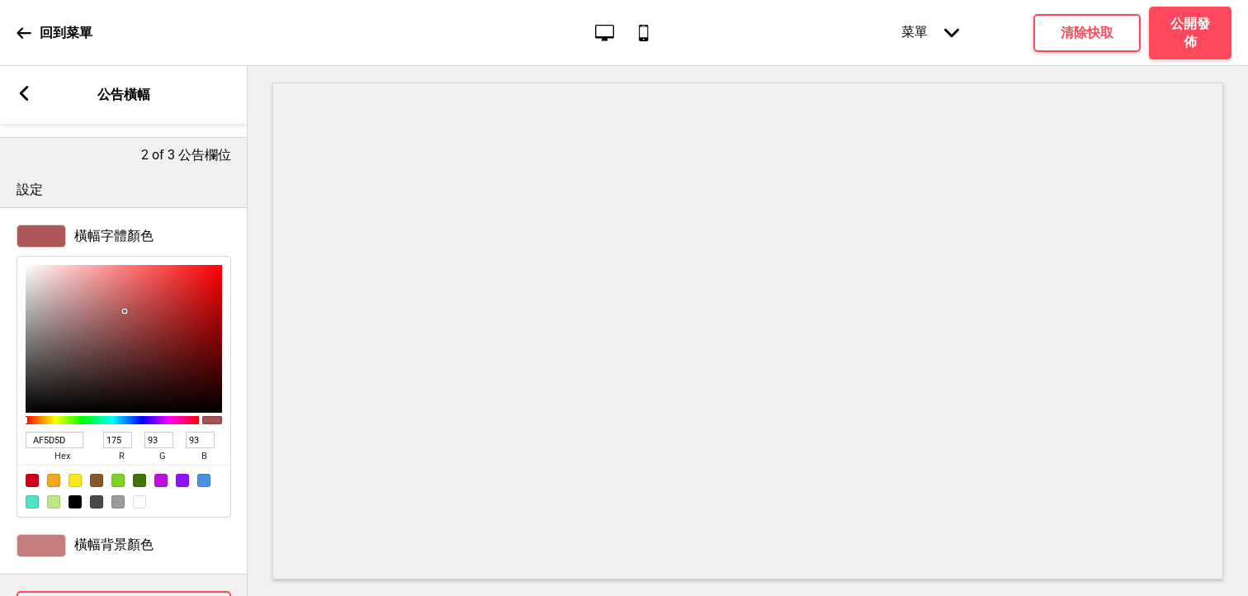
type input "161"
type input "ECE9E9"
type input "236"
type input "233"
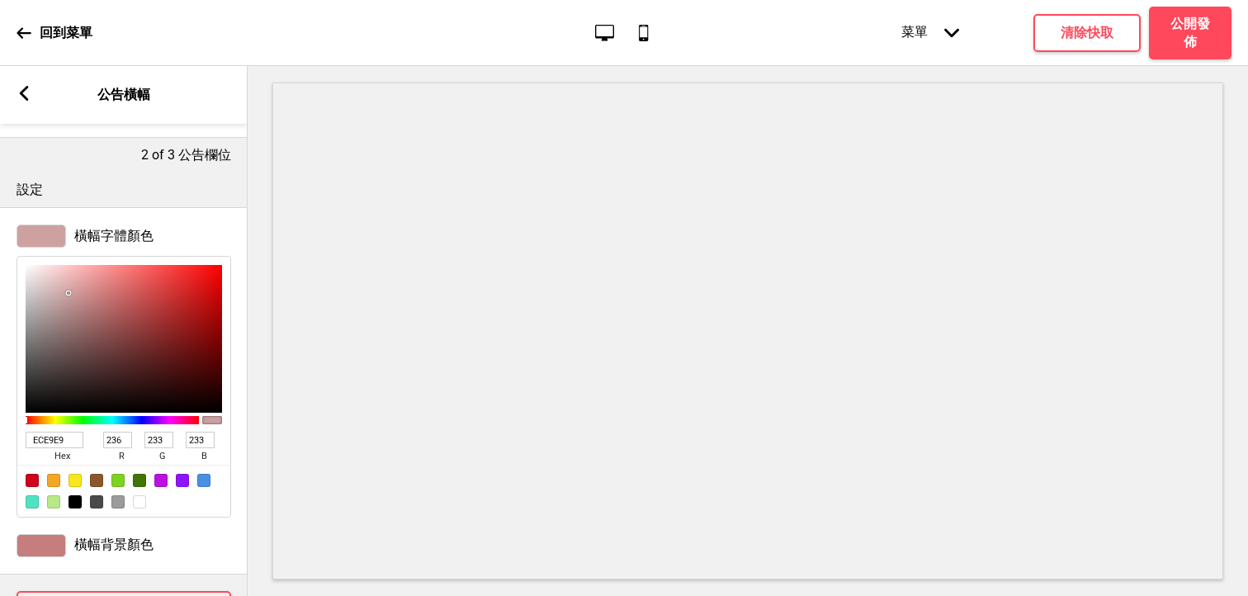
type input "FCFCFC"
type input "252"
type input "FFFFFF"
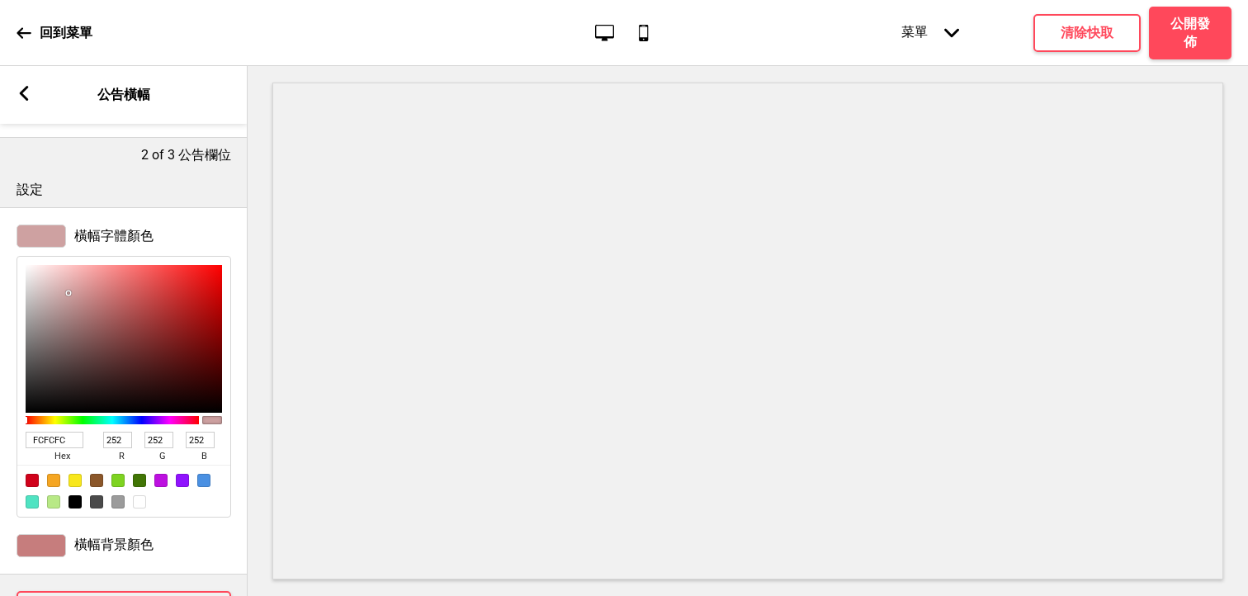
type input "255"
drag, startPoint x: 124, startPoint y: 311, endPoint x: -22, endPoint y: 239, distance: 163.2
click at [0, 239] on html "回到菜單 桌面 行動電話 菜單 箭頭down 產品頁面 商店資訊 結帳 感謝您！ 條款與條件 隐私政策 付款請求 菜單 清除快取 公開發佈 區域編輯 共用設定…" at bounding box center [624, 298] width 1248 height 596
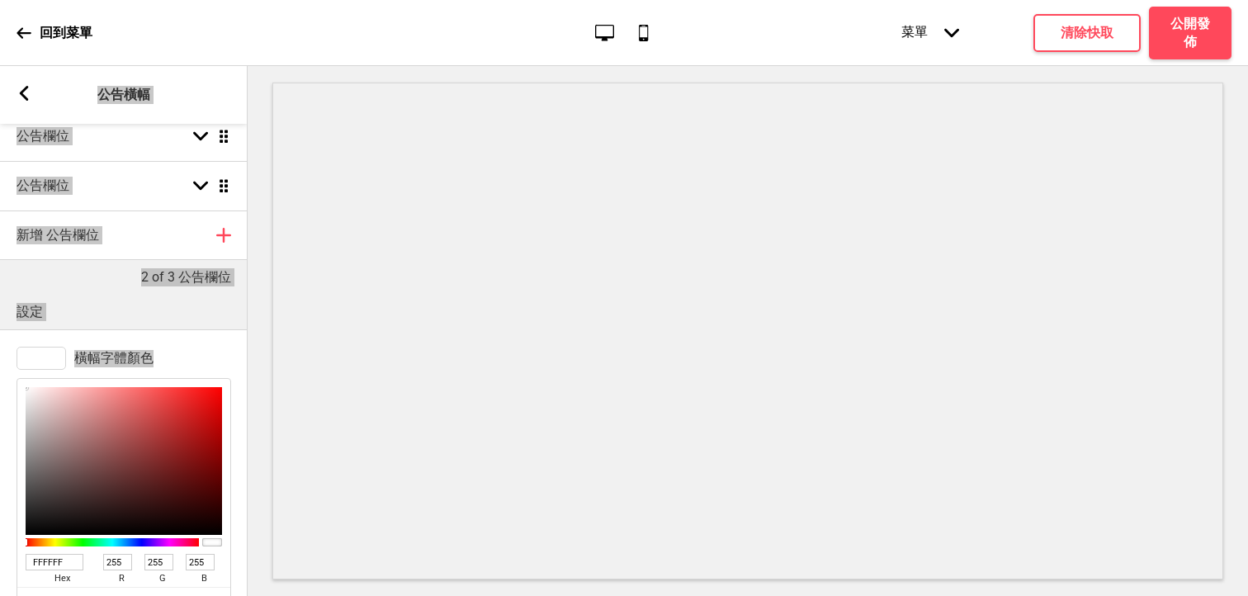
scroll to position [39, 0]
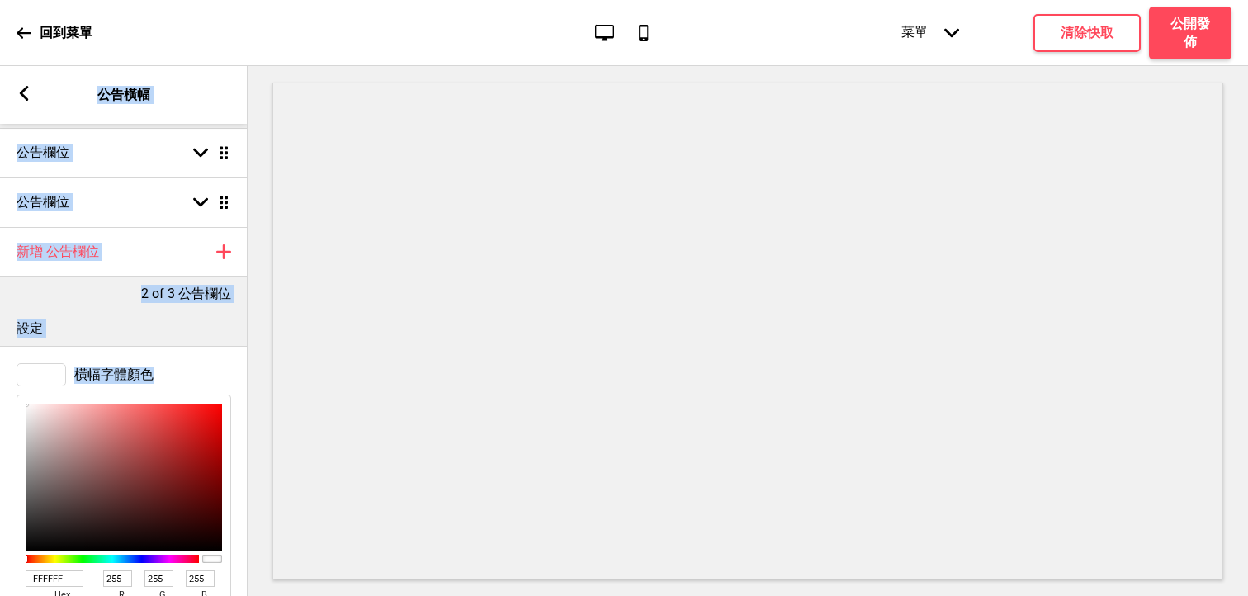
click at [116, 291] on div "2 of 3 公告欄位" at bounding box center [124, 290] width 248 height 26
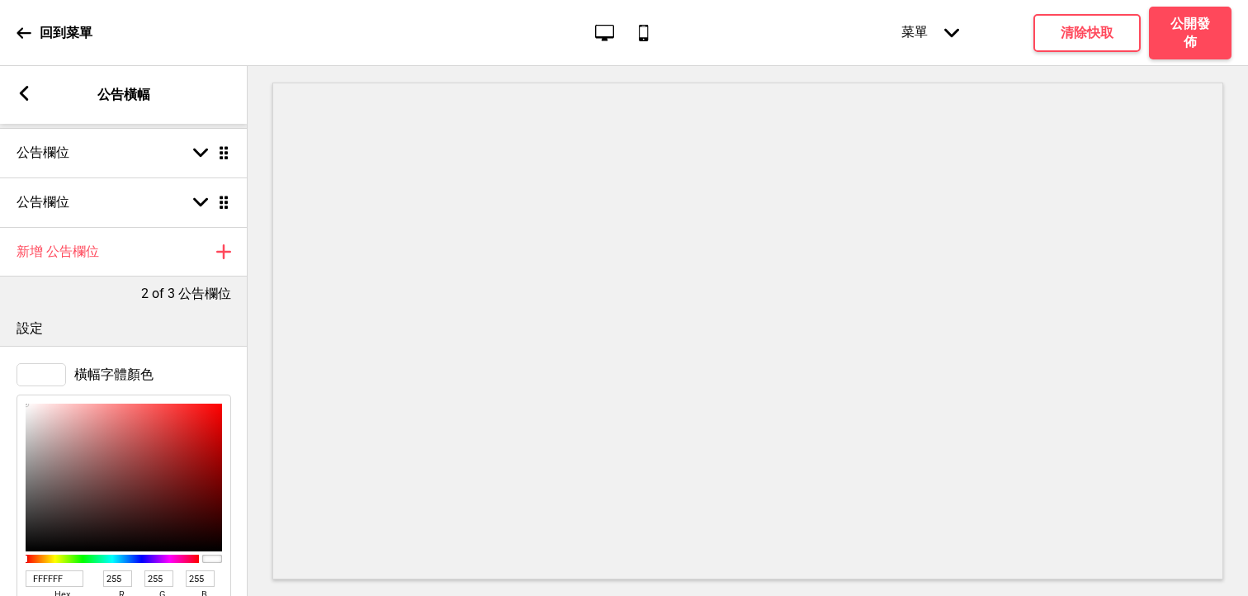
scroll to position [0, 0]
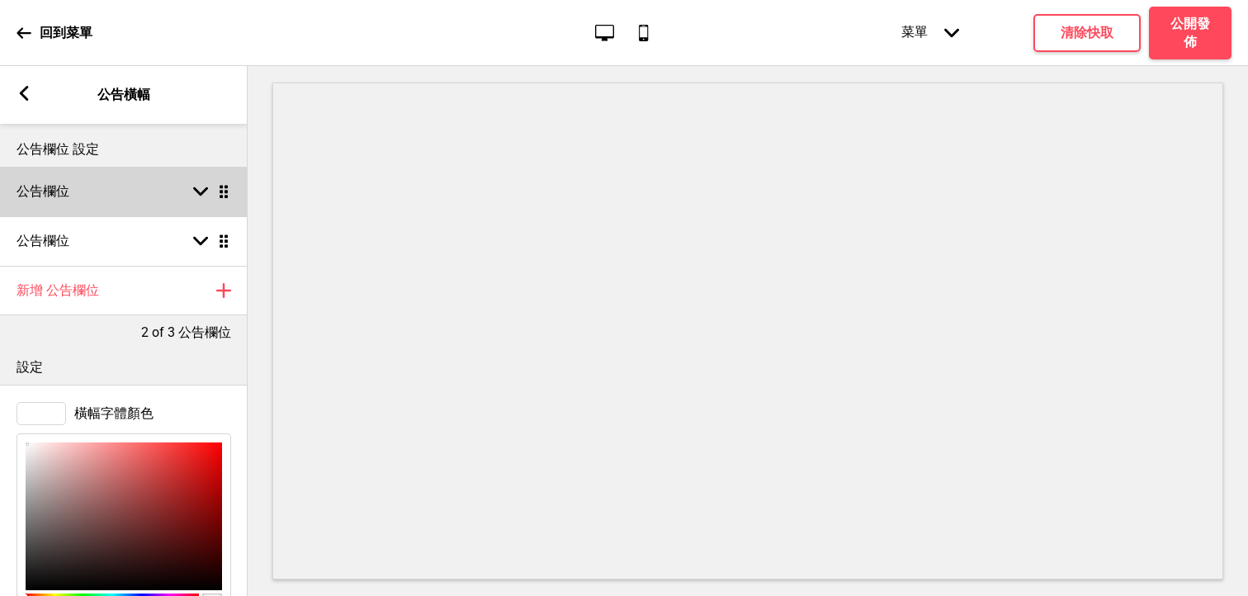
click at [188, 186] on div "箭頭down 拖曳" at bounding box center [208, 191] width 46 height 15
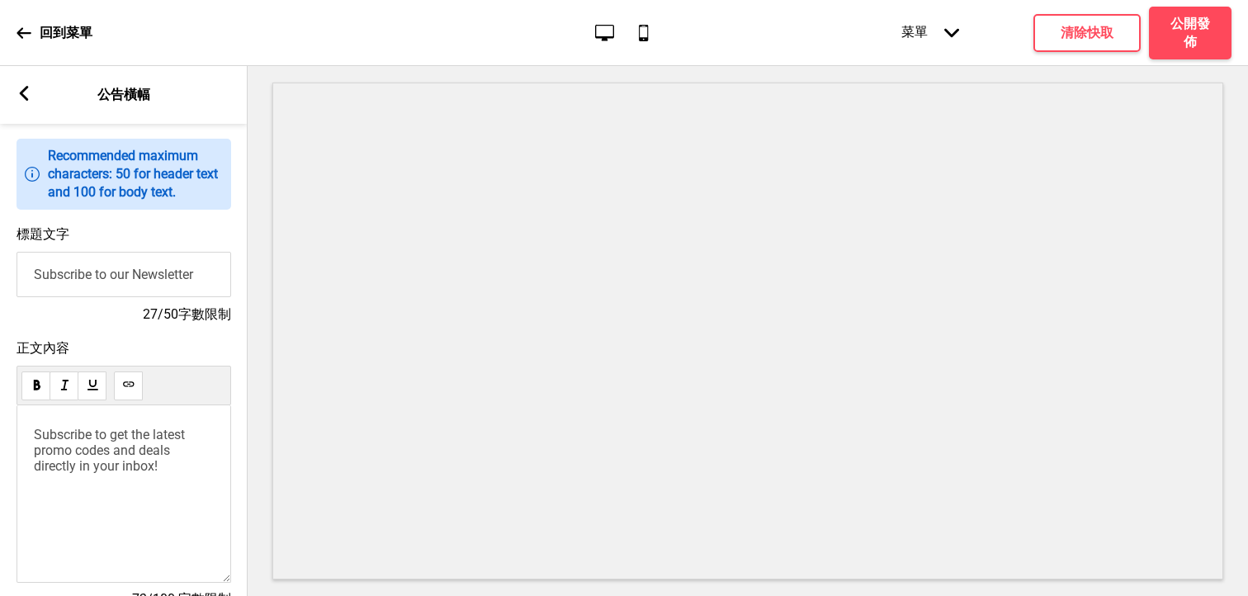
scroll to position [64, 0]
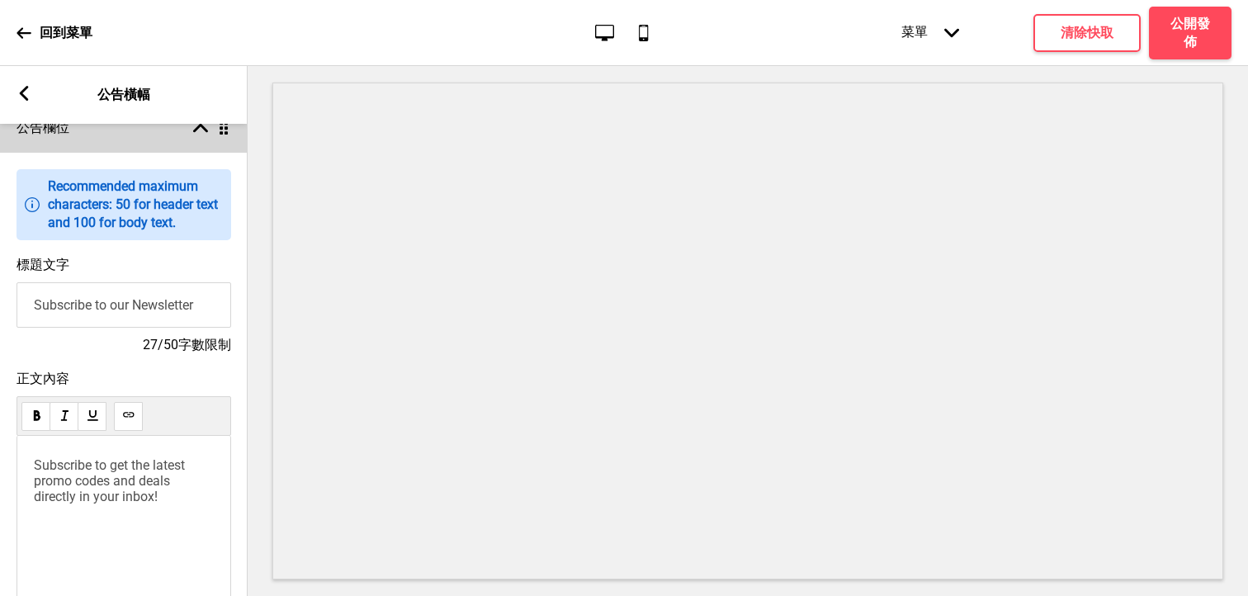
click at [193, 135] on icon "箭頭up" at bounding box center [200, 128] width 15 height 15
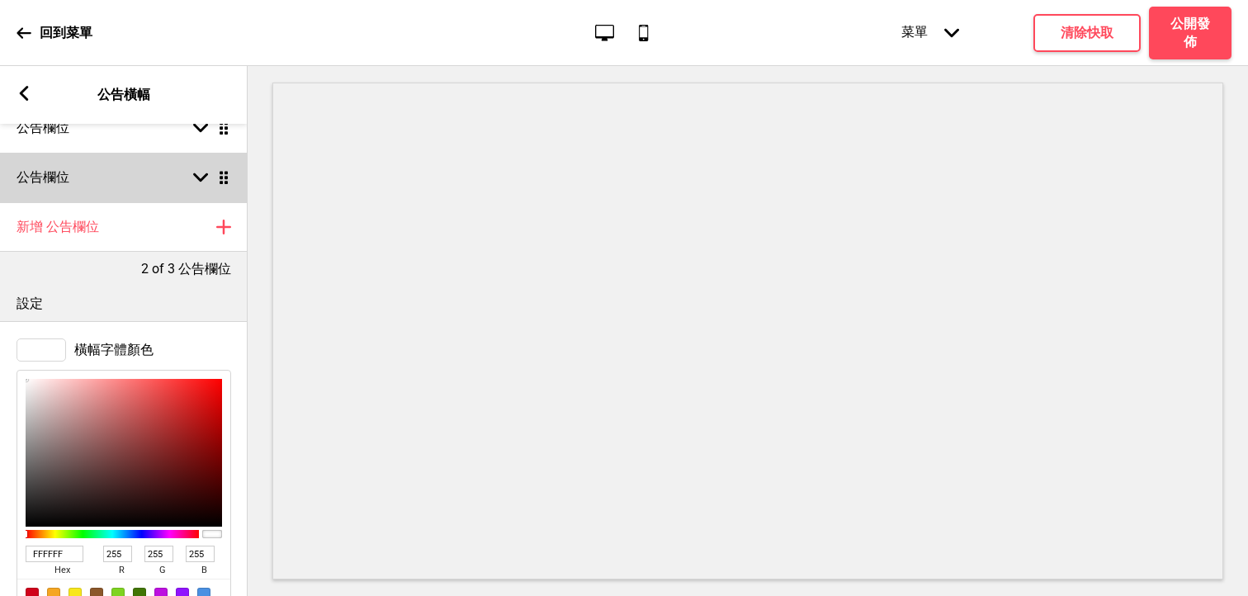
click at [194, 172] on rect at bounding box center [200, 177] width 15 height 15
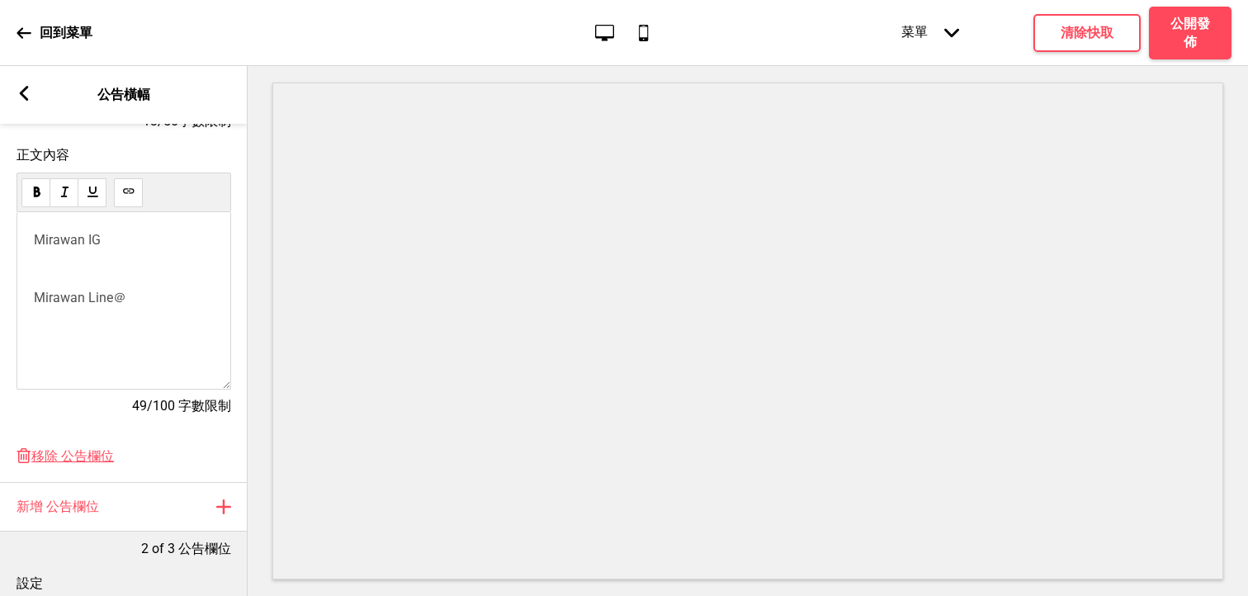
scroll to position [339, 0]
click at [126, 324] on div "Lopfait IG ﻿ Lopfait Line@ Mirawan IG ﻿ Mirawan Line＠ ﻿" at bounding box center [124, 238] width 180 height 249
click at [142, 281] on div "Lopfait IG ﻿ Lopfait Line@ Mirawan IG ﻿ Mirawan Line＠ ﻿" at bounding box center [124, 238] width 180 height 249
click at [108, 339] on div "Lopfait IG ﻿ Lopfait Line@ Mirawan IG ﻿ Mirawan Line＠ ﻿" at bounding box center [124, 238] width 180 height 249
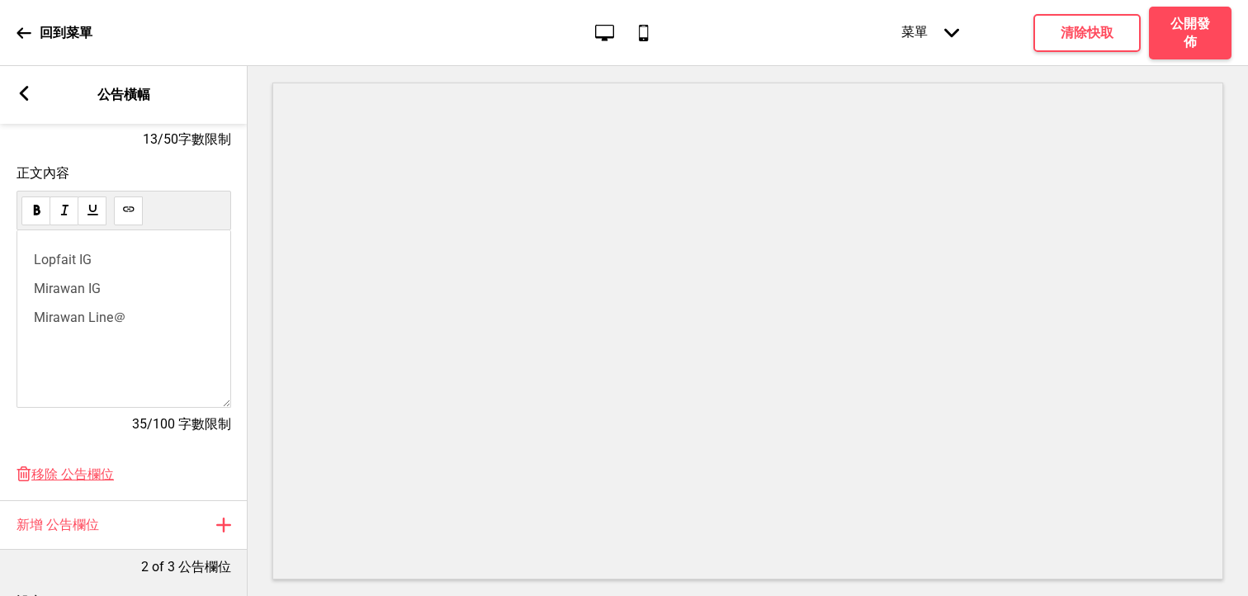
scroll to position [295, 0]
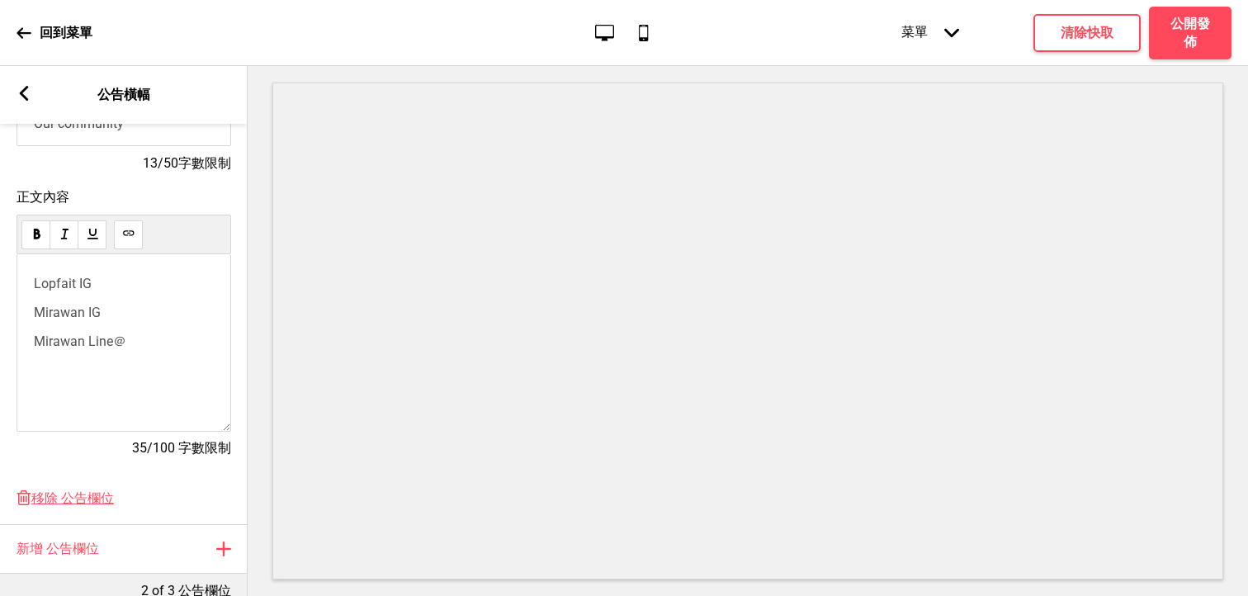
click at [53, 415] on div "Lopfait IG Mirawan IG ﻿ ﻿ Mirawan Line＠ ﻿ ﻿" at bounding box center [124, 343] width 215 height 178
click at [58, 382] on div "Lopfait IG Mirawan IG ﻿ ﻿ Mirawan Line＠ ﻿ ﻿" at bounding box center [124, 343] width 215 height 178
click at [99, 314] on span "Mirawan IG" at bounding box center [67, 313] width 67 height 16
click at [121, 316] on p "Mirawan IG" at bounding box center [124, 313] width 180 height 16
click at [114, 292] on div "Lopfait IG Mirawan IG ﻿ ﻿ Mirawan Line＠ ﻿ ﻿" at bounding box center [124, 313] width 180 height 75
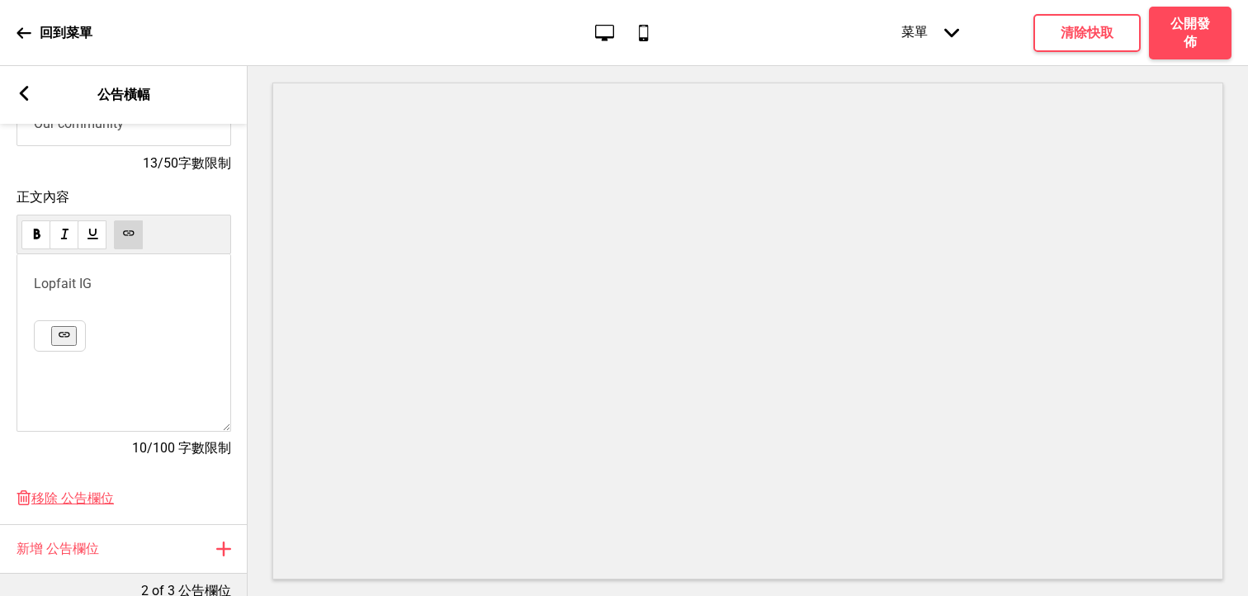
click at [114, 292] on div "Lopfait IG ﻿ ﻿ ﻿" at bounding box center [124, 298] width 180 height 45
click at [113, 289] on p "Lopfait IG" at bounding box center [124, 284] width 180 height 16
click at [102, 345] on div "Lopfait IG ﻿ ﻿ ﻿" at bounding box center [124, 343] width 215 height 178
click at [93, 315] on p "﻿ ﻿ ﻿" at bounding box center [124, 313] width 180 height 16
drag, startPoint x: 105, startPoint y: 296, endPoint x: 27, endPoint y: 293, distance: 77.6
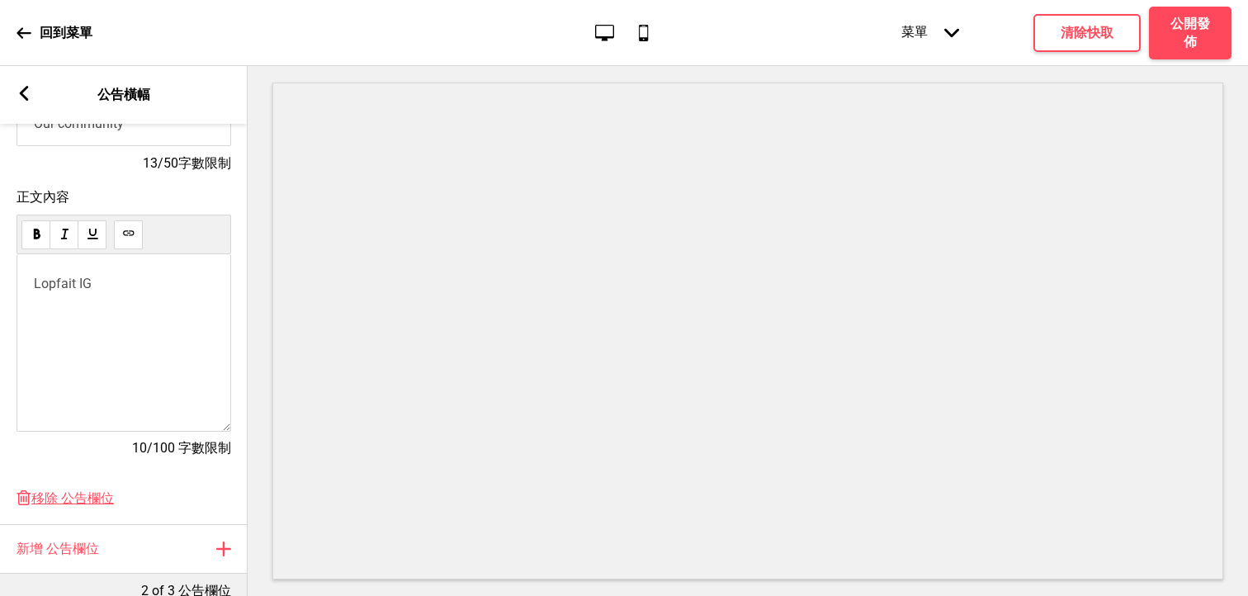
click at [27, 293] on div "Lopfait IG ﻿ ﻿ ﻿" at bounding box center [124, 343] width 215 height 178
drag, startPoint x: 91, startPoint y: 292, endPoint x: 39, endPoint y: 289, distance: 52.1
click at [39, 289] on div "Lopfait IG ﻿ ﻿ ﻿" at bounding box center [124, 298] width 180 height 45
click at [97, 282] on p "Lopfait IG" at bounding box center [124, 284] width 180 height 16
drag, startPoint x: 115, startPoint y: 282, endPoint x: 24, endPoint y: 282, distance: 90.8
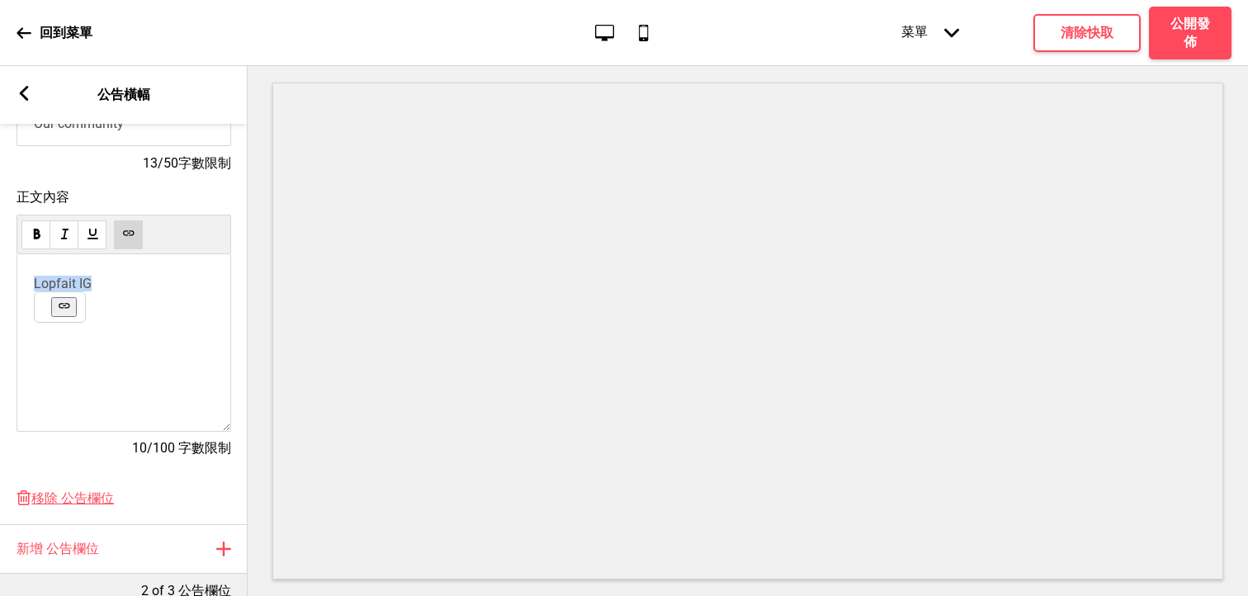
click at [24, 282] on div "Lopfait IG ﻿ ﻿ ﻿" at bounding box center [124, 343] width 215 height 178
copy span "Lopfait IG"
click at [69, 344] on div "Lopfait IG ﻿ ﻿ ﻿" at bounding box center [124, 343] width 215 height 178
click at [47, 306] on p "﻿ ﻿ ﻿" at bounding box center [124, 313] width 180 height 16
paste div
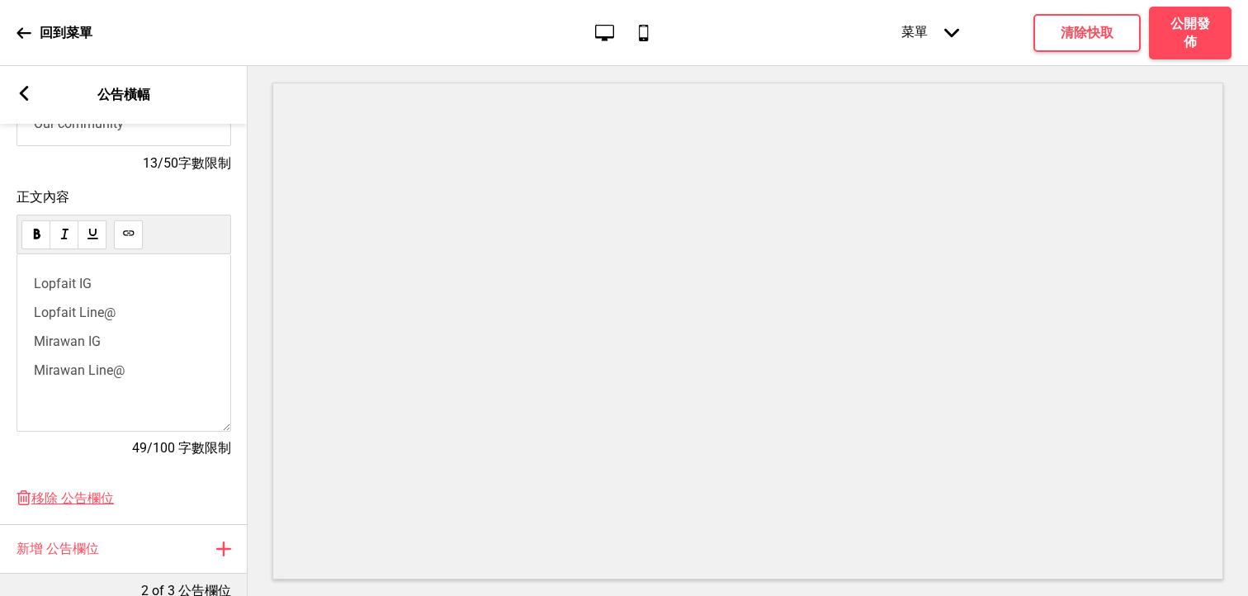
click at [109, 341] on p "Mirawan IG" at bounding box center [124, 342] width 180 height 16
click at [116, 308] on p "Lopfait Line@" at bounding box center [124, 313] width 180 height 16
drag, startPoint x: 122, startPoint y: 317, endPoint x: 21, endPoint y: 316, distance: 101.6
click at [21, 316] on div "Lopfait IG Lopfait Line@ Mirawan IG Mirawan Line@ ﻿ ﻿" at bounding box center [124, 343] width 215 height 178
drag, startPoint x: 141, startPoint y: 373, endPoint x: 30, endPoint y: 369, distance: 111.5
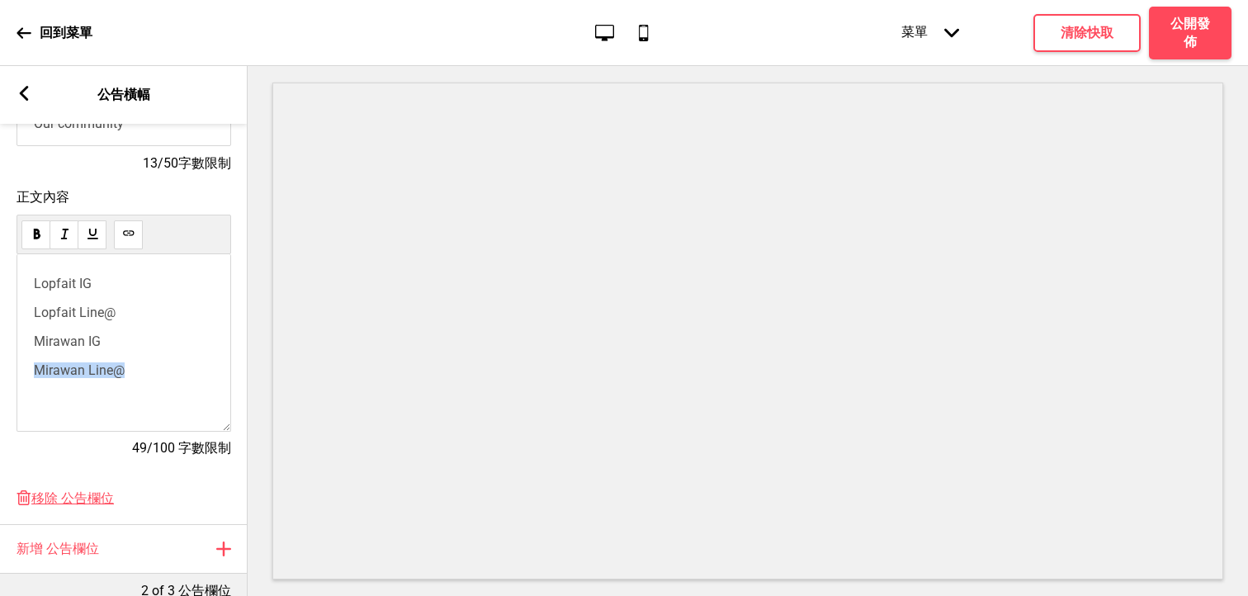
click at [30, 369] on div "Lopfait IG Lopfait Line@ Mirawan IG Mirawan Line@ ﻿ ﻿" at bounding box center [124, 343] width 215 height 178
click at [138, 240] on button at bounding box center [128, 234] width 29 height 29
click at [146, 331] on div "Lopfait IG Lopfait Line@ Mirawan IG ﻿ Mirawan Line@ ﻿ ﻿ ﻿" at bounding box center [124, 327] width 180 height 102
drag, startPoint x: 95, startPoint y: 283, endPoint x: 33, endPoint y: 282, distance: 61.9
click at [34, 282] on p "Lopfait IG" at bounding box center [124, 284] width 180 height 16
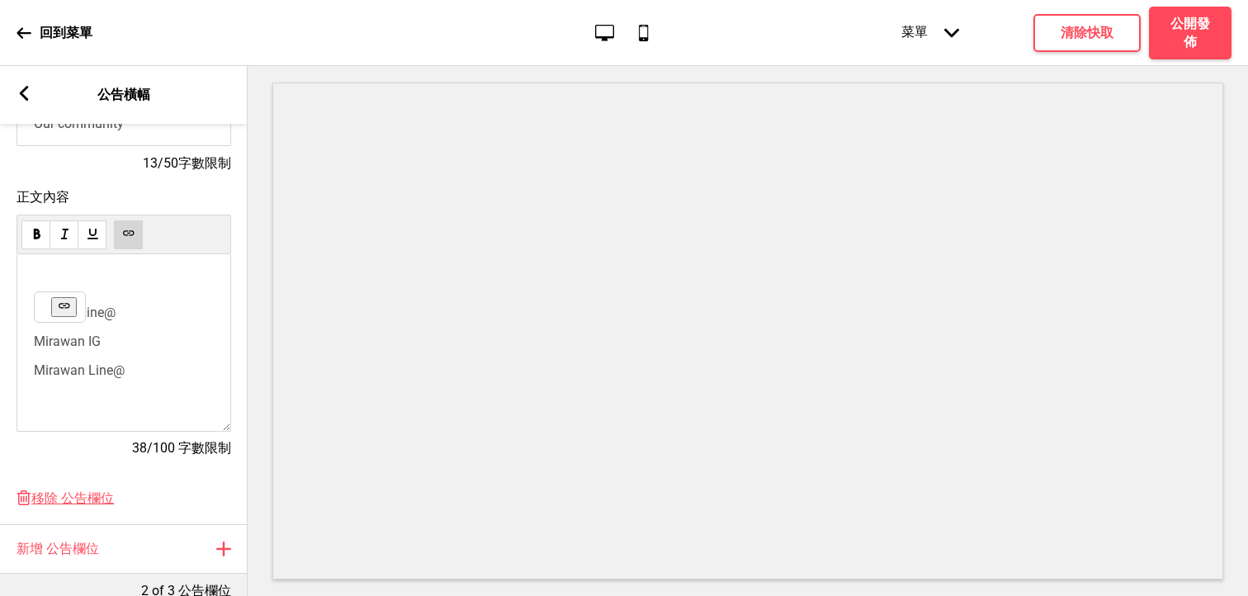
click at [98, 318] on span "Lopfait Line@" at bounding box center [75, 313] width 82 height 16
click at [48, 286] on p "﻿ ﻿ ﻿" at bounding box center [124, 284] width 180 height 16
click at [102, 316] on span "Lopfait Line@" at bounding box center [75, 313] width 82 height 16
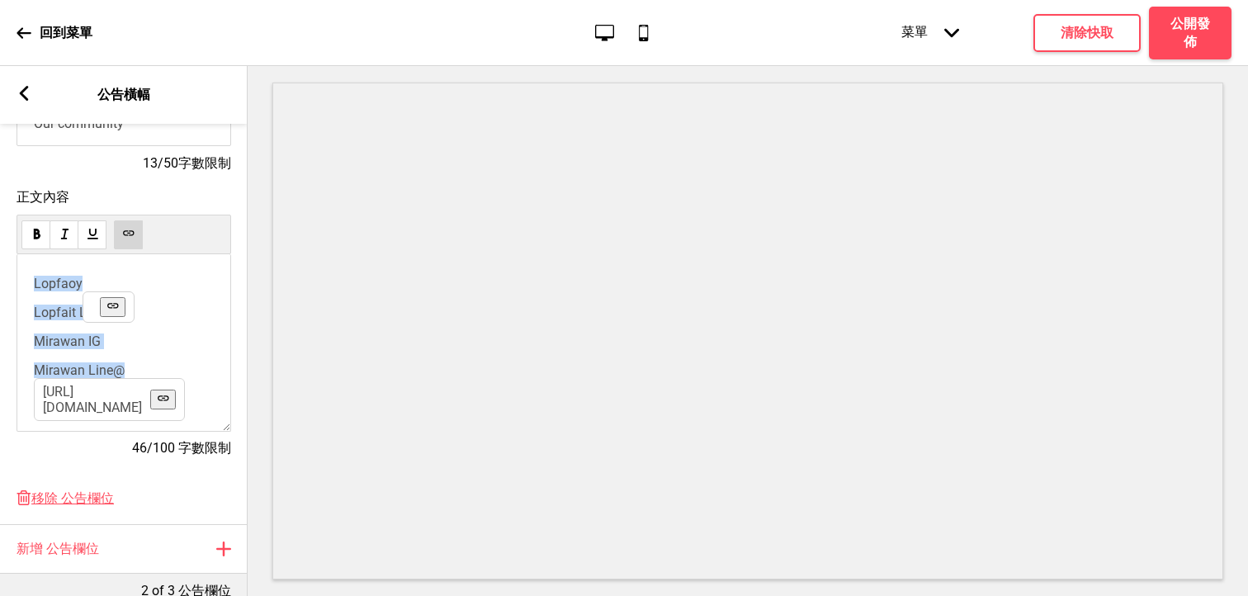
drag, startPoint x: 135, startPoint y: 373, endPoint x: 23, endPoint y: 270, distance: 152.5
click at [23, 270] on div "Lopfaoy ﻿ ﻿ Lopfait Line@ Mirawan IG ﻿ Mirawan Line@ https://lin.ee/F2bRgXf ﻿ ﻿…" at bounding box center [124, 343] width 215 height 178
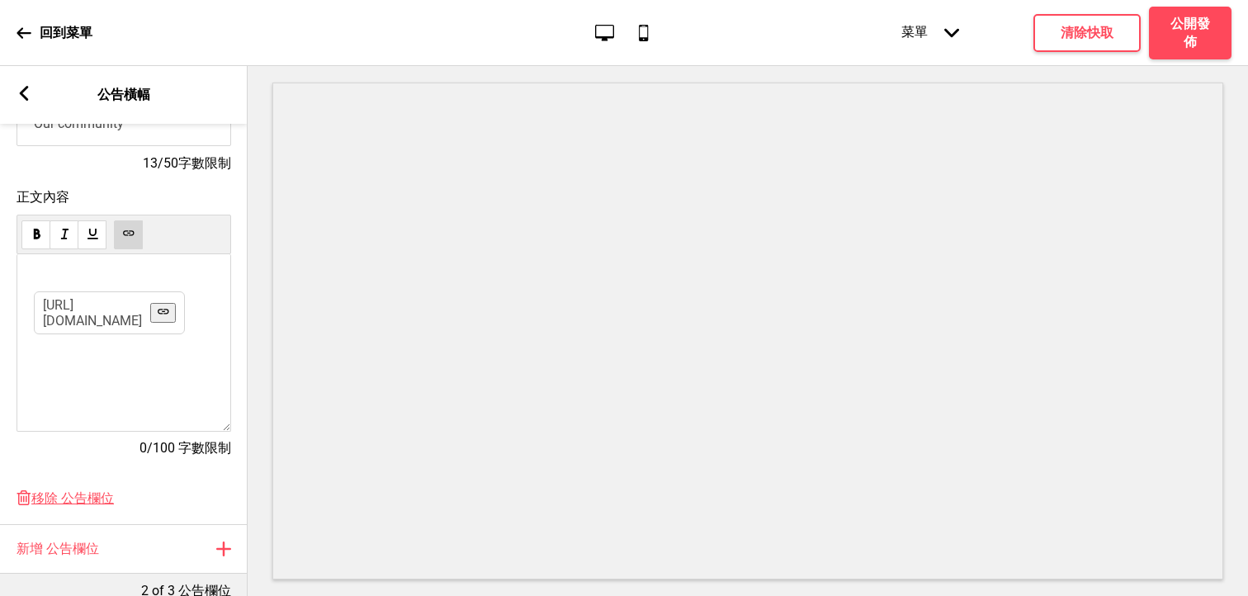
click at [135, 311] on link "https://lin.ee/F2bRgXf" at bounding box center [92, 312] width 99 height 31
click at [118, 353] on div "﻿ ﻿ https://lin.ee/F2bRgXf ﻿ ﻿ ﻿" at bounding box center [124, 343] width 215 height 178
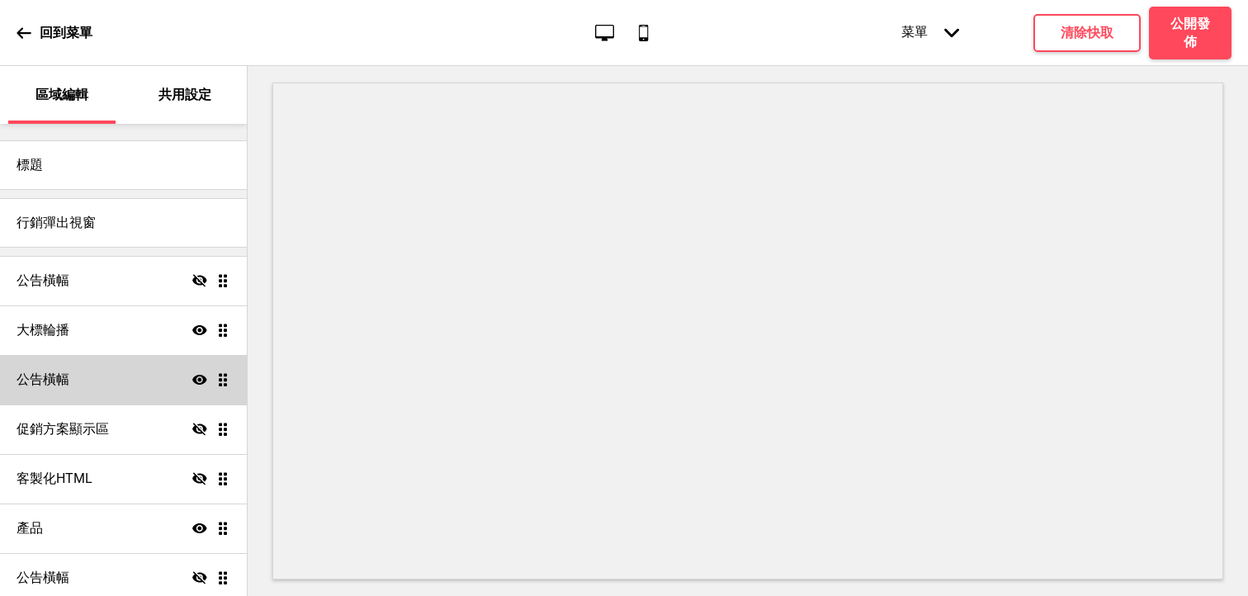
click at [115, 387] on div "公告橫幅 顯示 拖曳" at bounding box center [123, 380] width 247 height 50
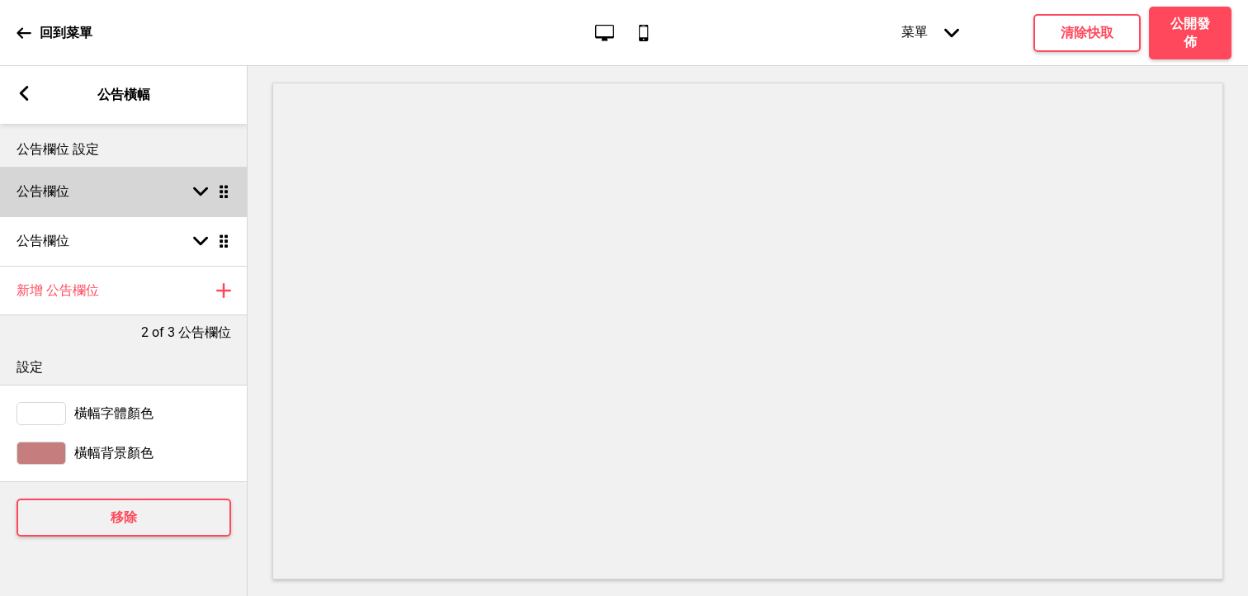
click at [195, 189] on icon at bounding box center [200, 191] width 15 height 9
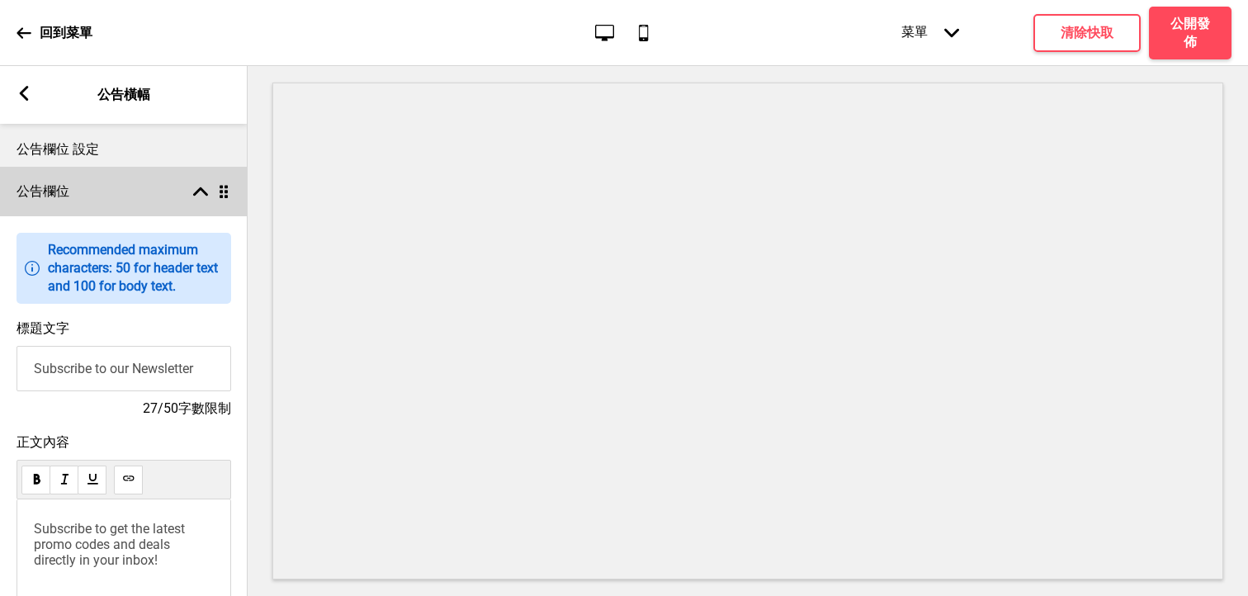
click at [196, 184] on rect at bounding box center [200, 191] width 15 height 15
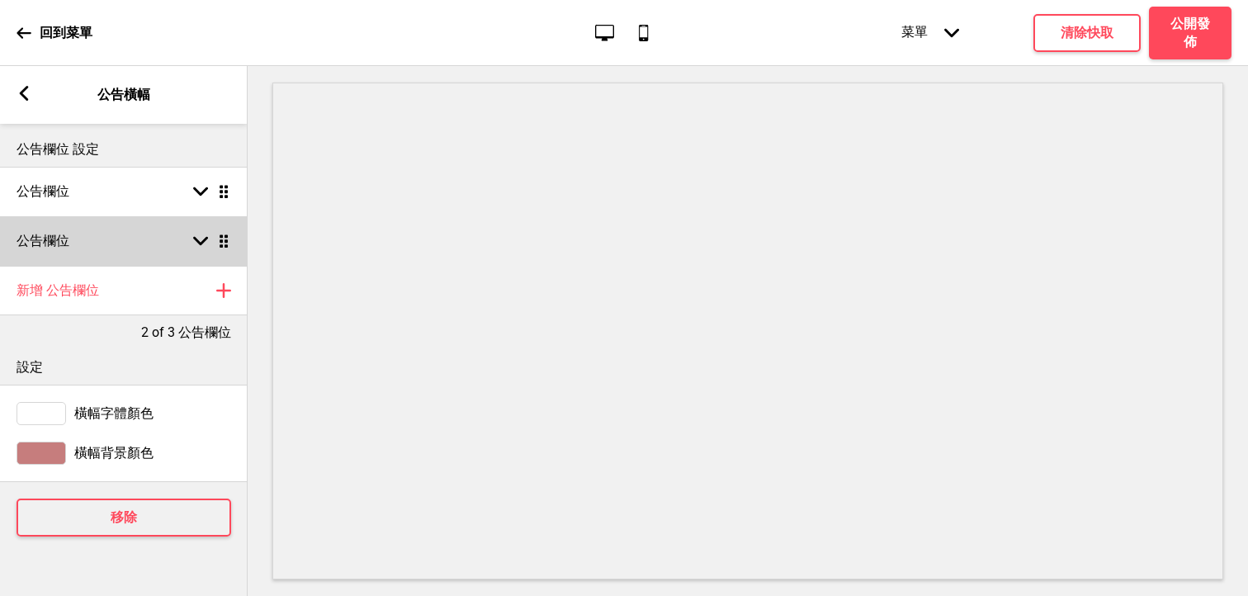
click at [190, 239] on div "箭頭down 拖曳" at bounding box center [208, 241] width 46 height 15
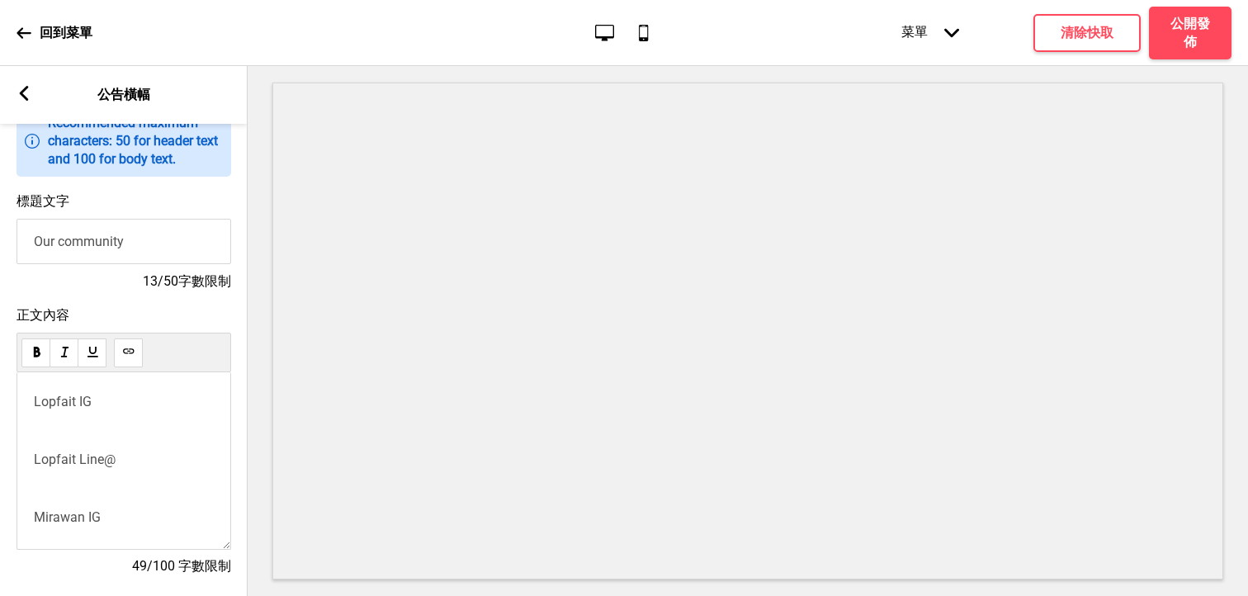
scroll to position [215, 0]
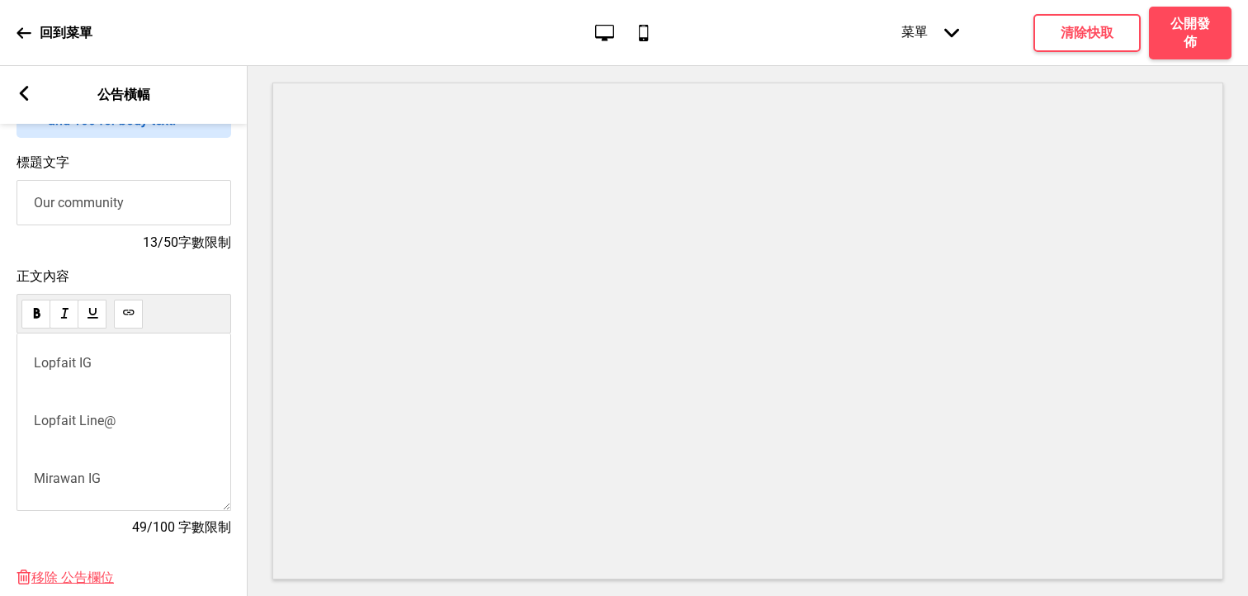
click at [102, 402] on div "Lopfait IG ﻿ Lopfait Line@ Mirawan IG ﻿ Mirawan Line＠ ﻿" at bounding box center [124, 479] width 180 height 249
click at [97, 391] on div "Lopfait IG ﻿ Lopfait Line@ Mirawan IG ﻿ Mirawan Line＠ ﻿" at bounding box center [124, 479] width 180 height 249
click at [73, 456] on div "Lopfait IG ﻿ Lopfait Line@ Mirawan IG ﻿ Mirawan Line＠ ﻿" at bounding box center [124, 479] width 180 height 249
click at [124, 450] on div "Lopfait IG ﻿ Mirawan Line＠ ﻿" at bounding box center [124, 423] width 215 height 178
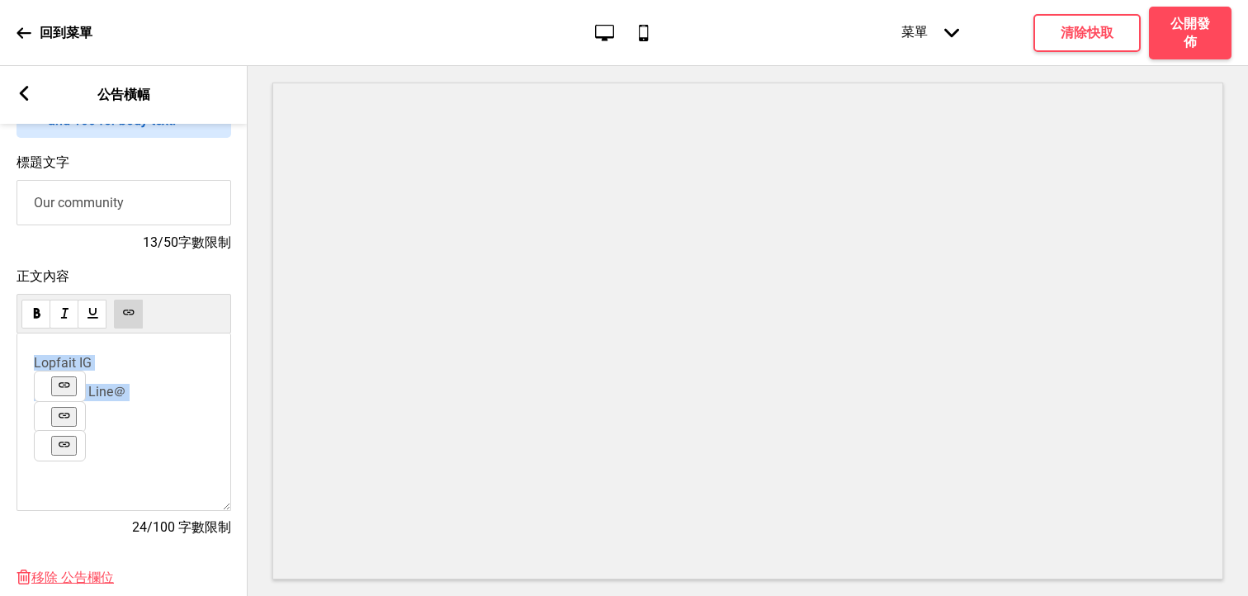
drag, startPoint x: 149, startPoint y: 403, endPoint x: 18, endPoint y: 350, distance: 141.5
click at [18, 350] on div "Lopfait IG ﻿ Mirawan Line＠ ﻿" at bounding box center [124, 423] width 215 height 178
click at [98, 411] on div "﻿ ﻿ ﻿ ﻿ ﻿" at bounding box center [124, 423] width 215 height 178
click at [61, 379] on div "﻿ ﻿ ﻿ ﻿ ﻿" at bounding box center [124, 423] width 215 height 178
click at [71, 353] on div "﻿ ﻿ ﻿ ﻿ ﻿" at bounding box center [124, 423] width 215 height 178
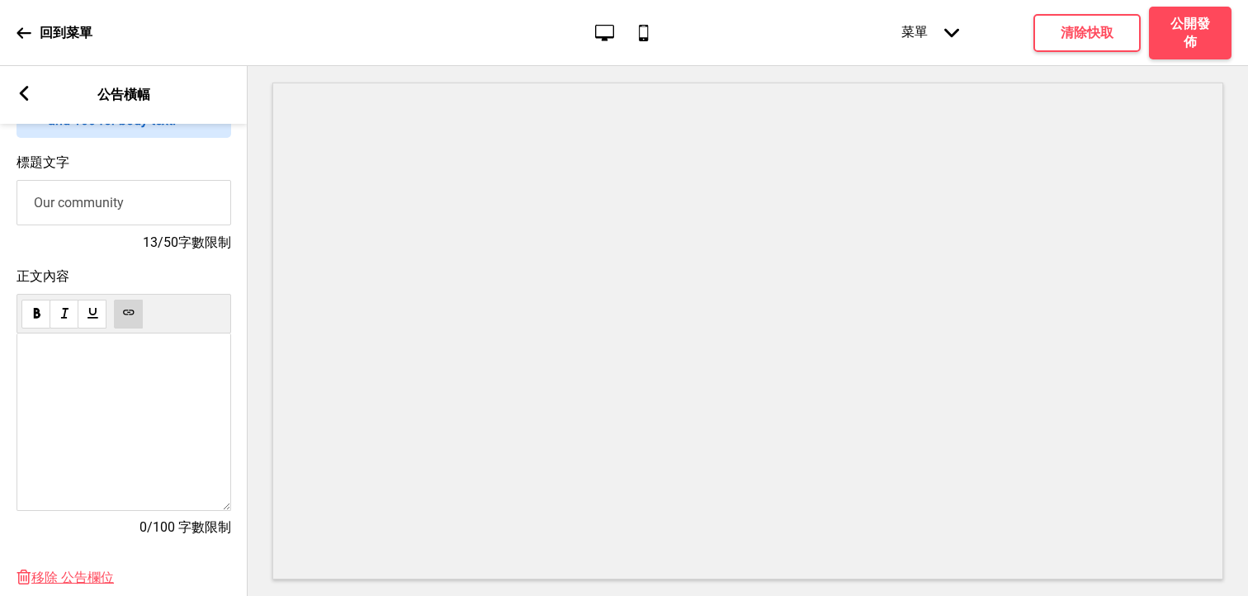
click at [68, 359] on p "﻿ ﻿ ﻿ ﻿ ﻿" at bounding box center [124, 363] width 180 height 16
click at [103, 362] on p "Lopfait IG" at bounding box center [124, 363] width 180 height 16
drag, startPoint x: 103, startPoint y: 362, endPoint x: 21, endPoint y: 358, distance: 82.6
click at [21, 358] on div "Lopfait IG Mirawan IG ﻿ ﻿ ﻿ ﻿" at bounding box center [124, 423] width 215 height 178
drag, startPoint x: 103, startPoint y: 391, endPoint x: 11, endPoint y: 386, distance: 92.6
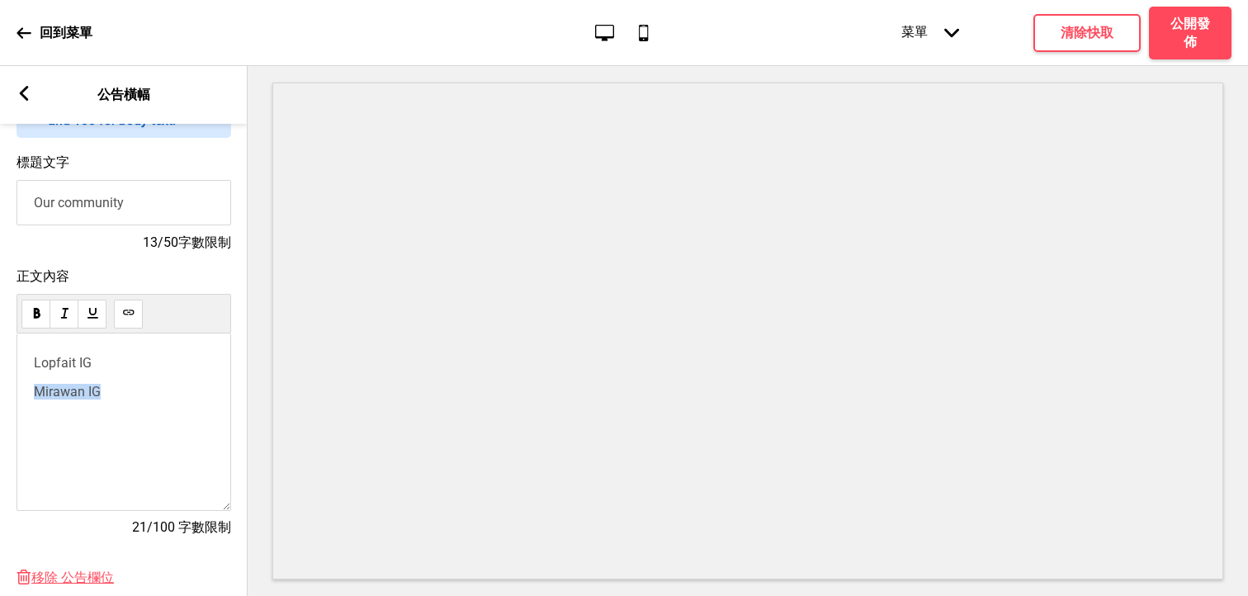
click at [11, 386] on div "正文內容 Lopfait IG Mirawan IG ﻿ ﻿ ﻿ ﻿ 21/100 字數限制" at bounding box center [124, 410] width 248 height 301
click at [135, 316] on button at bounding box center [128, 314] width 29 height 29
drag, startPoint x: 92, startPoint y: 367, endPoint x: 6, endPoint y: 365, distance: 85.9
click at [6, 365] on div "正文內容 Lopfait IG ﻿ Mirawan IG ﻿ ﻿ ﻿ ﻿ ﻿ 21/100 字數限制" at bounding box center [124, 410] width 248 height 301
click at [125, 310] on use at bounding box center [128, 312] width 12 height 12
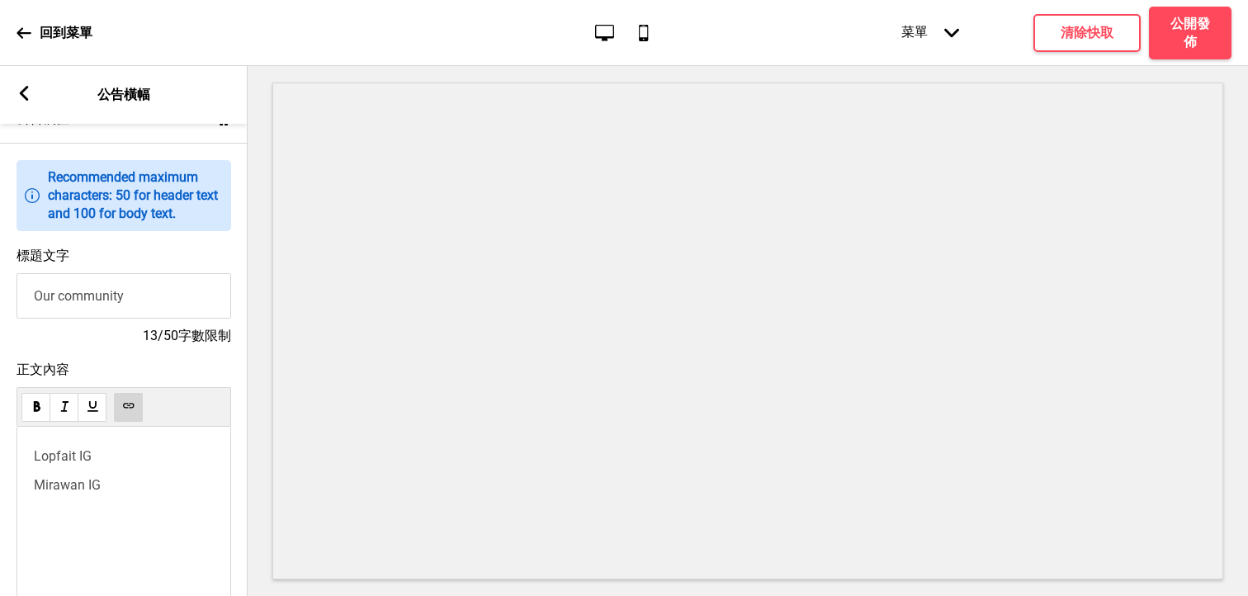
scroll to position [0, 0]
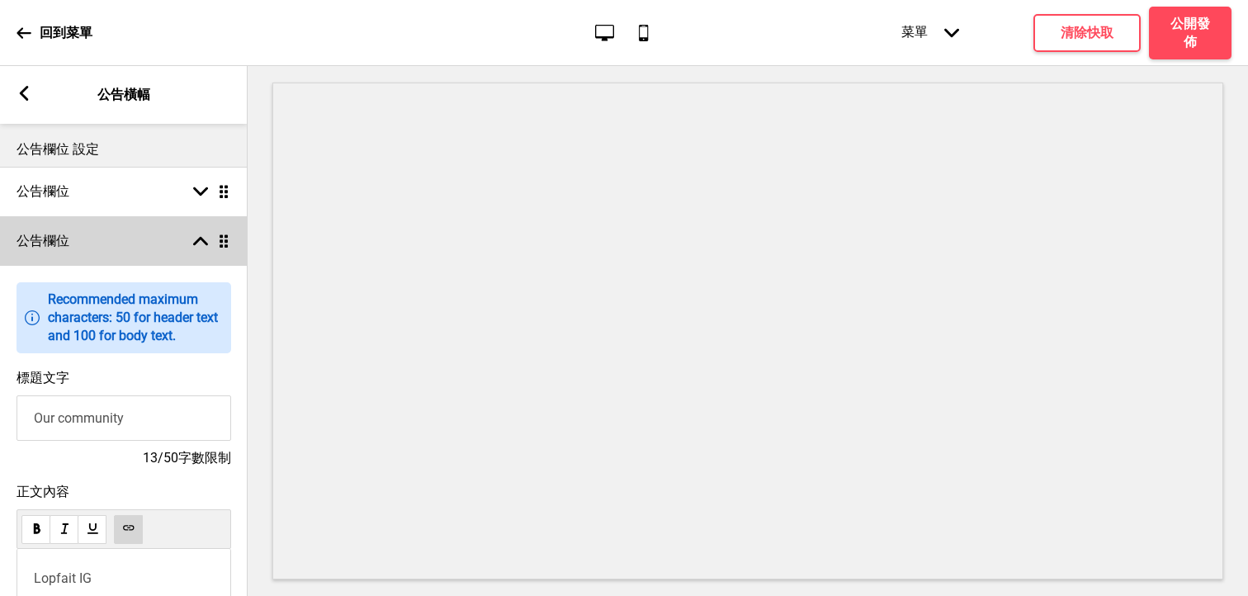
click at [193, 234] on rect at bounding box center [200, 241] width 15 height 15
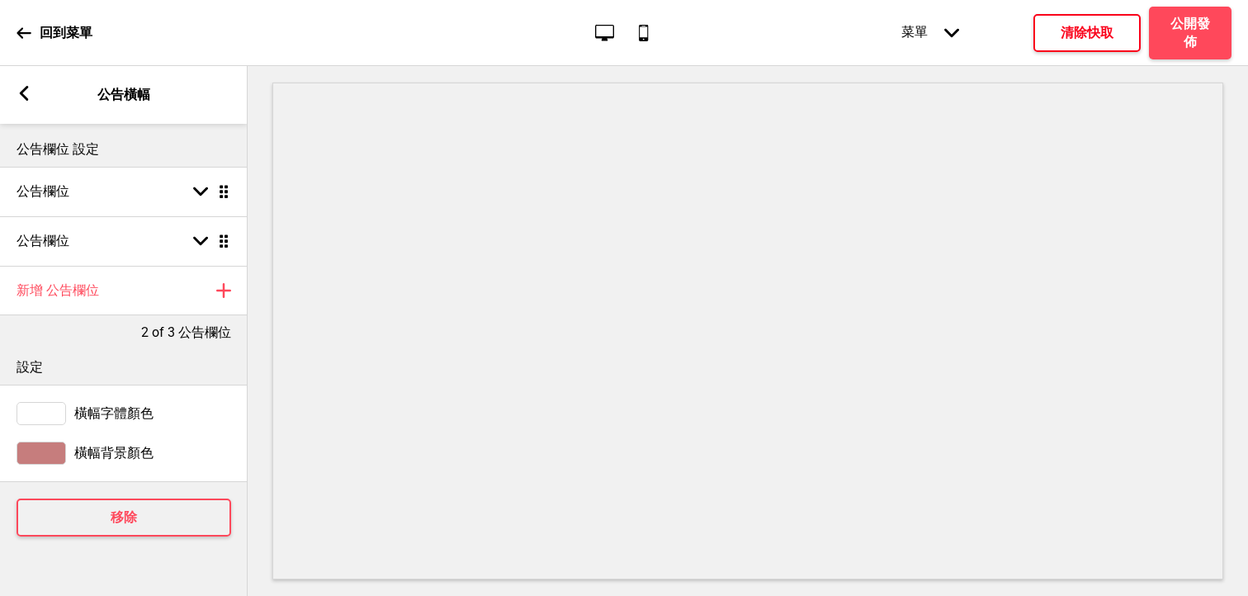
click at [1091, 37] on h4 "清除快取" at bounding box center [1087, 33] width 53 height 18
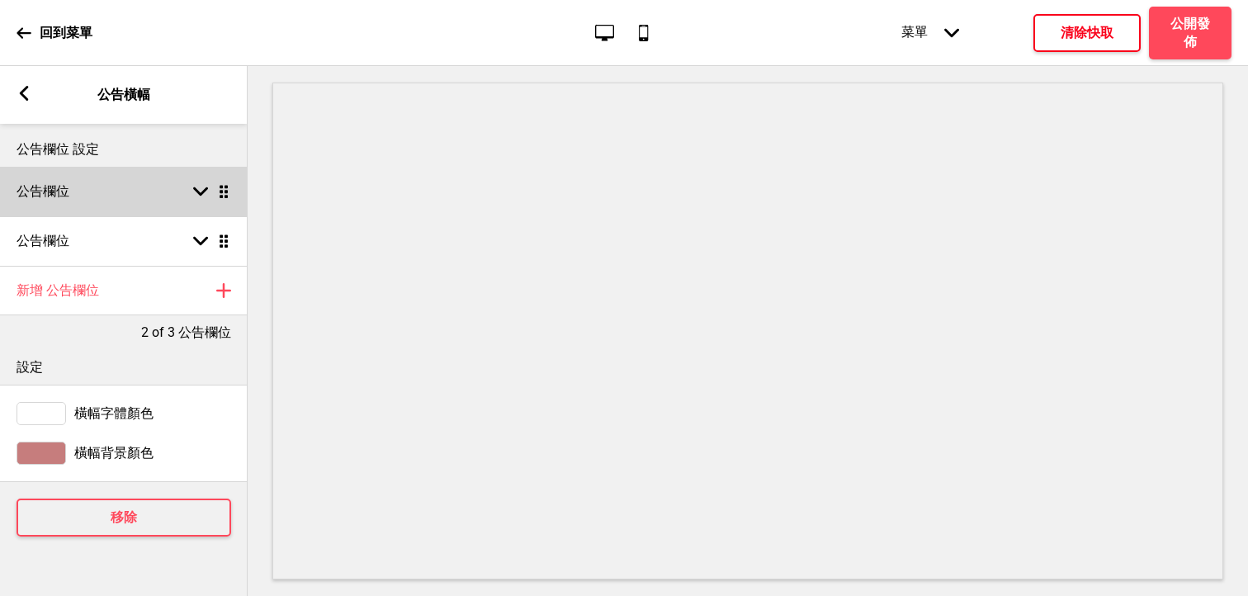
click at [192, 184] on div "箭頭down 拖曳" at bounding box center [208, 191] width 46 height 15
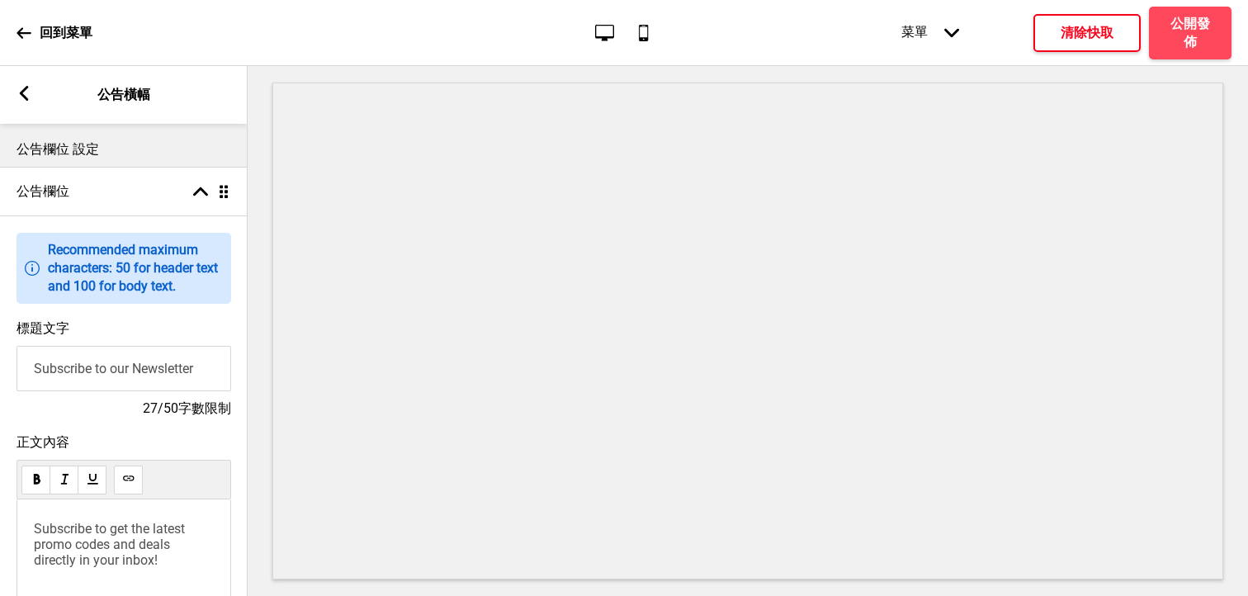
click at [50, 386] on input "Subscribe to our Newsletter" at bounding box center [124, 368] width 215 height 45
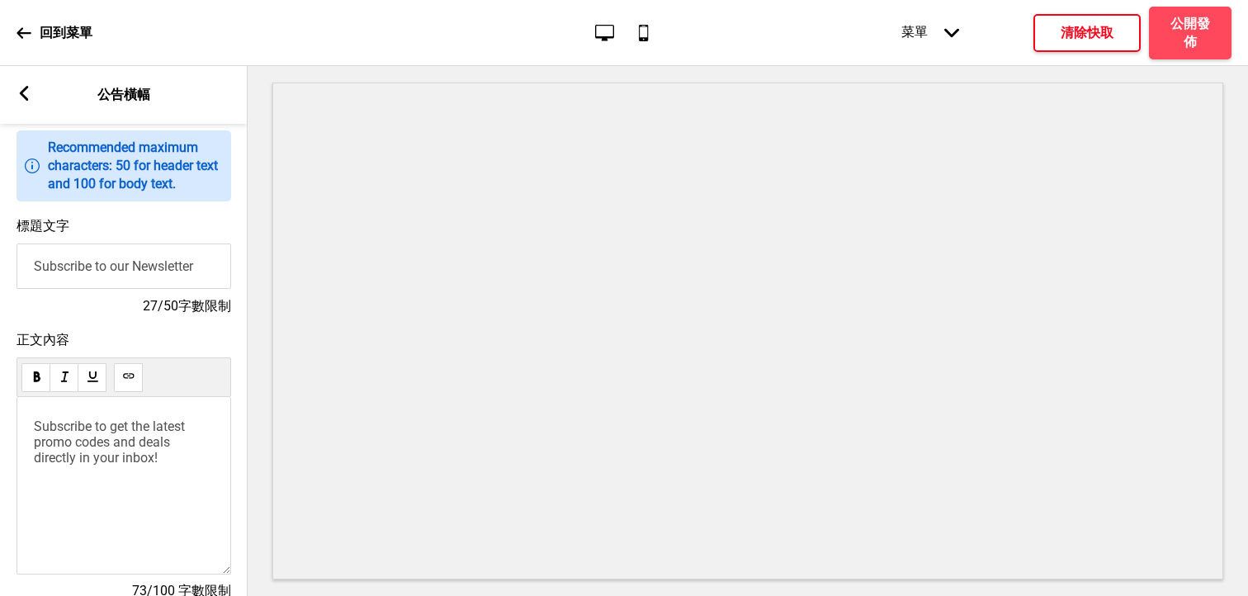
scroll to position [137, 0]
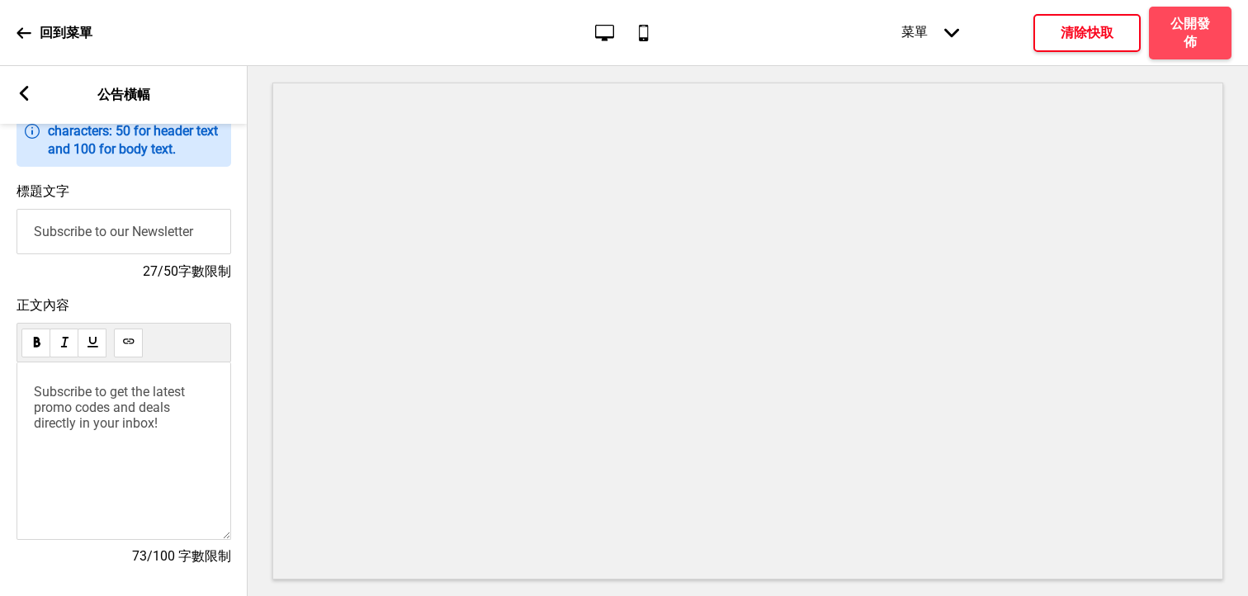
drag, startPoint x: 202, startPoint y: 244, endPoint x: 5, endPoint y: 225, distance: 198.3
click at [5, 225] on div "標題文字 Subscribe to our Newsletter 27/50字數限制" at bounding box center [124, 232] width 248 height 114
paste input "在家也能享受頂級法式饗宴"
click at [89, 234] on input "在家也能享受頂級法式饗宴" at bounding box center [124, 231] width 215 height 45
click at [135, 227] on input "在家也能享受頂級法式饗宴" at bounding box center [124, 231] width 215 height 45
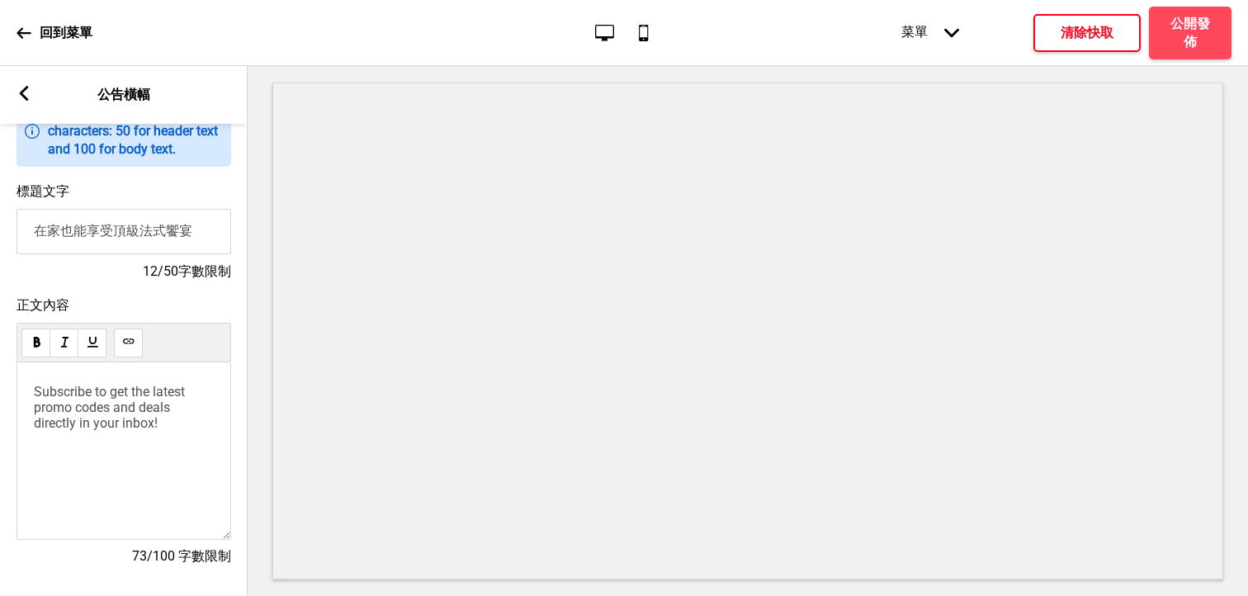
type input "在家也能享受頂級法式饗宴"
click at [160, 438] on div "Subscribe to get the latest promo codes and deals directly in your inbox!" at bounding box center [124, 451] width 215 height 178
click at [178, 424] on p "Subscribe to get the latest promo codes and deals directly in your inbox!" at bounding box center [124, 407] width 180 height 47
drag, startPoint x: 173, startPoint y: 419, endPoint x: 22, endPoint y: 385, distance: 155.0
click at [22, 385] on div "Subscribe to get the latest promo codes and deals directly in your inbox!" at bounding box center [124, 451] width 215 height 178
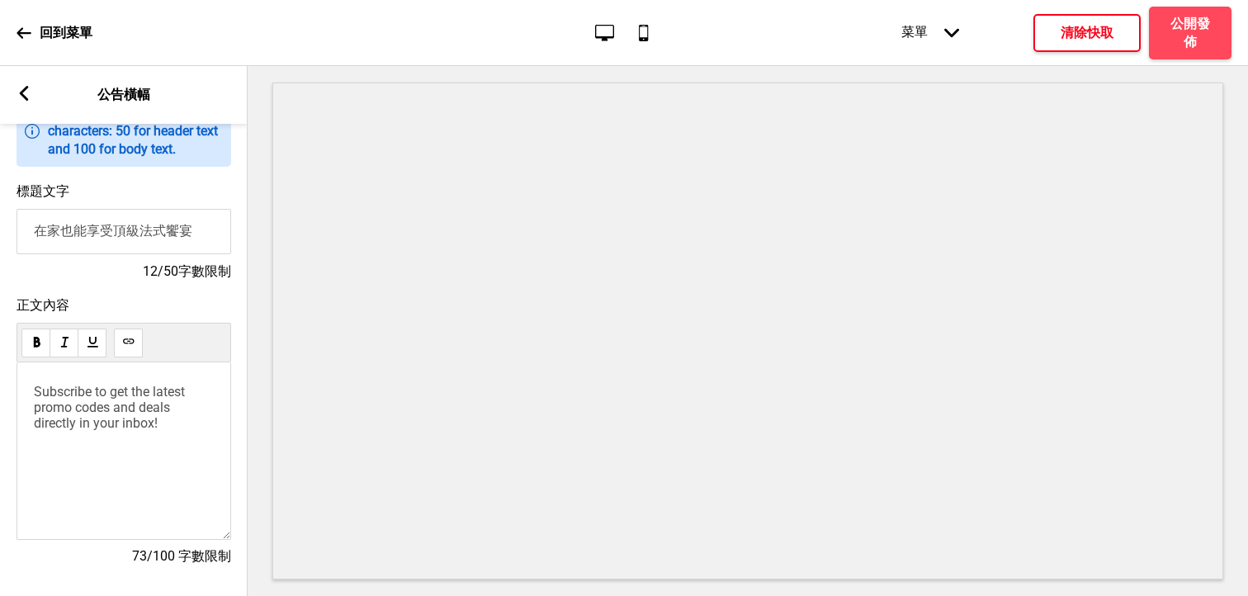
click at [211, 235] on input "在家也能享受頂級法式饗宴" at bounding box center [124, 231] width 215 height 45
drag, startPoint x: 211, startPoint y: 235, endPoint x: 30, endPoint y: 230, distance: 180.9
click at [30, 230] on input "在家也能享受頂級法式饗宴" at bounding box center [124, 231] width 215 height 45
drag, startPoint x: 174, startPoint y: 427, endPoint x: 30, endPoint y: 393, distance: 148.4
click at [30, 393] on div "Subscribe to get the latest promo codes and deals directly in your inbox!" at bounding box center [124, 451] width 215 height 178
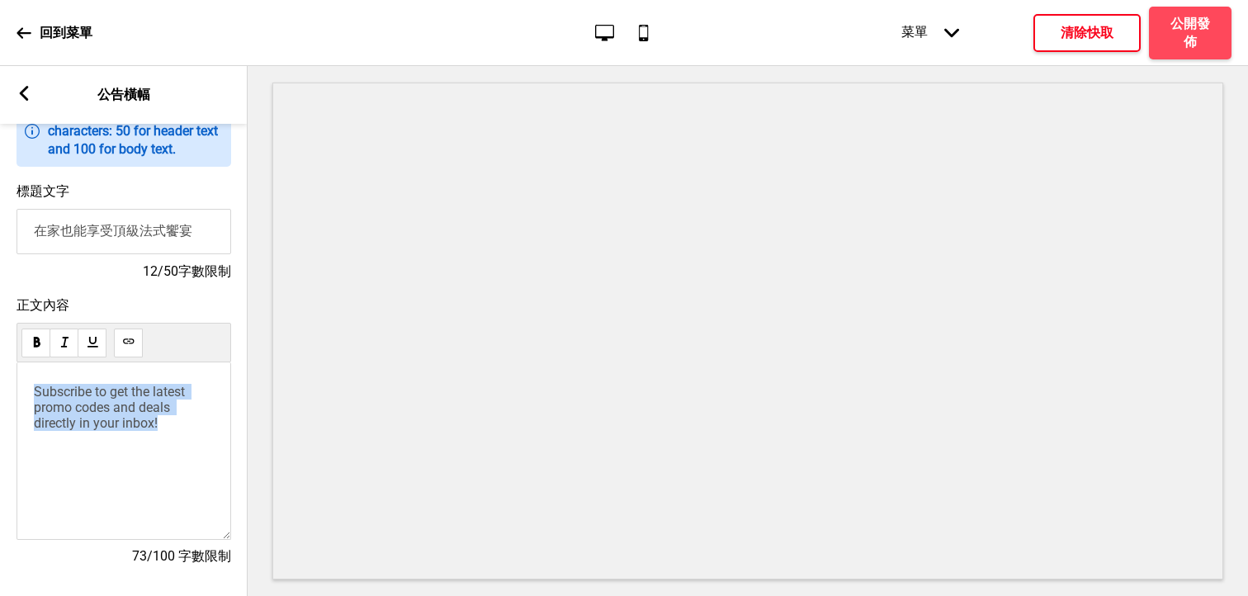
paste div
click at [179, 424] on div "Enjoy a top-notch French feast at home！" at bounding box center [124, 451] width 215 height 178
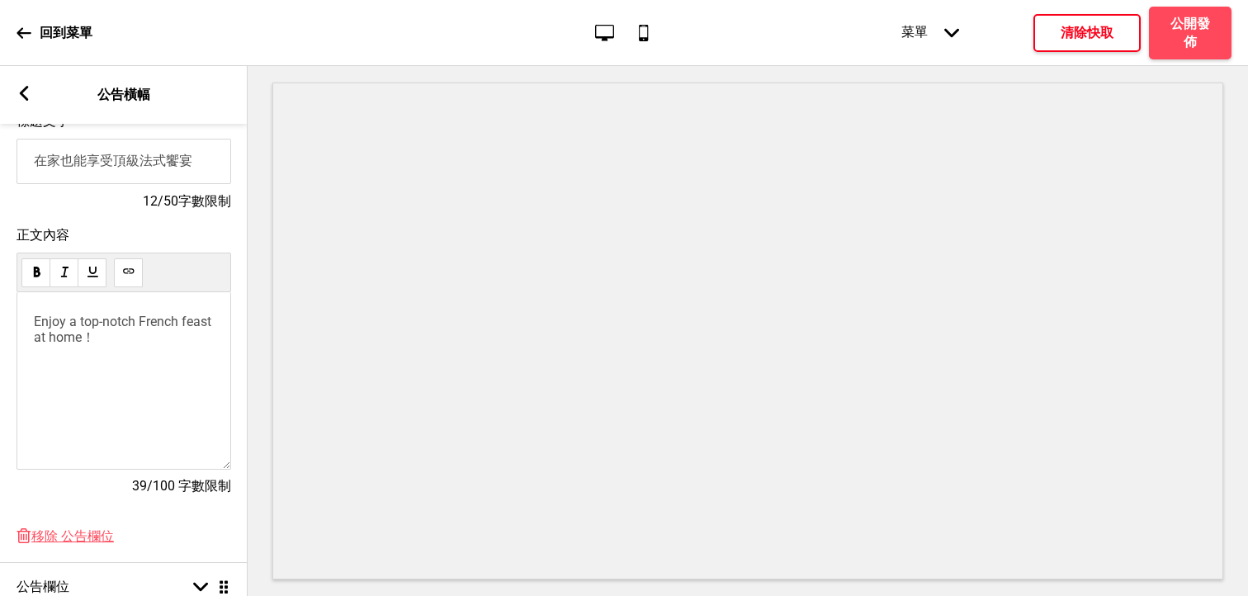
scroll to position [192, 0]
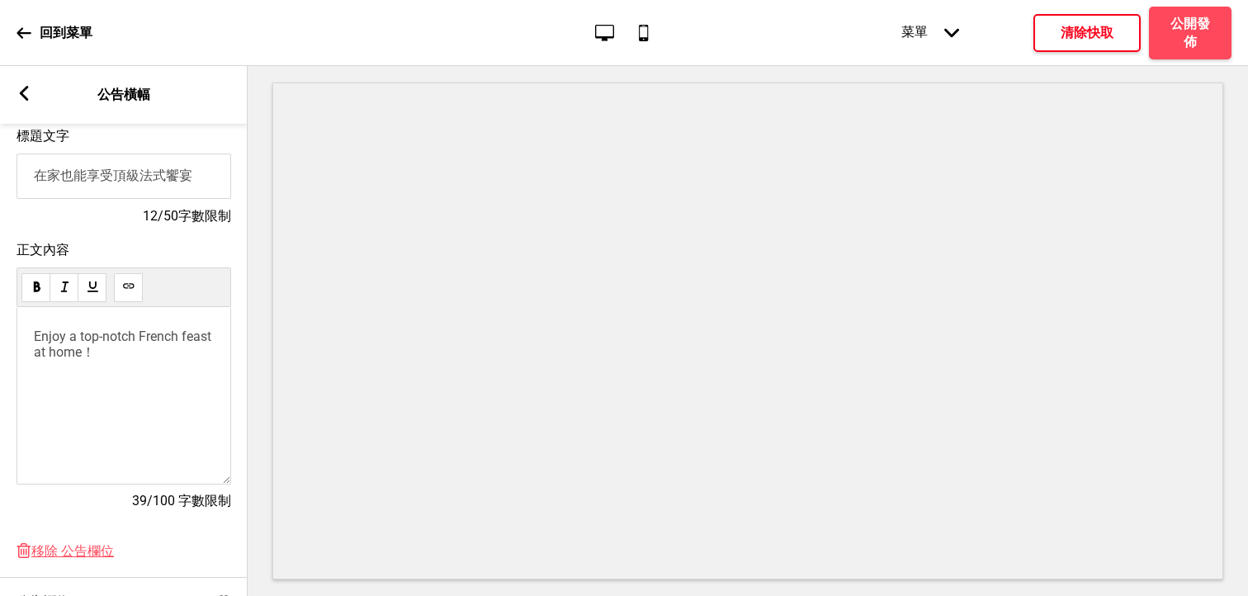
click at [32, 335] on div "Enjoy a top-notch French feast at home！" at bounding box center [124, 396] width 215 height 178
click at [36, 341] on span "Enjoy a top-notch French feast at home！" at bounding box center [124, 344] width 181 height 31
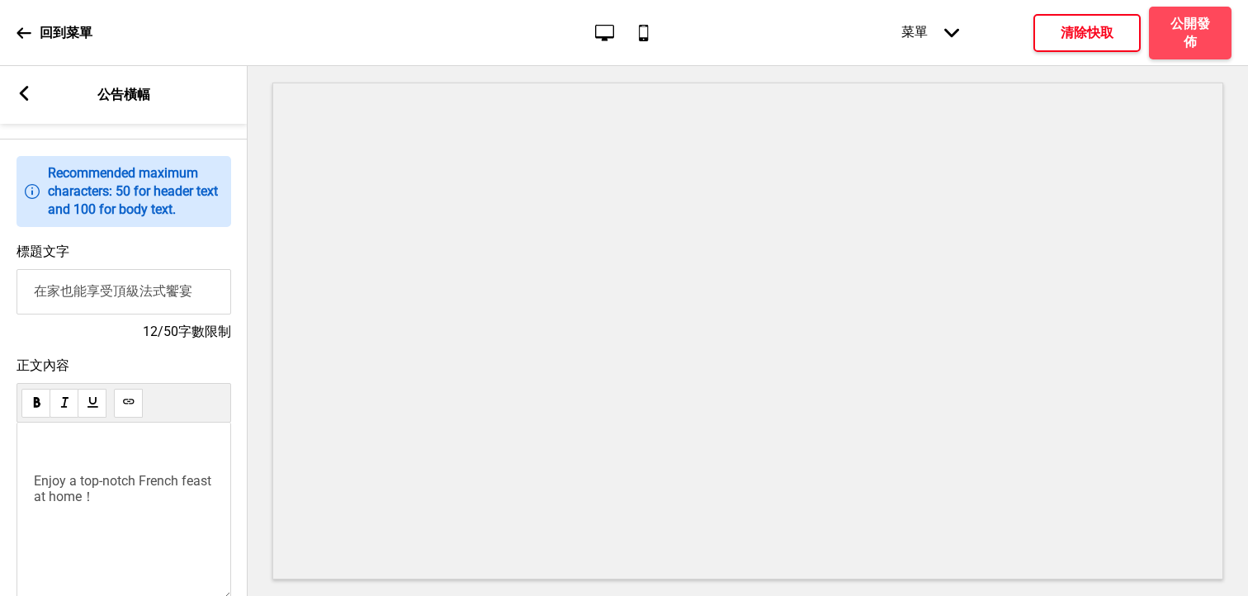
scroll to position [0, 0]
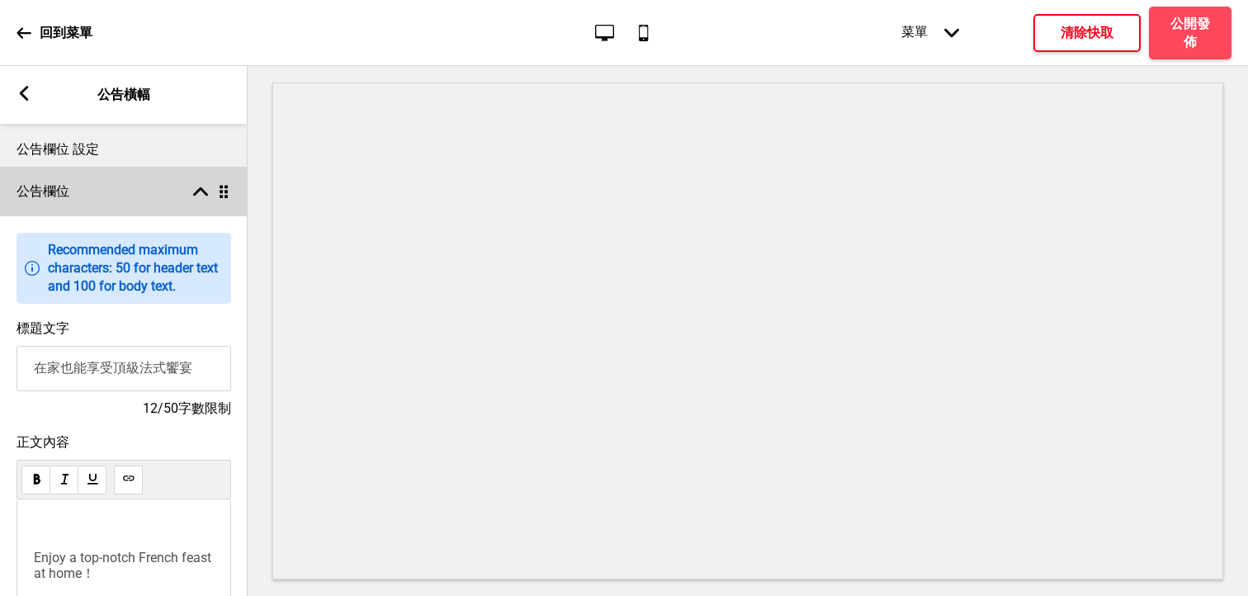
click at [201, 191] on rect at bounding box center [200, 191] width 15 height 15
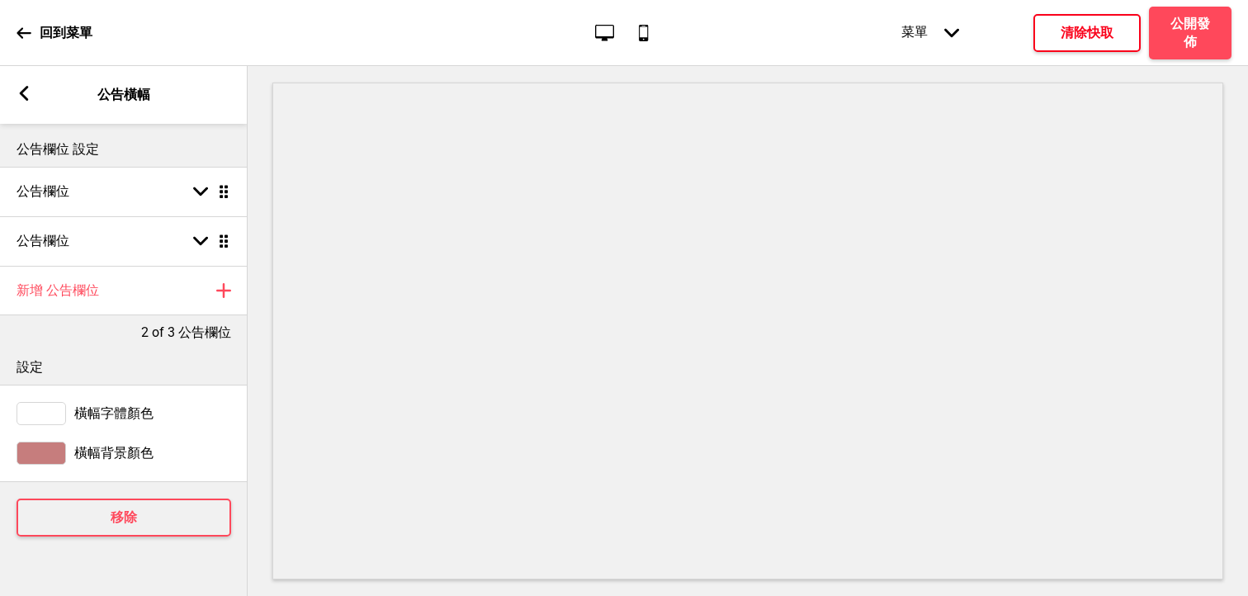
click at [42, 447] on div at bounding box center [42, 453] width 50 height 23
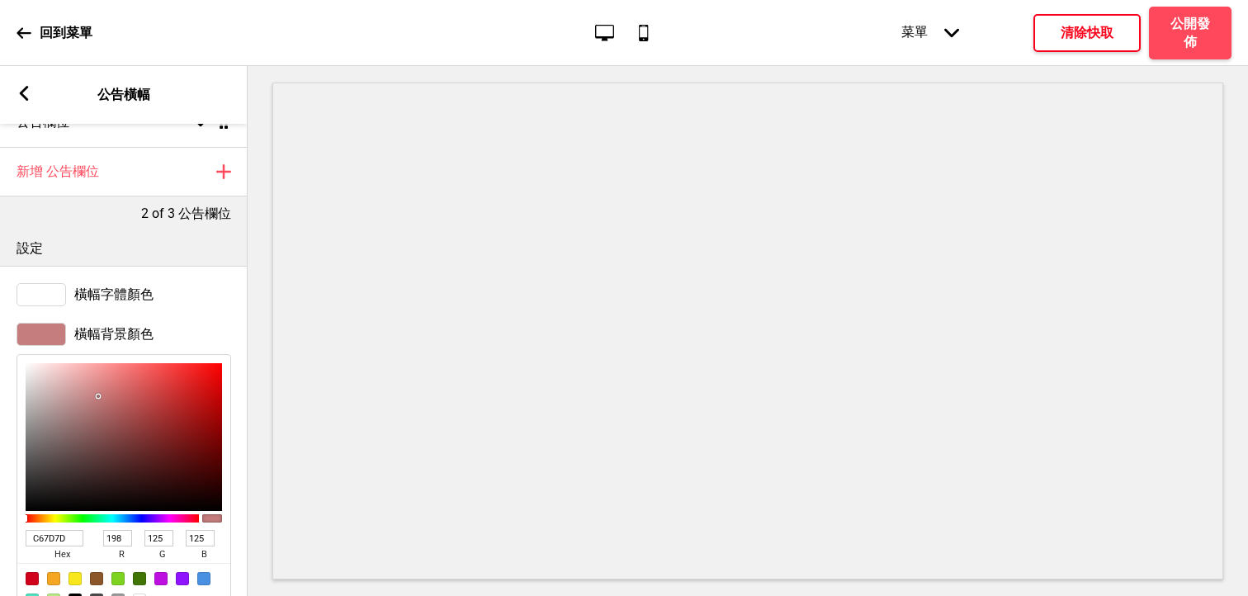
scroll to position [173, 0]
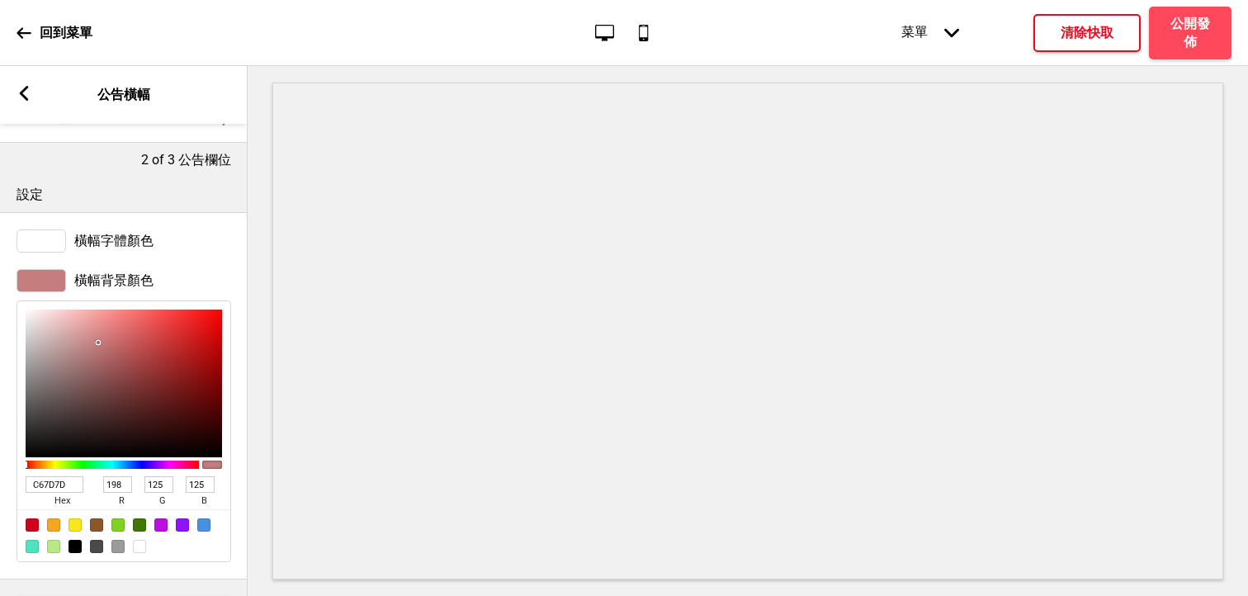
type input "C77E7E"
type input "199"
type input "126"
type input "C67E7E"
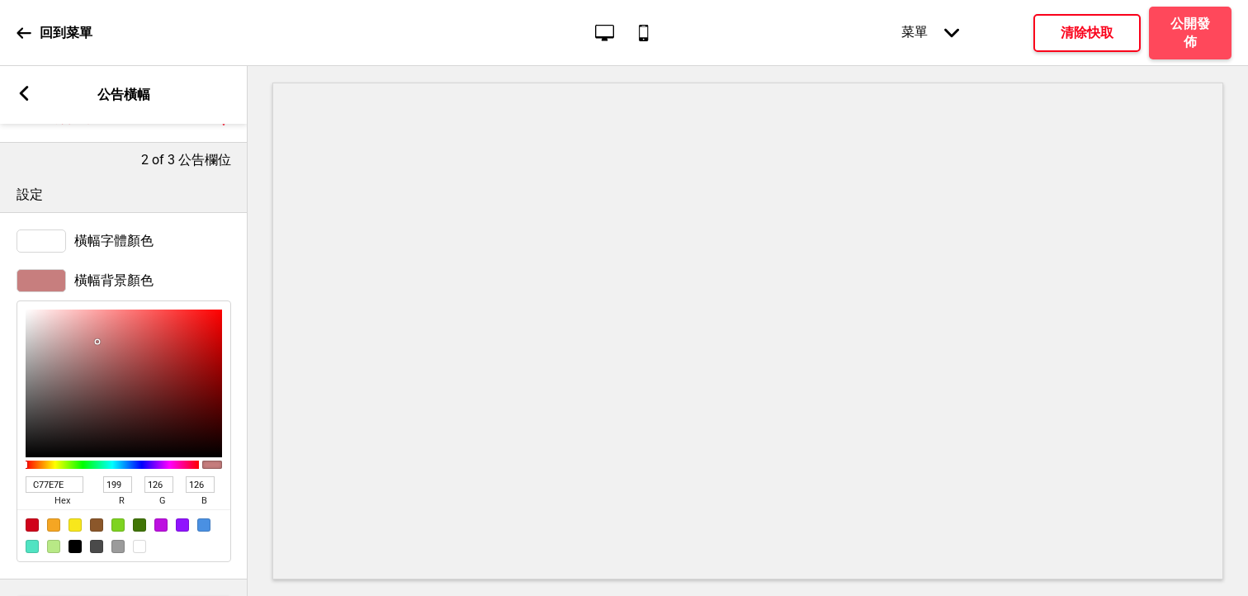
type input "198"
type input "C47D7D"
type input "196"
type input "125"
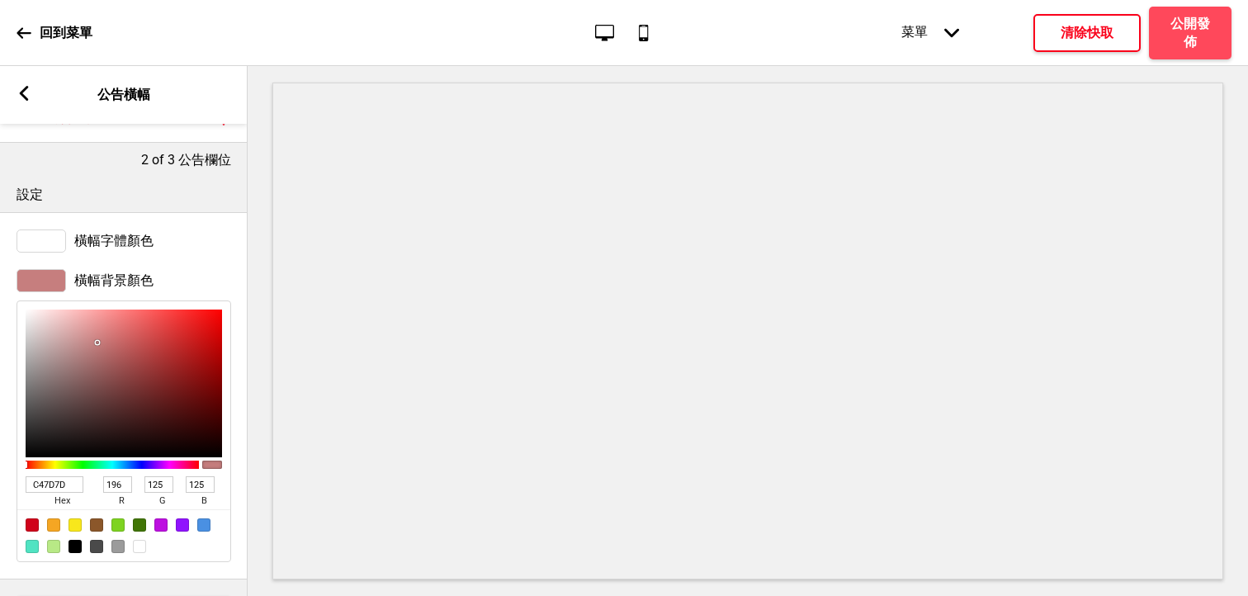
type input "C37E7E"
type input "195"
type input "126"
type input "C08282"
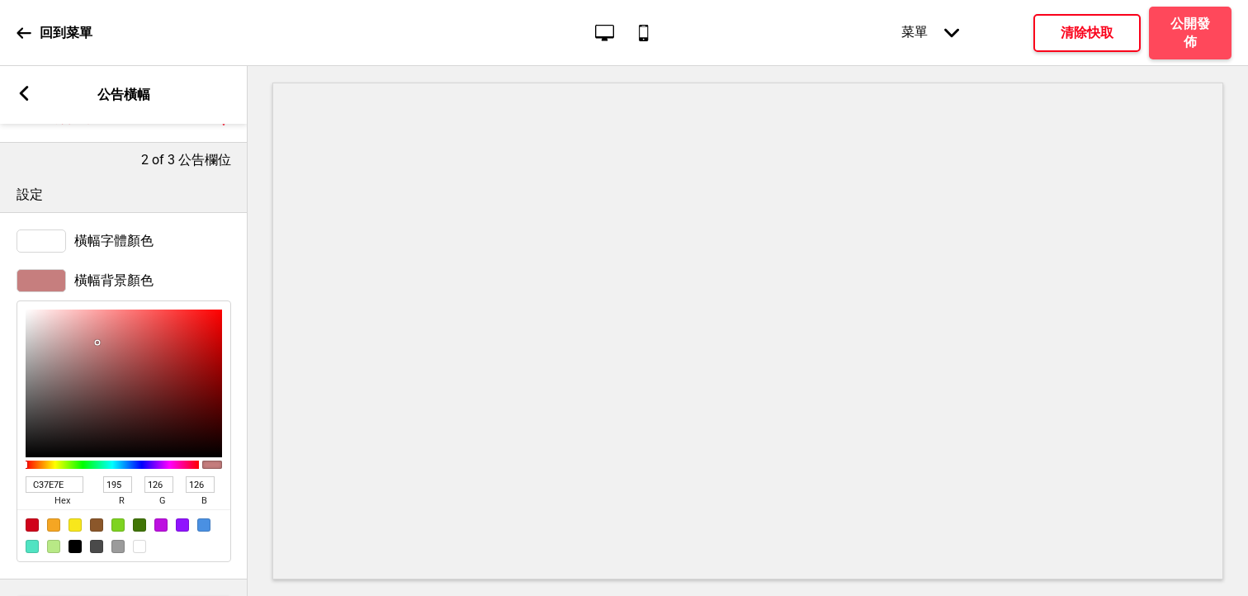
type input "192"
type input "130"
type input "BD8888"
type input "189"
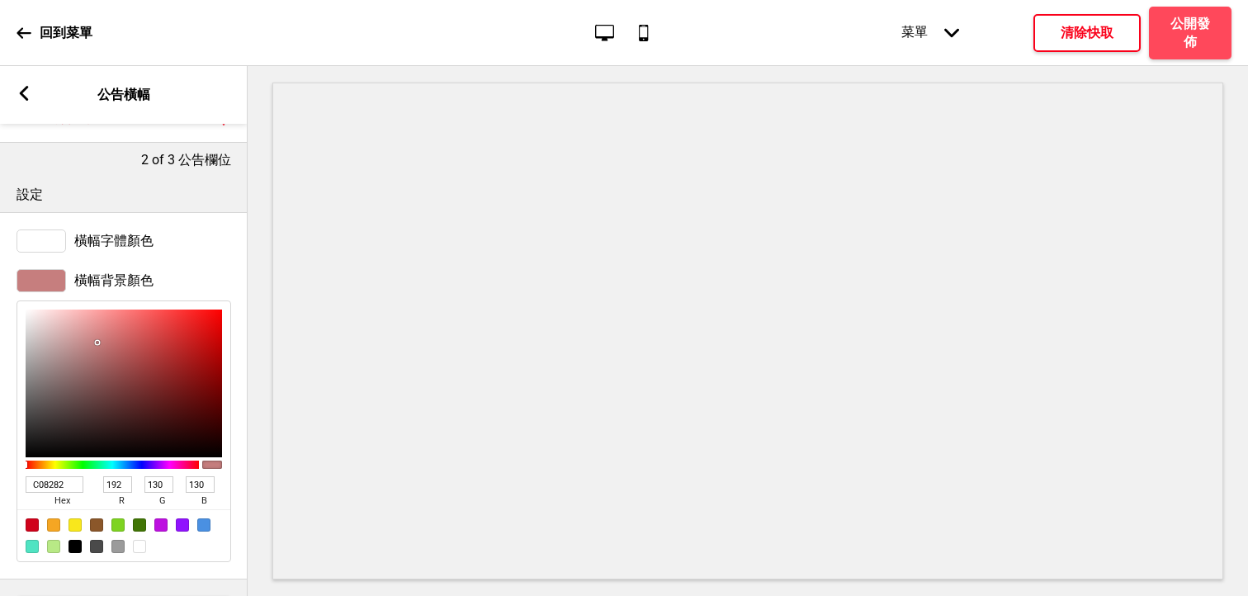
type input "136"
type input "BC8C8C"
type input "188"
type input "140"
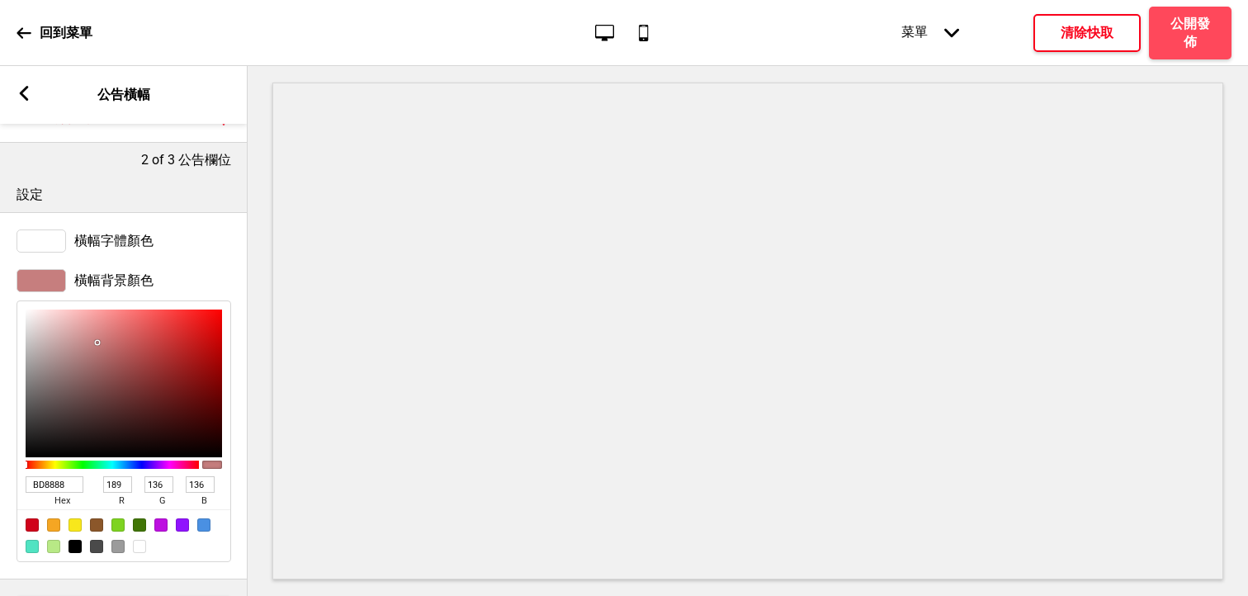
type input "140"
type input "BC9292"
type input "146"
type input "BC9595"
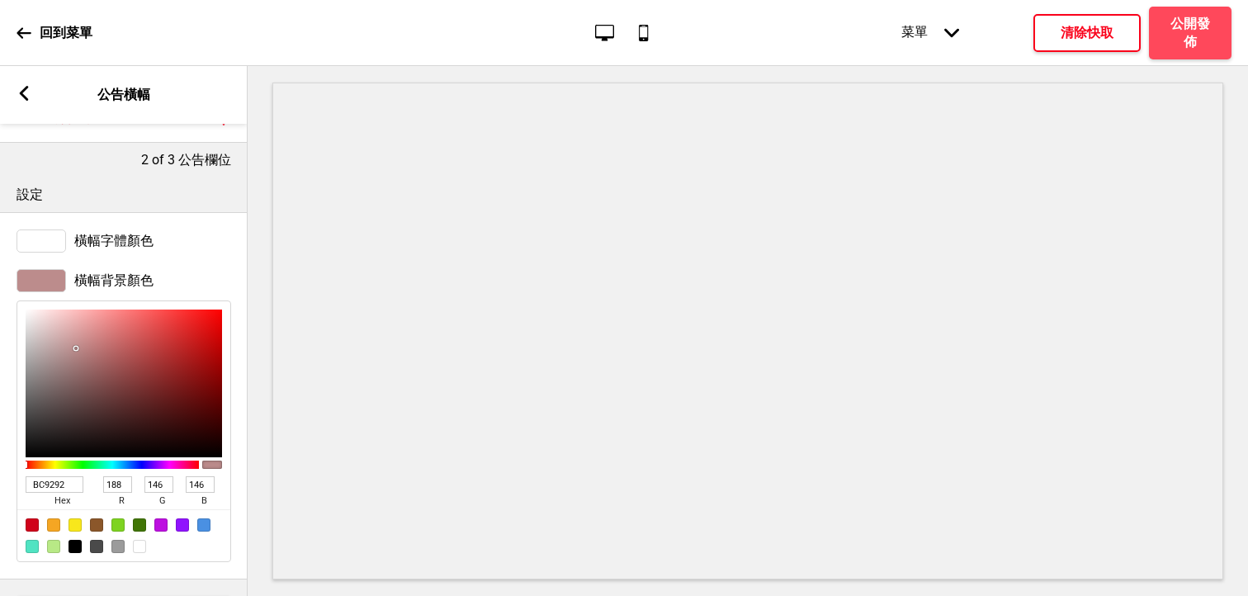
type input "149"
type input "BD9A9A"
type input "189"
type input "154"
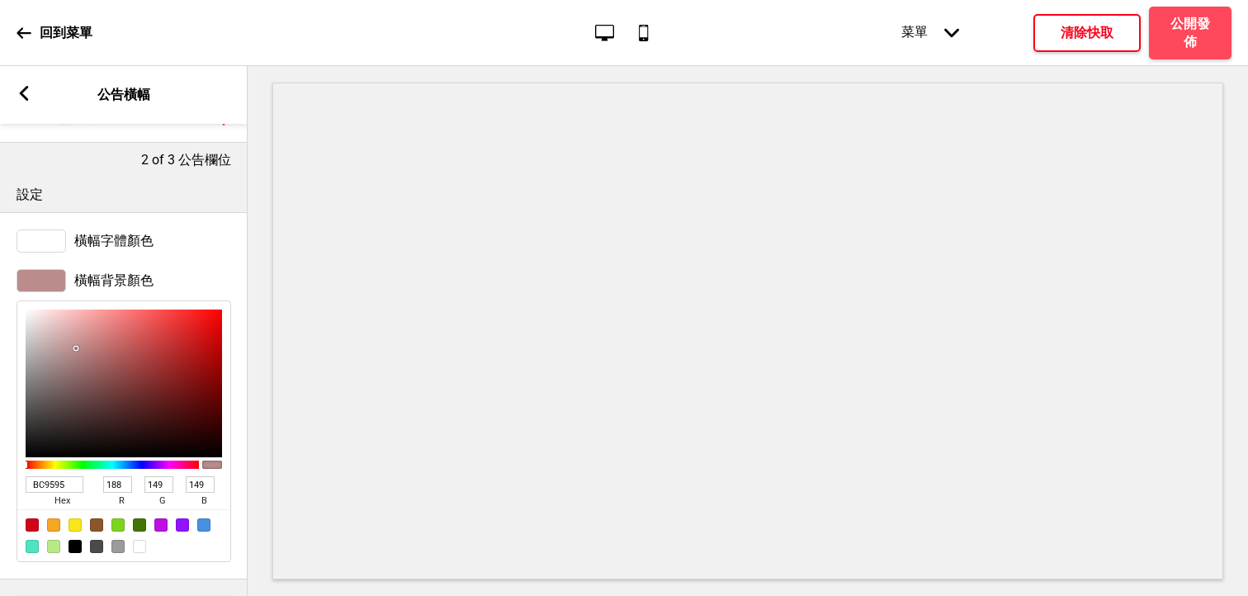
type input "154"
type input "BFA3A3"
type input "191"
type input "163"
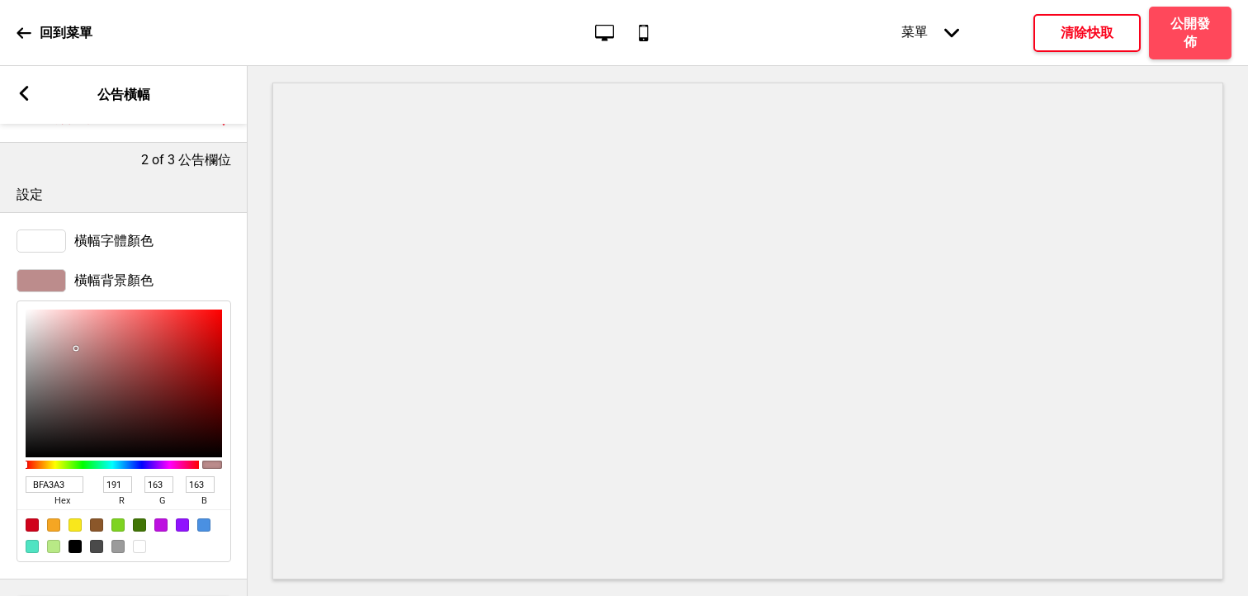
type input "C2ABAB"
type input "194"
type input "171"
type input "C4B2B2"
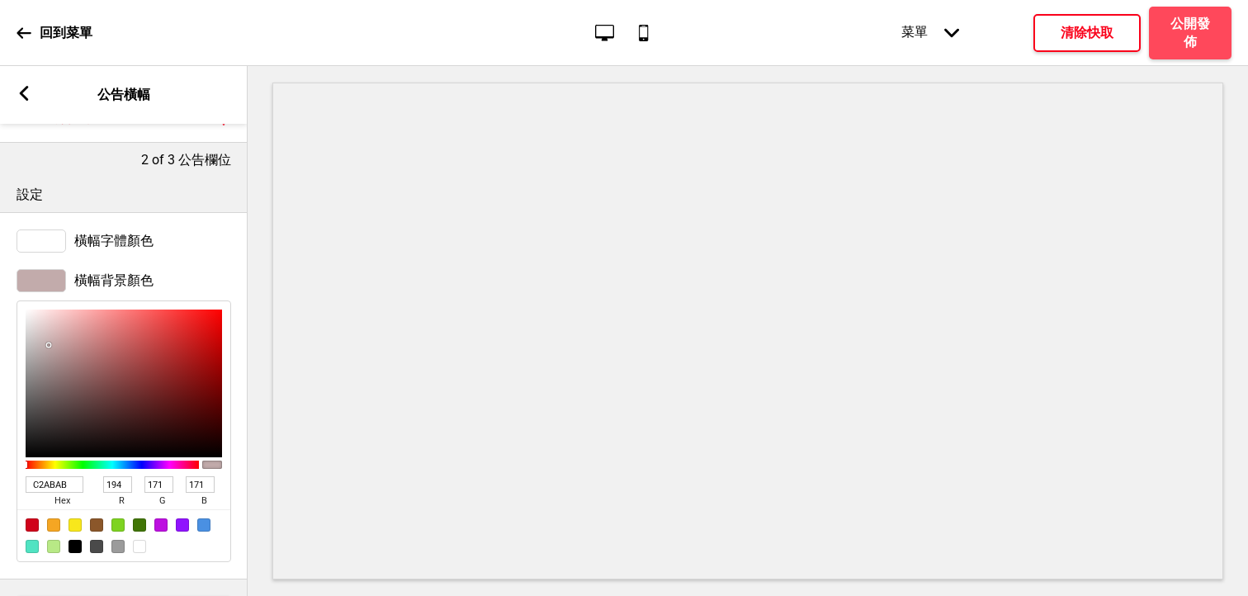
type input "196"
type input "178"
type input "C4B3B3"
type input "179"
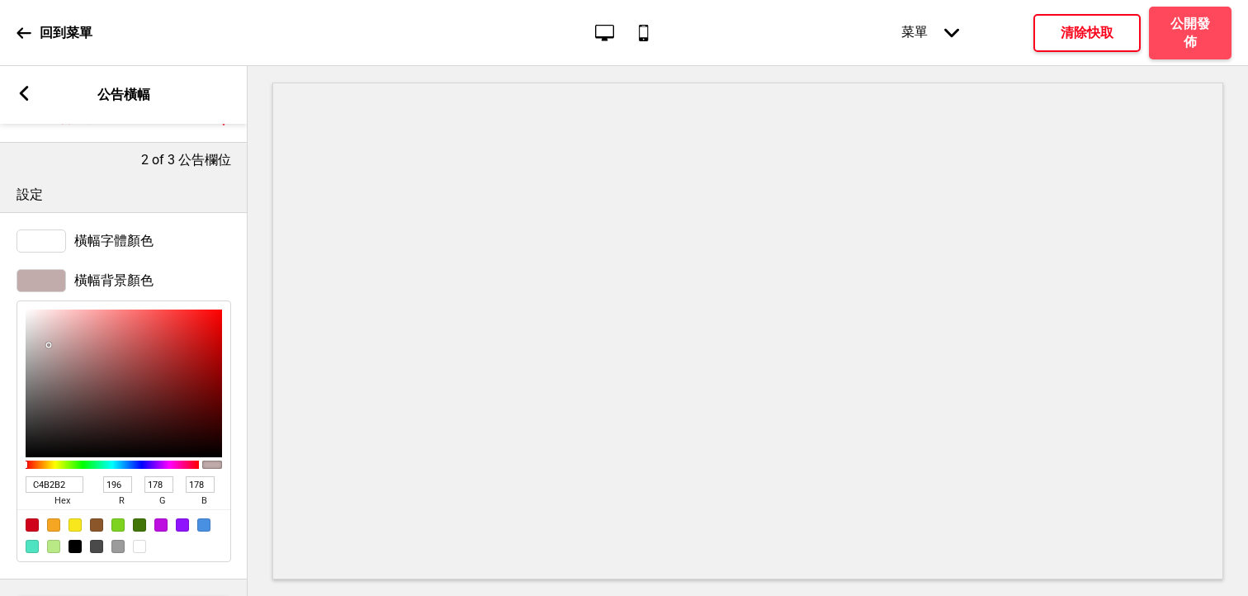
type input "179"
type input "C6B6B6"
type input "198"
type input "182"
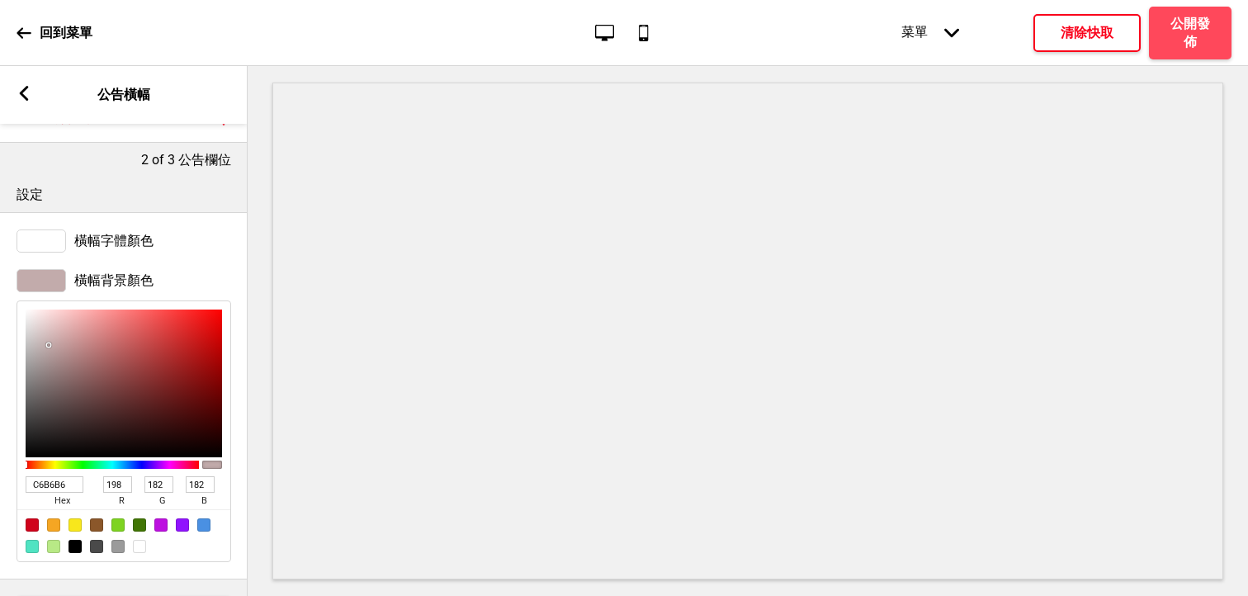
type input "C7B9B9"
type input "199"
type input "185"
type input "CABFBF"
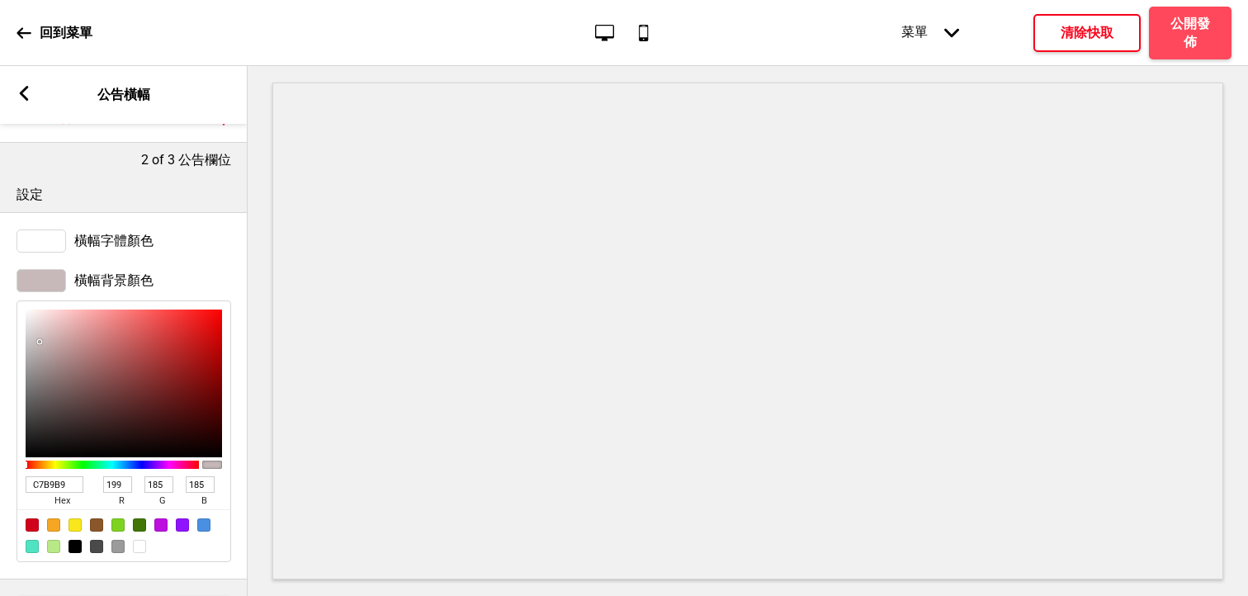
type input "202"
type input "191"
type input "CCC3C3"
type input "204"
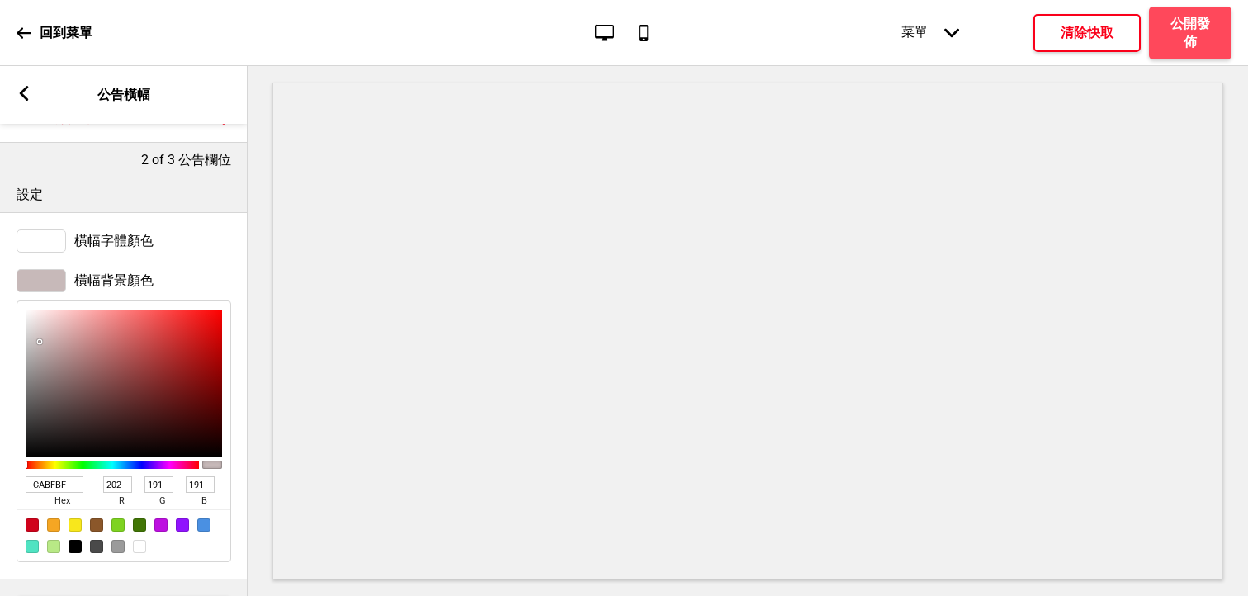
type input "195"
type input "CCC4C4"
type input "196"
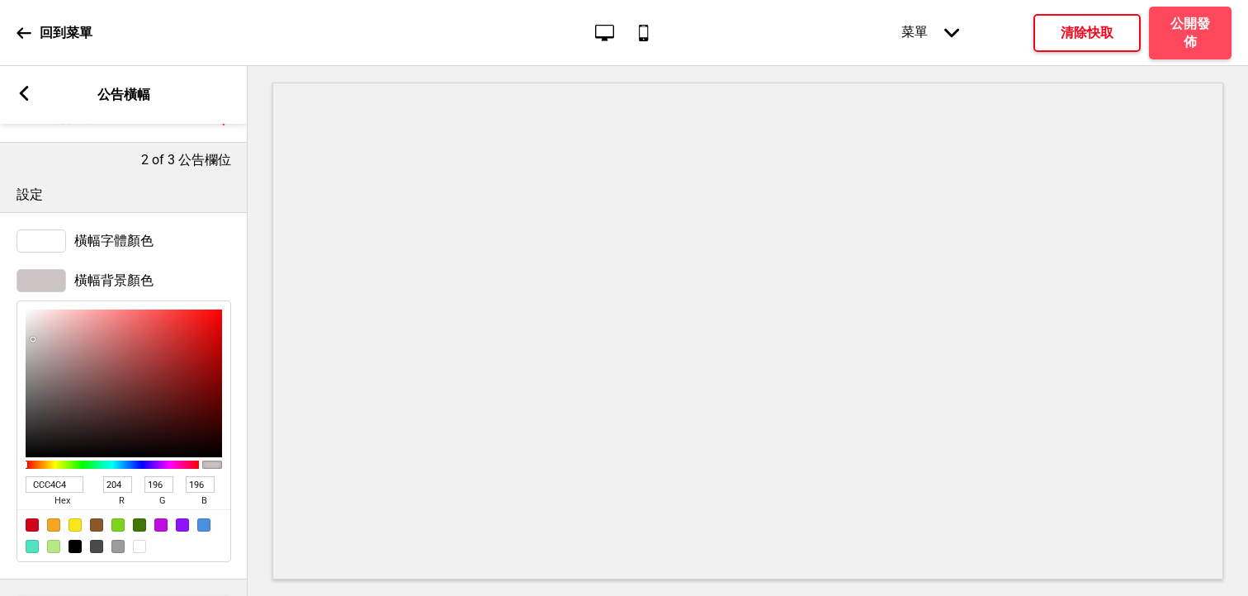
type input "CDC5C5"
type input "205"
type input "197"
type input "D1C9C9"
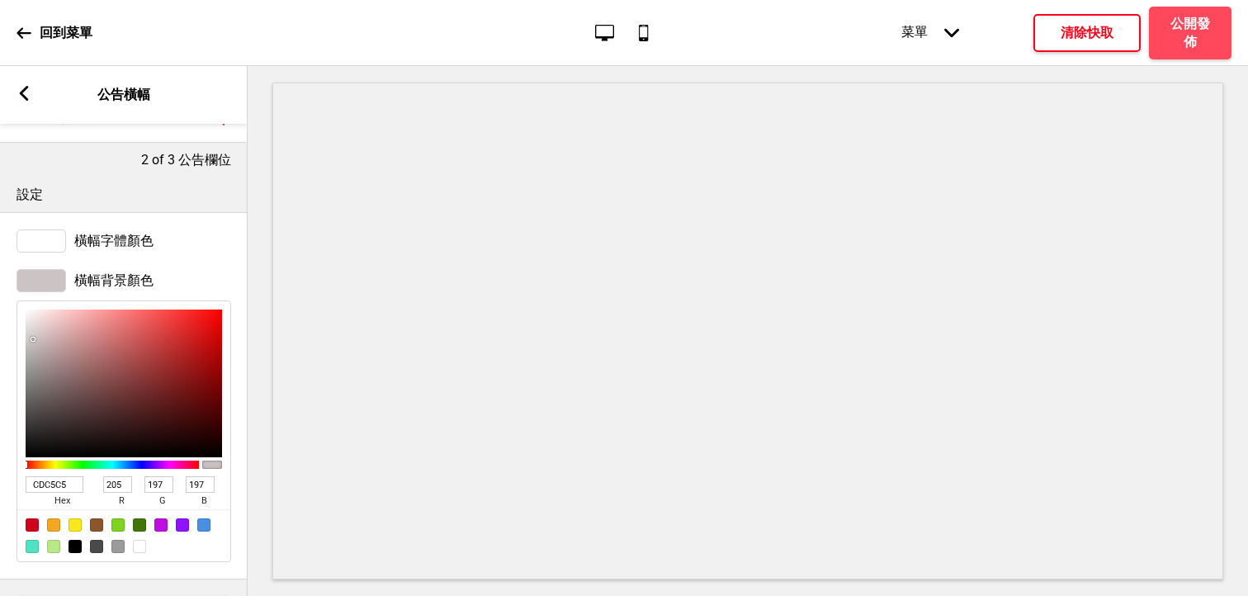
type input "209"
type input "201"
type input "DED6D6"
type input "222"
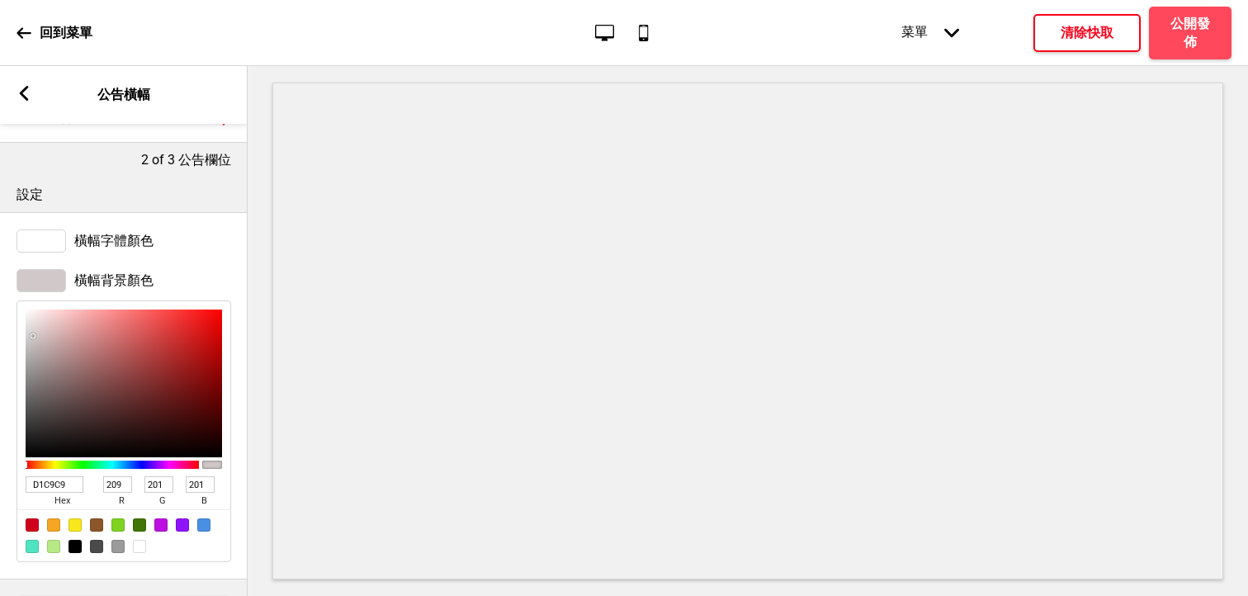
type input "214"
type input "F9F1F1"
type input "249"
type input "241"
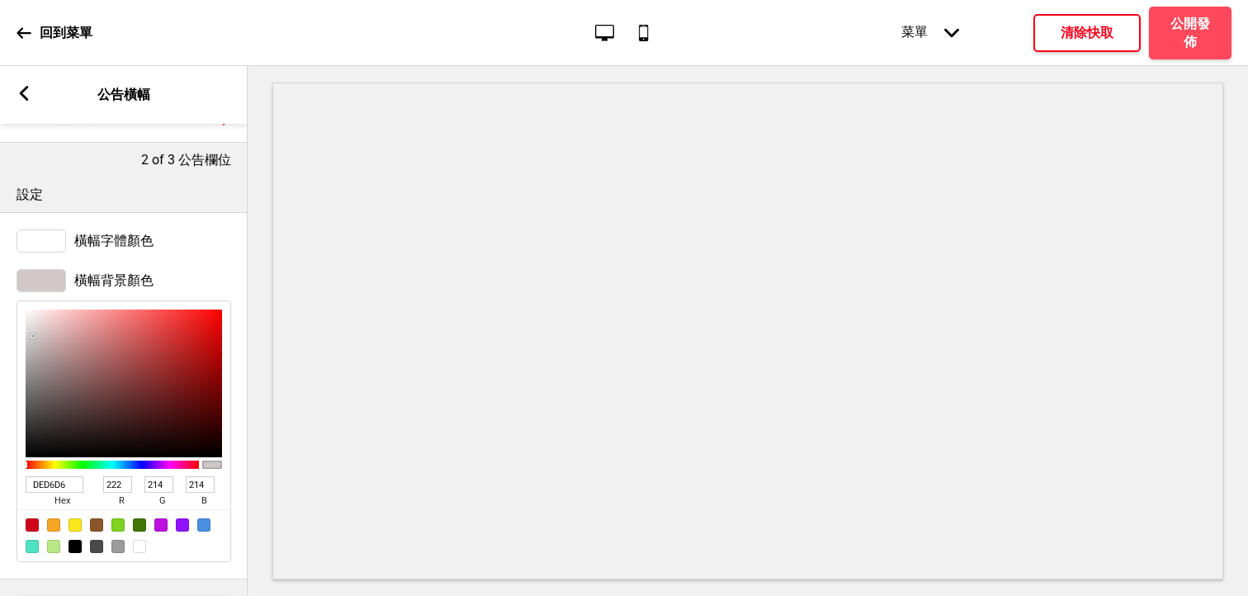
type input "241"
type input "FFF9F9"
type input "255"
type input "249"
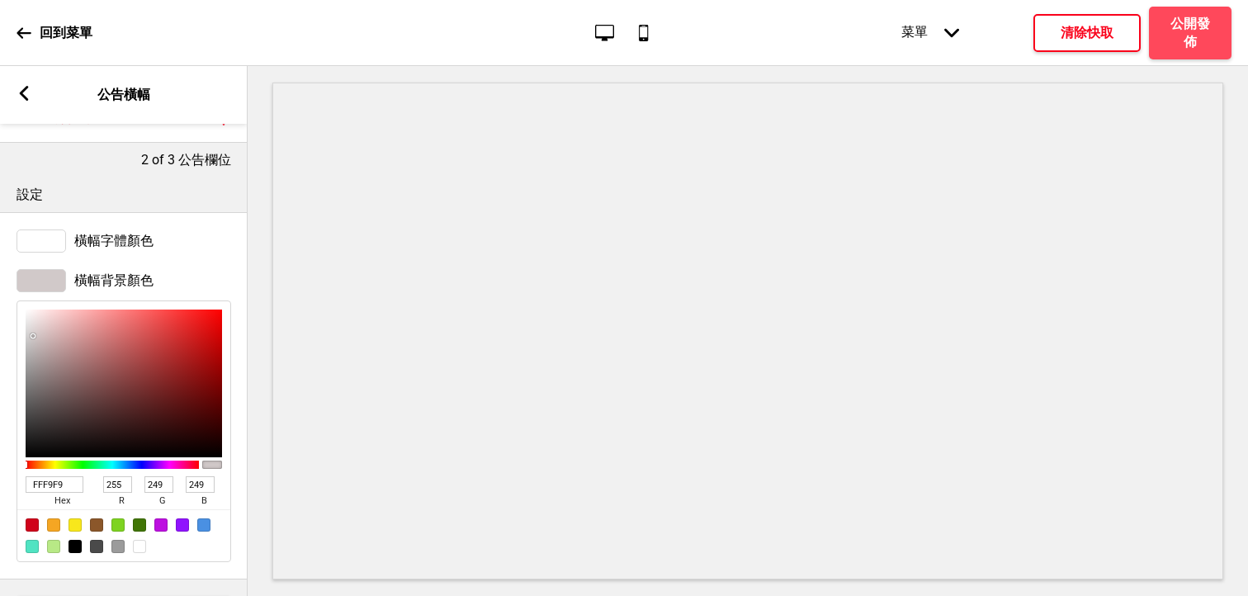
type input "FFFAFA"
type input "250"
type input "FFFBFB"
type input "251"
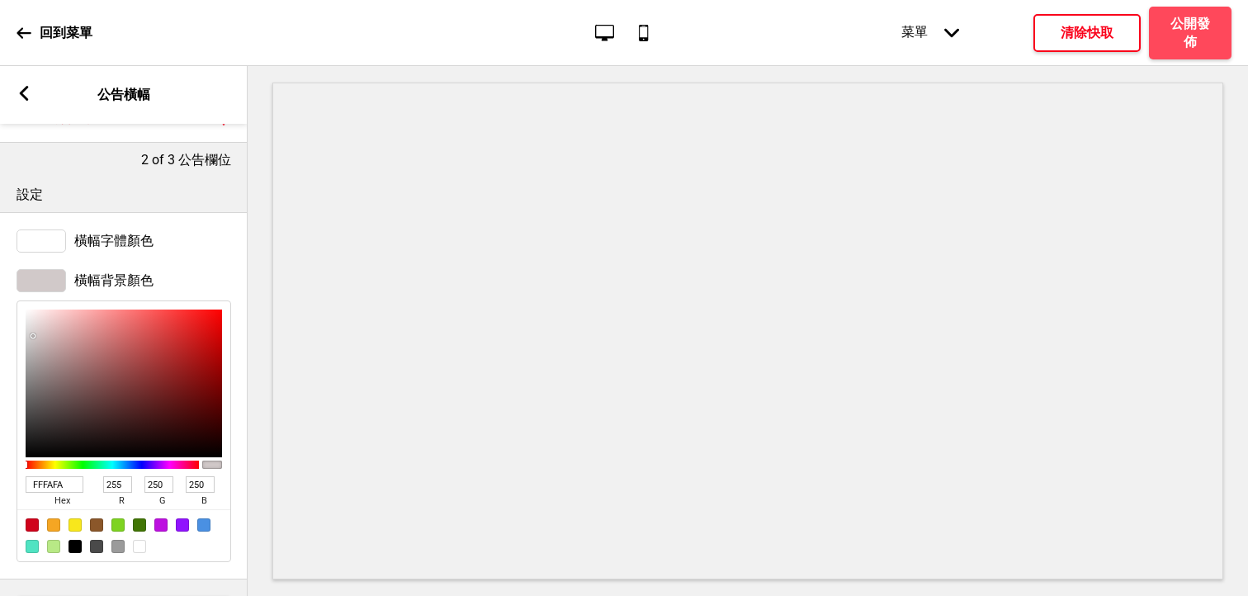
type input "251"
type input "FFFAFA"
type input "250"
type input "FFEDED"
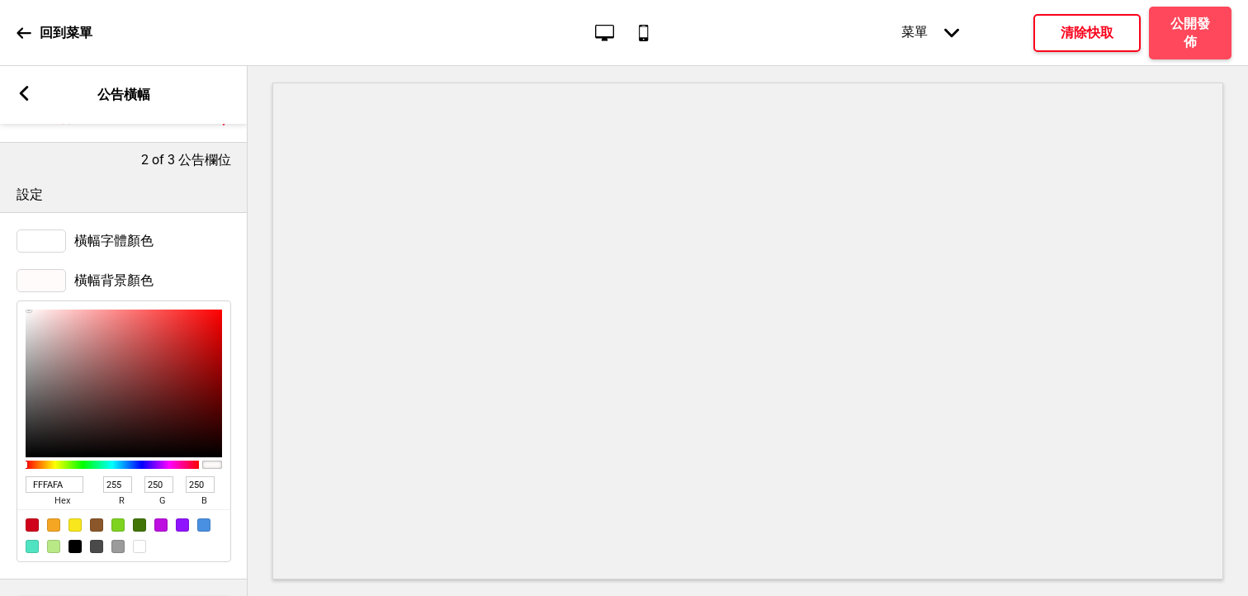
type input "237"
type input "FFB6B6"
type input "182"
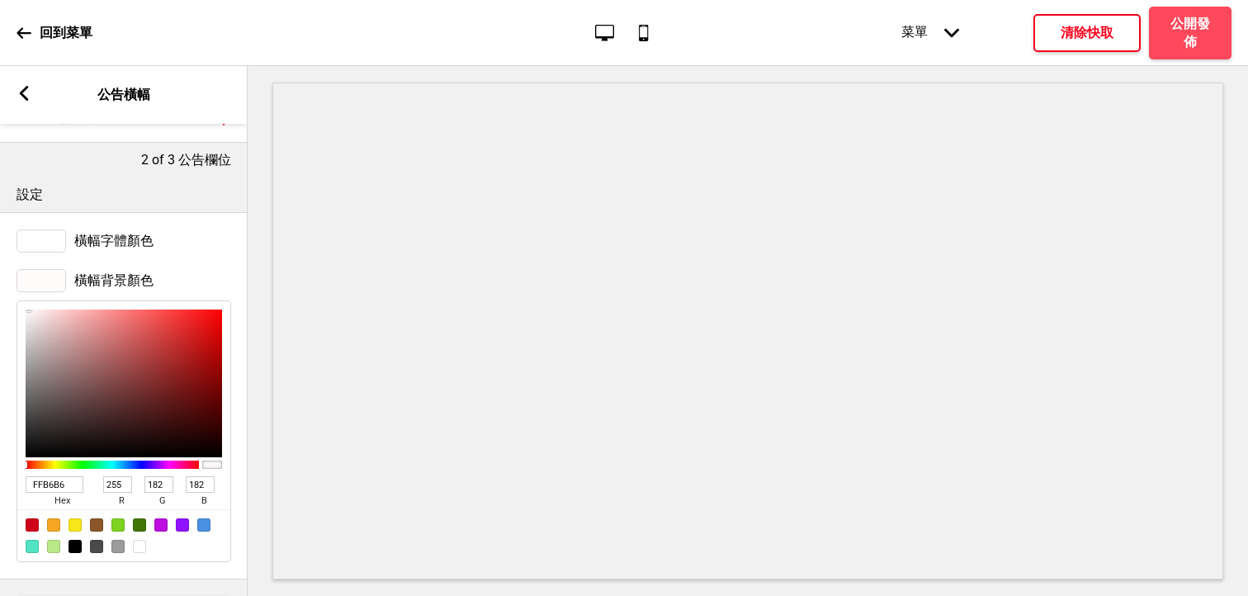
type input "EE6262"
type input "238"
type input "98"
type input "EB4A4A"
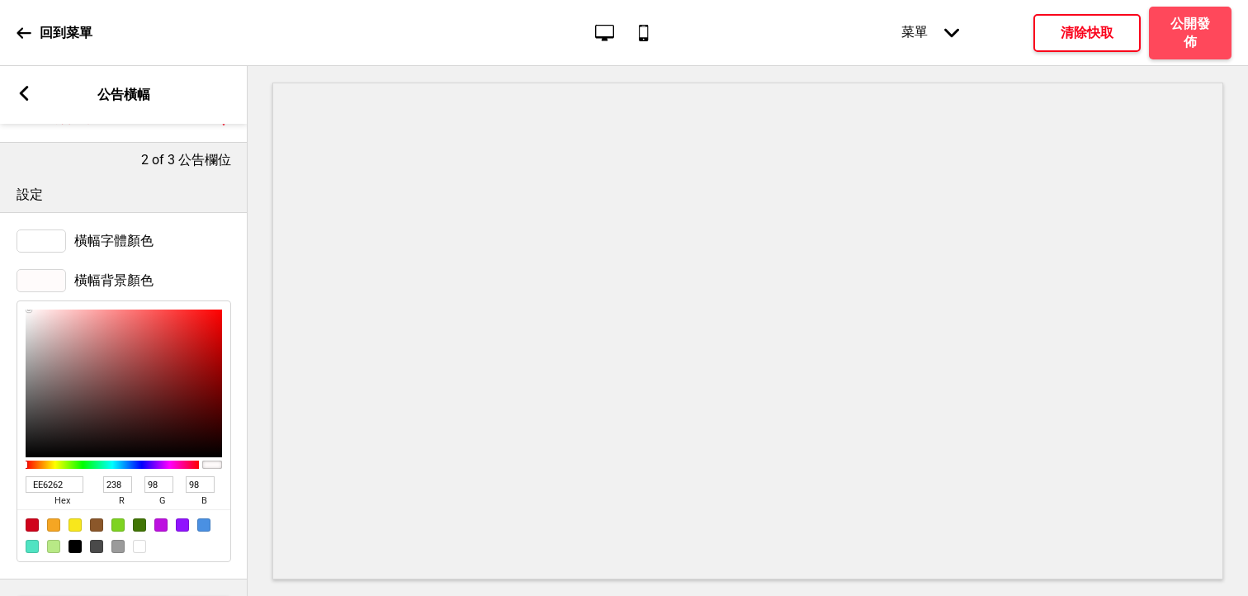
type input "235"
type input "74"
type input "EB3838"
type input "56"
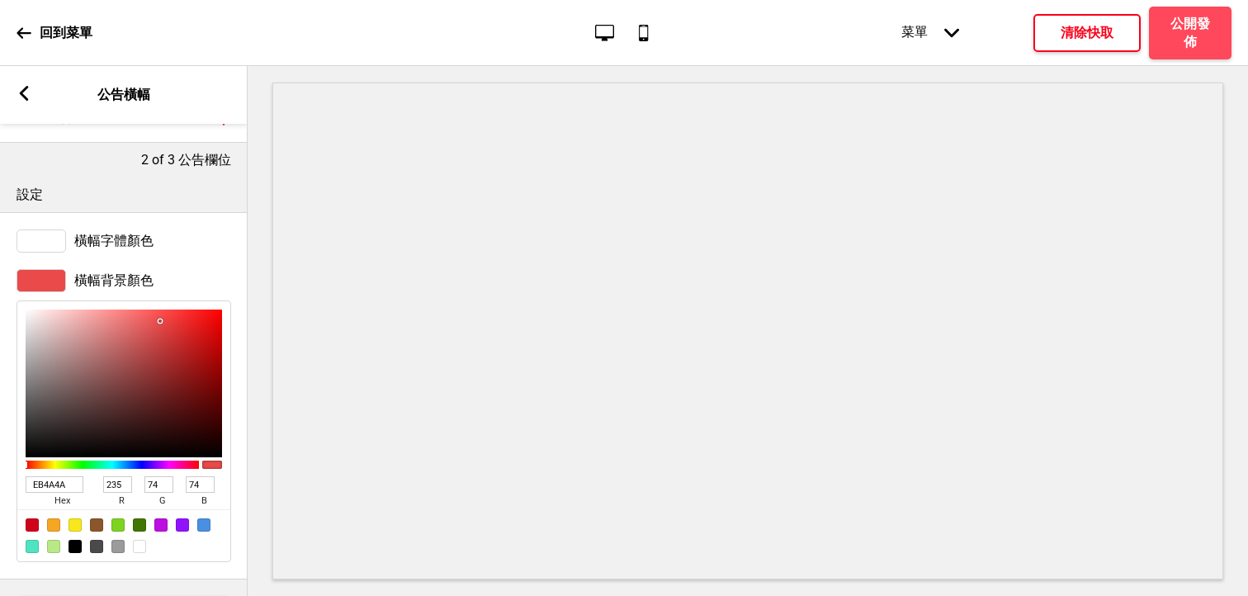
type input "56"
type input "EB2C2C"
type input "44"
type input "EE1E1E"
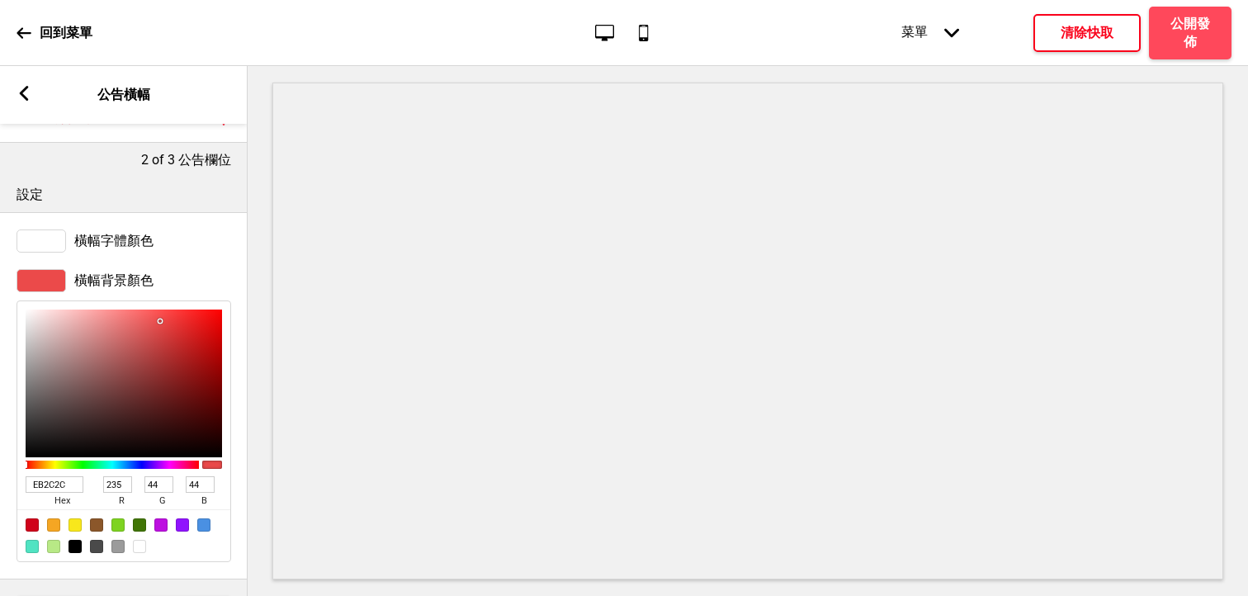
type input "238"
type input "30"
type input "EF1818"
type input "239"
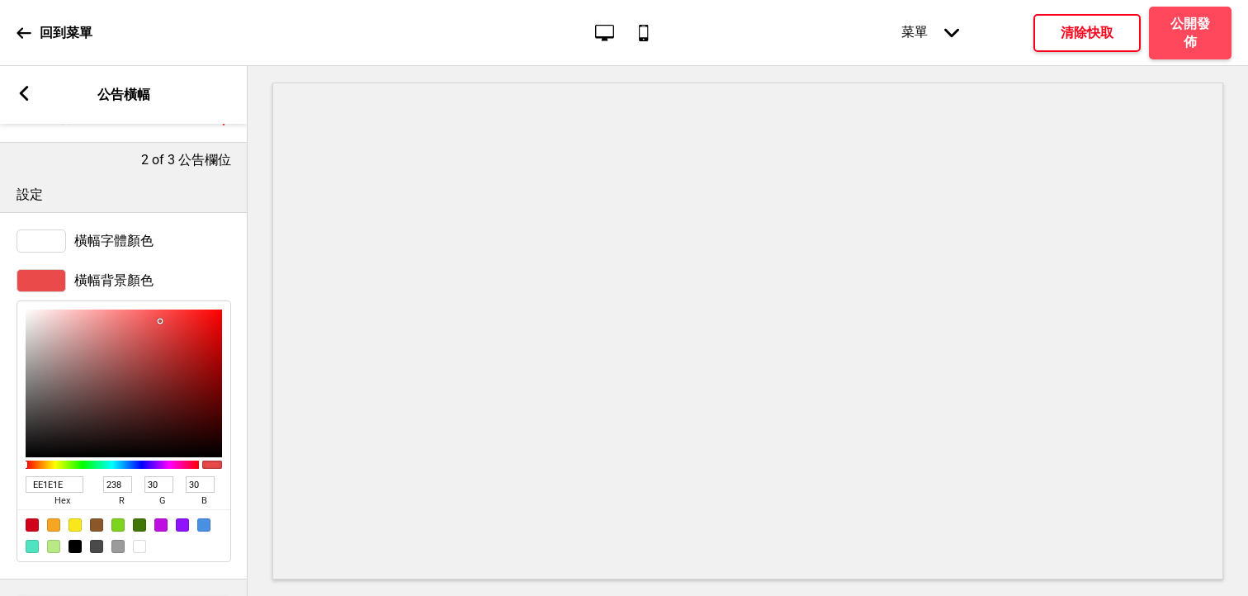
type input "24"
type input "EF1616"
type input "22"
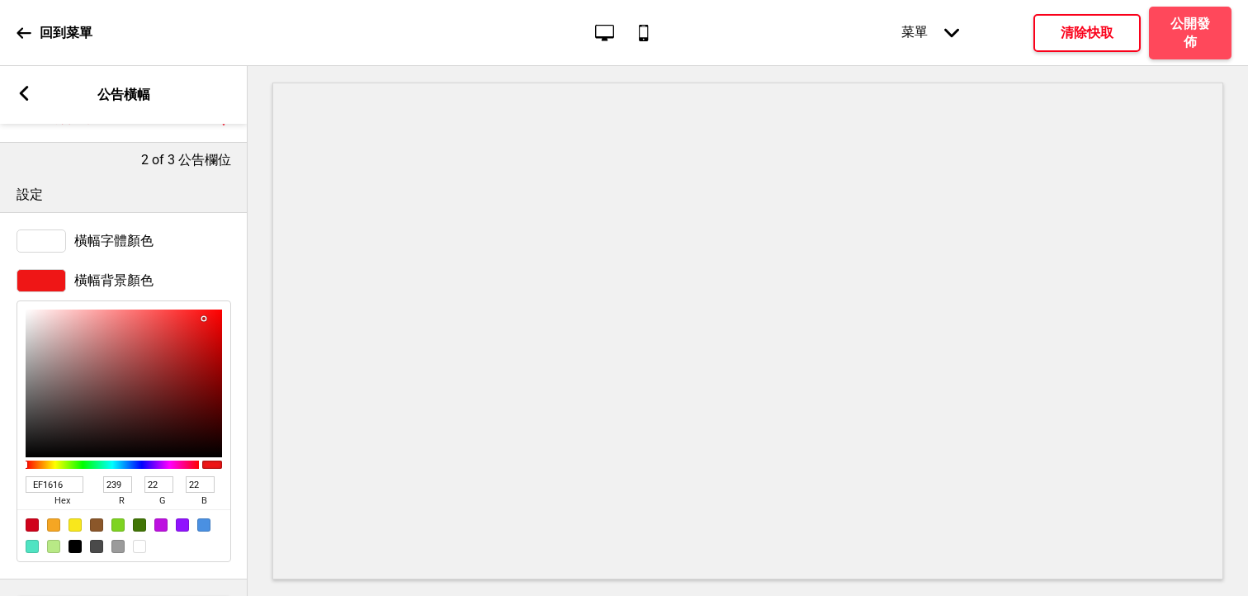
type input "EB1616"
type input "235"
type input "D41515"
type input "212"
type input "21"
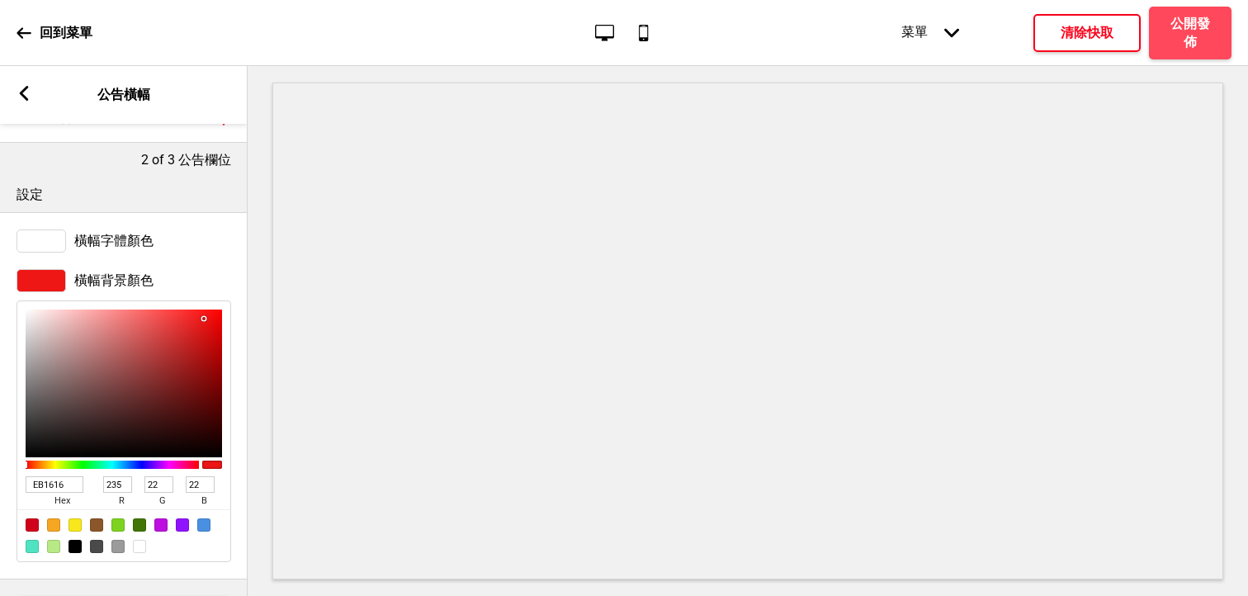
type input "21"
type input "6D1010"
type input "109"
type input "16"
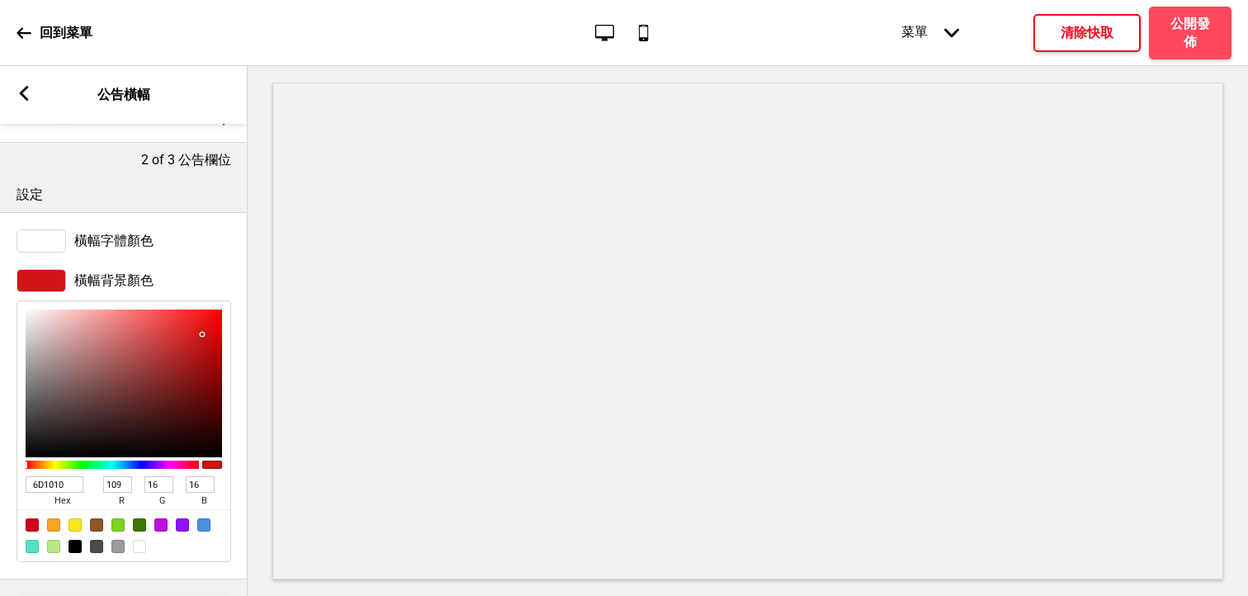
type input "0C0202"
type input "12"
type input "2"
type input "000000"
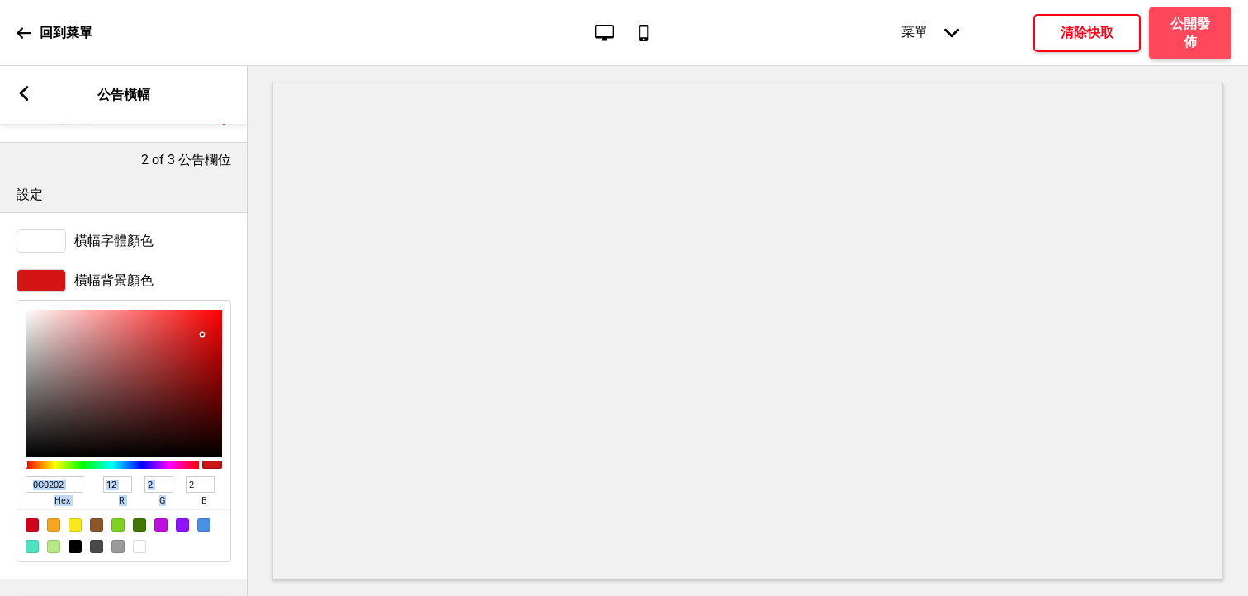
type input "0"
type input "100707"
type input "16"
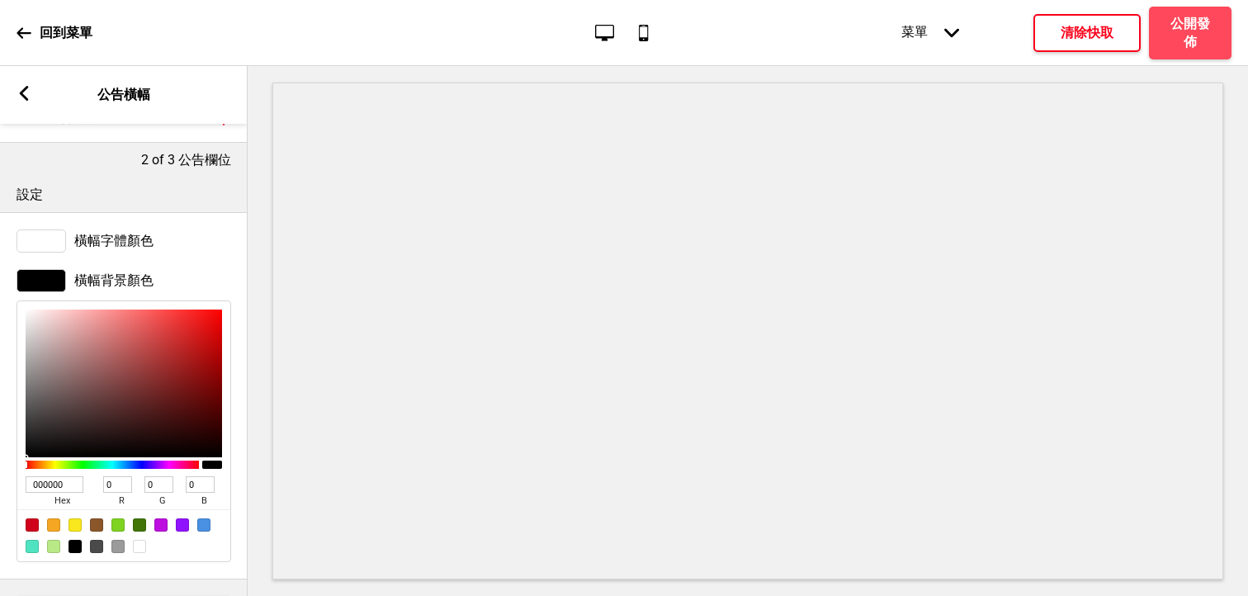
type input "7"
type input "1C0D0D"
type input "28"
type input "13"
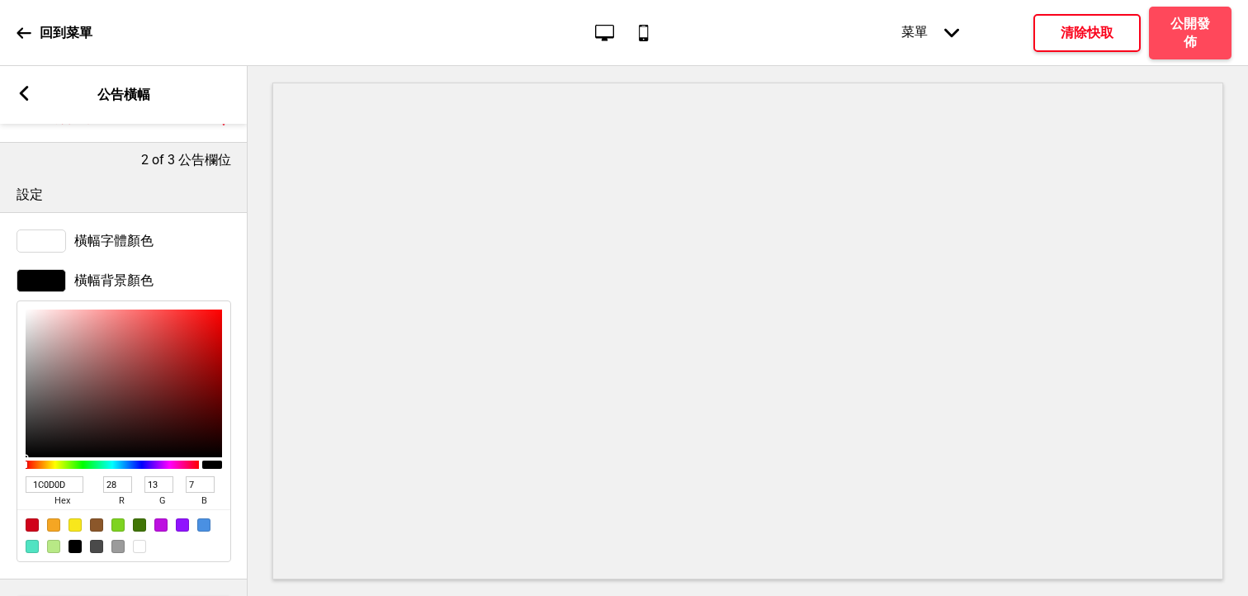
type input "13"
type input "1F0F0F"
type input "31"
type input "15"
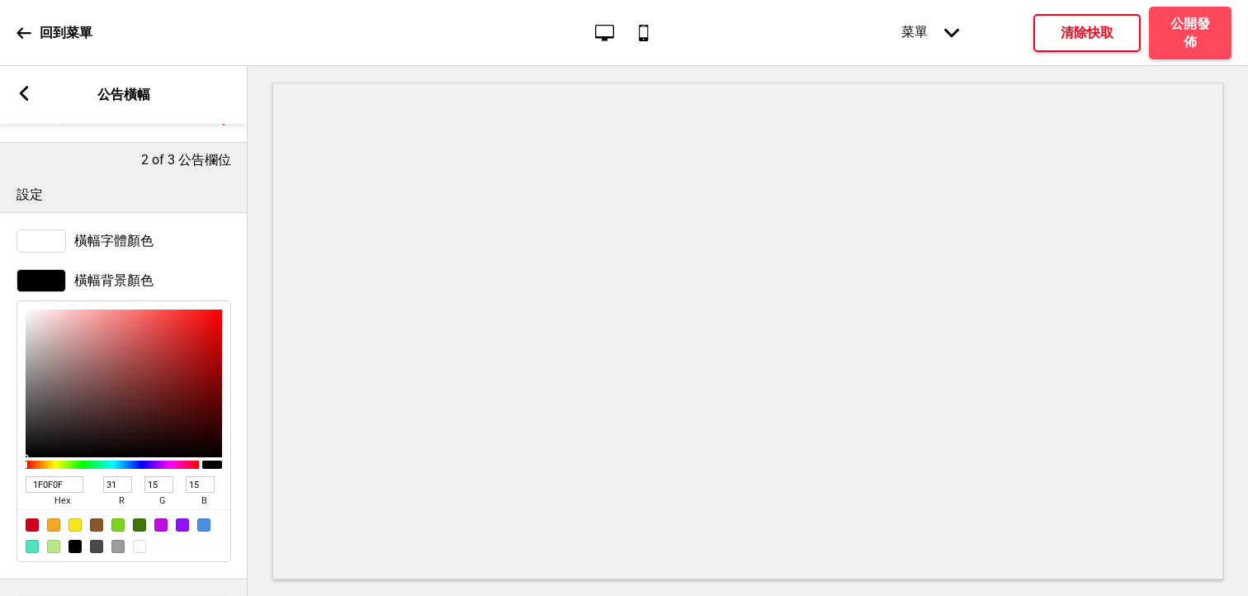
type input "201010"
type input "32"
type input "16"
type input "241212"
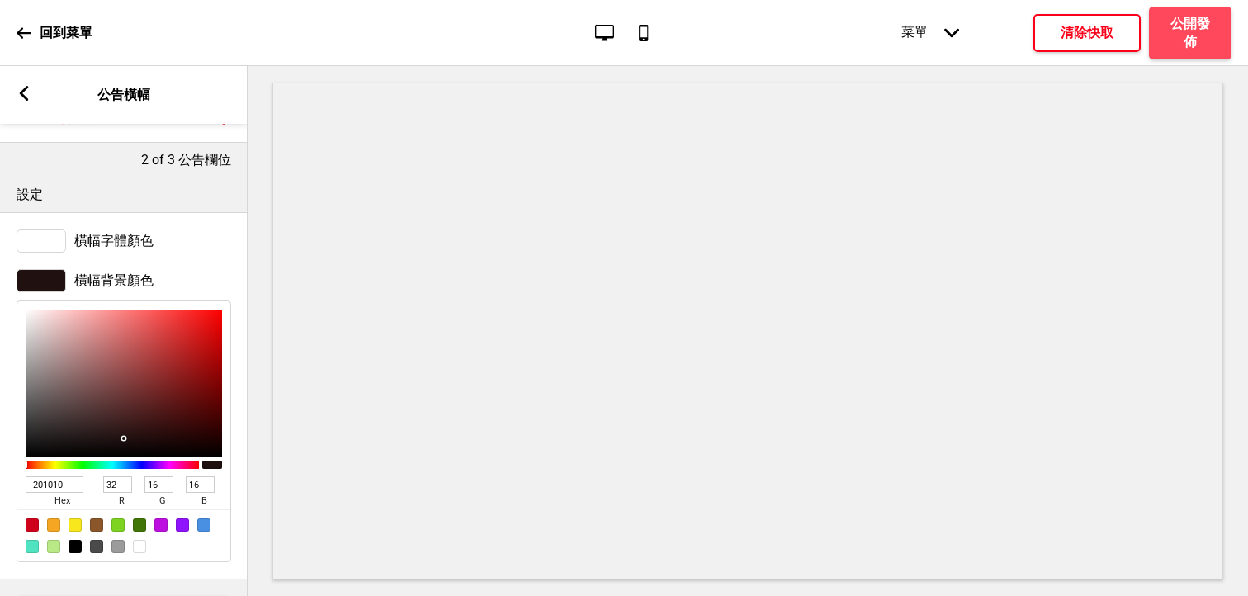
type input "36"
type input "18"
type input "2E1717"
type input "46"
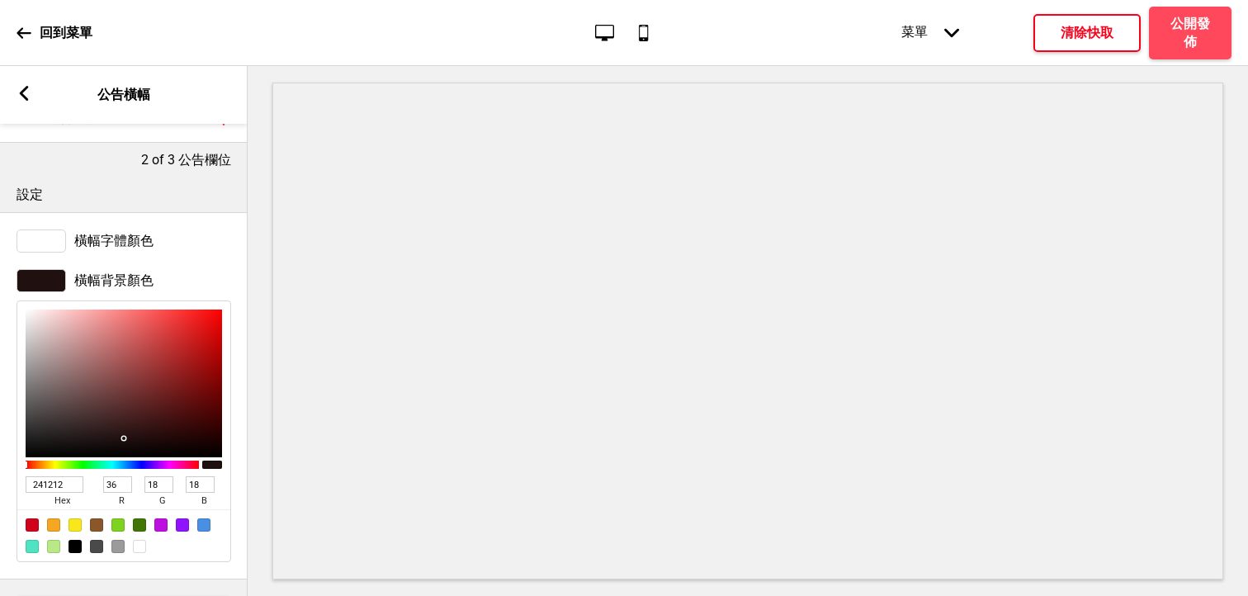
type input "23"
type input "3D2020"
type input "61"
type input "32"
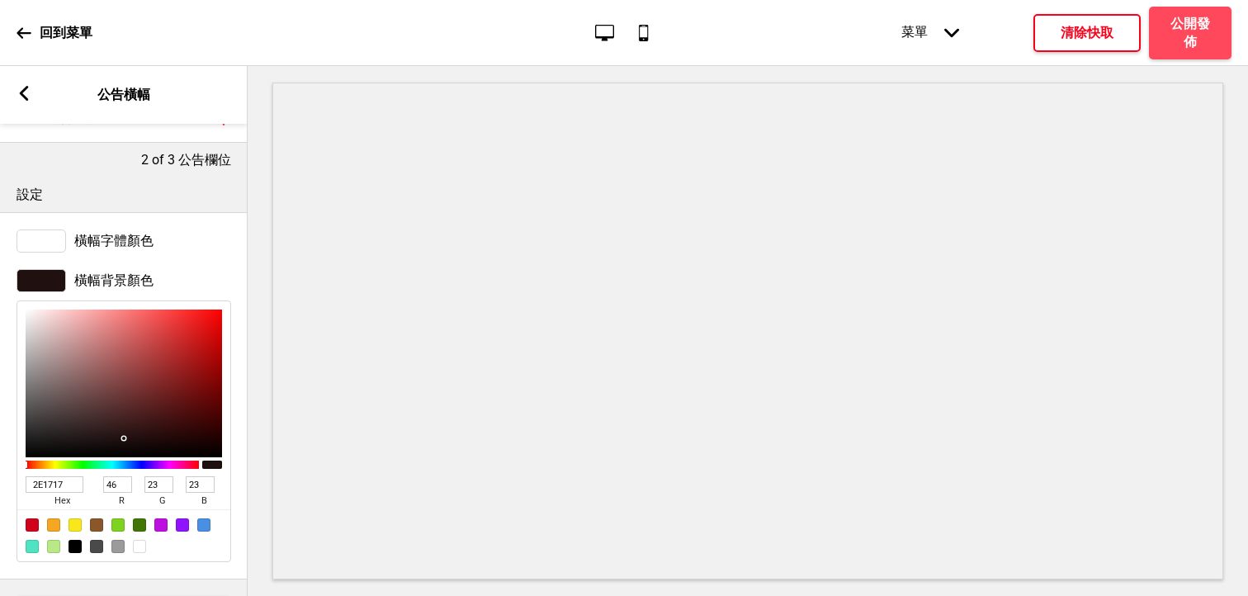
type input "32"
type input "3E2121"
type input "62"
type input "33"
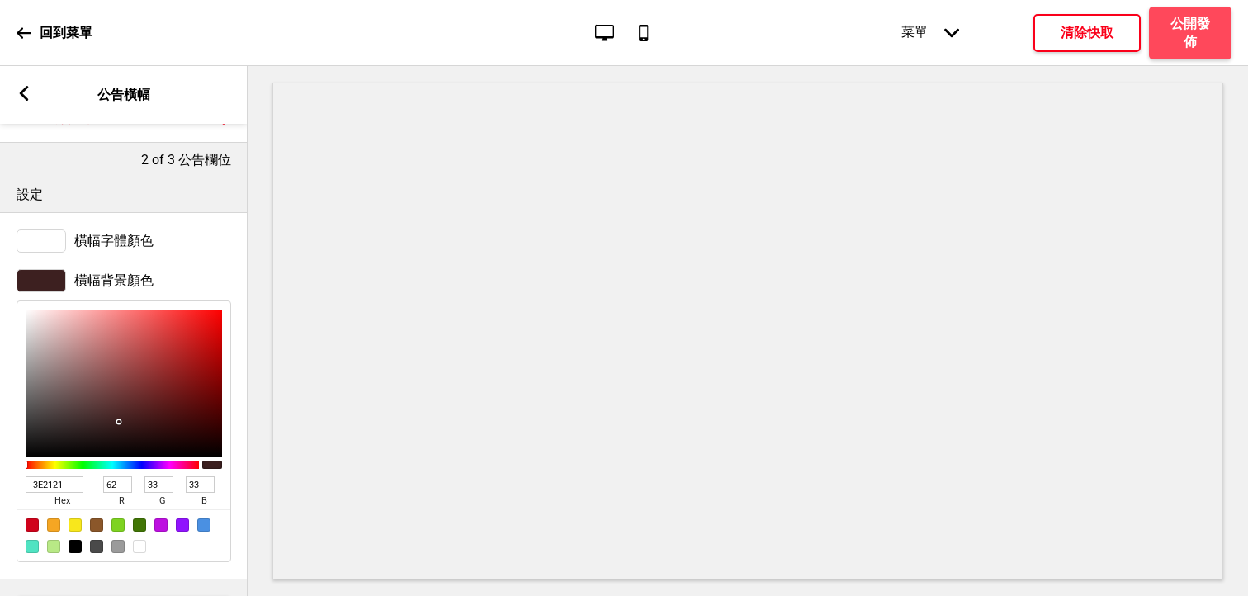
drag, startPoint x: 97, startPoint y: 342, endPoint x: 119, endPoint y: 421, distance: 82.1
click at [119, 421] on div at bounding box center [118, 421] width 3 height 3
click at [116, 520] on div at bounding box center [117, 524] width 13 height 13
type input "7ED321"
type input "126"
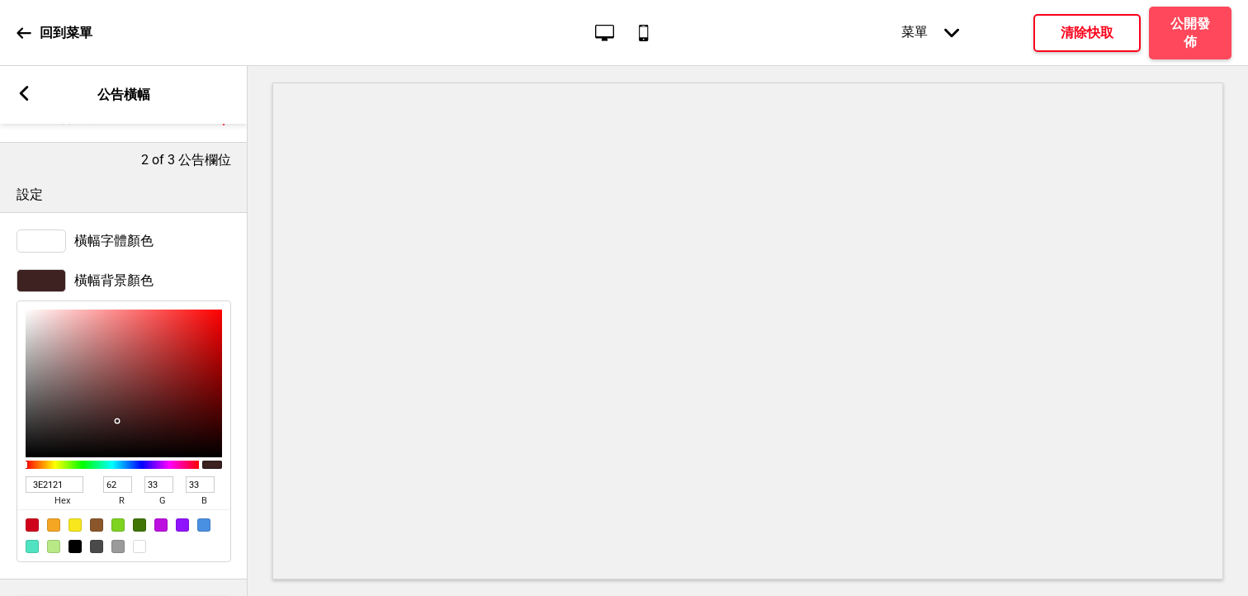
type input "211"
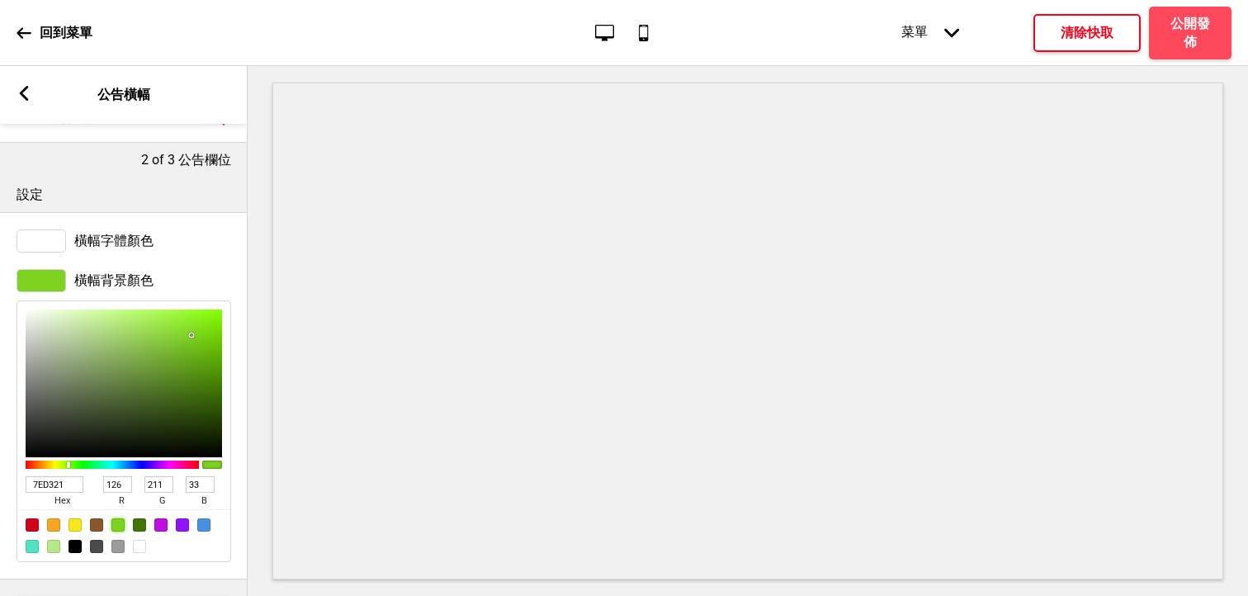
type input "324023"
type input "50"
type input "64"
type input "35"
type input "455236"
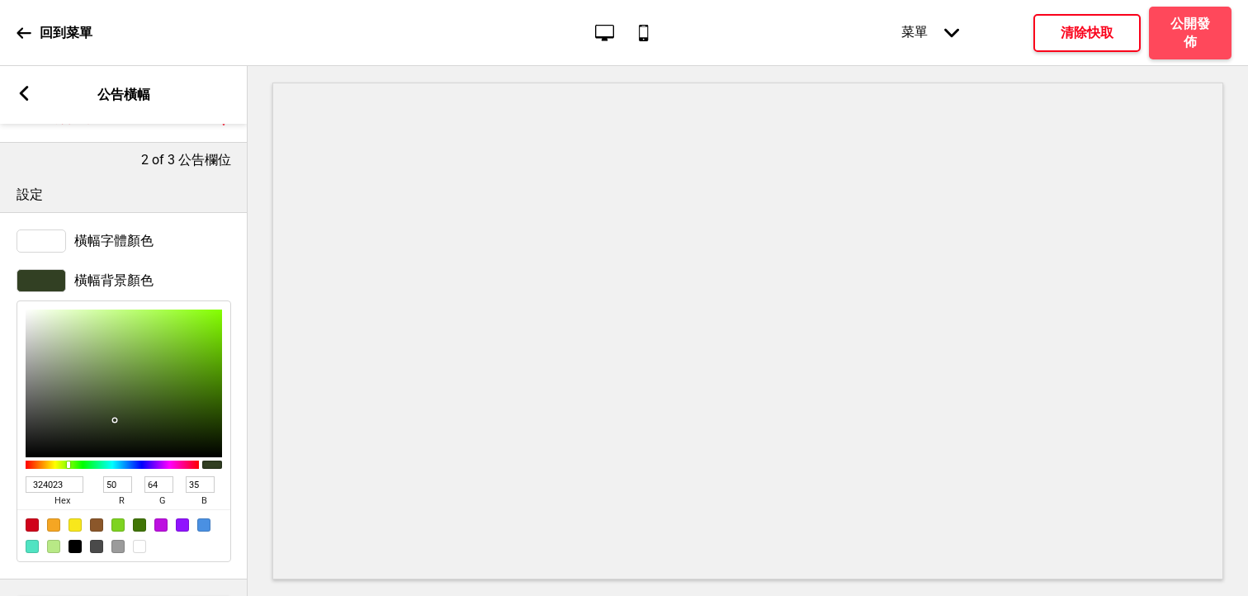
type input "69"
type input "82"
type input "54"
type input "576348"
type input "87"
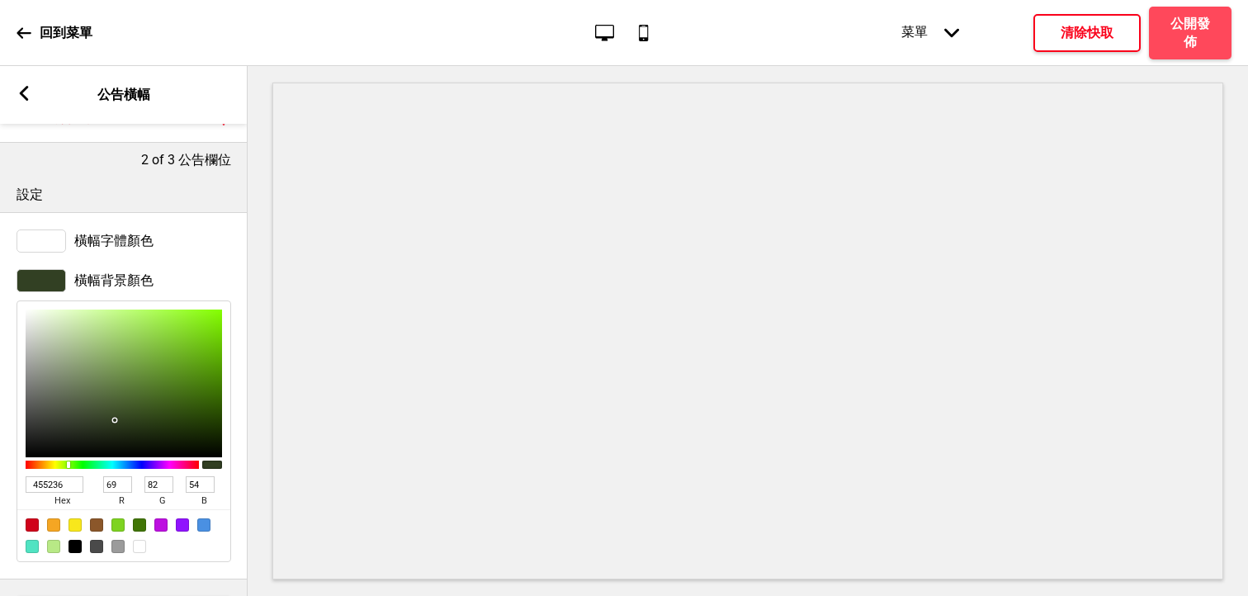
type input "99"
type input "72"
type input "5D694F"
type input "93"
drag, startPoint x: 114, startPoint y: 420, endPoint x: 64, endPoint y: 390, distance: 58.2
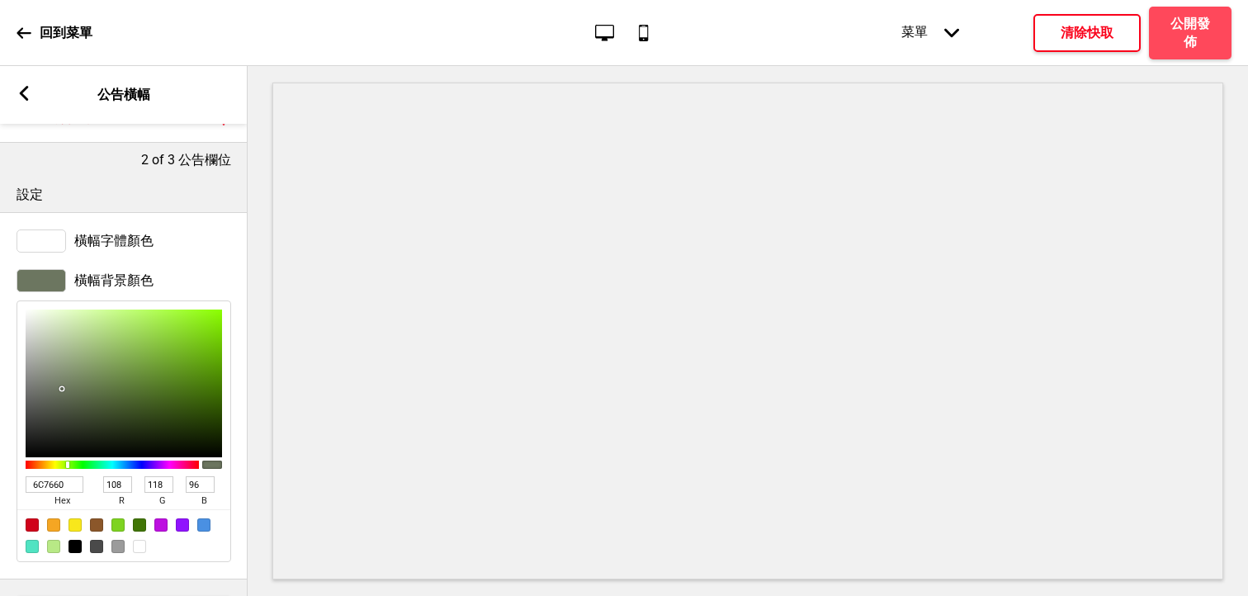
click at [64, 389] on div at bounding box center [124, 384] width 196 height 148
click at [68, 357] on div at bounding box center [124, 384] width 196 height 148
click at [42, 325] on div at bounding box center [124, 384] width 196 height 148
click at [59, 351] on div at bounding box center [124, 384] width 196 height 148
click at [45, 334] on div at bounding box center [124, 384] width 196 height 148
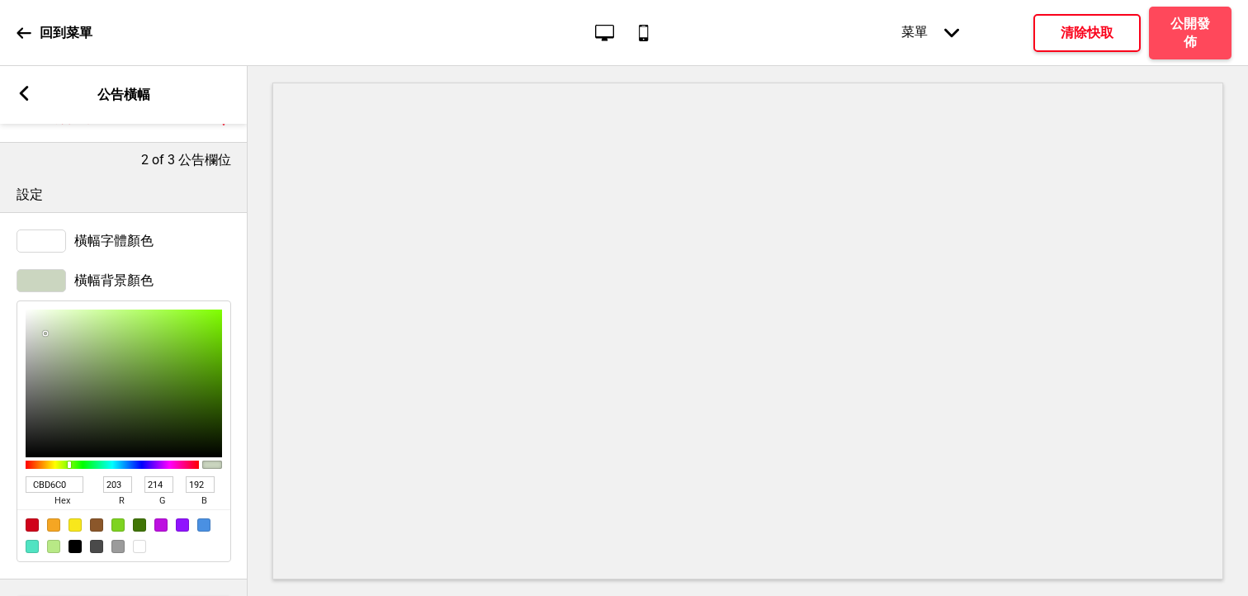
click at [46, 343] on div at bounding box center [124, 384] width 196 height 148
click at [50, 348] on div at bounding box center [124, 384] width 196 height 148
click at [50, 368] on div at bounding box center [124, 384] width 196 height 148
click at [49, 348] on div at bounding box center [124, 384] width 196 height 148
click at [52, 367] on div at bounding box center [124, 384] width 196 height 148
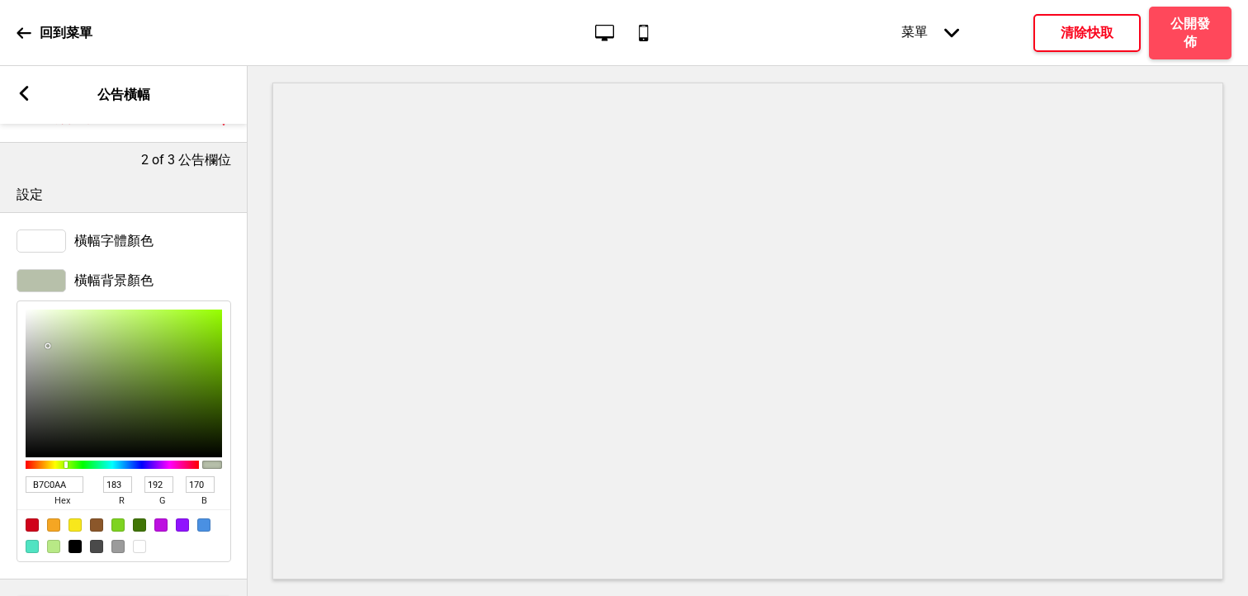
drag, startPoint x: 48, startPoint y: 367, endPoint x: 48, endPoint y: 346, distance: 21.5
click at [48, 346] on div at bounding box center [124, 384] width 196 height 148
click at [49, 348] on div at bounding box center [50, 349] width 3 height 3
drag, startPoint x: 49, startPoint y: 348, endPoint x: 48, endPoint y: 336, distance: 11.6
click at [49, 336] on div at bounding box center [47, 335] width 3 height 3
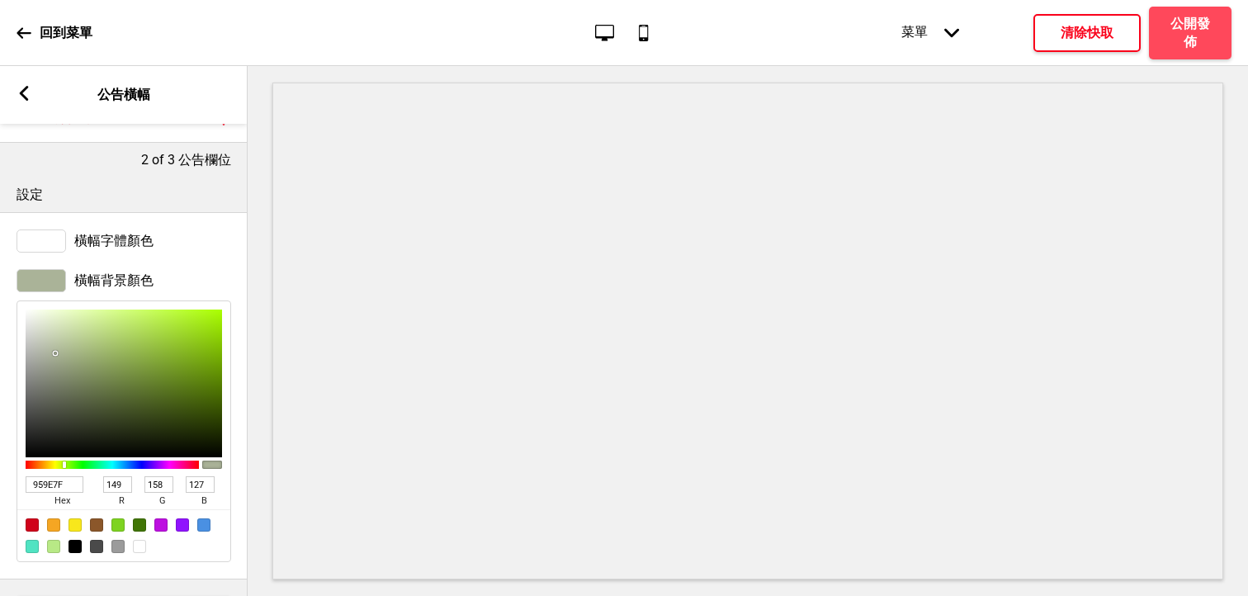
drag, startPoint x: 49, startPoint y: 336, endPoint x: 63, endPoint y: 364, distance: 31.4
click at [57, 355] on div at bounding box center [55, 353] width 3 height 3
click at [1087, 22] on button "清除快取" at bounding box center [1087, 33] width 107 height 38
click at [17, 93] on icon "箭頭left" at bounding box center [24, 93] width 15 height 15
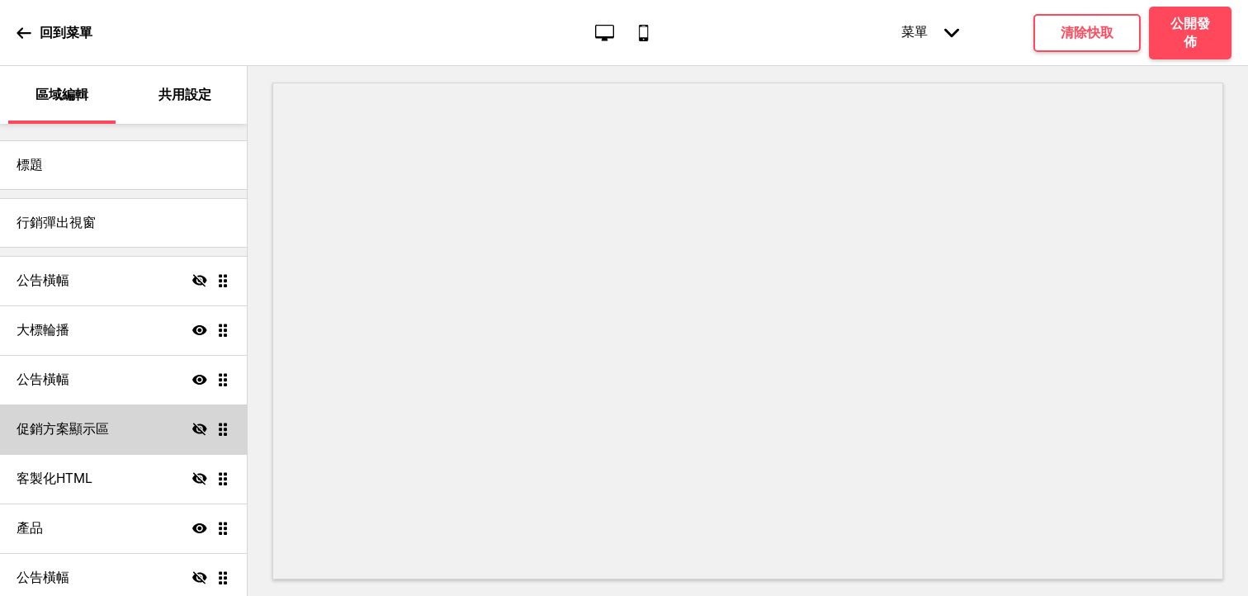
scroll to position [114, 0]
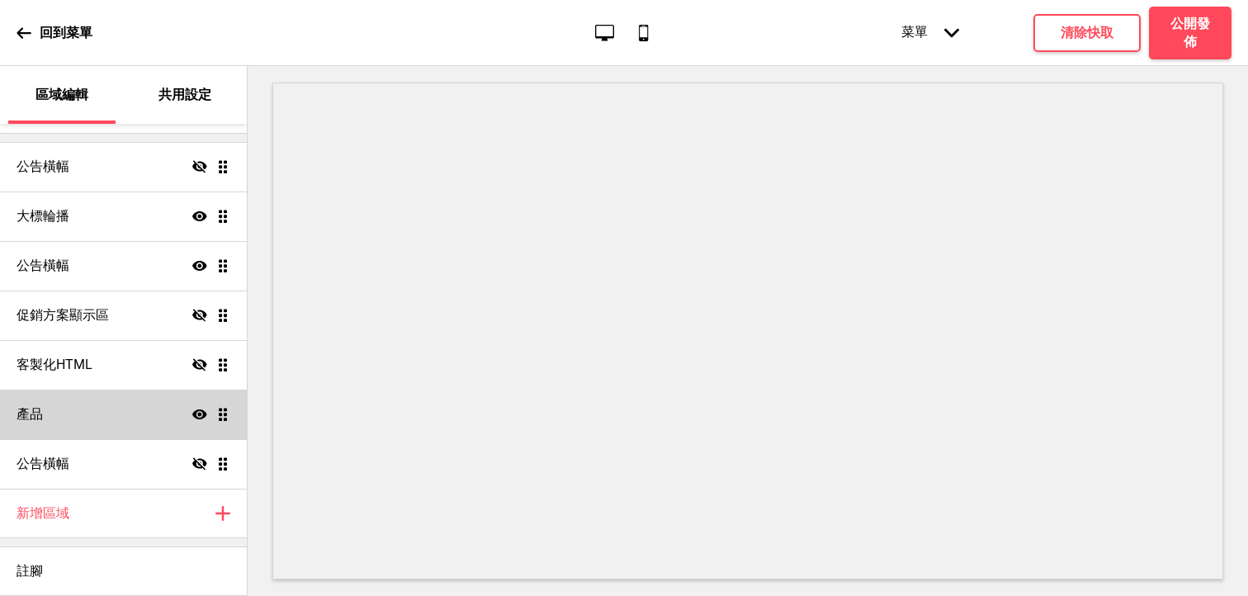
click at [202, 411] on icon at bounding box center [199, 414] width 15 height 10
click at [202, 411] on icon at bounding box center [199, 414] width 15 height 12
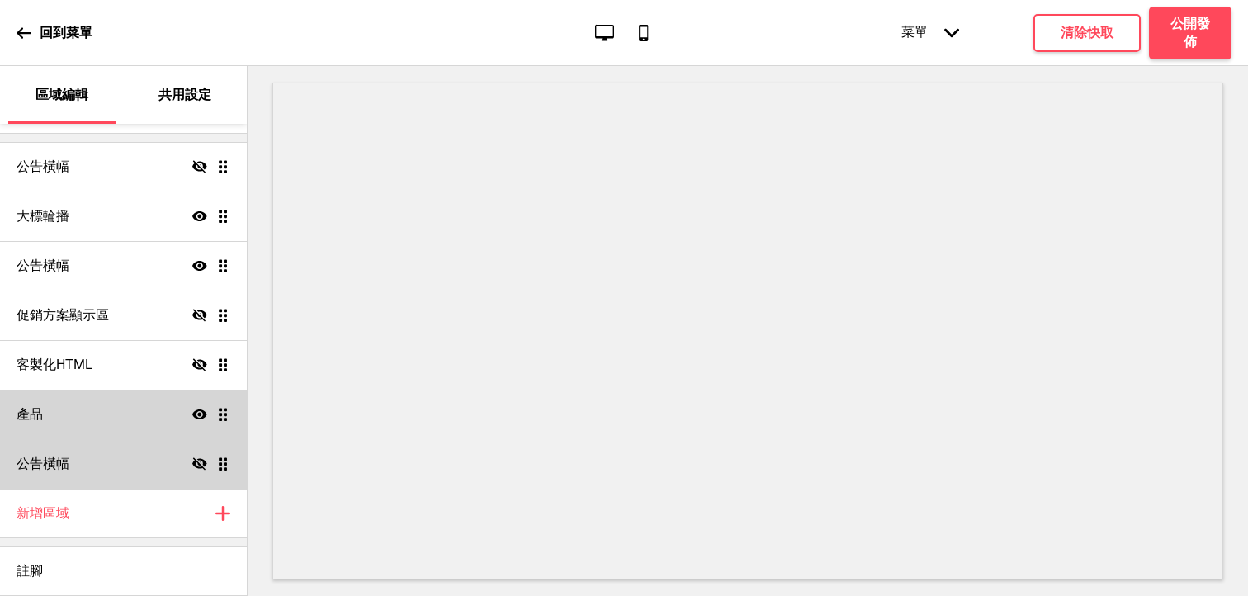
click at [199, 467] on icon at bounding box center [199, 463] width 15 height 12
click at [199, 467] on icon at bounding box center [199, 464] width 15 height 10
click at [206, 457] on icon "隱藏" at bounding box center [199, 464] width 15 height 15
click at [151, 467] on div "公告橫幅 顯示 拖曳" at bounding box center [123, 464] width 247 height 50
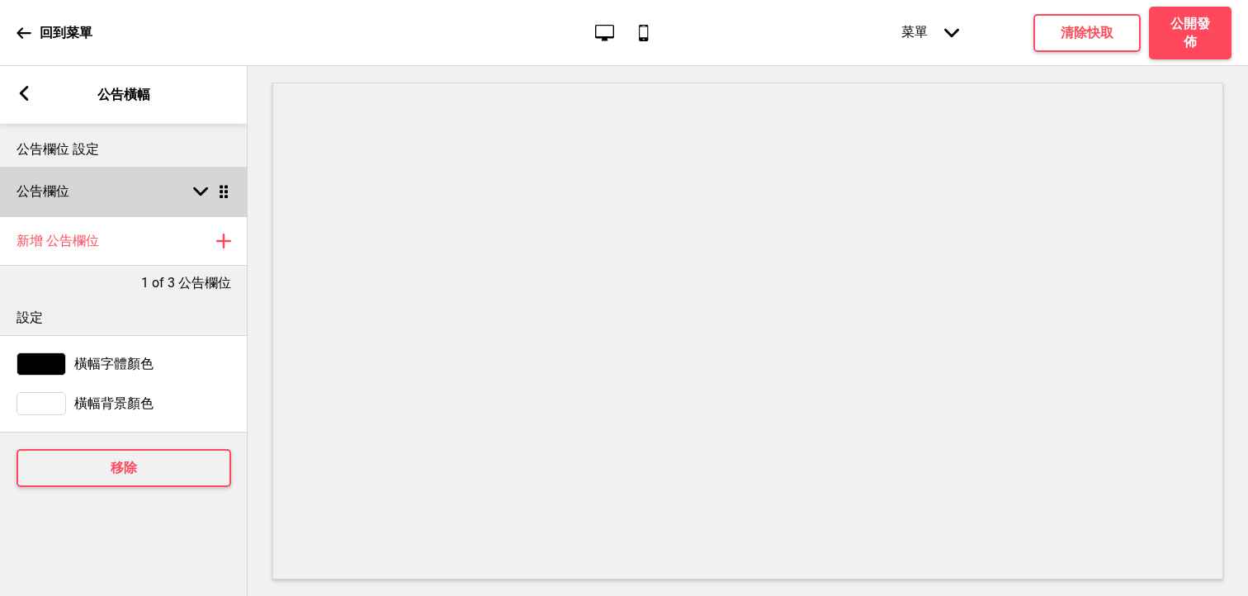
click at [197, 187] on rect at bounding box center [200, 191] width 15 height 15
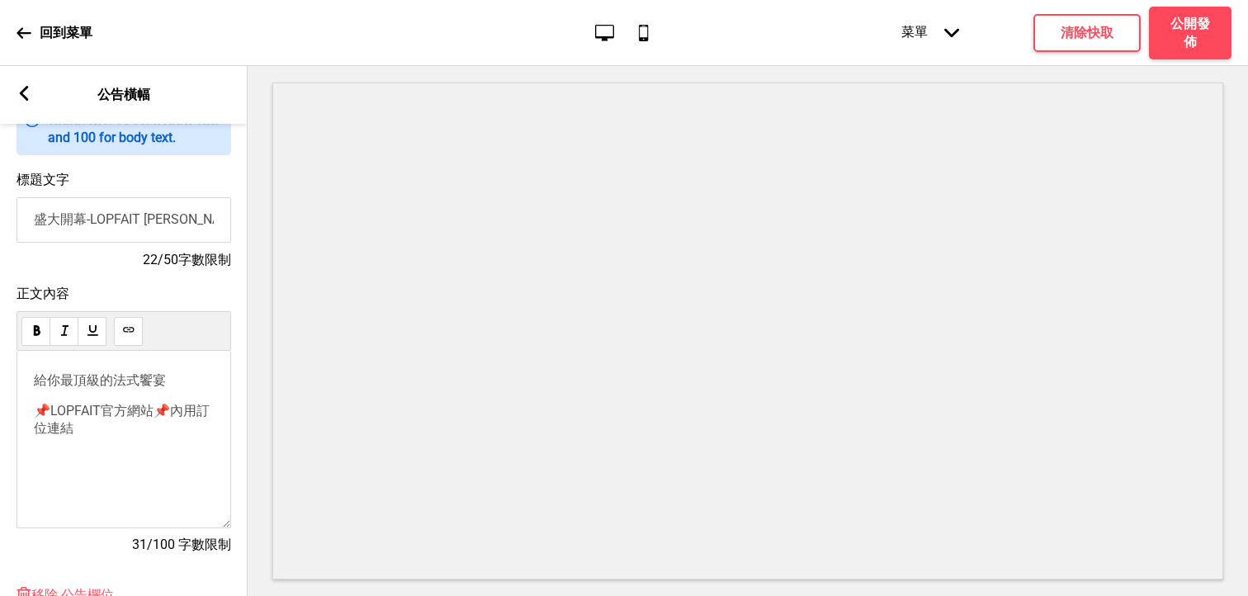
scroll to position [146, 0]
click at [154, 213] on input "盛大開幕-LOPFAIT 樂斐 - 法式餐廳" at bounding box center [124, 222] width 215 height 45
click at [188, 217] on input "盛大開幕-LOPFAIT 樂斐 - 法式餐廳" at bounding box center [124, 222] width 215 height 45
drag, startPoint x: 216, startPoint y: 222, endPoint x: 8, endPoint y: 220, distance: 208.1
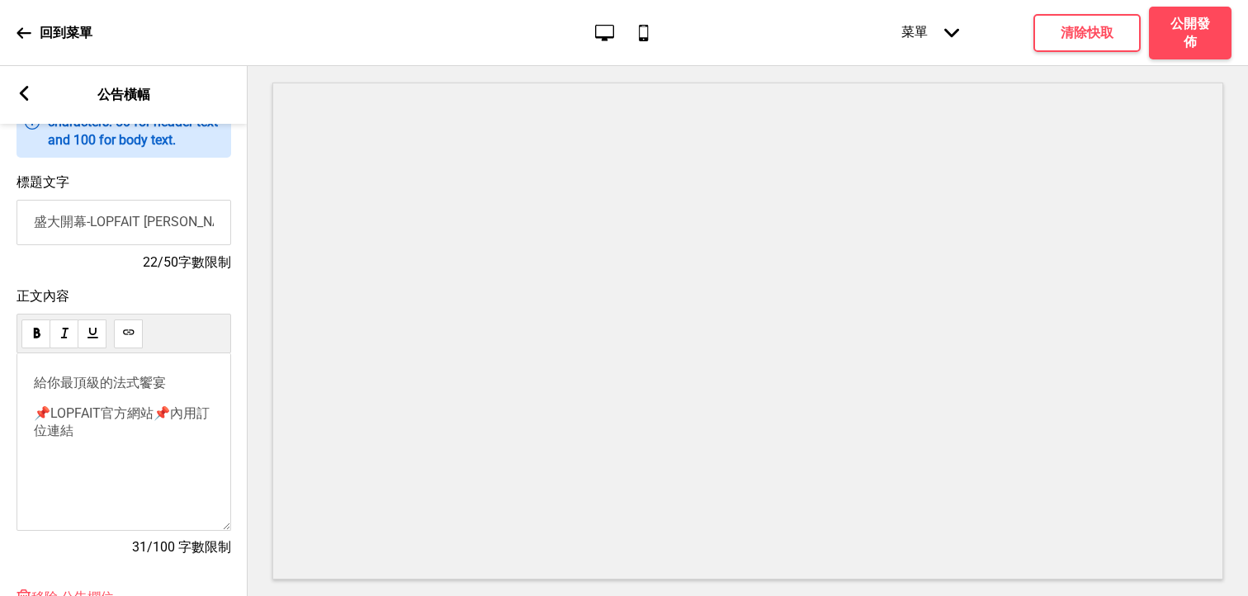
click at [7, 220] on div "標題文字 盛大開幕-LOPFAIT 樂斐 - 法式餐廳 22/50字數限制" at bounding box center [124, 223] width 248 height 114
click at [45, 239] on input "餐廳" at bounding box center [124, 222] width 215 height 45
click at [34, 220] on input "餐廳" at bounding box center [124, 222] width 215 height 45
click at [118, 223] on input "Lopfait 餐廳" at bounding box center [124, 222] width 215 height 45
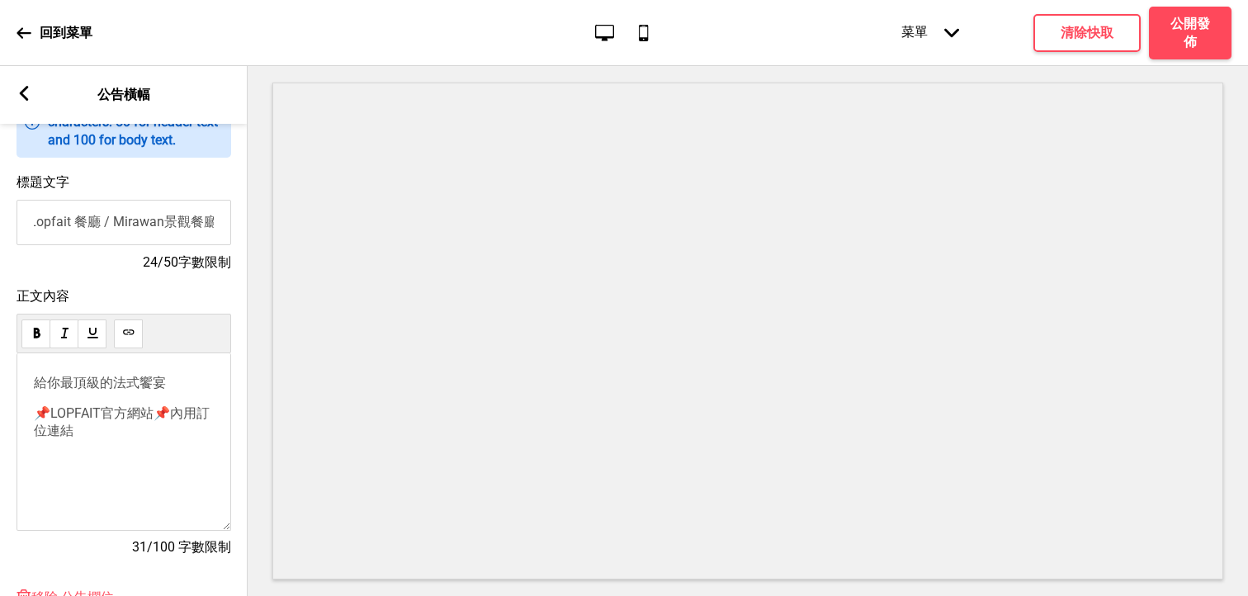
click at [73, 227] on input "Lopfait 餐廳 / Mirawan景觀餐廳" at bounding box center [124, 222] width 215 height 45
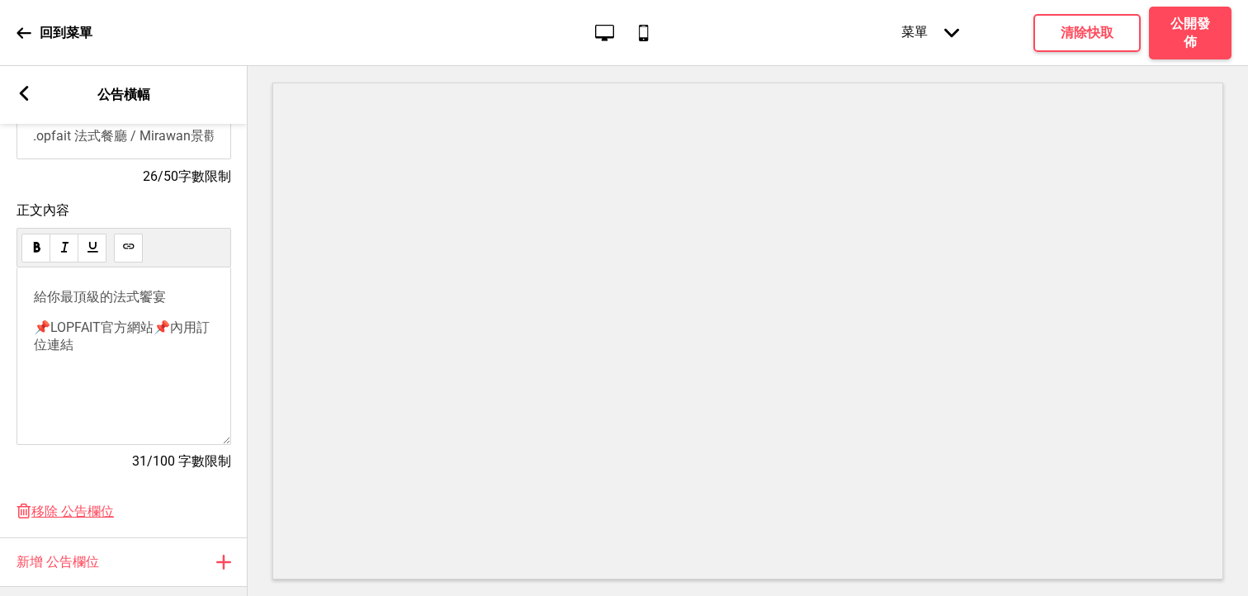
scroll to position [233, 0]
click at [147, 363] on div "給你最頂級的法式饗宴 📌 LOPFAIT官方網站 📌 內用訂位連結" at bounding box center [124, 356] width 215 height 178
click at [139, 340] on p "📌 LOPFAIT官方網站 📌 內用訂位連結" at bounding box center [124, 336] width 180 height 35
click at [153, 334] on span "LOPFAIT官方網站" at bounding box center [101, 327] width 103 height 16
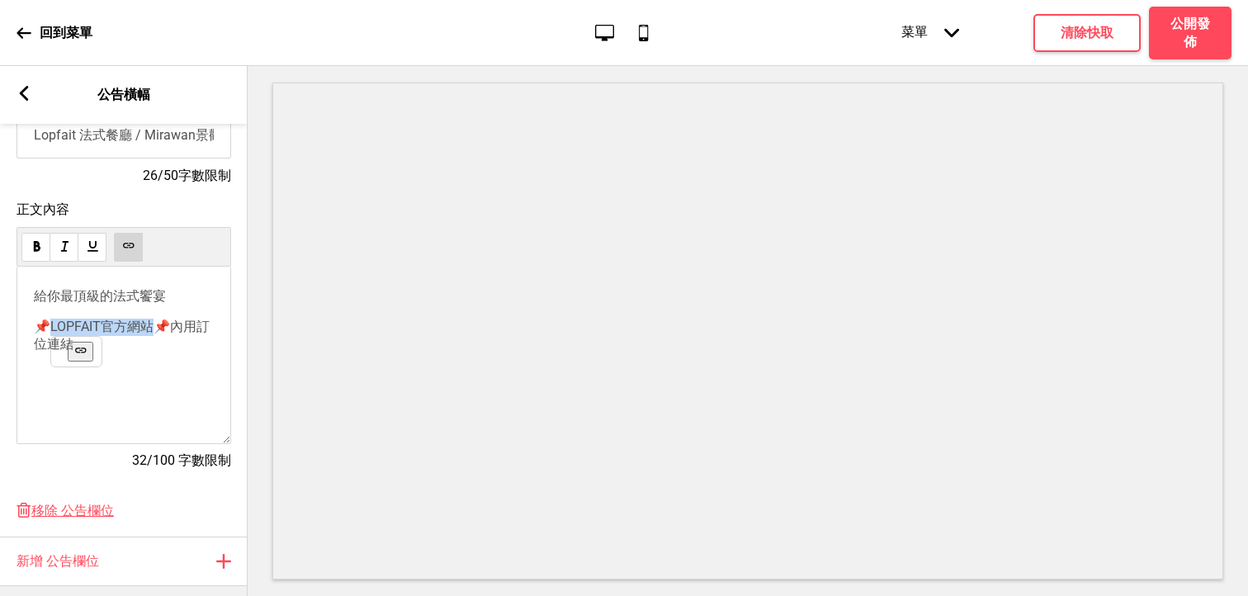
drag, startPoint x: 150, startPoint y: 336, endPoint x: 54, endPoint y: 329, distance: 96.8
click at [54, 329] on span "LOPFAIT官方網站" at bounding box center [101, 327] width 103 height 16
click at [156, 329] on span "📌" at bounding box center [162, 327] width 17 height 16
drag, startPoint x: 150, startPoint y: 331, endPoint x: 110, endPoint y: 325, distance: 40.9
click at [110, 325] on span "LOPFAIT官方網站" at bounding box center [101, 327] width 103 height 16
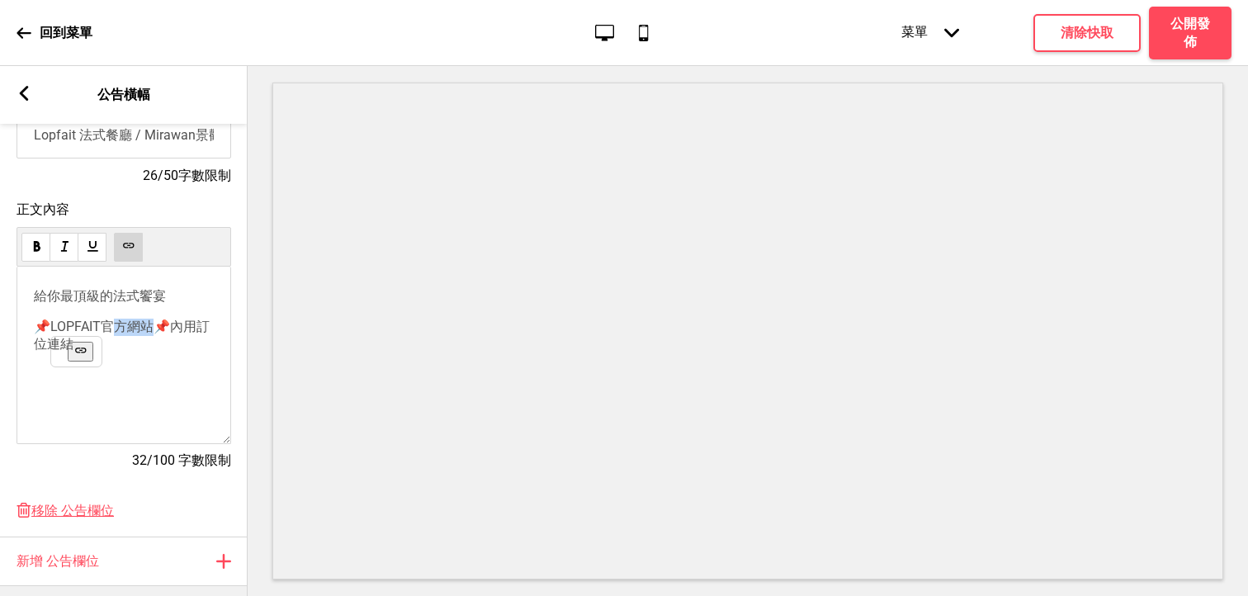
click at [120, 353] on p "📌 LOPFAIT官方網站 📌 內用訂位連結" at bounding box center [124, 336] width 180 height 35
drag, startPoint x: 120, startPoint y: 358, endPoint x: 36, endPoint y: 327, distance: 89.1
click at [36, 327] on p "📌 LOPFAIT官方網站 📌 內用訂位連結" at bounding box center [124, 336] width 180 height 35
copy p "📌 LOPFAIT官方網站 📌 內用訂位連結"
click at [122, 362] on div "給你最頂級的法式饗宴 📌 LOPFAIT官方網站 📌 內用訂位連結" at bounding box center [124, 356] width 215 height 178
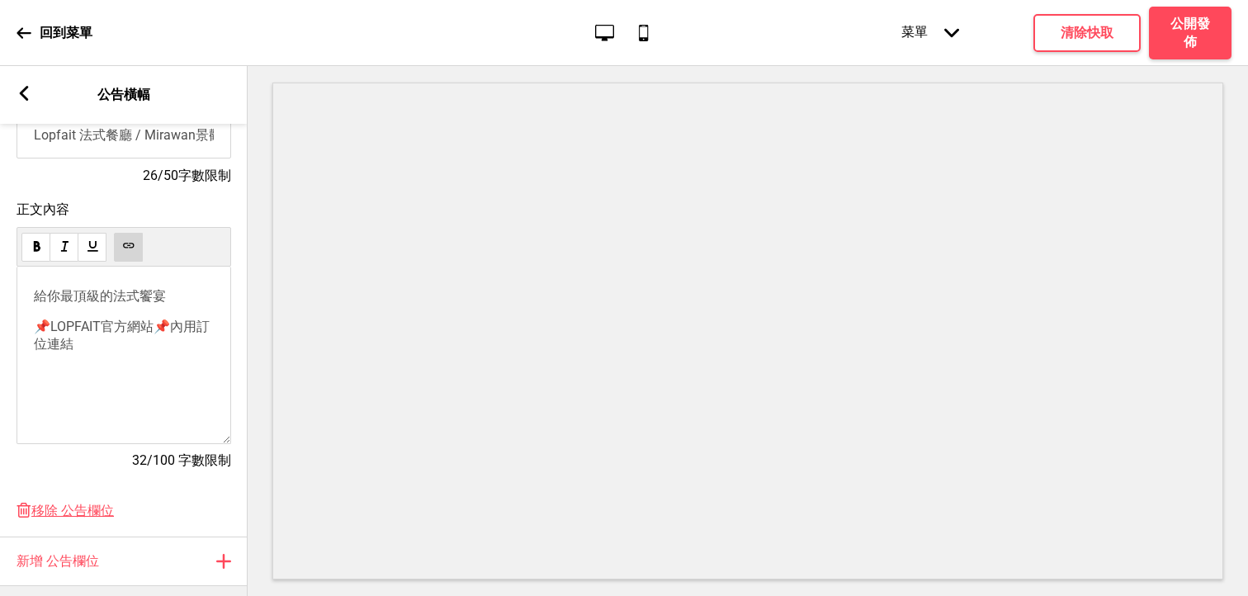
click at [121, 353] on p "📌 LOPFAIT官方網站 📌 內用訂位連結" at bounding box center [124, 336] width 180 height 35
click at [116, 382] on p "﻿ ﻿ ﻿" at bounding box center [124, 375] width 180 height 16
drag, startPoint x: 104, startPoint y: 363, endPoint x: 32, endPoint y: 321, distance: 83.3
click at [32, 321] on div "給你最頂級的法式饗宴 📌 LOPFAIT官方網站 📌 內用訂位連結 ﻿ ﻿ ﻿ ﻿" at bounding box center [124, 356] width 215 height 178
copy div "📌 LOPFAIT官方網站 📌 內用訂位連結 ﻿ ﻿"
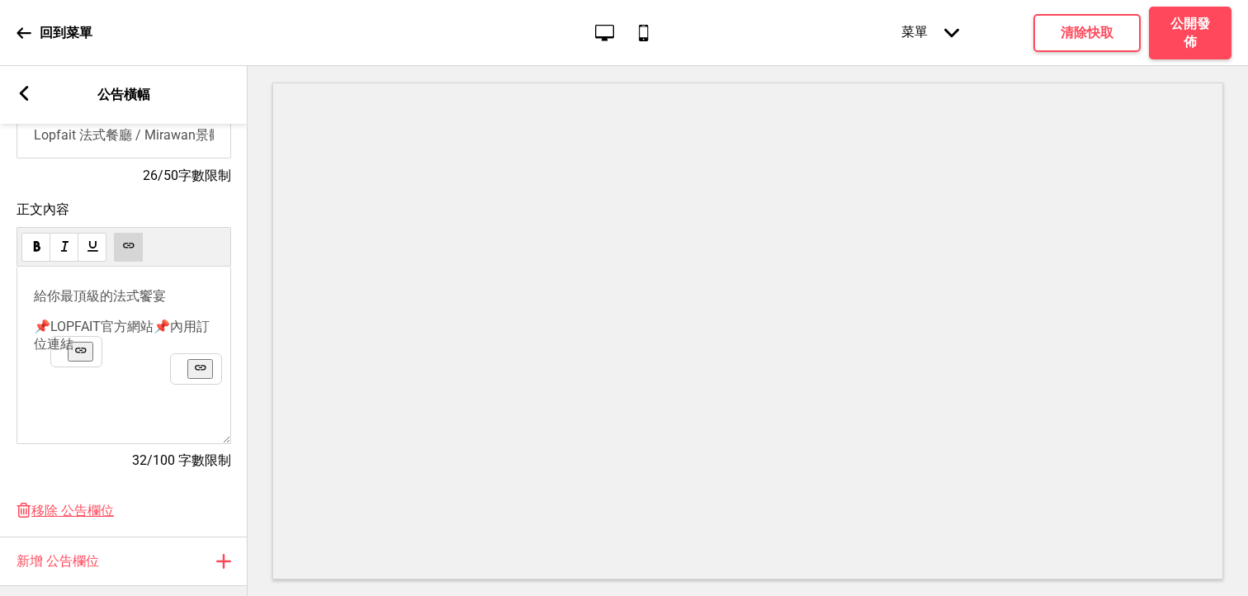
click at [112, 391] on div "給你最頂級的法式饗宴 📌 LOPFAIT官方網站 📌 內用訂位連結 ﻿ ﻿ ﻿ ﻿" at bounding box center [124, 356] width 215 height 178
click at [78, 380] on p "﻿ ﻿ ﻿" at bounding box center [124, 375] width 180 height 16
click at [120, 377] on p "﻿ ﻿ ﻿" at bounding box center [124, 375] width 180 height 16
click at [116, 353] on p "📌 LOPFAIT官方網站 📌 內用訂位連結 ﻿" at bounding box center [124, 336] width 180 height 35
drag, startPoint x: 39, startPoint y: 328, endPoint x: 100, endPoint y: 362, distance: 70.2
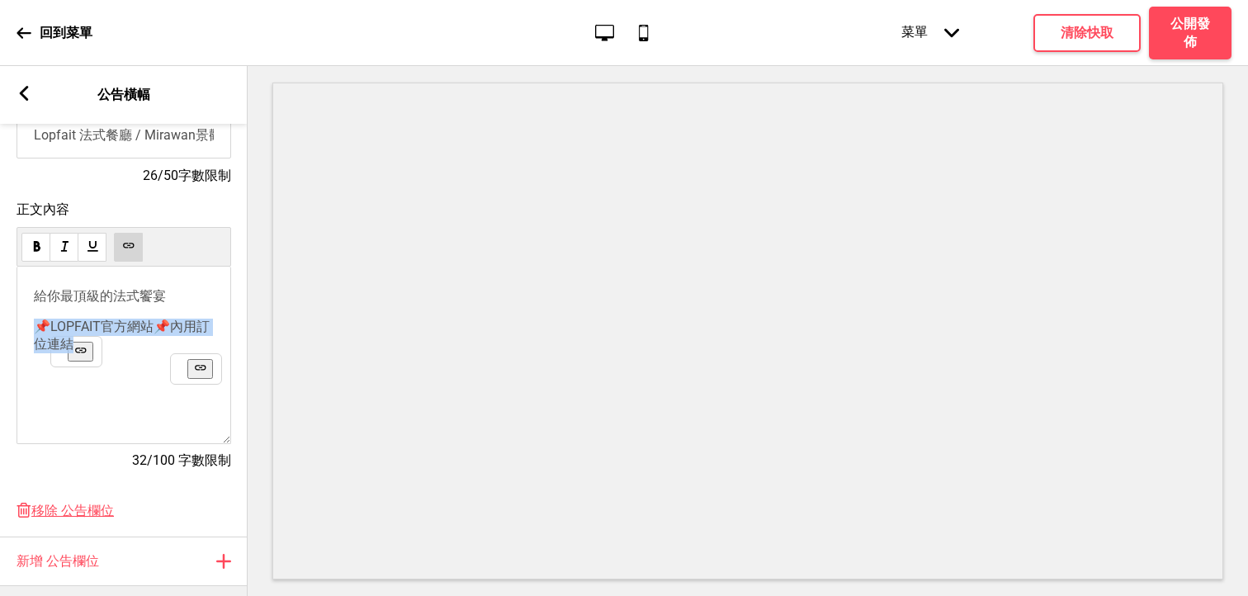
click at [100, 353] on p "📌 LOPFAIT官方網站 📌 內用訂位連結 ﻿" at bounding box center [124, 336] width 180 height 35
copy p "📌 LOPFAIT官方網站 📌 內用訂位連結"
click at [112, 396] on div "給你最頂級的法式饗宴 📌 LOPFAIT官方網站 📌 內用訂位連結 ﻿ ﻿ ﻿ ﻿" at bounding box center [124, 356] width 215 height 178
click at [100, 416] on div "給你最頂級的法式饗宴 📌 LOPFAIT官方網站 📌 內用訂位連結 ﻿ ﻿ ﻿ ﻿" at bounding box center [124, 356] width 215 height 178
click at [98, 375] on p "﻿ ﻿ ﻿" at bounding box center [124, 375] width 180 height 16
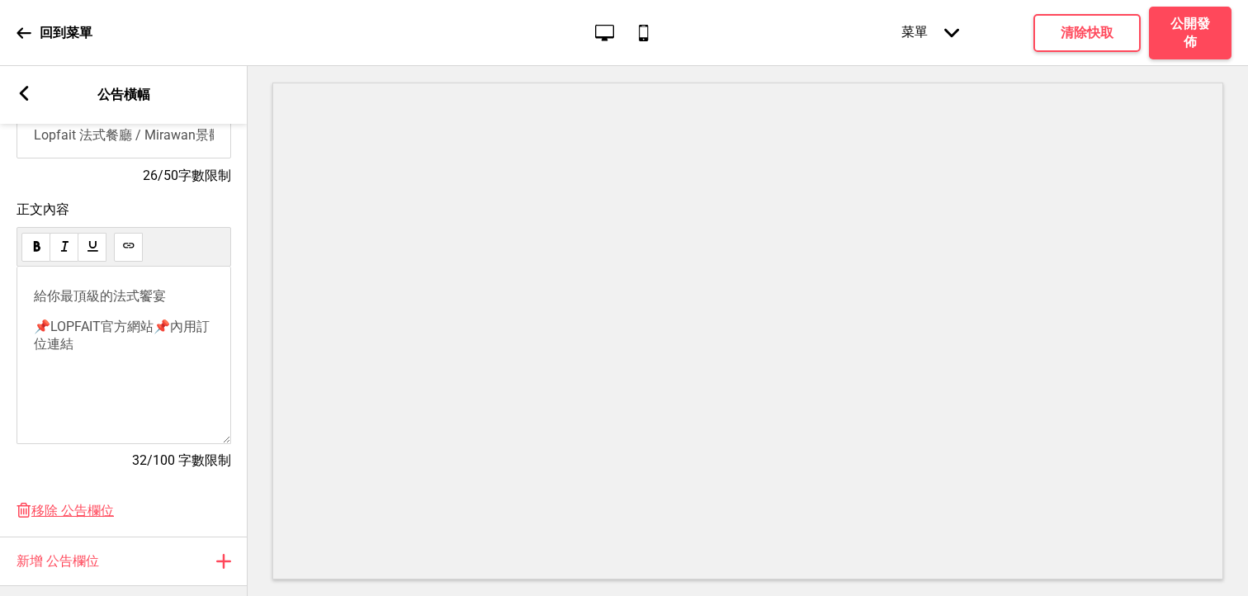
click at [125, 391] on div "給你最頂級的法式饗宴 📌 LOPFAIT官方網站 📌 內用訂位連結 ﻿ ﻿ ﻿ ﻿" at bounding box center [124, 356] width 215 height 178
click at [42, 331] on span "📌" at bounding box center [42, 327] width 17 height 16
click at [72, 352] on span "內用訂位連結" at bounding box center [122, 335] width 176 height 33
click at [62, 389] on div "給你最頂級的法式饗宴 📌 LOPFAIT官方網站 📌 內用訂位連結 ﻿ ﻿ ﻿ ﻿" at bounding box center [124, 356] width 215 height 178
click at [59, 380] on p "﻿ ﻿ ﻿" at bounding box center [124, 375] width 180 height 16
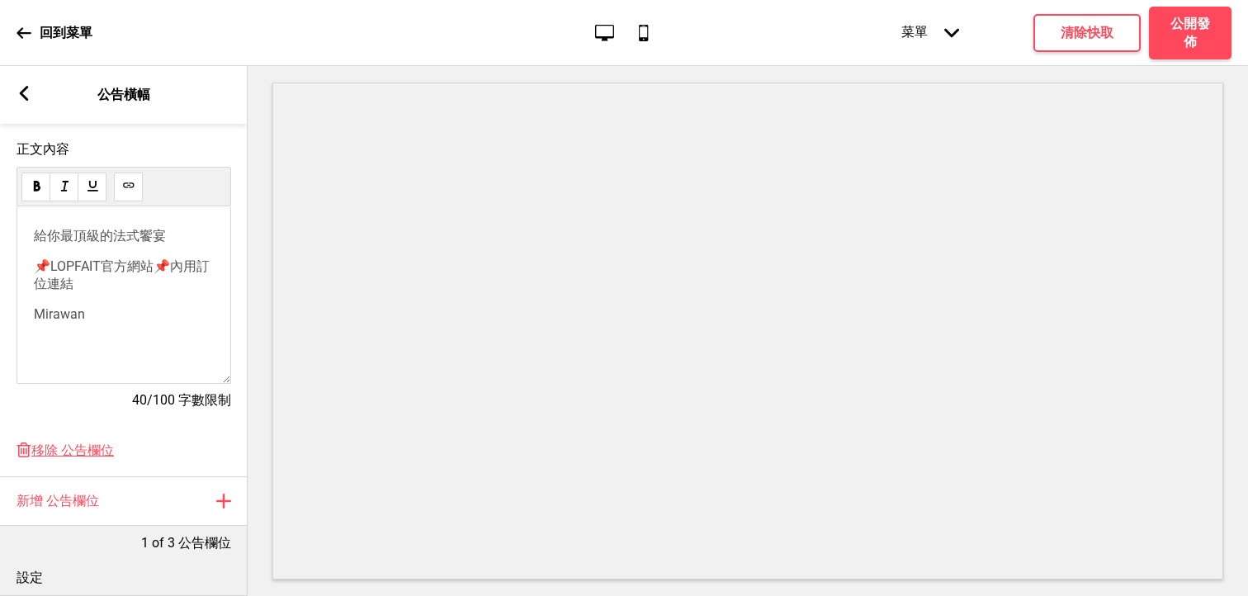
scroll to position [291, 0]
click at [116, 336] on div "給你最頂級的法式饗宴 📌 LOPFAIT官方網站 📌 內用訂位連結 ﻿ Mirawan ﻿ ﻿" at bounding box center [124, 297] width 215 height 178
click at [116, 337] on div "給你最頂級的法式饗宴 📌 LOPFAIT官方網站 📌 內用訂位連結 ﻿ Mirawan ﻿ ﻿" at bounding box center [124, 297] width 215 height 178
click at [104, 321] on p "Mirawan ﻿ ﻿" at bounding box center [124, 316] width 180 height 16
click at [54, 268] on span "LOPFAIT官方網站" at bounding box center [101, 268] width 103 height 16
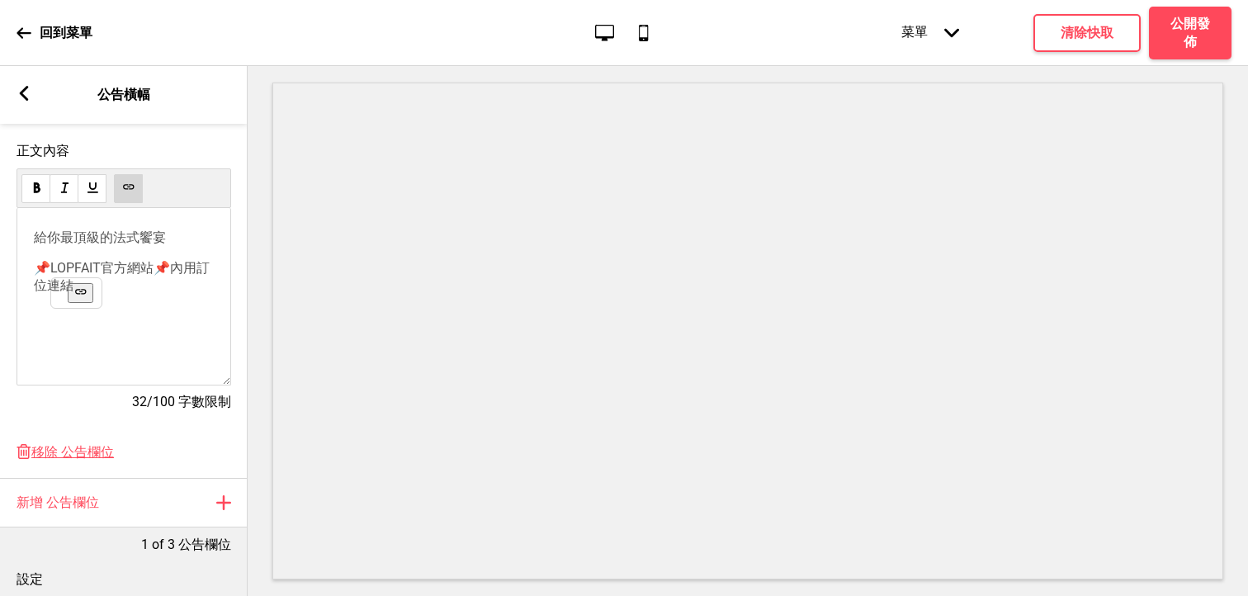
click at [46, 272] on span "📌" at bounding box center [42, 268] width 17 height 16
click at [159, 279] on span "內用訂位連結" at bounding box center [120, 276] width 173 height 33
click at [128, 304] on div "給你最頂級的法式饗宴 ﻿ LOPFAIT官方網站 / ﻿ 內用訂位連結 ﻿ ﻿ ﻿" at bounding box center [124, 297] width 215 height 178
click at [113, 291] on p "﻿ LOPFAIT官方網站 / ﻿ 內用訂位連結 ﻿ ﻿ ﻿" at bounding box center [124, 277] width 180 height 35
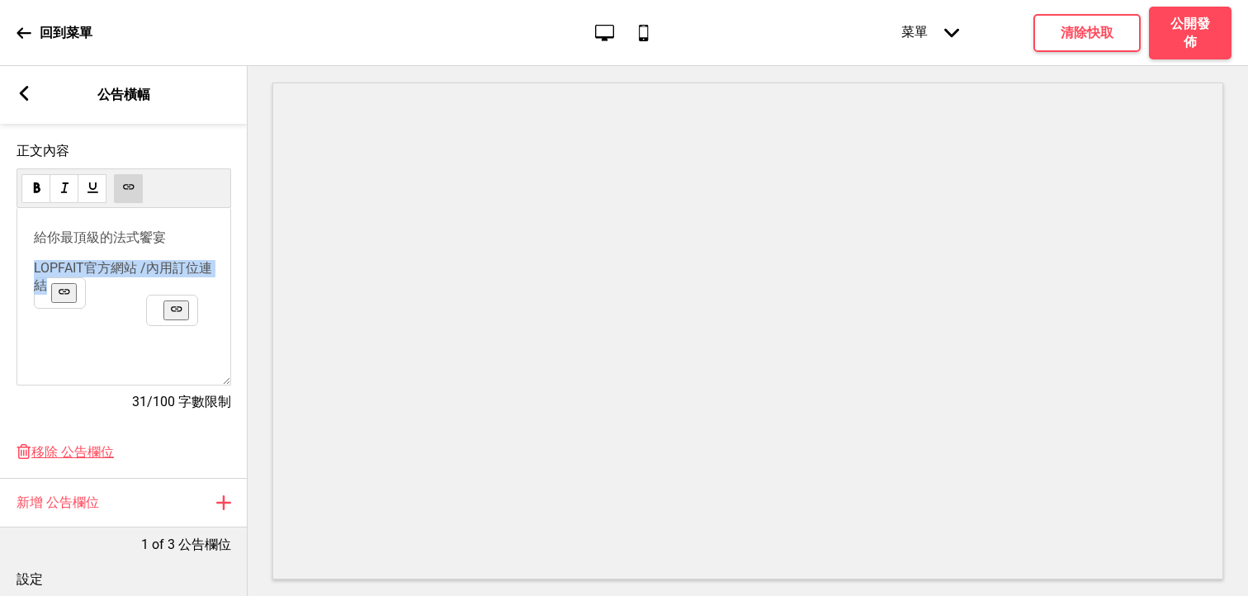
drag, startPoint x: 88, startPoint y: 293, endPoint x: 17, endPoint y: 251, distance: 82.5
click at [17, 251] on div "給你最頂級的法式饗宴 ﻿ LOPFAIT官方網站 / ﻿ 內用訂位連結 ﻿ ﻿ ﻿" at bounding box center [124, 297] width 215 height 178
copy p "﻿ LOPFAIT官方網站 / ﻿ 內用訂位連結"
click at [86, 334] on div "給你最頂級的法式饗宴 ﻿ LOPFAIT官方網站 / ﻿ 內用訂位連結 ﻿ ﻿ ﻿" at bounding box center [124, 297] width 215 height 178
click at [86, 305] on div "給你最頂級的法式饗宴 ﻿ LOPFAIT官方網站 / ﻿ 內用訂位連結 ﻿ ﻿ ﻿" at bounding box center [124, 297] width 215 height 178
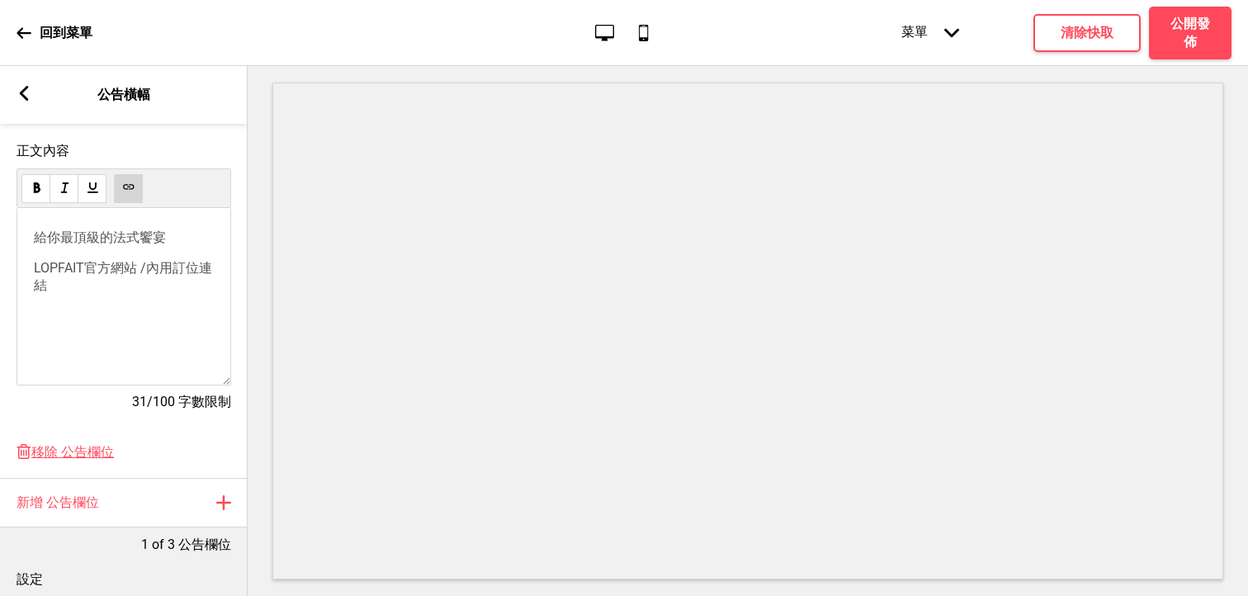
click at [87, 291] on p "﻿ LOPFAIT官方網站 / ﻿ 內用訂位連結 ﻿ ﻿ ﻿" at bounding box center [124, 277] width 180 height 35
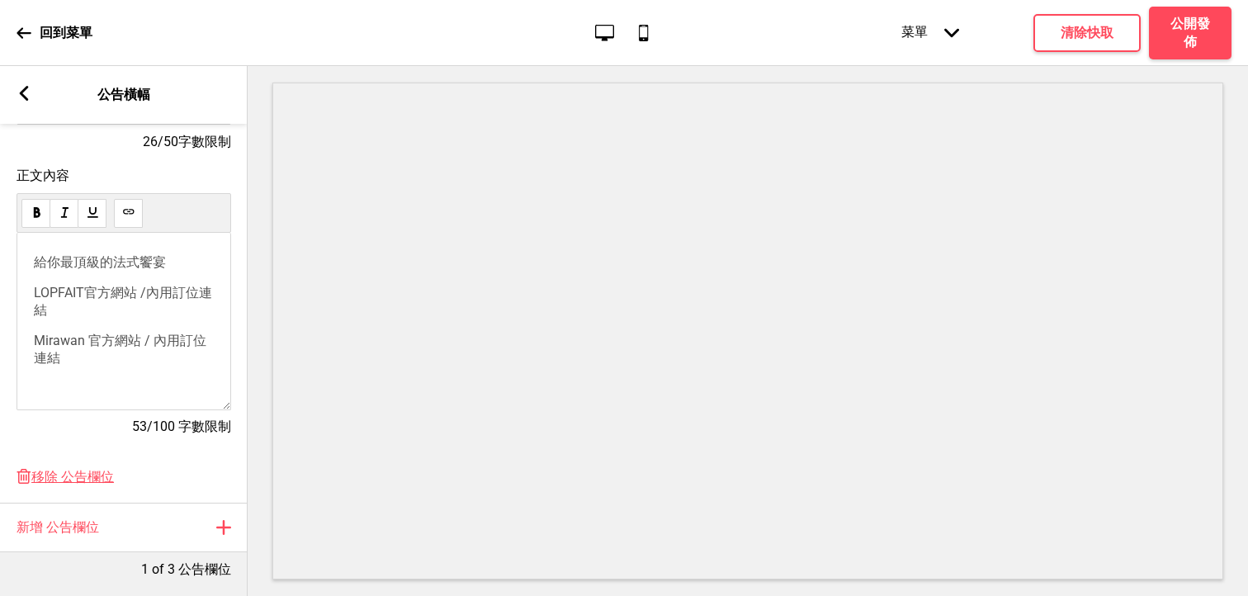
scroll to position [346, 0]
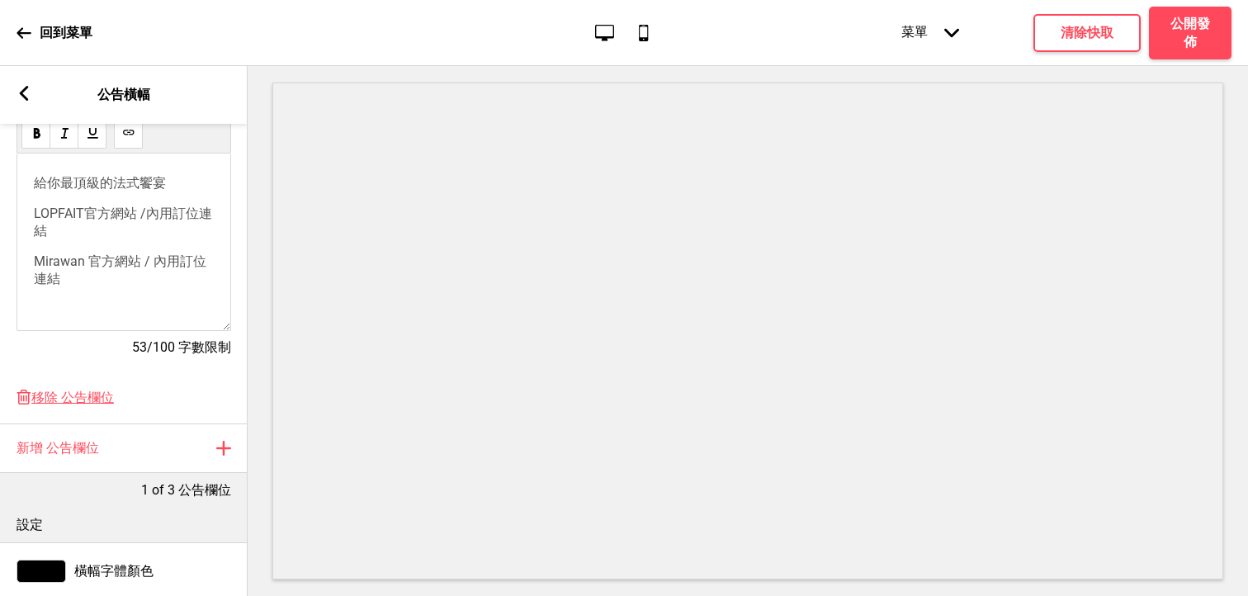
click at [72, 313] on div "給你最頂級的法式饗宴 ﻿ LOPFAIT官方網站 / ﻿ 內用訂位連結 ﻿ Mirawan 官方網站 / 內用訂位連結 ﻿ ﻿ ﻿ ﻿" at bounding box center [124, 243] width 215 height 178
click at [95, 297] on div "給你最頂級的法式饗宴 ﻿ LOPFAIT官方網站 / ﻿ 內用訂位連結 ﻿ Mirawan 官方網站 / 內用訂位連結 ﻿ ﻿ ﻿ ﻿" at bounding box center [124, 243] width 215 height 178
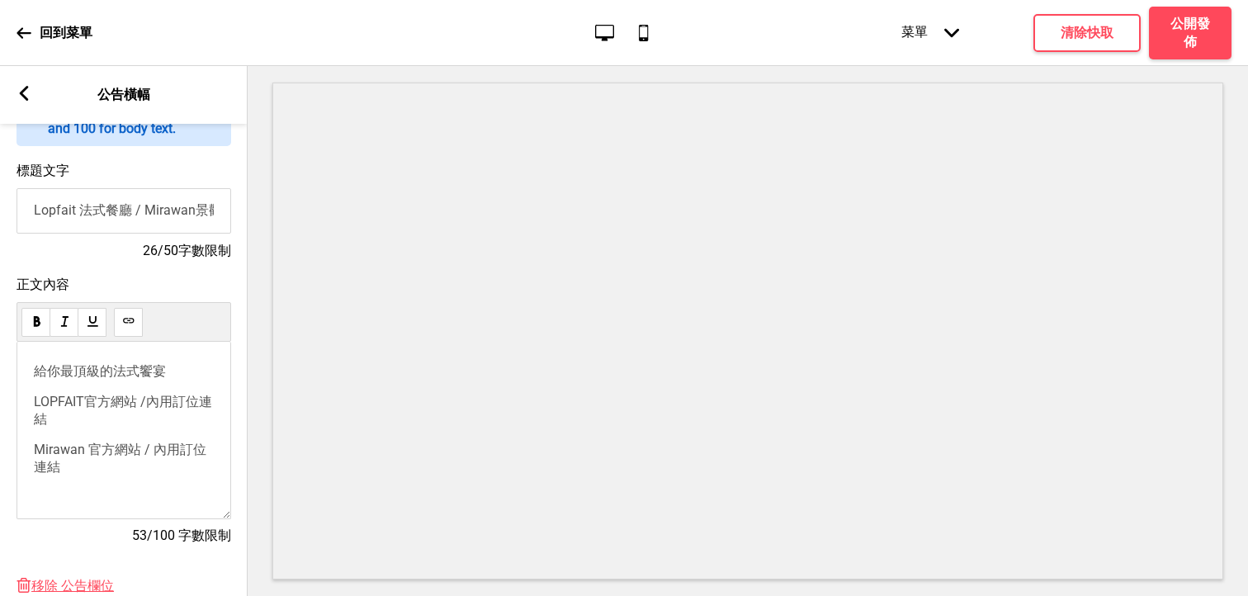
scroll to position [163, 0]
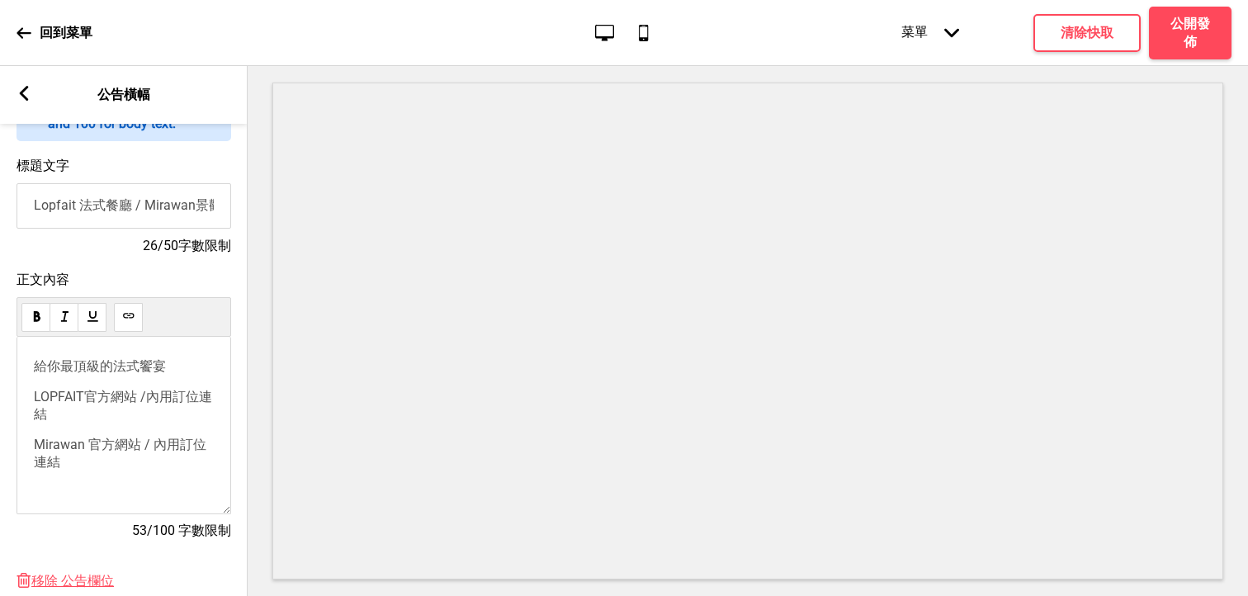
click at [184, 373] on p "給你最頂級的法式饗宴" at bounding box center [124, 366] width 180 height 17
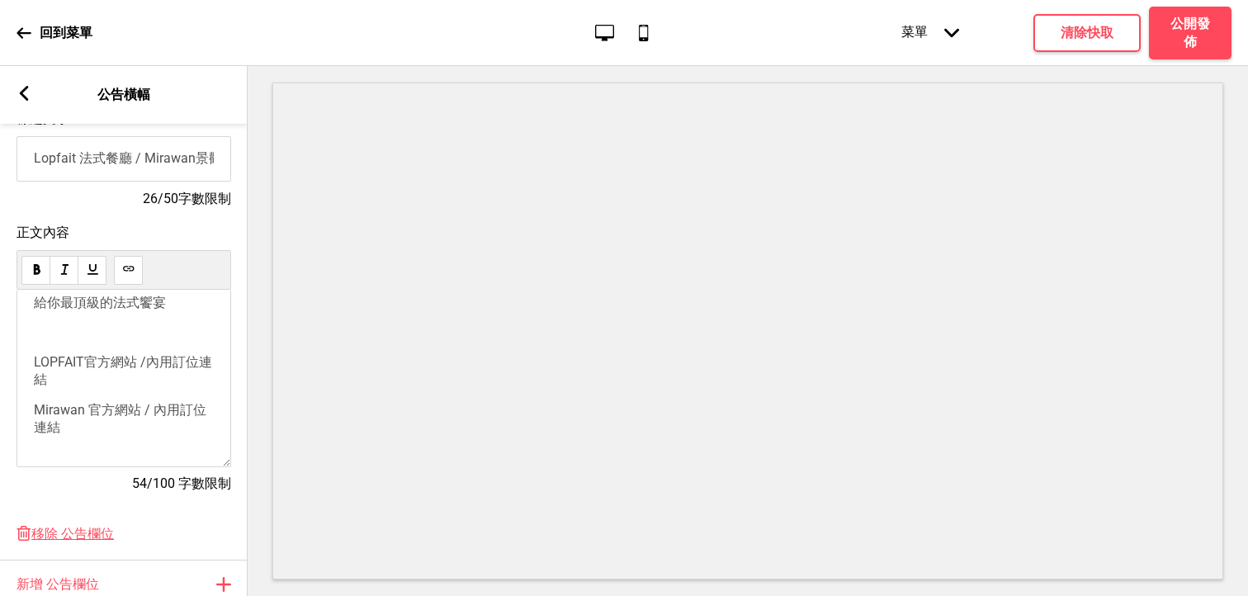
scroll to position [243, 0]
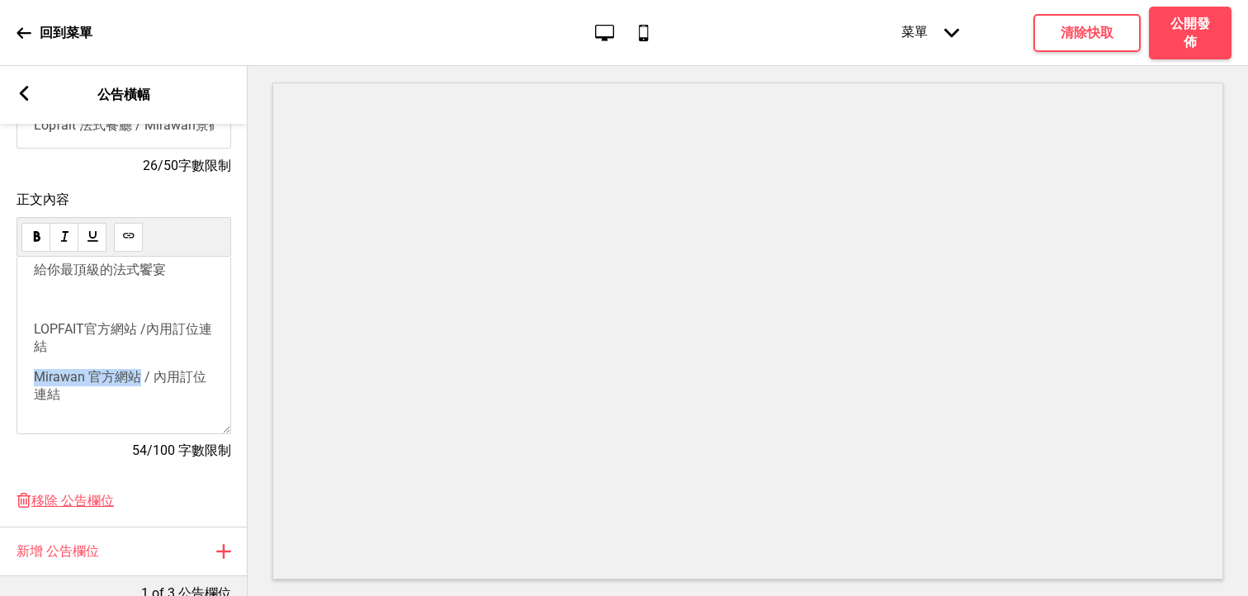
drag, startPoint x: 140, startPoint y: 377, endPoint x: 32, endPoint y: 372, distance: 107.5
click at [32, 372] on div "給你最頂級的法式饗宴 ﻿ ﻿ LOPFAIT官方網站 / ﻿ 內用訂位連結 ﻿ Mirawan 官方網站 / 內用訂位連結 ﻿ ﻿ ﻿ ﻿" at bounding box center [124, 346] width 215 height 178
click at [127, 242] on use at bounding box center [128, 236] width 12 height 12
drag, startPoint x: 155, startPoint y: 376, endPoint x: 199, endPoint y: 384, distance: 44.5
click at [200, 386] on p "﻿ Mirawan 官方網站 / 內用訂位連結 ﻿ ﻿ ﻿ ﻿" at bounding box center [124, 386] width 180 height 35
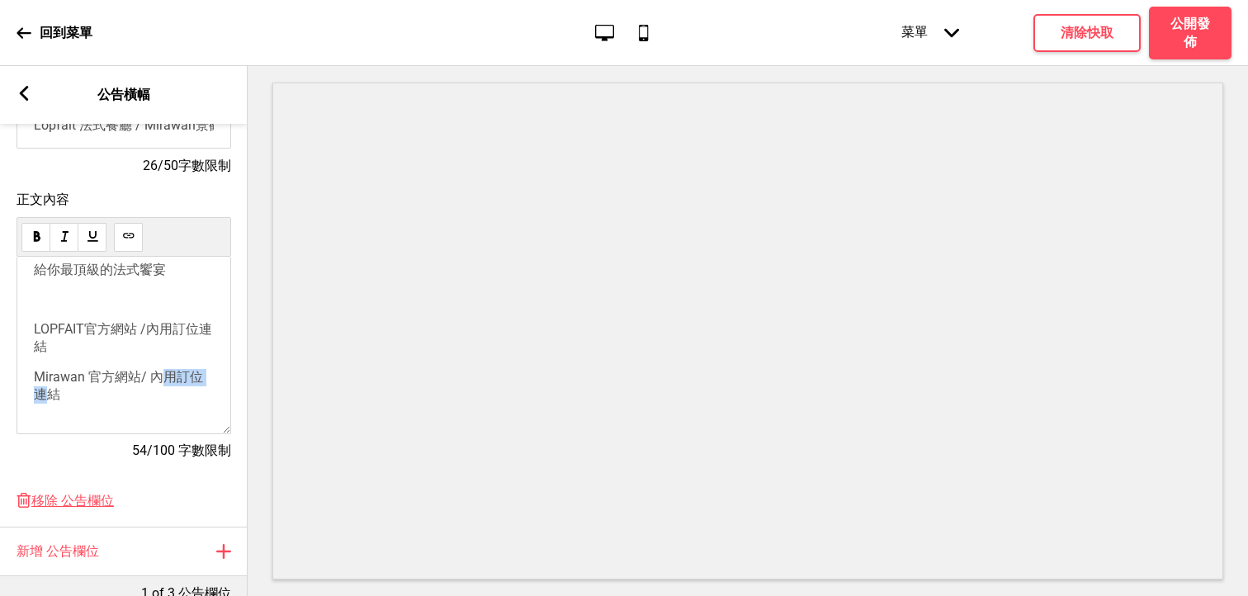
click at [136, 238] on button at bounding box center [128, 237] width 29 height 29
drag, startPoint x: 151, startPoint y: 373, endPoint x: 63, endPoint y: 401, distance: 92.7
click at [64, 401] on p "﻿ Mirawan 官方網站 / 內用訂位 https://inline.app/booking/-LfwhCZrwPL3Lrurz48R:inline-li…" at bounding box center [124, 386] width 180 height 35
click at [134, 244] on button at bounding box center [128, 237] width 29 height 29
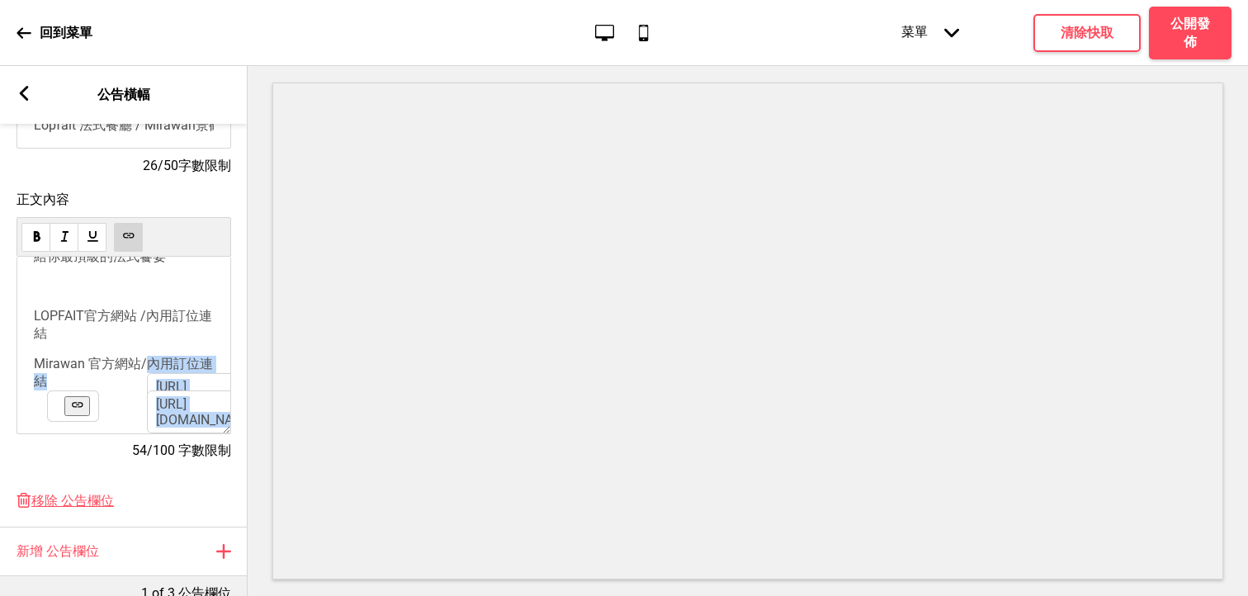
scroll to position [53, 0]
drag, startPoint x: 155, startPoint y: 374, endPoint x: 55, endPoint y: 363, distance: 100.5
click at [55, 363] on link "﻿ 內用訂位 https://inline.app/booking/-LfwhCZrwPL3Lrurz48R:inline-live-2a466/-LfwhD…" at bounding box center [123, 372] width 179 height 33
click at [96, 367] on p "﻿ Mirawan 官方網站 / ﻿ 內用 內用訂位 https://inline.app/booking/-LfwhCZrwPL3Lrurz48R:inli…" at bounding box center [124, 373] width 180 height 35
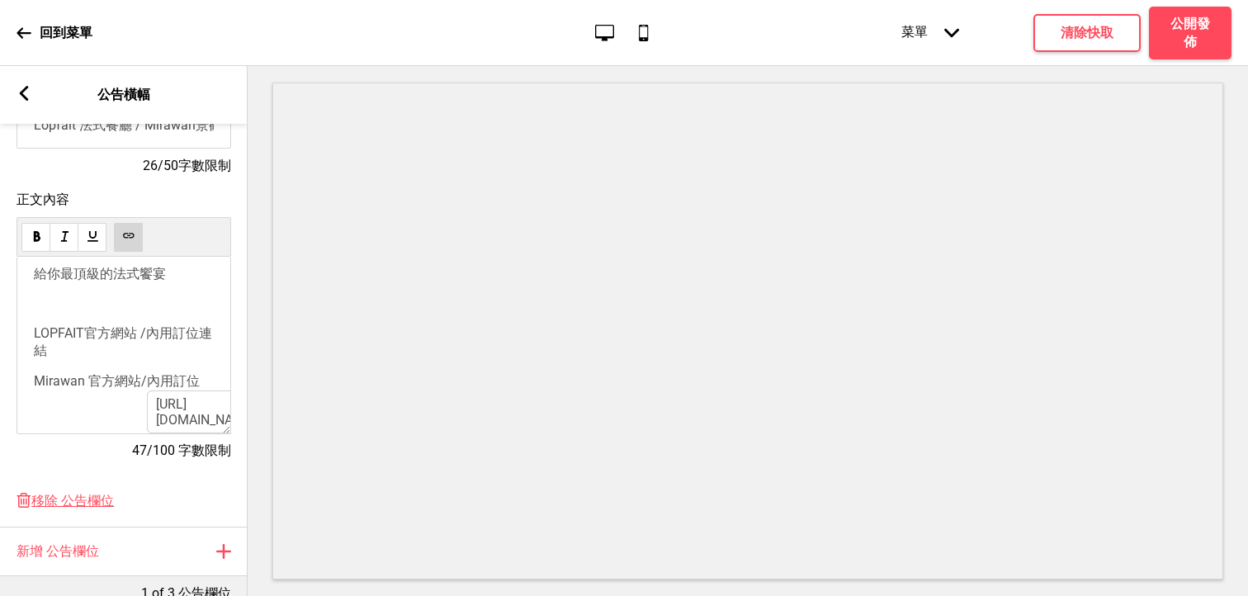
click at [211, 373] on p "﻿ Mirawan 官方網站 / ﻿ ﻿ 內用訂位 https://inline.app/booking/-LfwhCZrwPL3Lrurz48R:inlin…" at bounding box center [124, 381] width 180 height 17
click at [192, 373] on p "﻿ Mirawan 官方網站 / ﻿ ﻿ 內用訂位 https://inline.app/booking/-LfwhCZrwPL3Lrurz48R:inlin…" at bounding box center [124, 381] width 180 height 17
click at [200, 373] on div "﻿ 內用訂位 https://inline.app/booking/-LfwhCZrwPL3Lrurz48R:inline-live-2a466/-LfwhD…" at bounding box center [173, 381] width 53 height 16
drag, startPoint x: 203, startPoint y: 346, endPoint x: 156, endPoint y: 340, distance: 47.4
click at [156, 373] on div "﻿ 內用訂位 https://inline.app/booking/-LfwhCZrwPL3Lrurz48R:inline-live-2a466/-LfwhD…" at bounding box center [173, 381] width 53 height 16
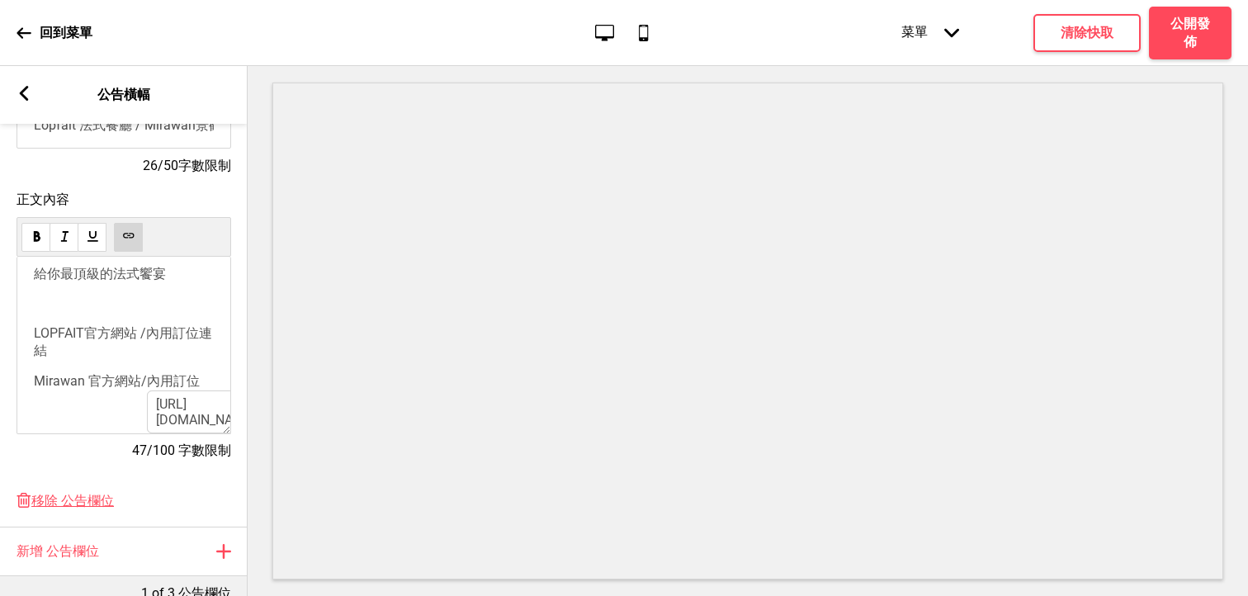
scroll to position [294, 0]
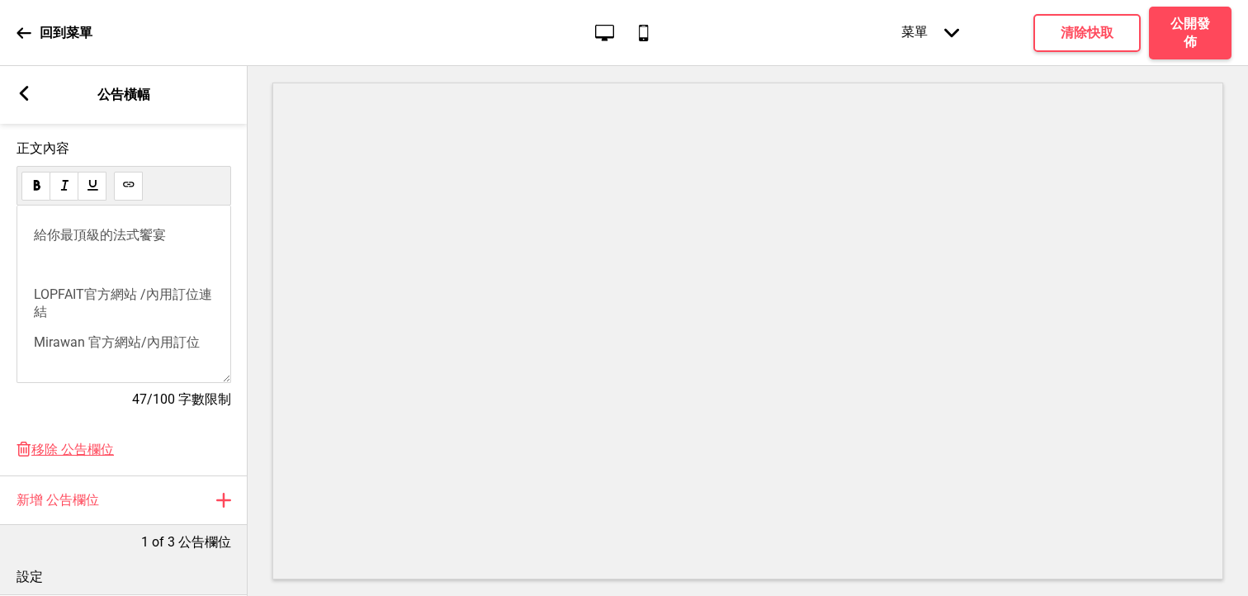
click at [205, 349] on p "﻿ Mirawan 官方網站 / ﻿ ﻿ 內用訂位 ﻿ ﻿ ﻿ ﻿ ﻿ ﻿" at bounding box center [124, 342] width 180 height 17
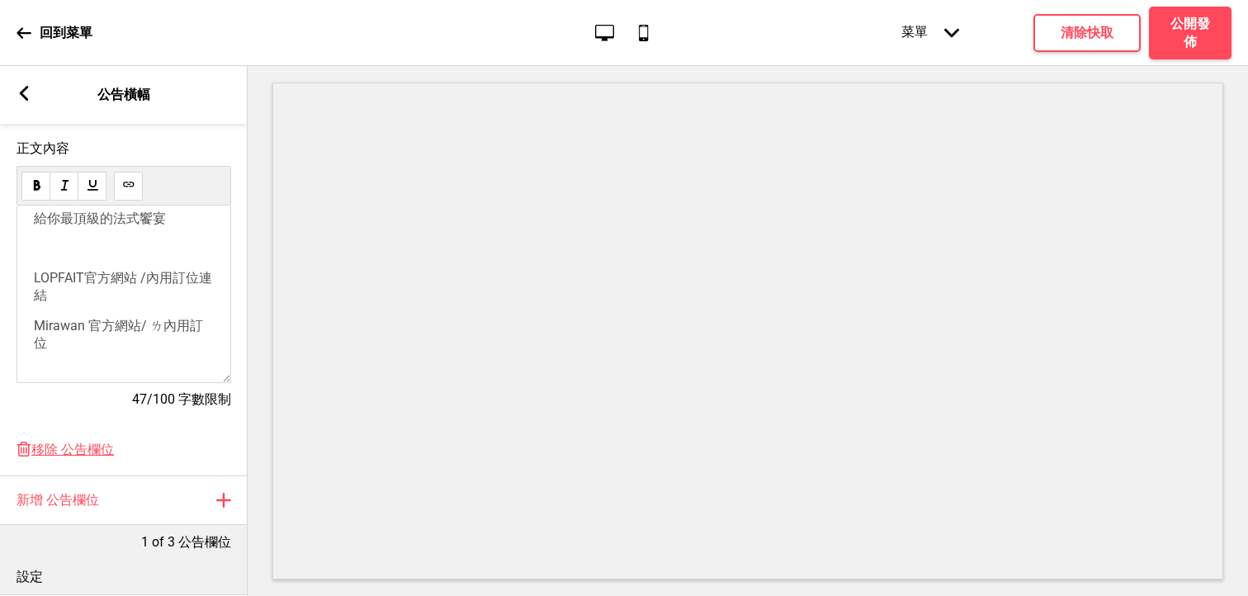
scroll to position [2, 0]
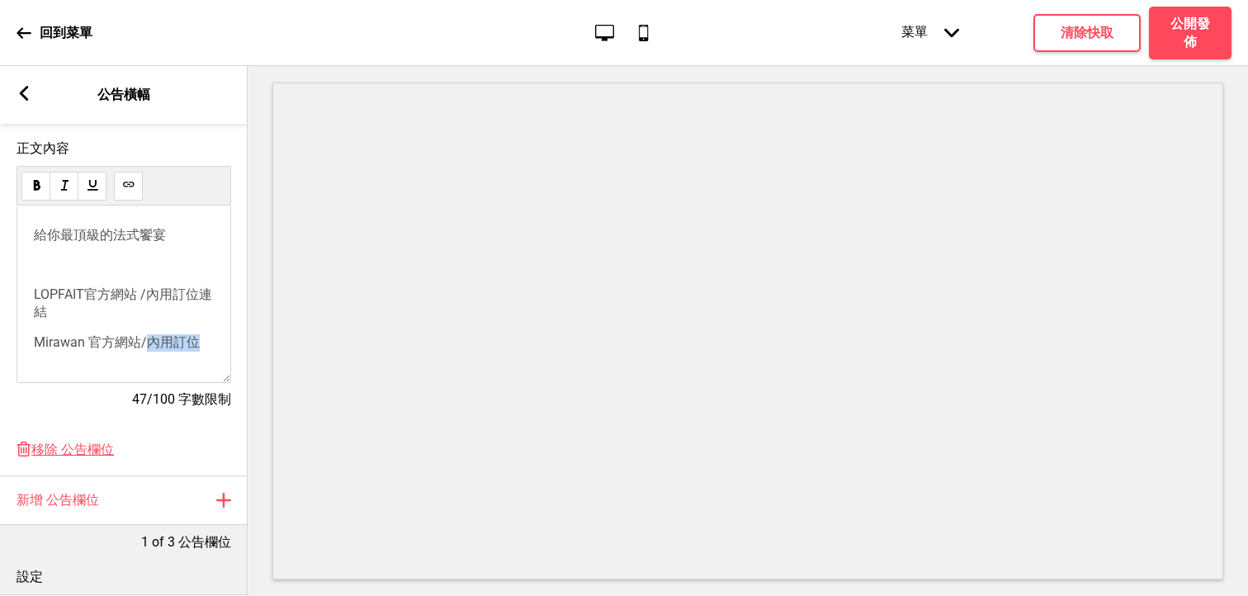
drag, startPoint x: 197, startPoint y: 344, endPoint x: 153, endPoint y: 342, distance: 44.7
click at [153, 342] on div "﻿ 內用訂位" at bounding box center [173, 342] width 53 height 16
drag, startPoint x: 192, startPoint y: 343, endPoint x: 152, endPoint y: 340, distance: 39.8
click at [152, 340] on div "﻿ 內用訂位" at bounding box center [173, 342] width 53 height 16
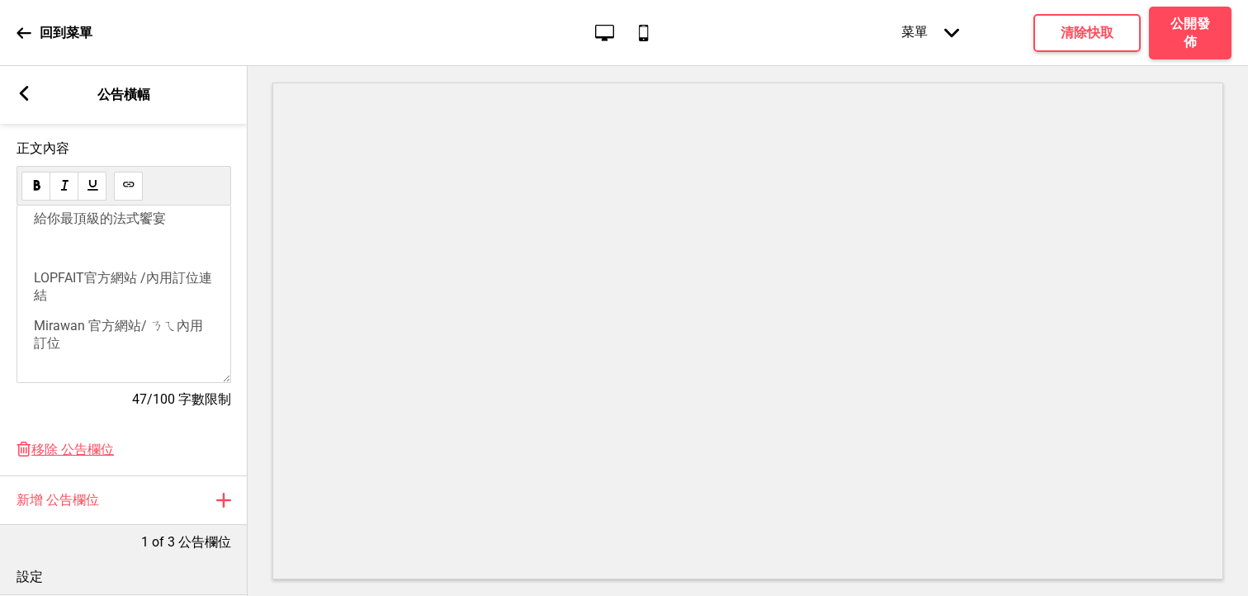
scroll to position [276, 0]
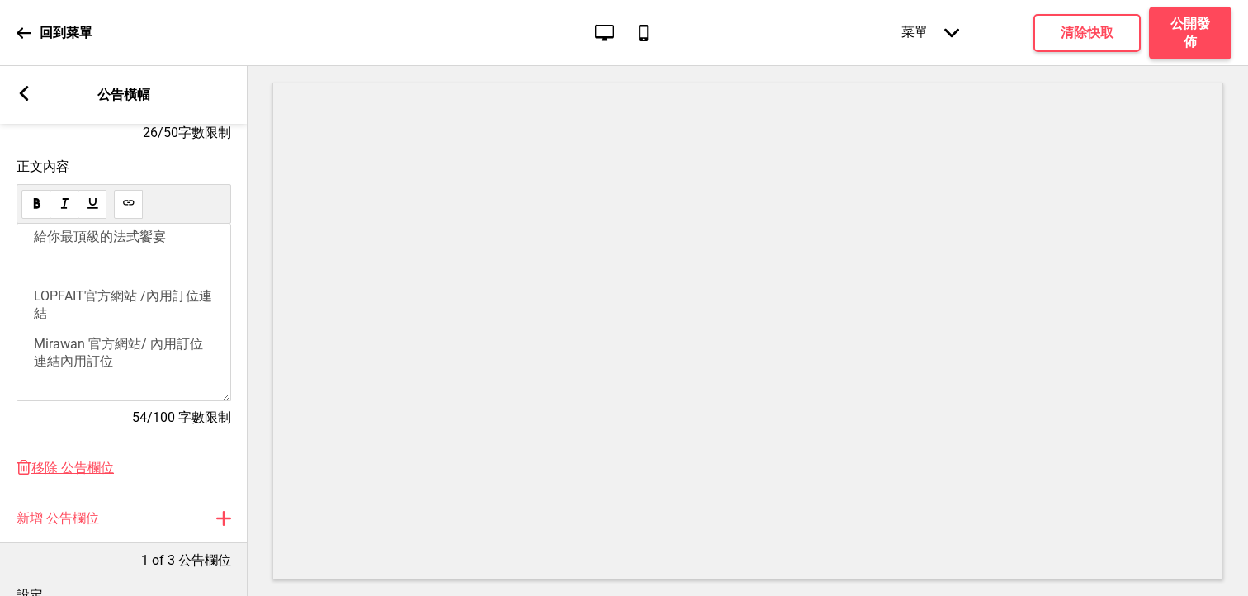
click at [156, 356] on p "﻿ Mirawan 官方網站 / 內用訂位連結 ﻿ ﻿ 內用訂位 ﻿ ﻿ ﻿ ﻿ ﻿ ﻿" at bounding box center [124, 353] width 180 height 35
drag, startPoint x: 154, startPoint y: 339, endPoint x: 174, endPoint y: 366, distance: 33.5
click at [174, 366] on p "﻿ Mirawan 官方網站 / 內用訂位連結 ﻿ ﻿ 內用訂位 ﻿ ﻿ ﻿ ﻿ ﻿ ﻿" at bounding box center [124, 353] width 180 height 35
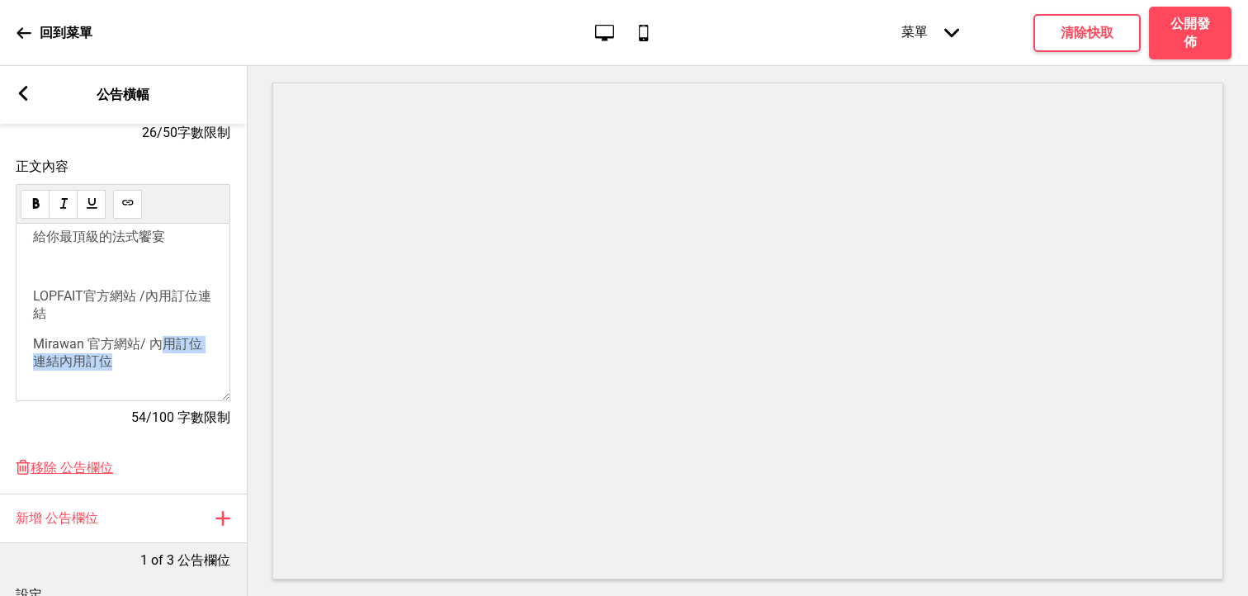
drag, startPoint x: 150, startPoint y: 343, endPoint x: 107, endPoint y: 365, distance: 48.7
click at [107, 366] on p "﻿ Mirawan 官方網站 / 內用訂位連結 ﻿ ﻿ 內用訂位 ﻿ ﻿ ﻿ ﻿ ﻿ ﻿" at bounding box center [123, 353] width 180 height 35
click at [131, 205] on icon at bounding box center [127, 202] width 11 height 5
click at [1067, 34] on h4 "清除快取" at bounding box center [1087, 33] width 53 height 18
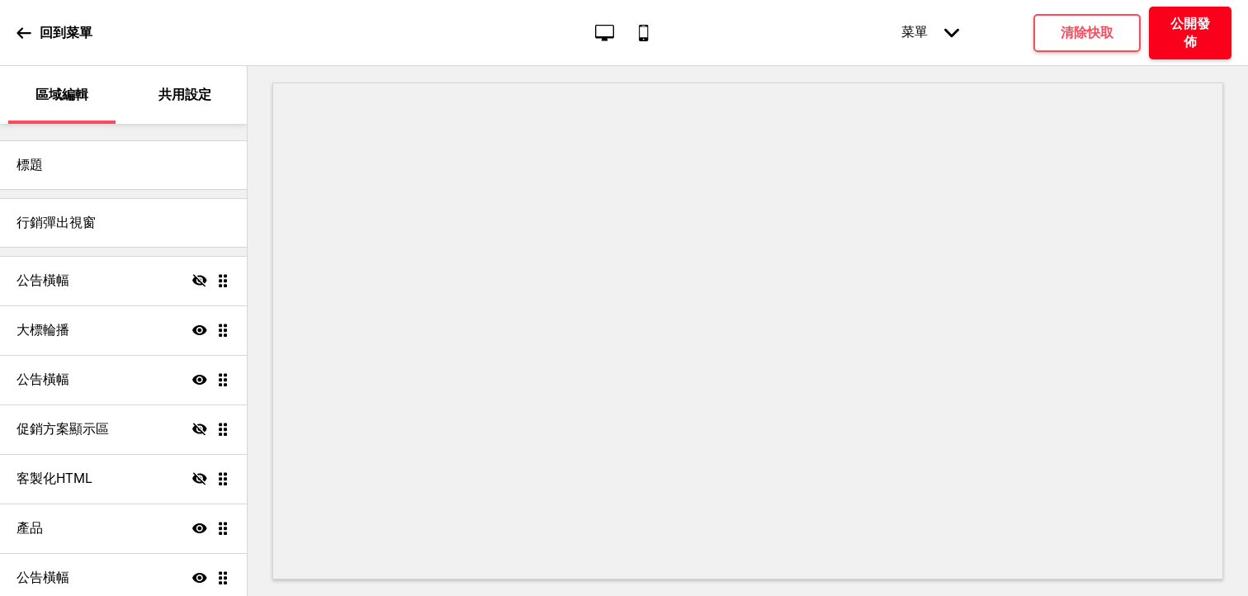
click at [1191, 30] on h4 "公開發佈" at bounding box center [1191, 33] width 50 height 36
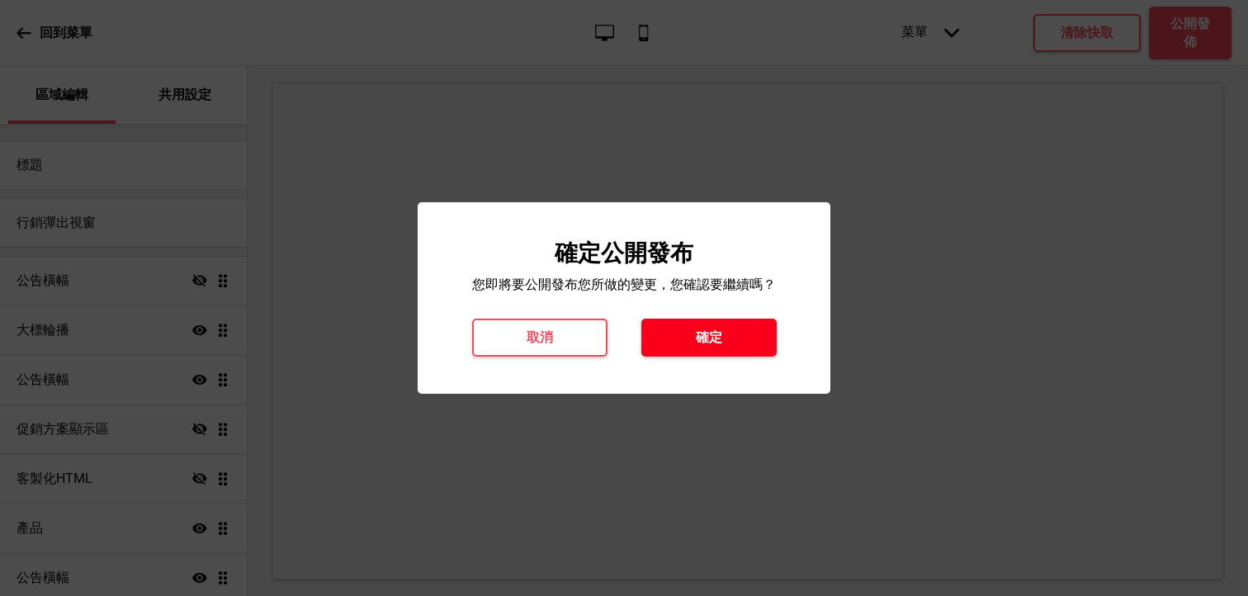
click at [689, 354] on button "確定" at bounding box center [708, 338] width 135 height 38
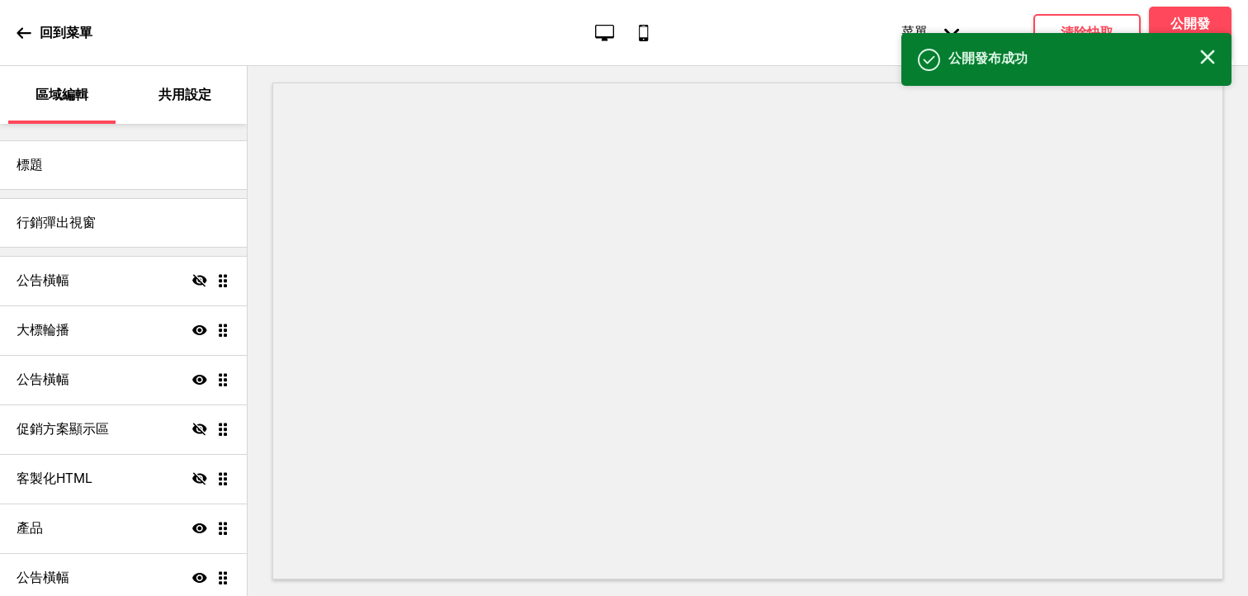
click at [1209, 59] on rect at bounding box center [1207, 57] width 15 height 15
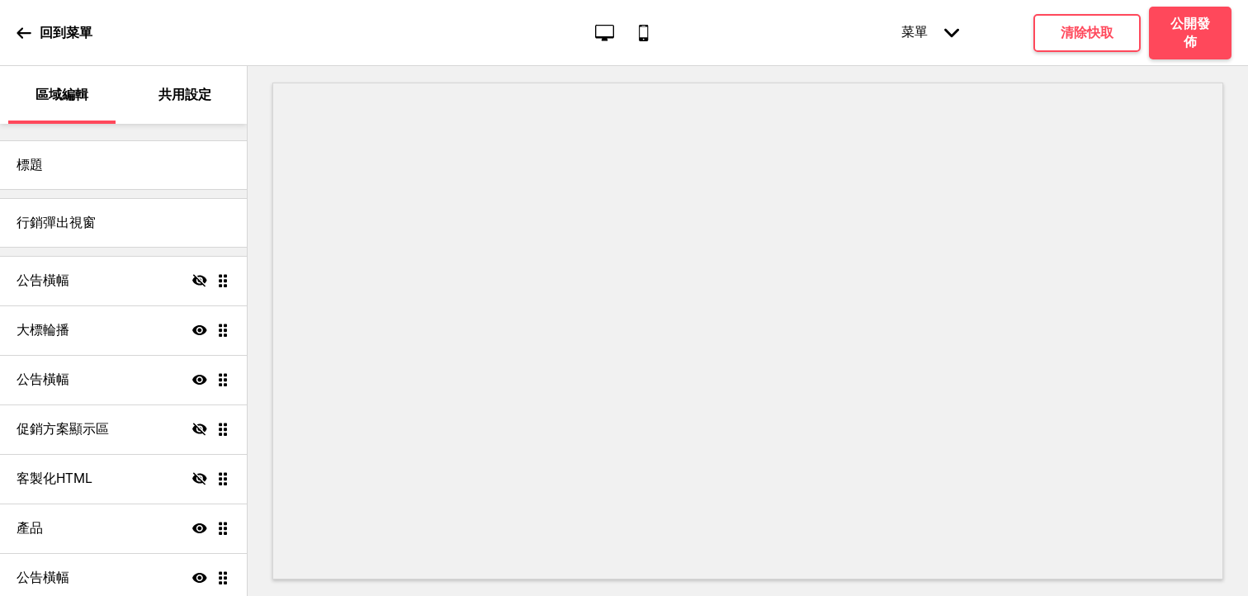
click at [25, 33] on icon at bounding box center [24, 32] width 14 height 11
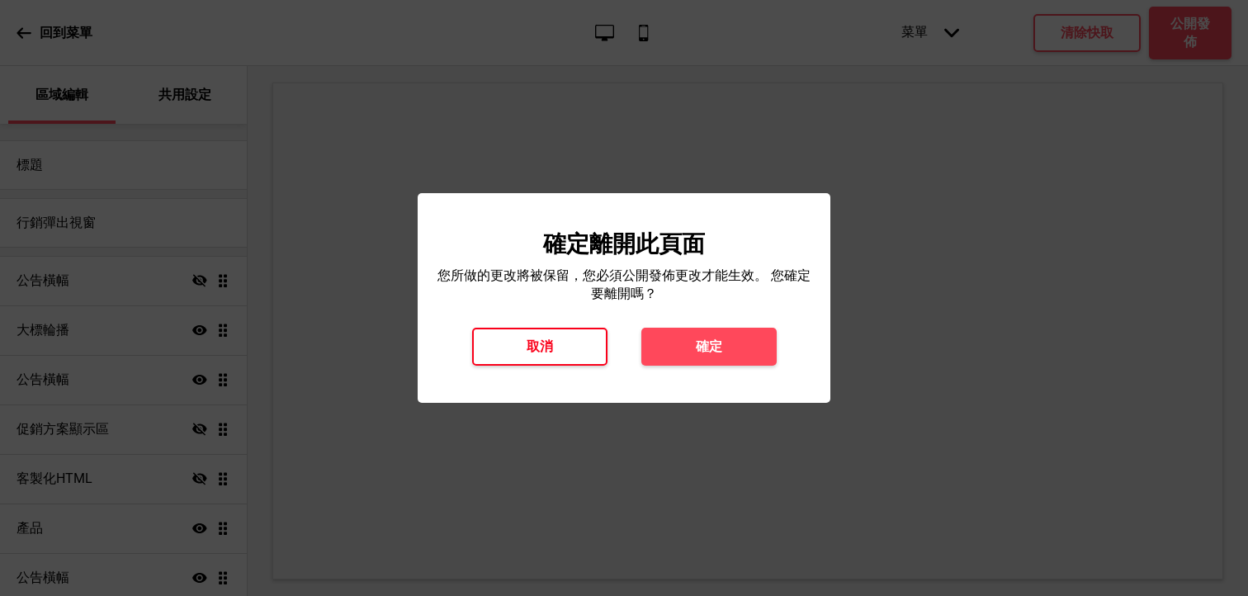
click at [588, 343] on button "取消" at bounding box center [539, 347] width 135 height 38
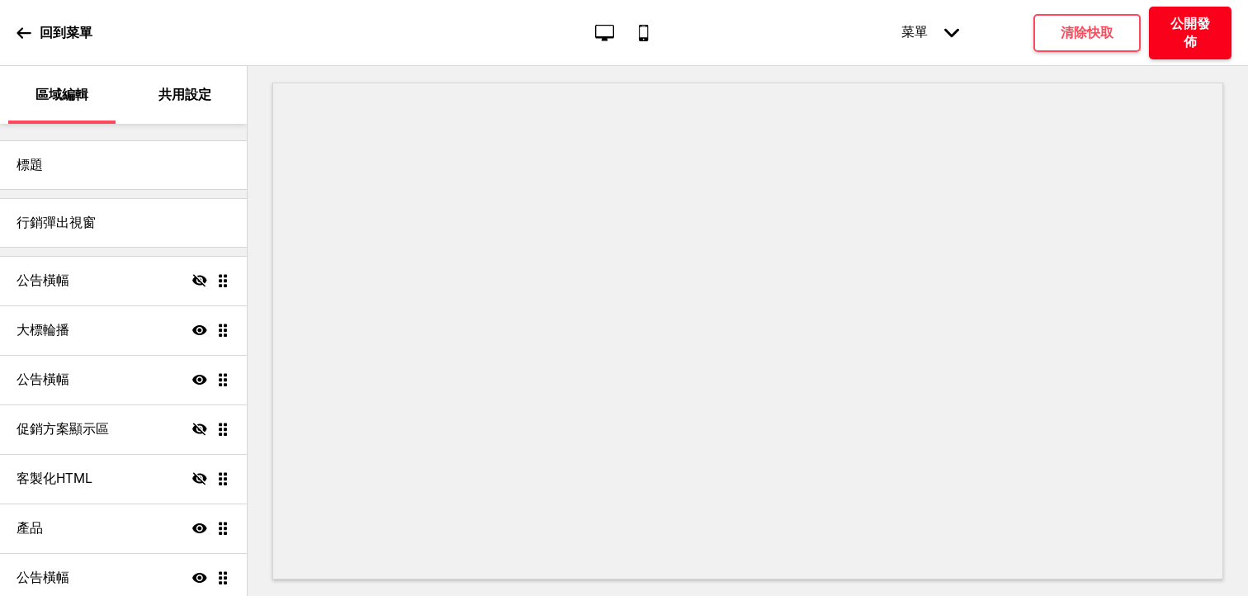
click at [1187, 7] on button "公開發佈" at bounding box center [1190, 33] width 83 height 53
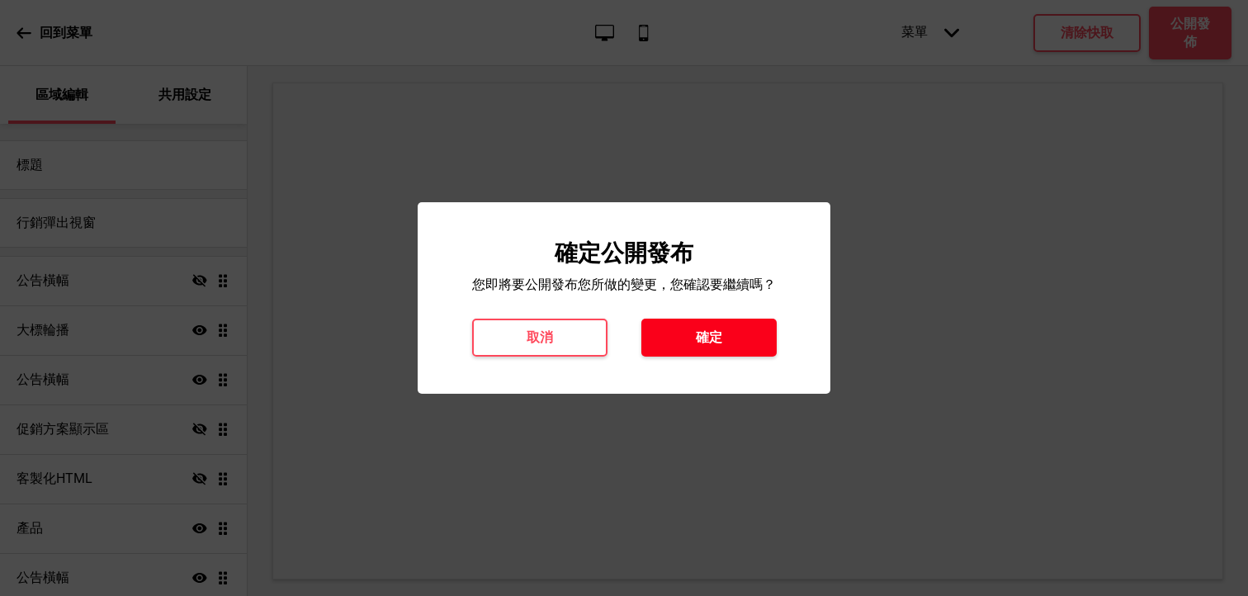
click at [706, 324] on button "確定" at bounding box center [708, 338] width 135 height 38
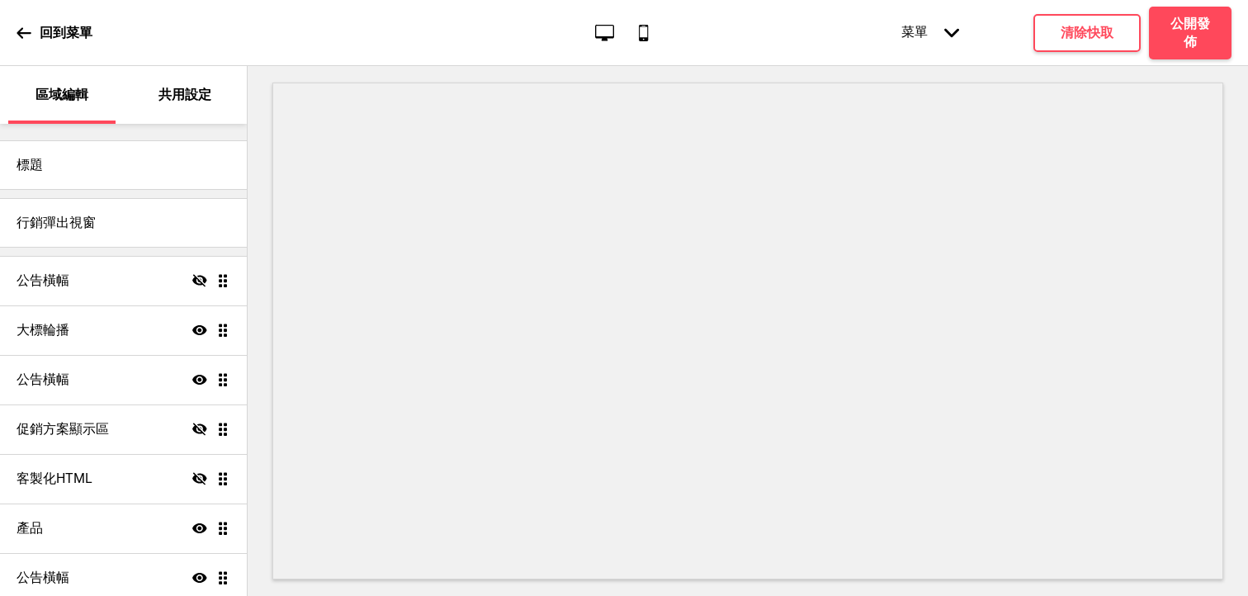
click at [31, 36] on icon at bounding box center [24, 33] width 15 height 15
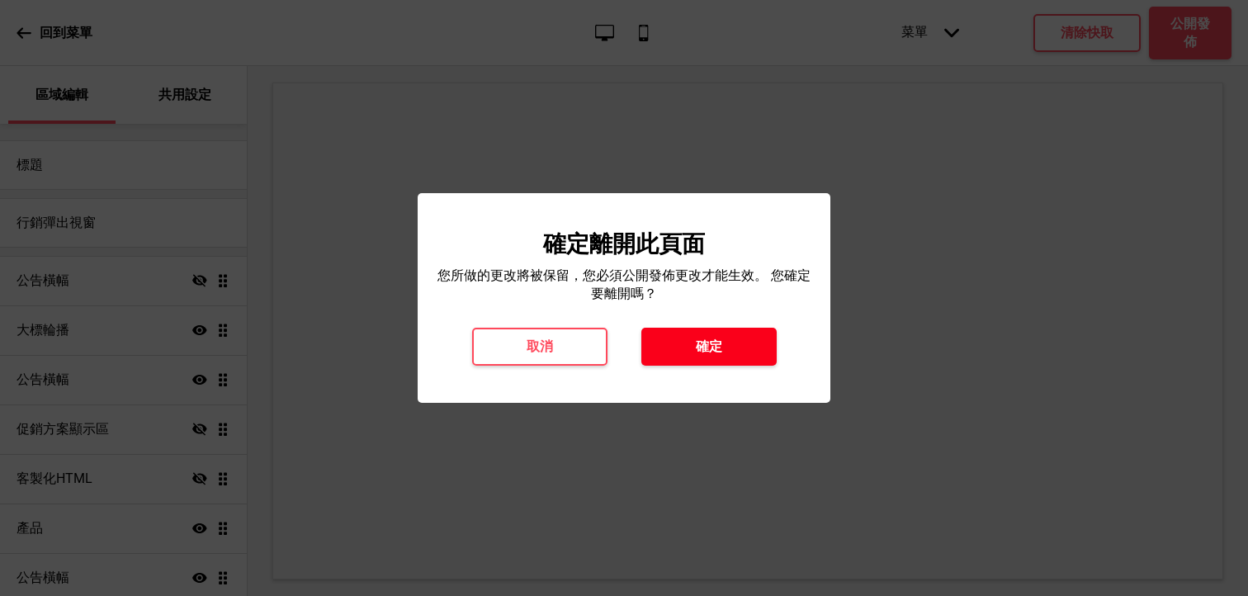
click at [717, 346] on h4 "確定" at bounding box center [709, 347] width 26 height 18
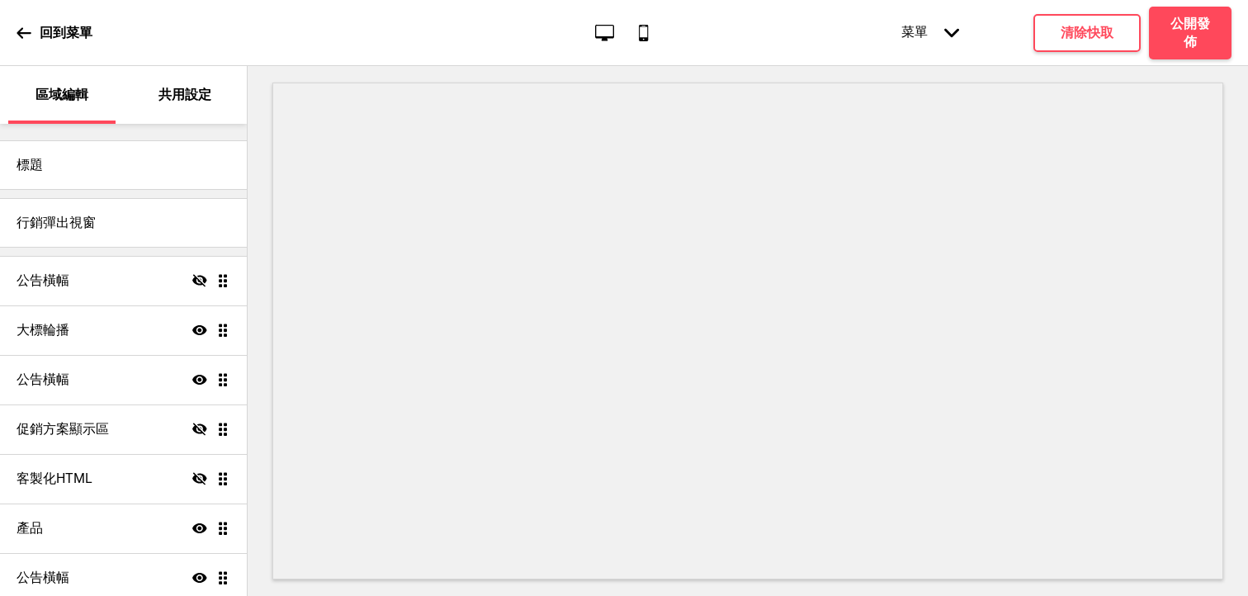
click at [637, 41] on icon "行動電話" at bounding box center [643, 32] width 22 height 22
click at [640, 34] on icon "行動電話" at bounding box center [643, 32] width 22 height 22
click at [605, 36] on icon "桌面" at bounding box center [605, 32] width 22 height 22
click at [633, 32] on icon "行動電話" at bounding box center [643, 32] width 22 height 22
click at [598, 29] on icon "桌面" at bounding box center [605, 32] width 22 height 22
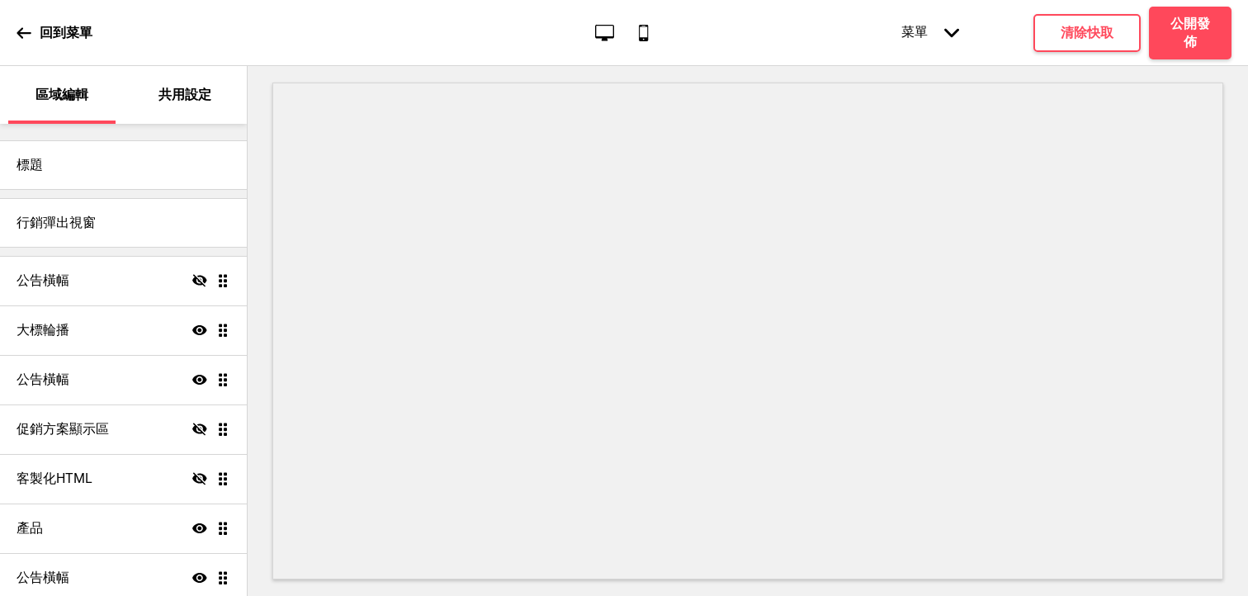
click at [211, 103] on p "共用設定" at bounding box center [185, 95] width 53 height 18
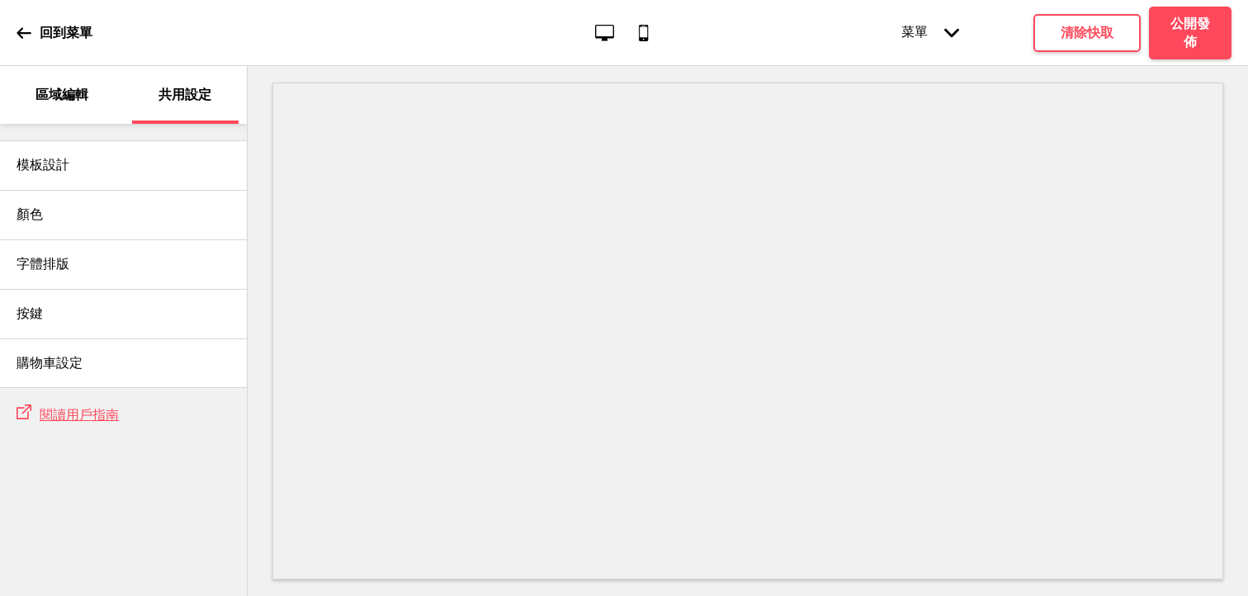
click at [69, 79] on div "區域編輯" at bounding box center [61, 95] width 107 height 58
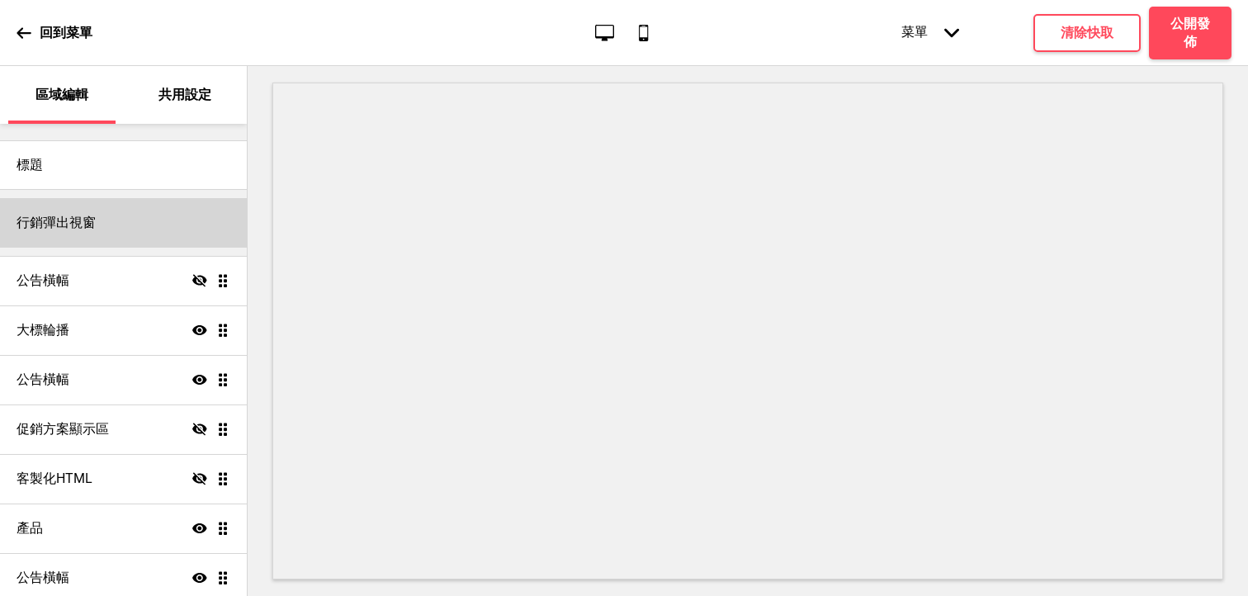
click at [151, 231] on div "行銷彈出視窗" at bounding box center [123, 223] width 247 height 50
select select "weekly"
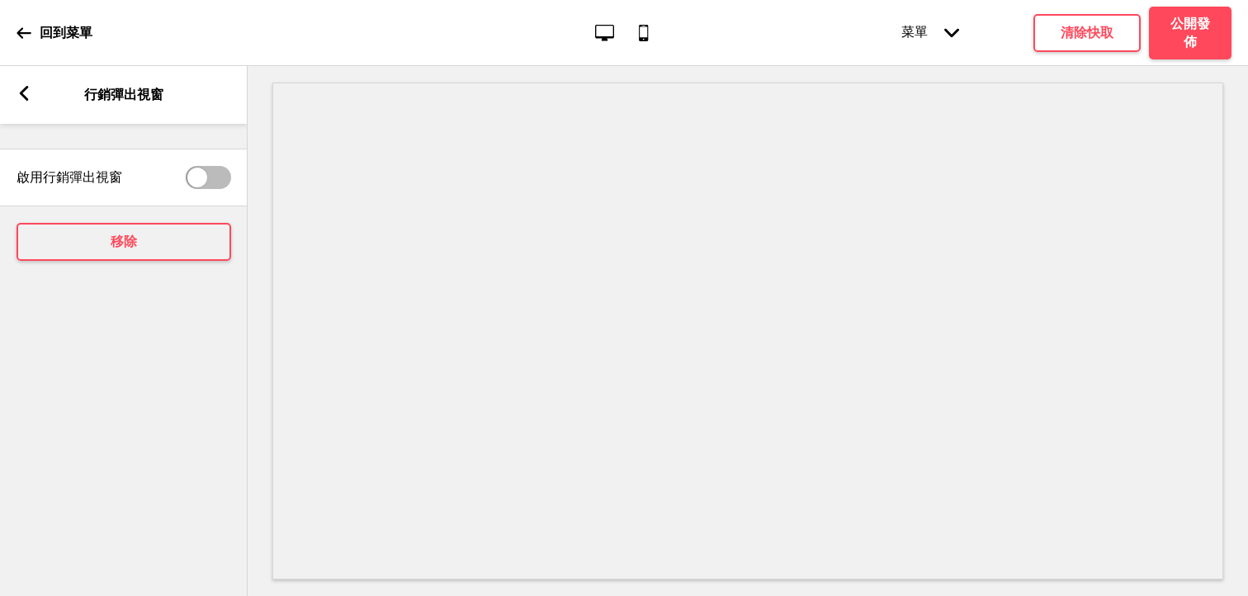
click at [29, 92] on rect at bounding box center [24, 93] width 15 height 15
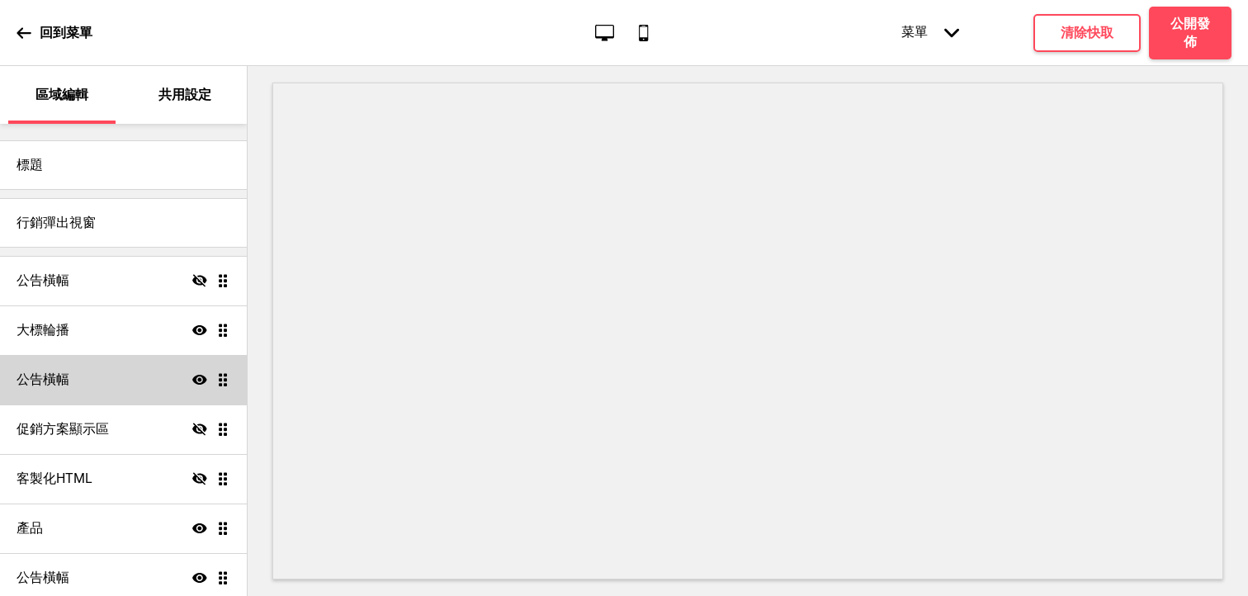
scroll to position [103, 0]
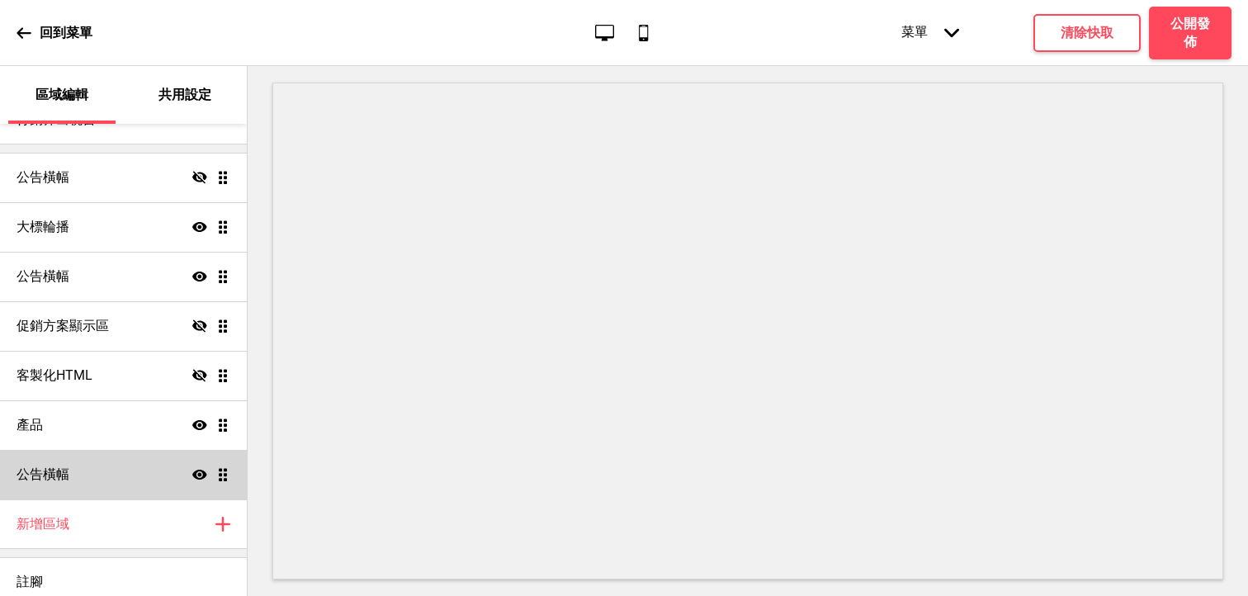
click at [194, 477] on icon at bounding box center [199, 475] width 15 height 10
click at [194, 477] on icon "隱藏" at bounding box center [199, 474] width 15 height 15
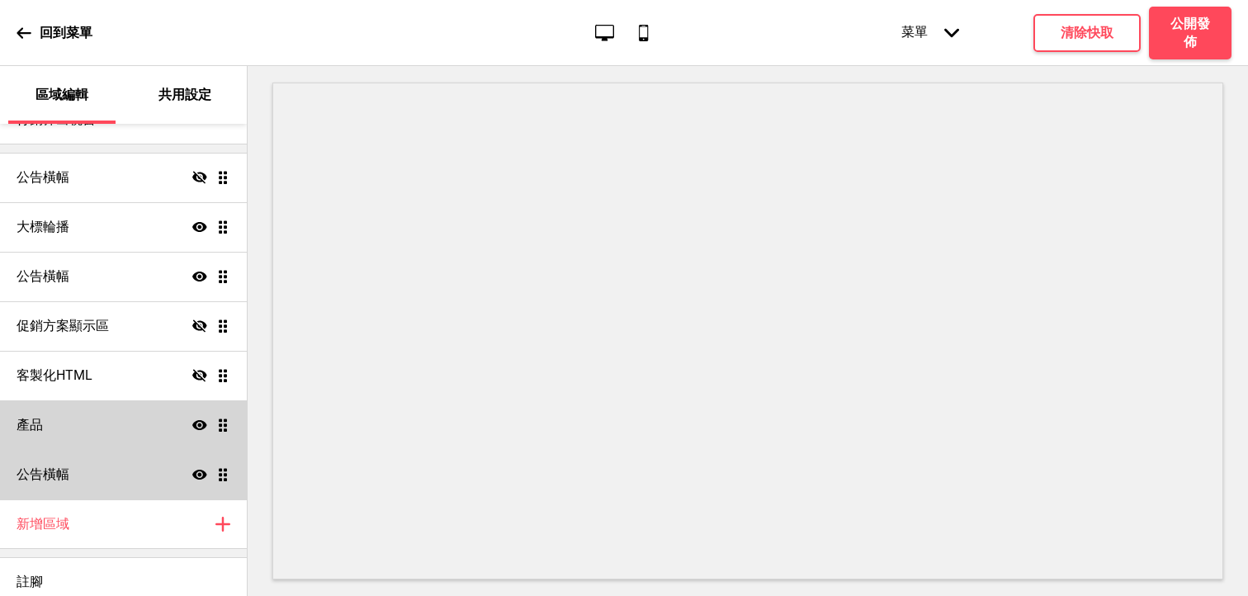
click at [196, 419] on icon "顯示" at bounding box center [199, 425] width 15 height 15
click at [196, 419] on icon "隱藏" at bounding box center [199, 425] width 15 height 15
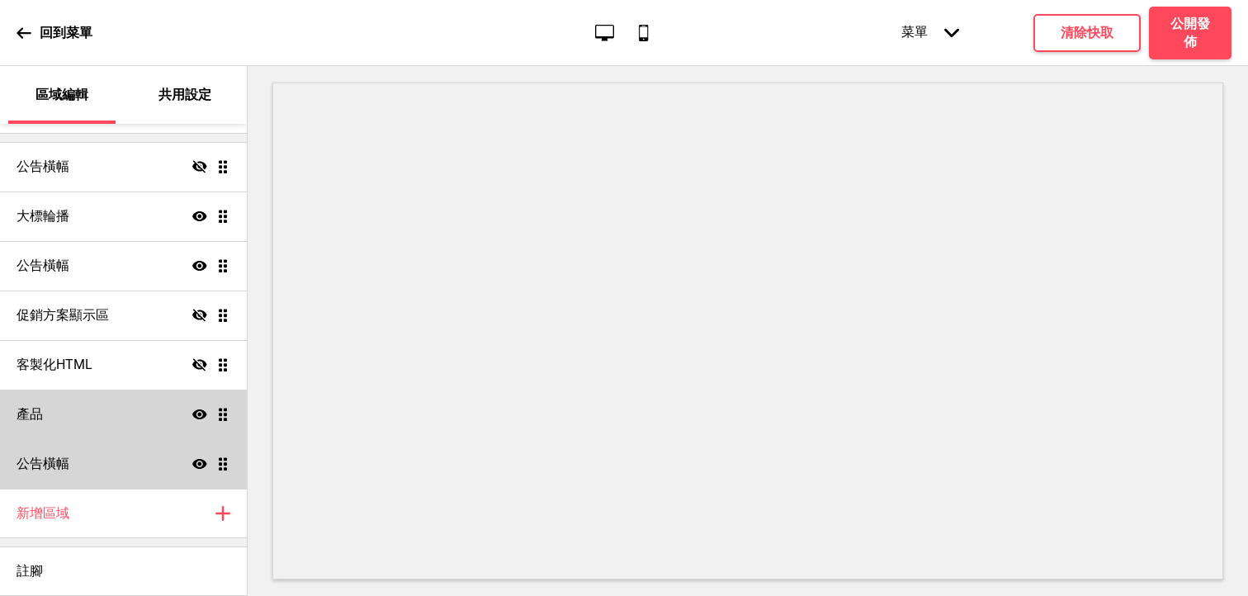
scroll to position [0, 0]
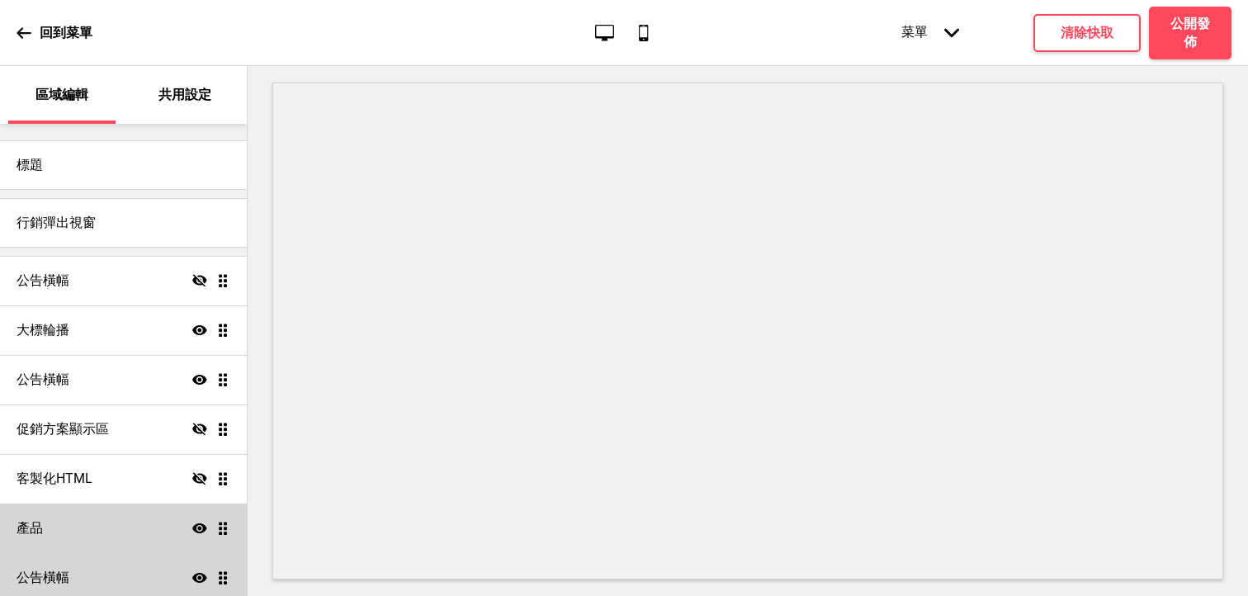
click at [20, 31] on icon at bounding box center [24, 33] width 15 height 15
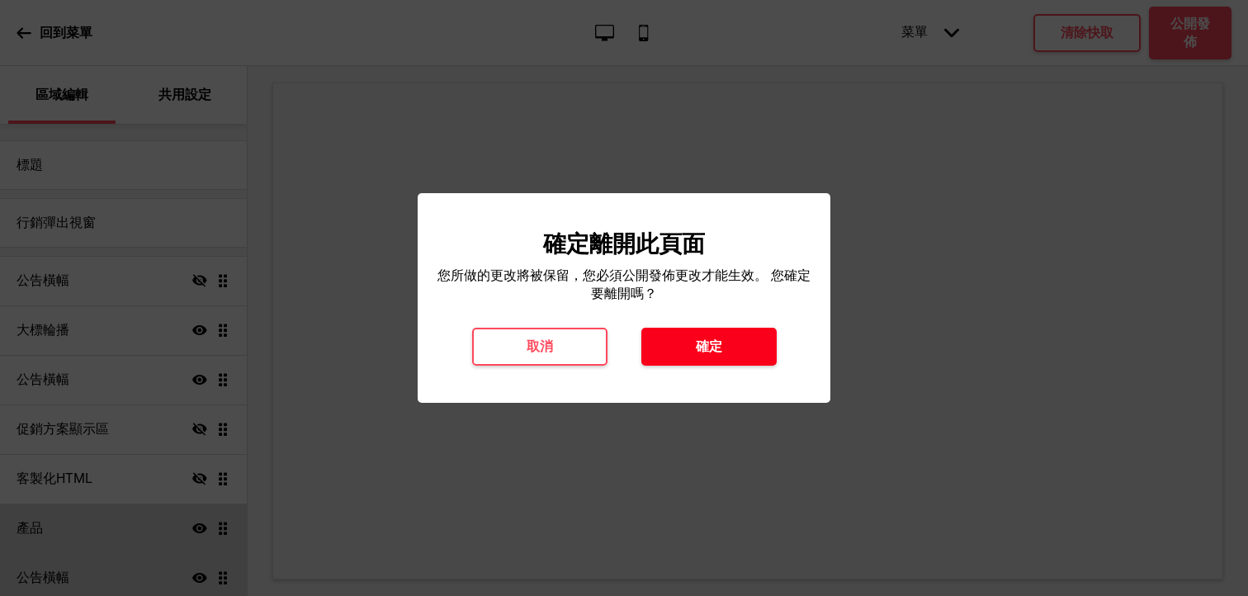
click at [731, 343] on button "確定" at bounding box center [708, 347] width 135 height 38
